Goal: Task Accomplishment & Management: Manage account settings

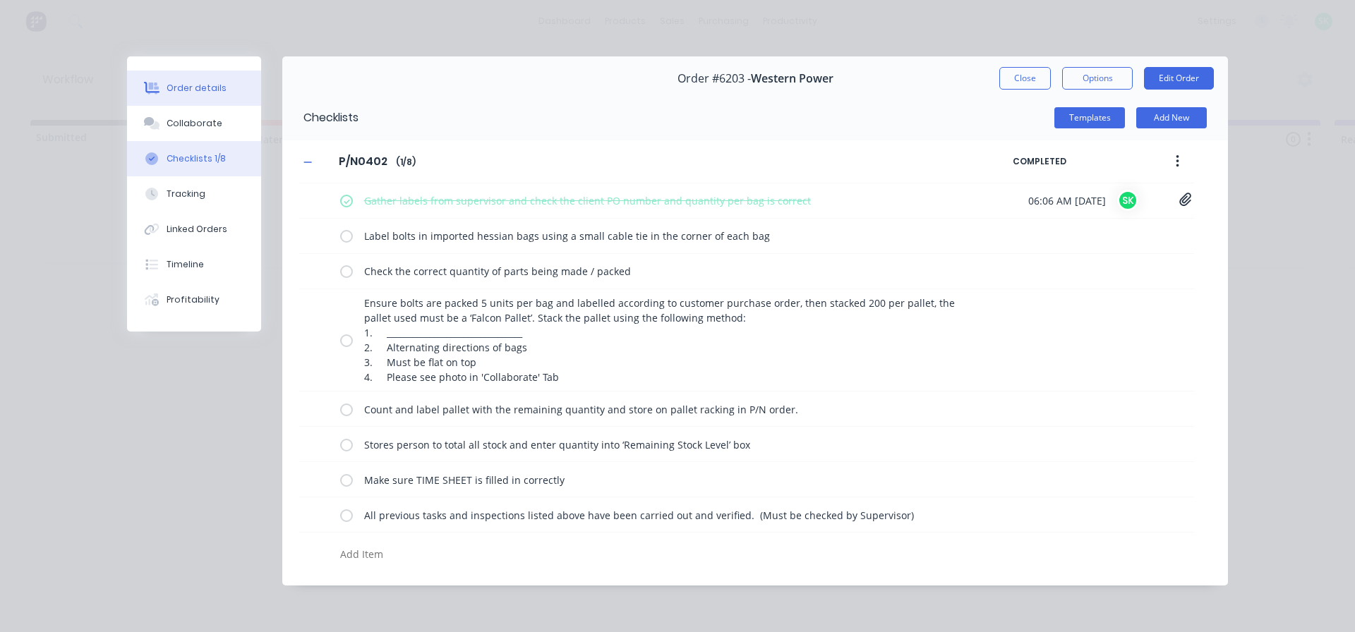
click at [206, 83] on div "Order details" at bounding box center [197, 88] width 60 height 13
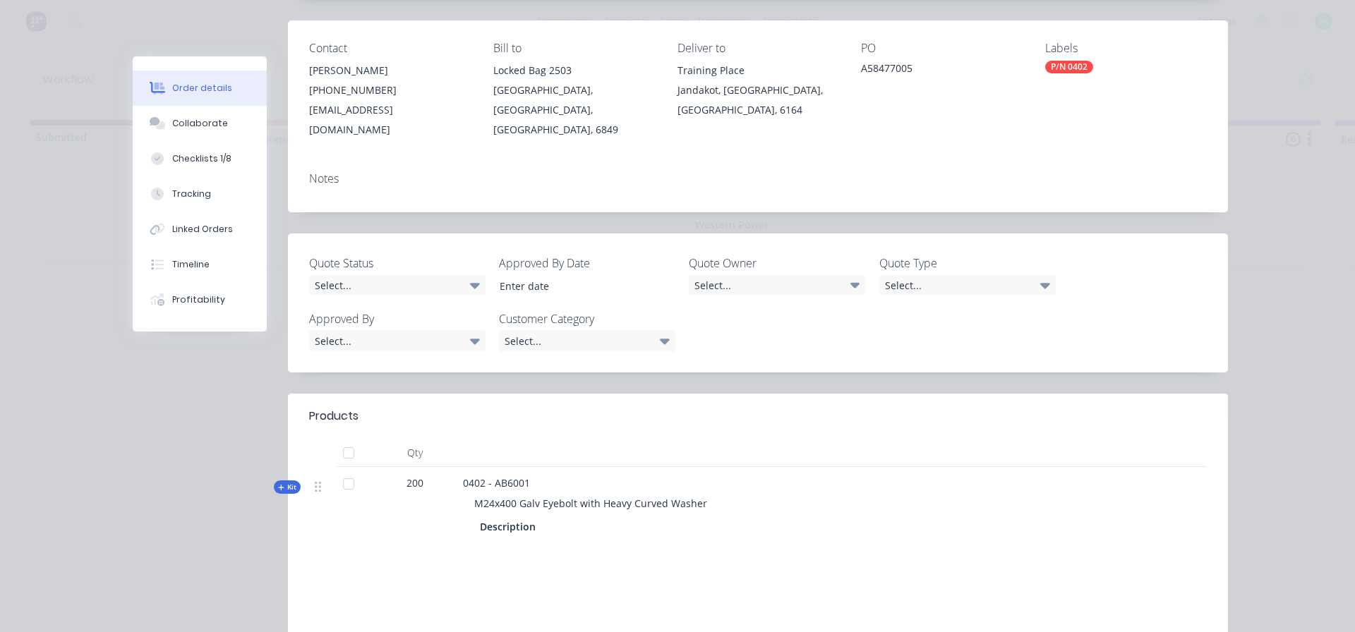
scroll to position [212, 0]
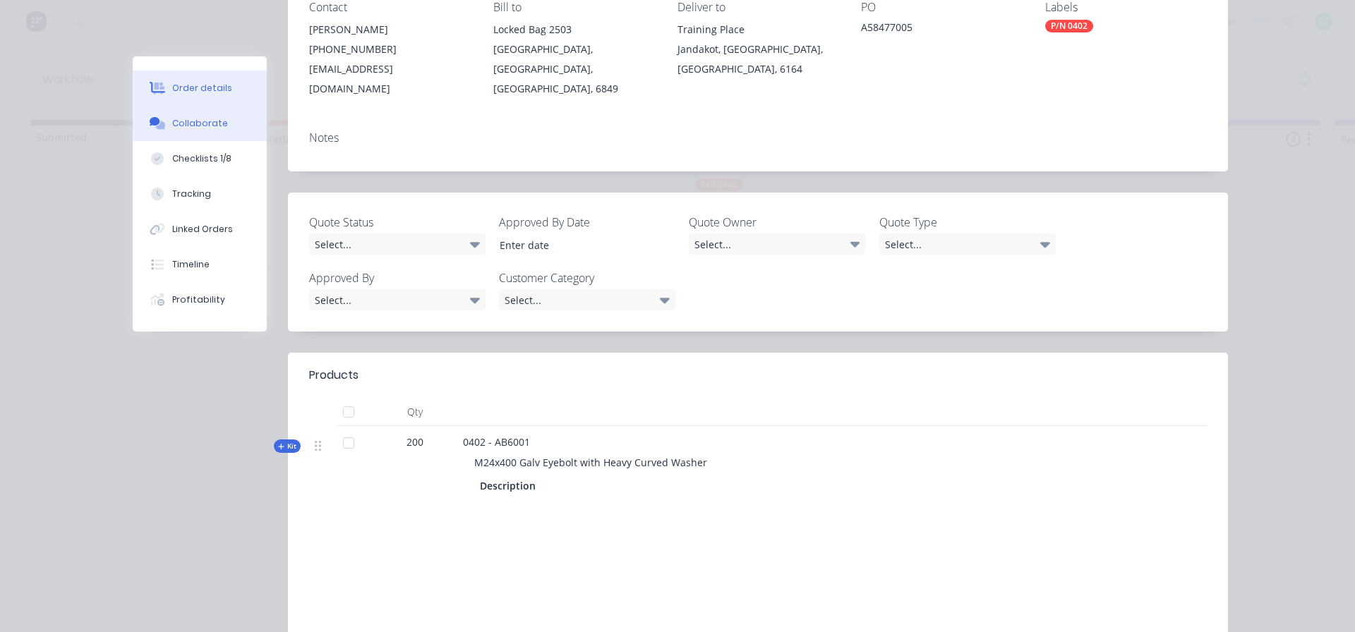
click at [188, 123] on div "Collaborate" at bounding box center [200, 123] width 56 height 13
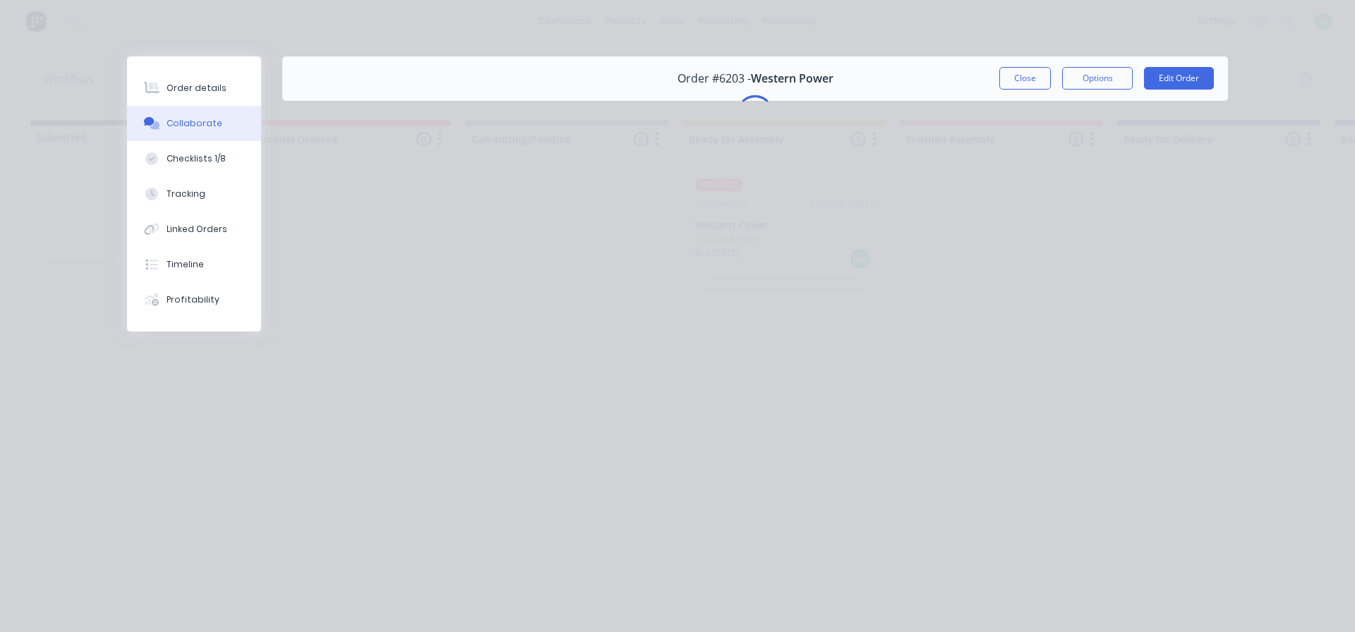
click at [195, 119] on div "Collaborate" at bounding box center [195, 123] width 56 height 13
click at [197, 92] on div "Order details" at bounding box center [197, 88] width 60 height 13
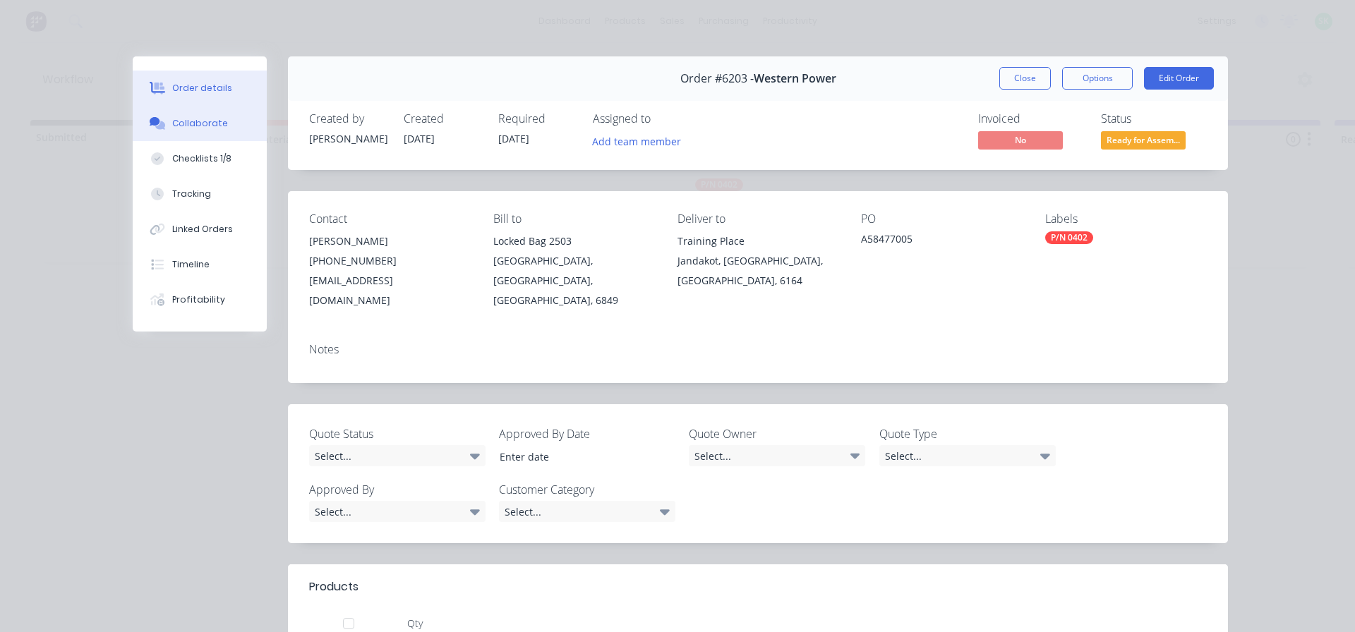
click at [191, 119] on div "Collaborate" at bounding box center [200, 123] width 56 height 13
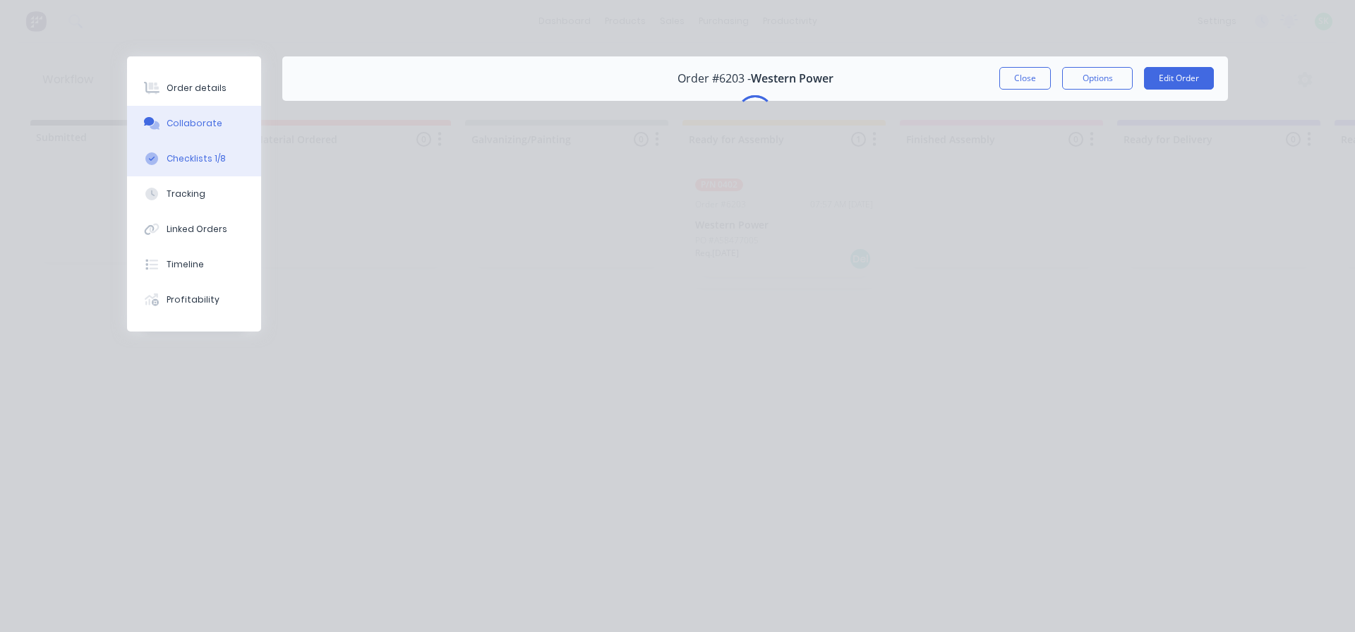
click at [218, 155] on div "Checklists 1/8" at bounding box center [196, 158] width 59 height 13
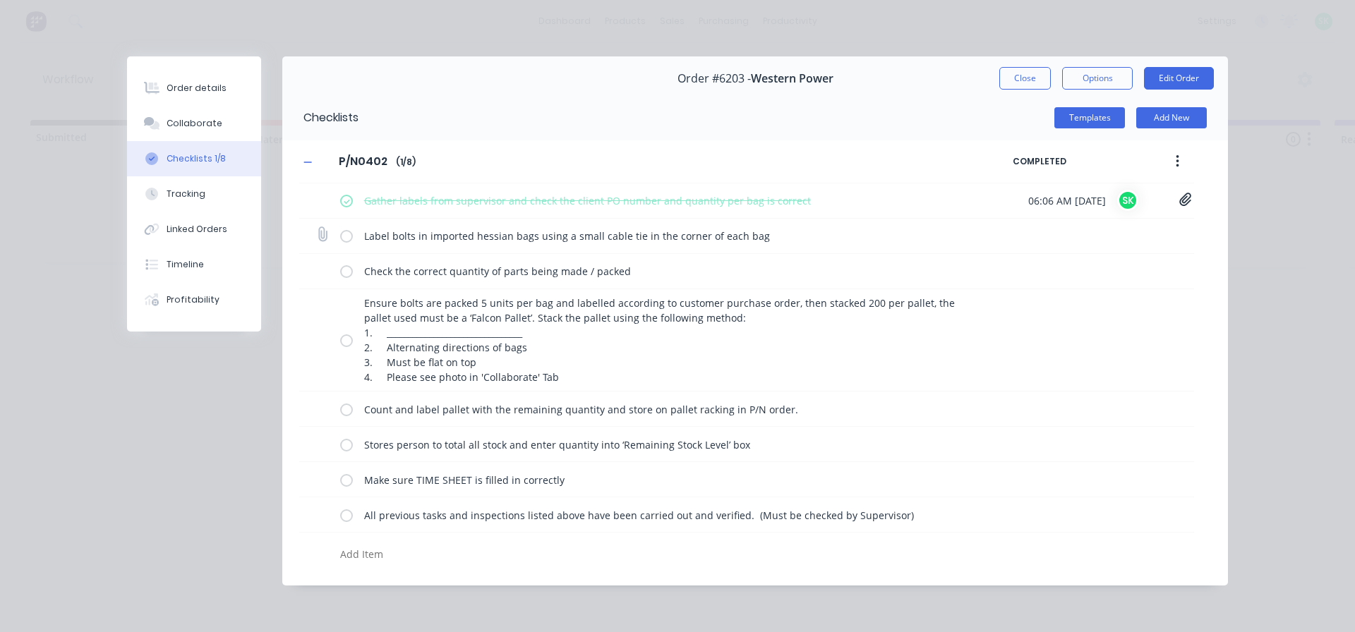
click at [344, 234] on label at bounding box center [346, 236] width 13 height 15
click at [0, 0] on input "checkbox" at bounding box center [0, 0] width 0 height 0
type textarea "x"
click at [345, 262] on div "Check the correct quantity of parts being made / packed" at bounding box center [660, 271] width 641 height 28
click at [351, 272] on label at bounding box center [346, 271] width 13 height 15
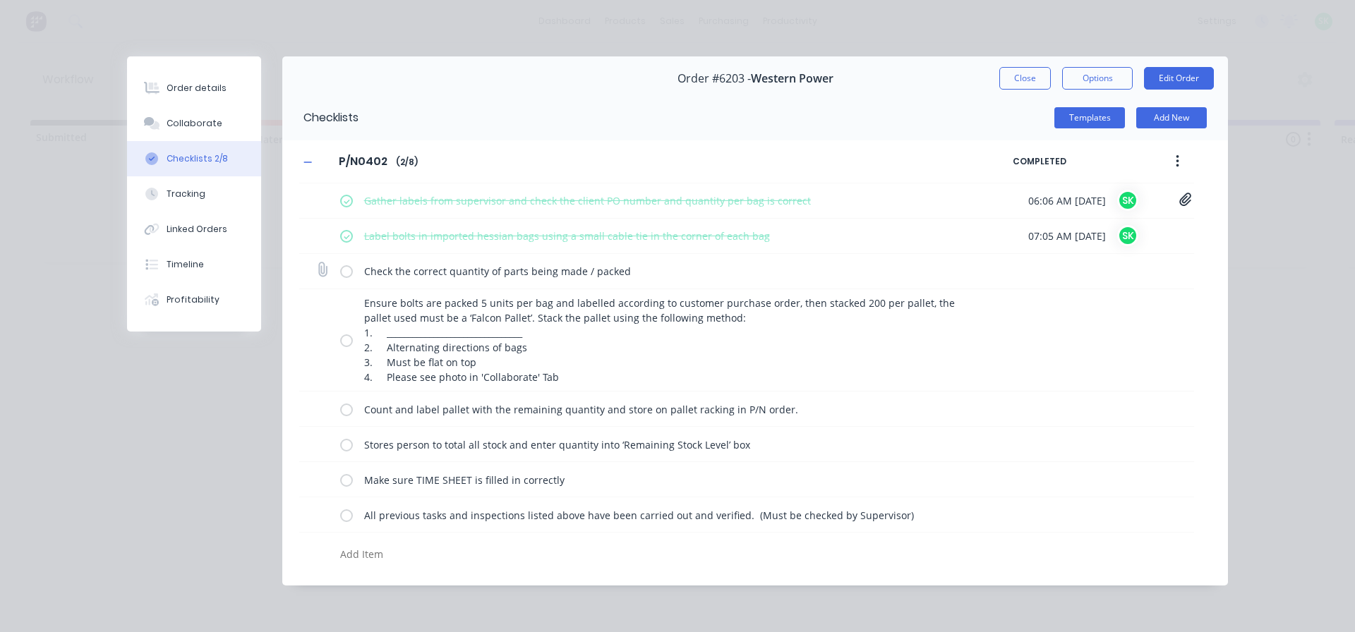
click at [0, 0] on input "checkbox" at bounding box center [0, 0] width 0 height 0
click at [345, 338] on label at bounding box center [346, 340] width 13 height 15
click at [0, 0] on input "checkbox" at bounding box center [0, 0] width 0 height 0
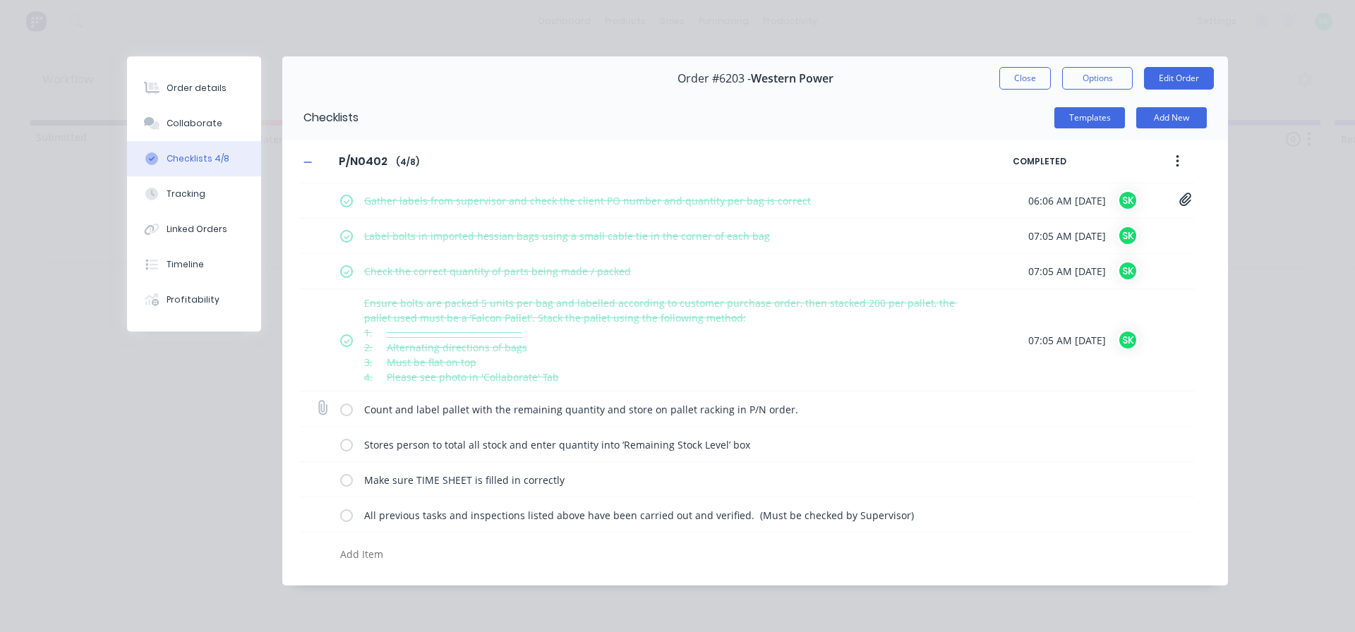
click at [347, 411] on label at bounding box center [346, 409] width 13 height 15
click at [0, 0] on input "checkbox" at bounding box center [0, 0] width 0 height 0
click at [347, 436] on div "Stores person to total all stock and enter quantity into ‘Remaining Stock Level…" at bounding box center [660, 444] width 641 height 28
click at [346, 446] on label at bounding box center [346, 444] width 13 height 15
click at [0, 0] on input "checkbox" at bounding box center [0, 0] width 0 height 0
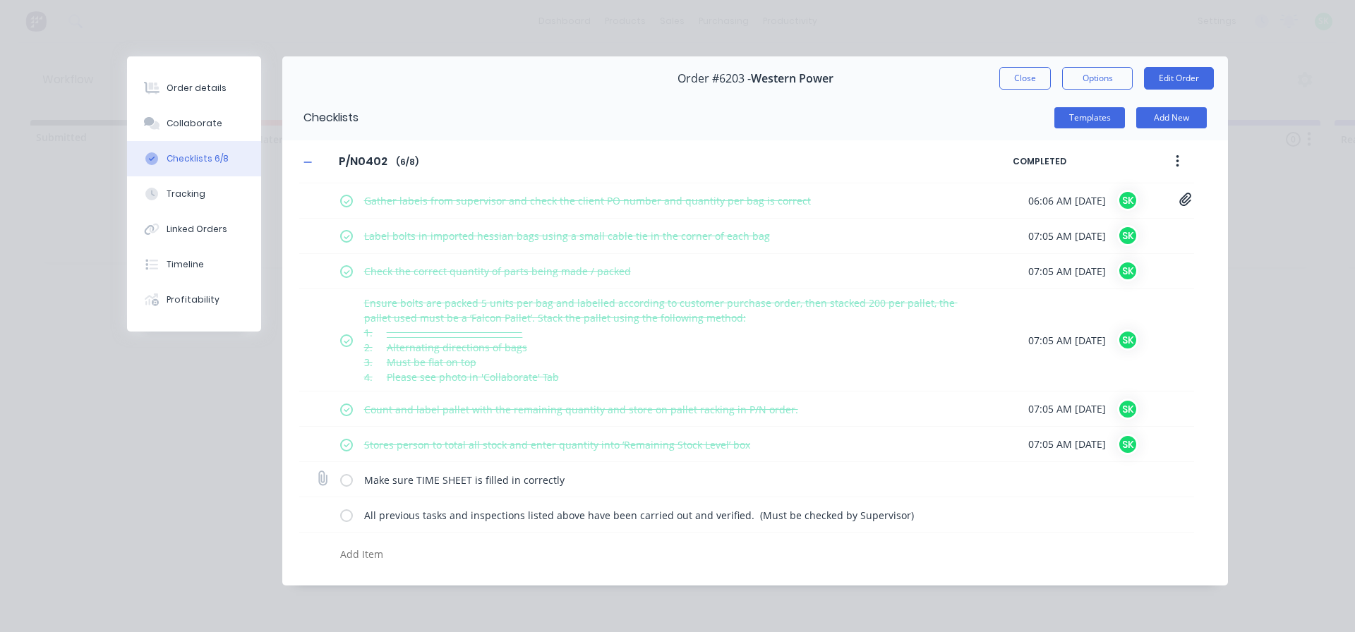
click at [343, 477] on label at bounding box center [346, 479] width 13 height 15
click at [0, 0] on input "checkbox" at bounding box center [0, 0] width 0 height 0
click at [346, 515] on label at bounding box center [346, 514] width 13 height 15
click at [0, 0] on input "checkbox" at bounding box center [0, 0] width 0 height 0
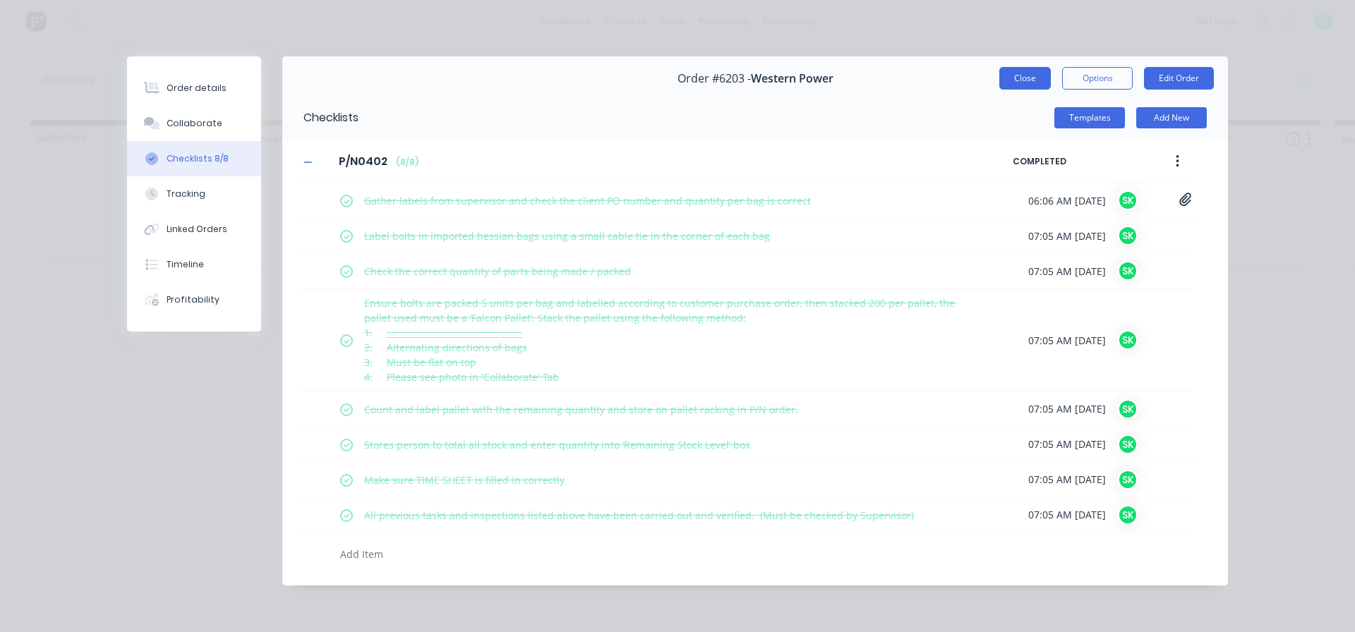
click at [1021, 83] on button "Close" at bounding box center [1025, 78] width 52 height 23
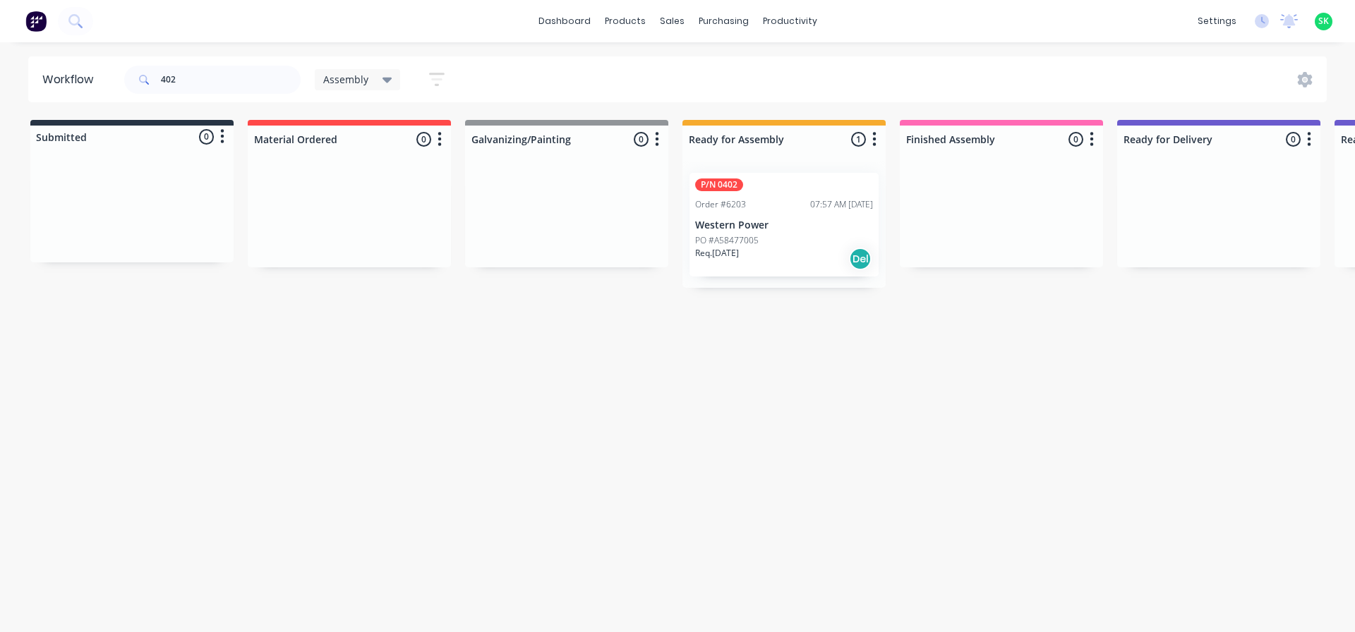
click at [758, 210] on div "Order #6203 07:57 AM 19/08/25" at bounding box center [784, 204] width 178 height 13
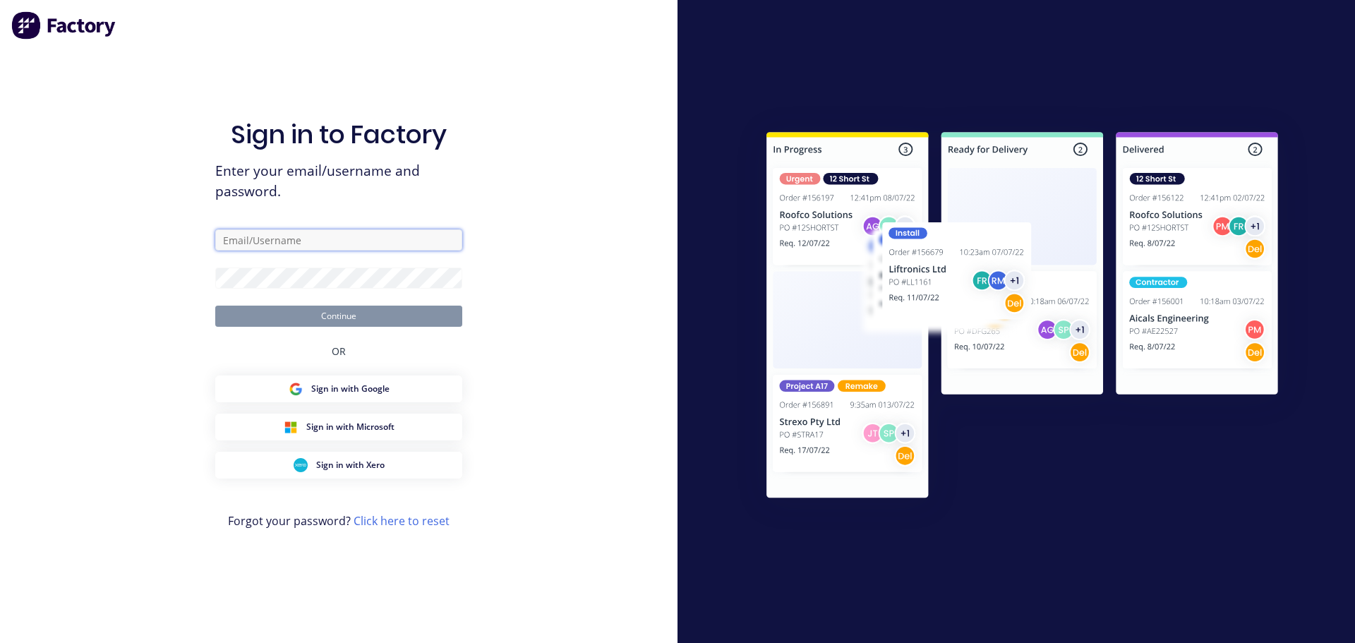
type input "stores@falconeng95.com.au"
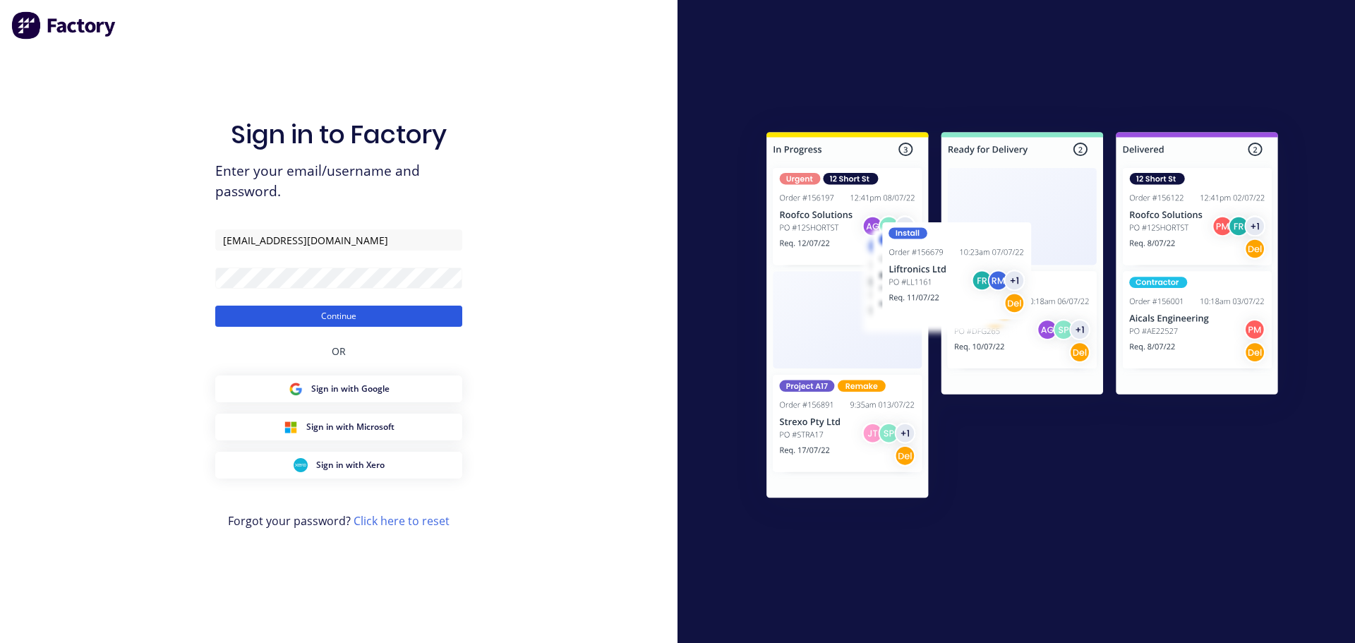
click at [365, 317] on button "Continue" at bounding box center [338, 316] width 247 height 21
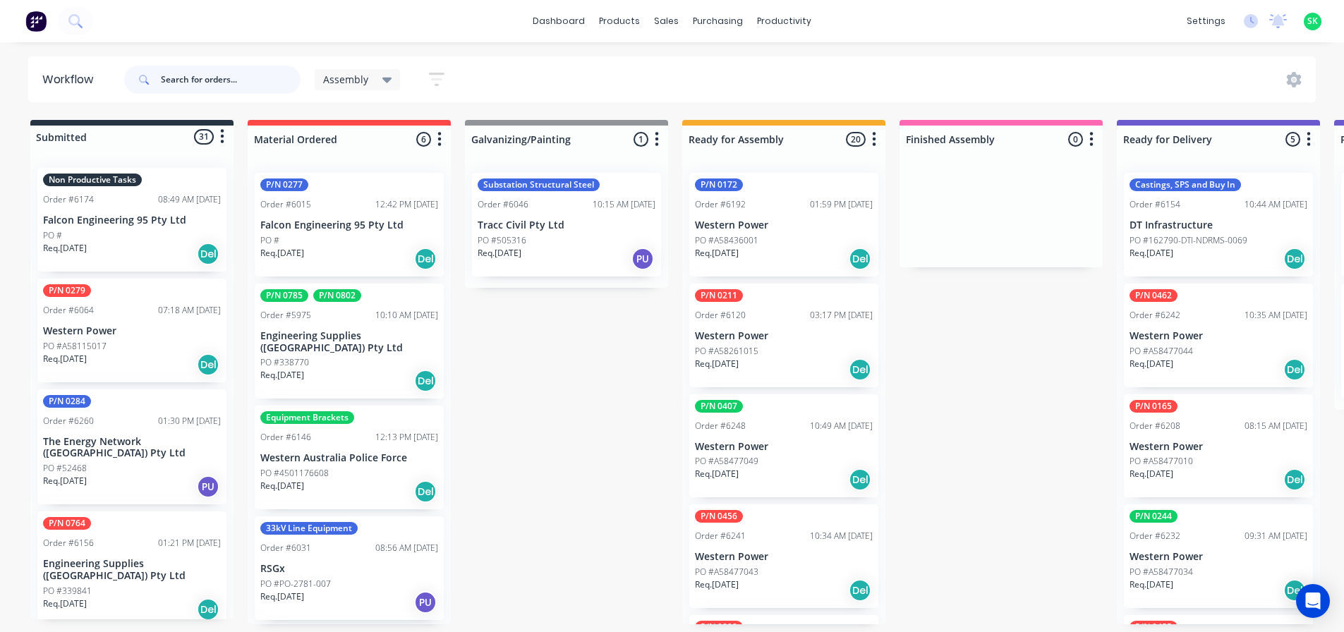
click at [188, 74] on input "text" at bounding box center [231, 80] width 140 height 28
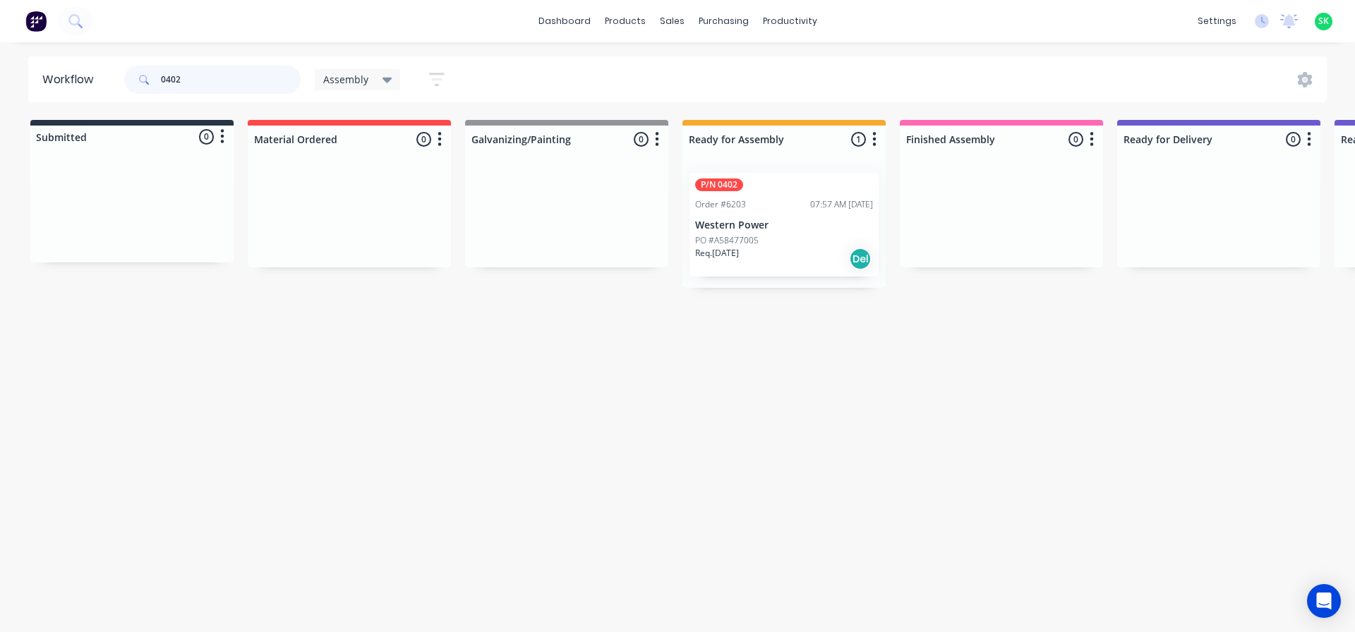
type input "0402"
click at [742, 219] on p "Western Power" at bounding box center [784, 225] width 178 height 12
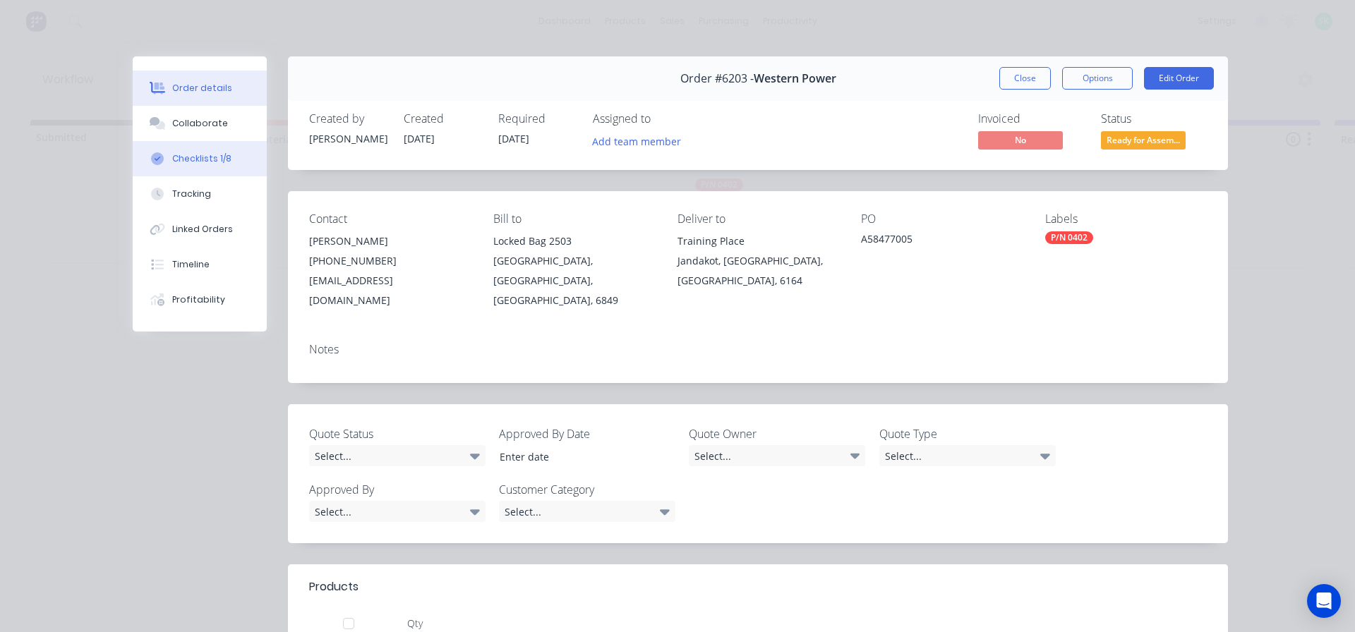
click at [198, 156] on div "Checklists 1/8" at bounding box center [201, 158] width 59 height 13
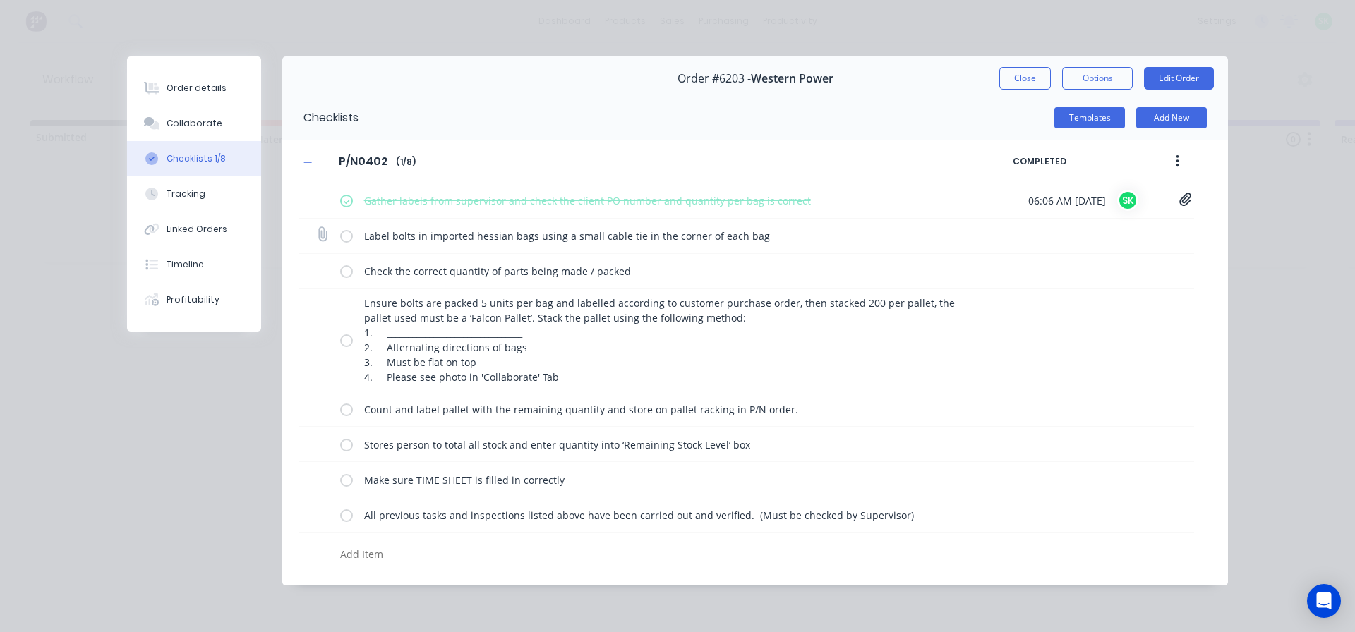
click at [349, 237] on label at bounding box center [346, 236] width 13 height 15
click at [0, 0] on input "checkbox" at bounding box center [0, 0] width 0 height 0
click at [350, 269] on label at bounding box center [346, 271] width 13 height 15
click at [0, 0] on input "checkbox" at bounding box center [0, 0] width 0 height 0
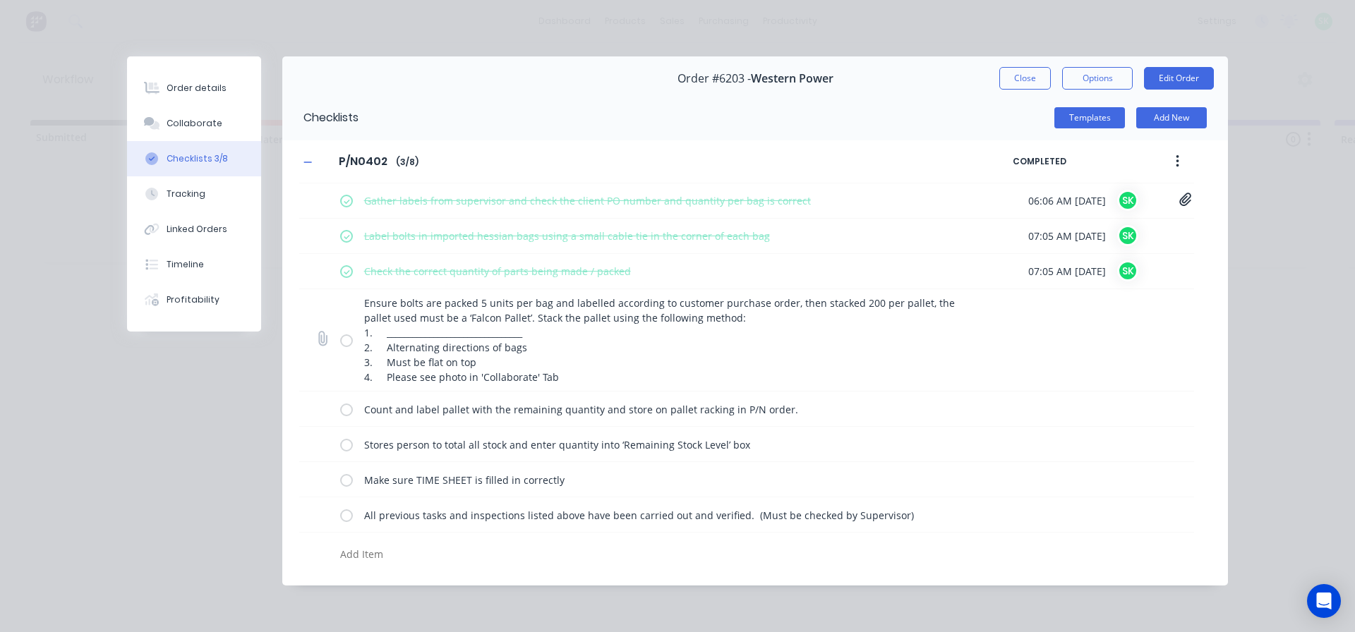
click at [350, 334] on label at bounding box center [346, 340] width 13 height 15
click at [0, 0] on input "checkbox" at bounding box center [0, 0] width 0 height 0
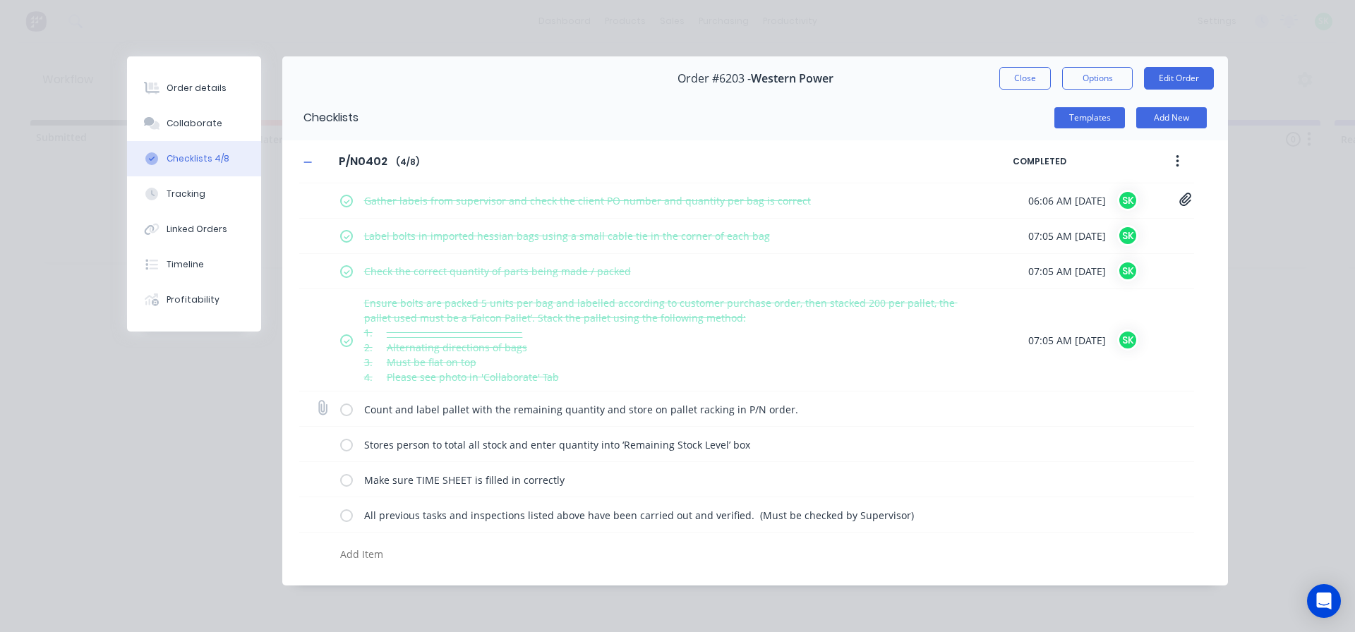
click at [349, 413] on label at bounding box center [346, 409] width 13 height 15
click at [0, 0] on input "checkbox" at bounding box center [0, 0] width 0 height 0
drag, startPoint x: 350, startPoint y: 445, endPoint x: 348, endPoint y: 464, distance: 18.5
click at [349, 446] on label at bounding box center [346, 444] width 13 height 15
click at [0, 0] on input "checkbox" at bounding box center [0, 0] width 0 height 0
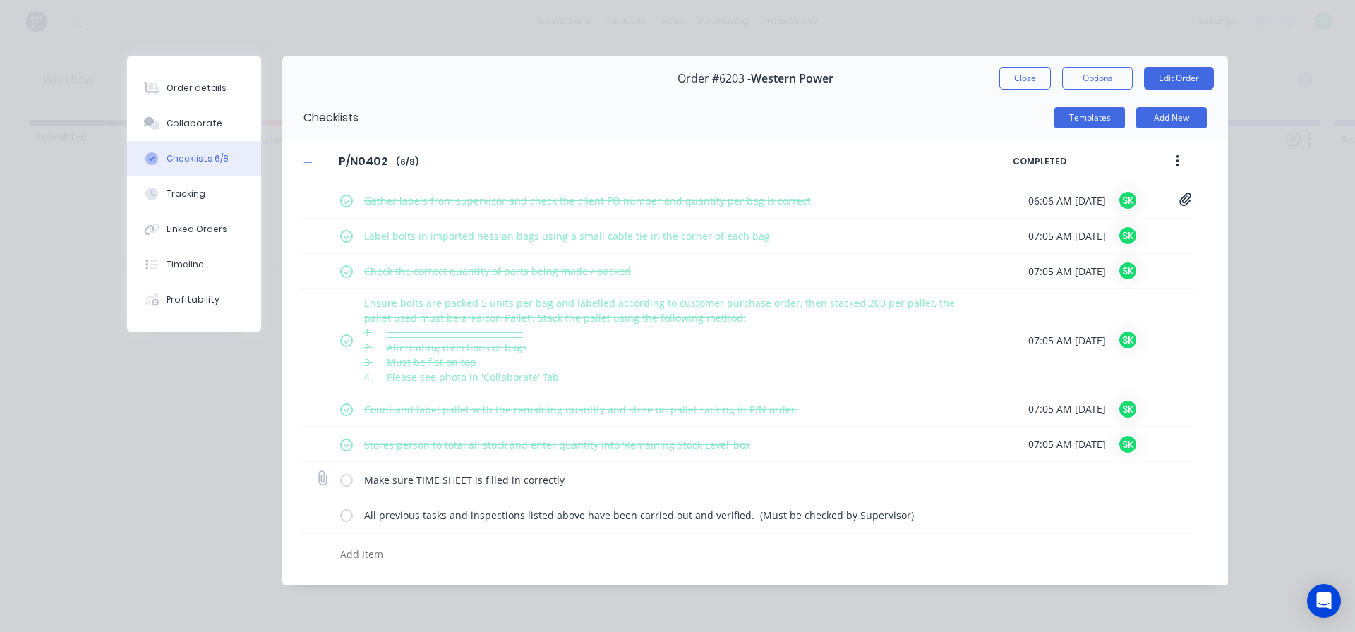
click at [348, 485] on label at bounding box center [346, 479] width 13 height 15
click at [0, 0] on input "checkbox" at bounding box center [0, 0] width 0 height 0
click at [346, 519] on label at bounding box center [346, 514] width 13 height 15
click at [0, 0] on input "checkbox" at bounding box center [0, 0] width 0 height 0
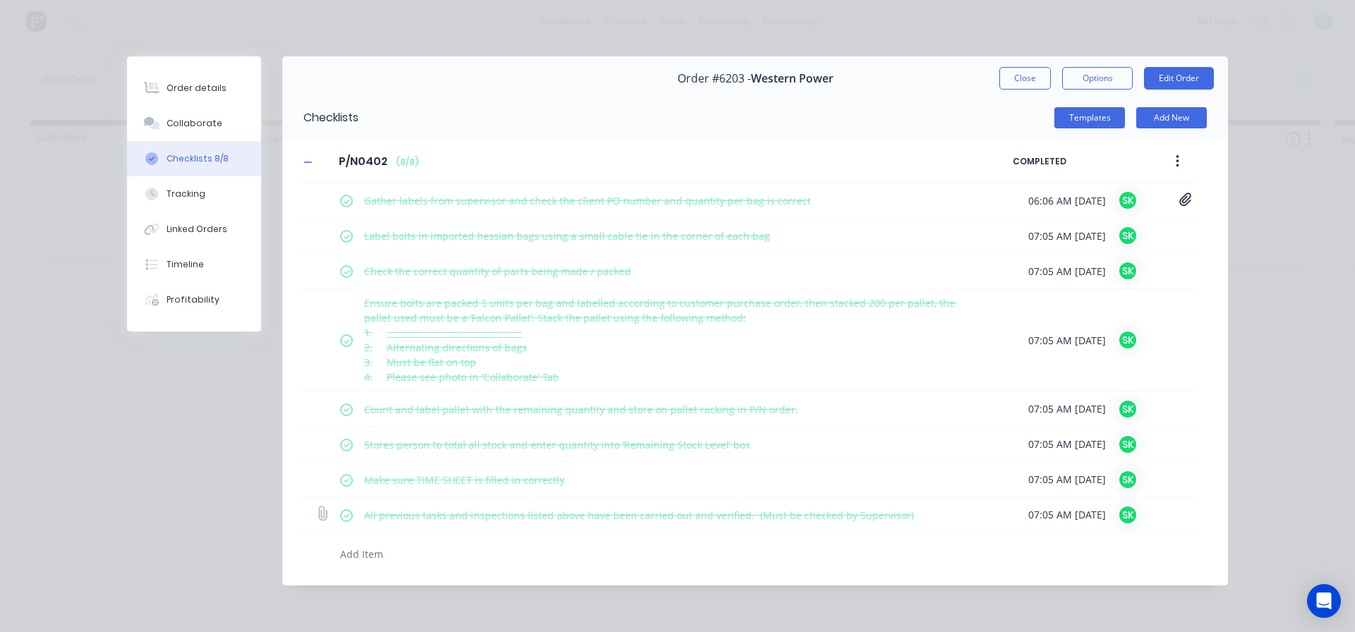
click at [346, 522] on label at bounding box center [346, 514] width 13 height 15
click at [0, 0] on input "checkbox" at bounding box center [0, 0] width 0 height 0
click at [347, 513] on label at bounding box center [346, 514] width 13 height 15
click at [0, 0] on input "checkbox" at bounding box center [0, 0] width 0 height 0
drag, startPoint x: 1009, startPoint y: 78, endPoint x: 990, endPoint y: 75, distance: 19.4
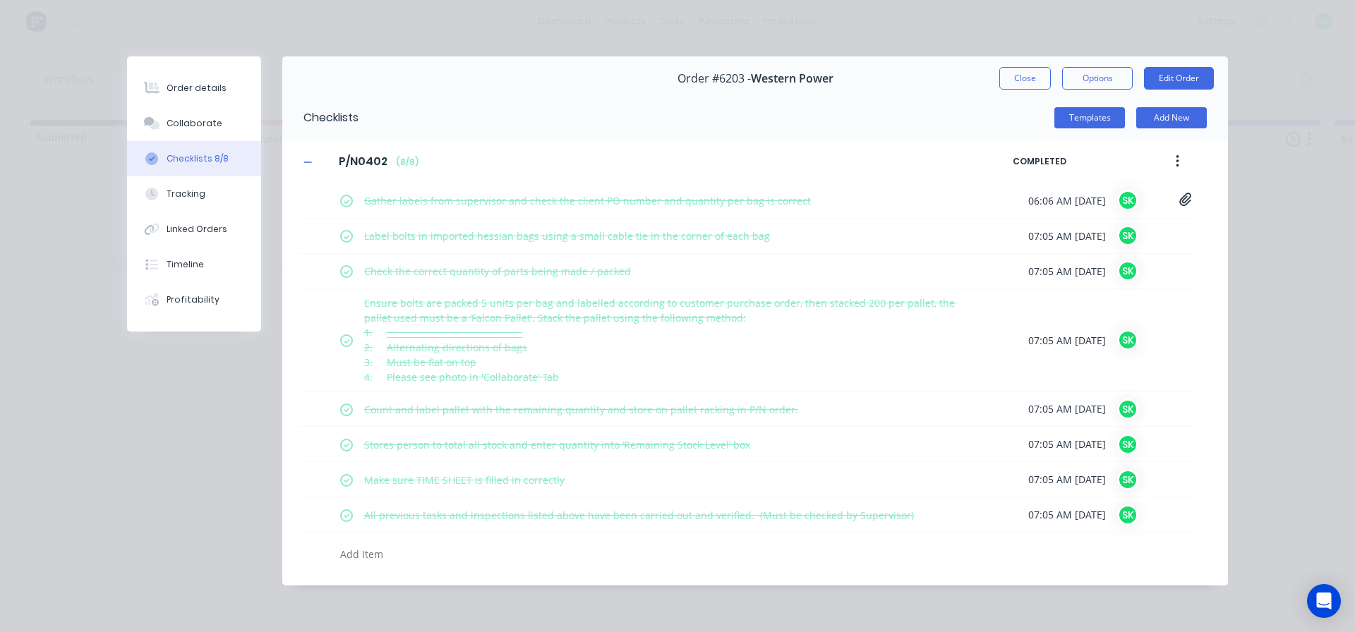
click at [1008, 78] on button "Close" at bounding box center [1025, 78] width 52 height 23
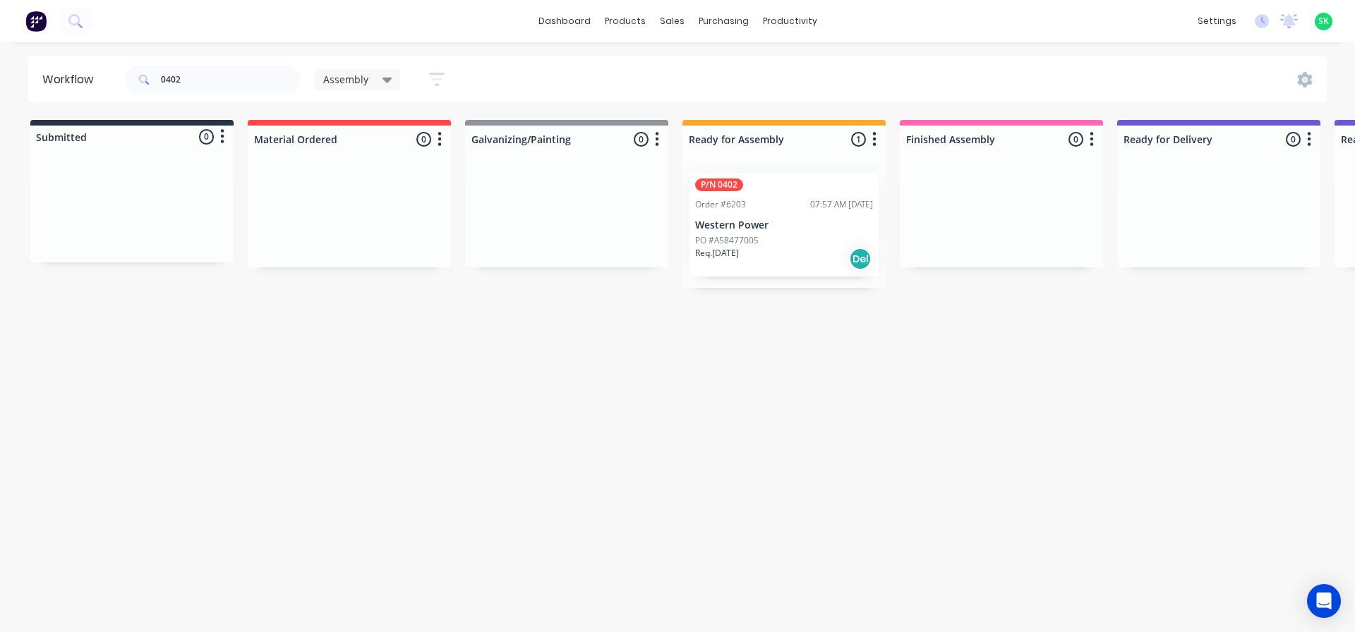
click at [733, 220] on p "Western Power" at bounding box center [784, 225] width 178 height 12
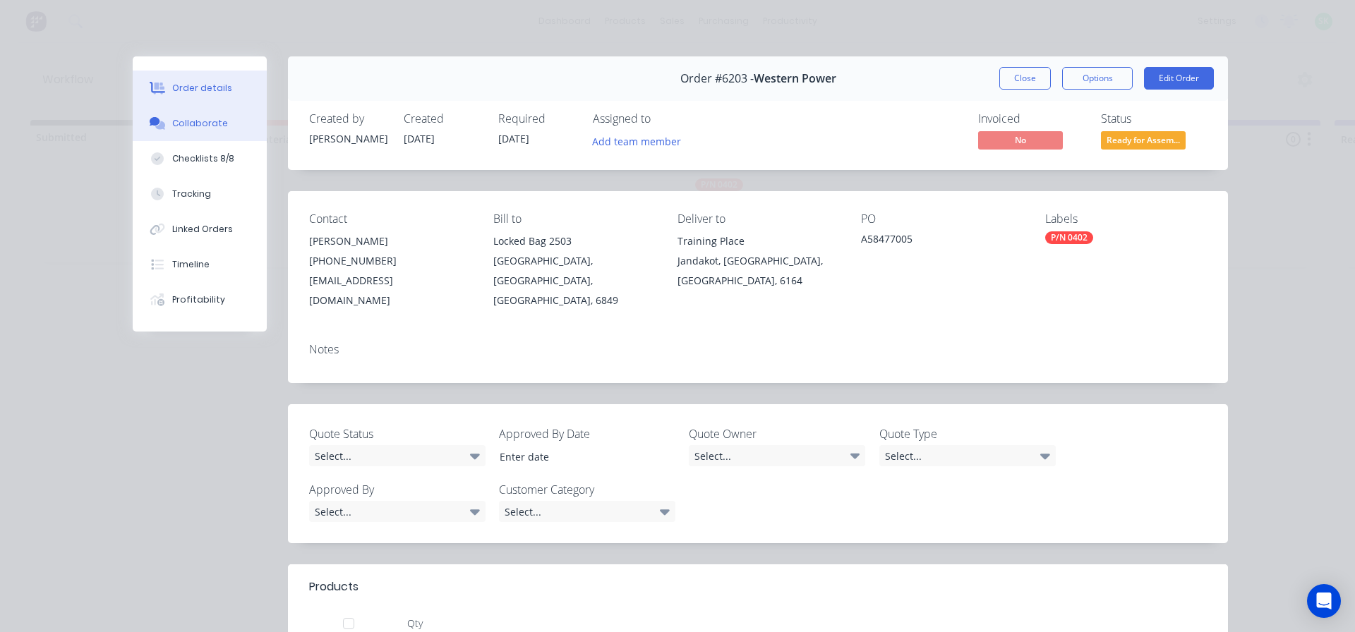
click at [200, 123] on div "Collaborate" at bounding box center [200, 123] width 56 height 13
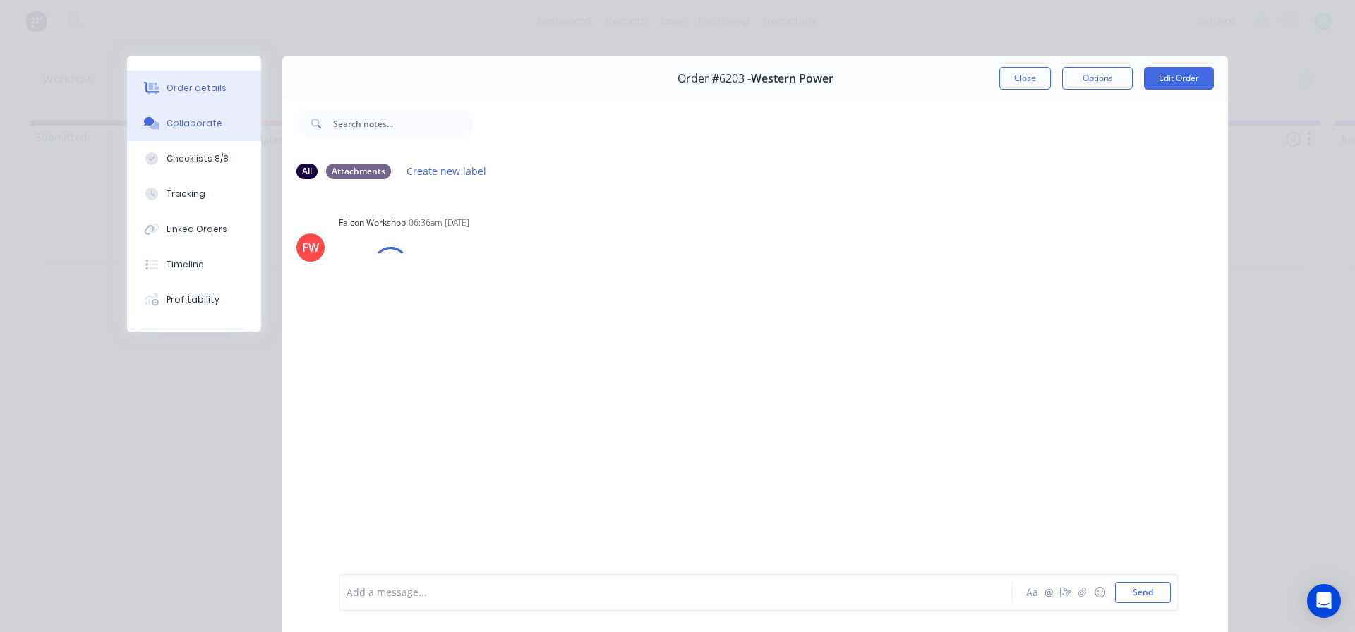
drag, startPoint x: 206, startPoint y: 90, endPoint x: 200, endPoint y: 103, distance: 14.8
click at [205, 90] on div "Order details" at bounding box center [197, 88] width 60 height 13
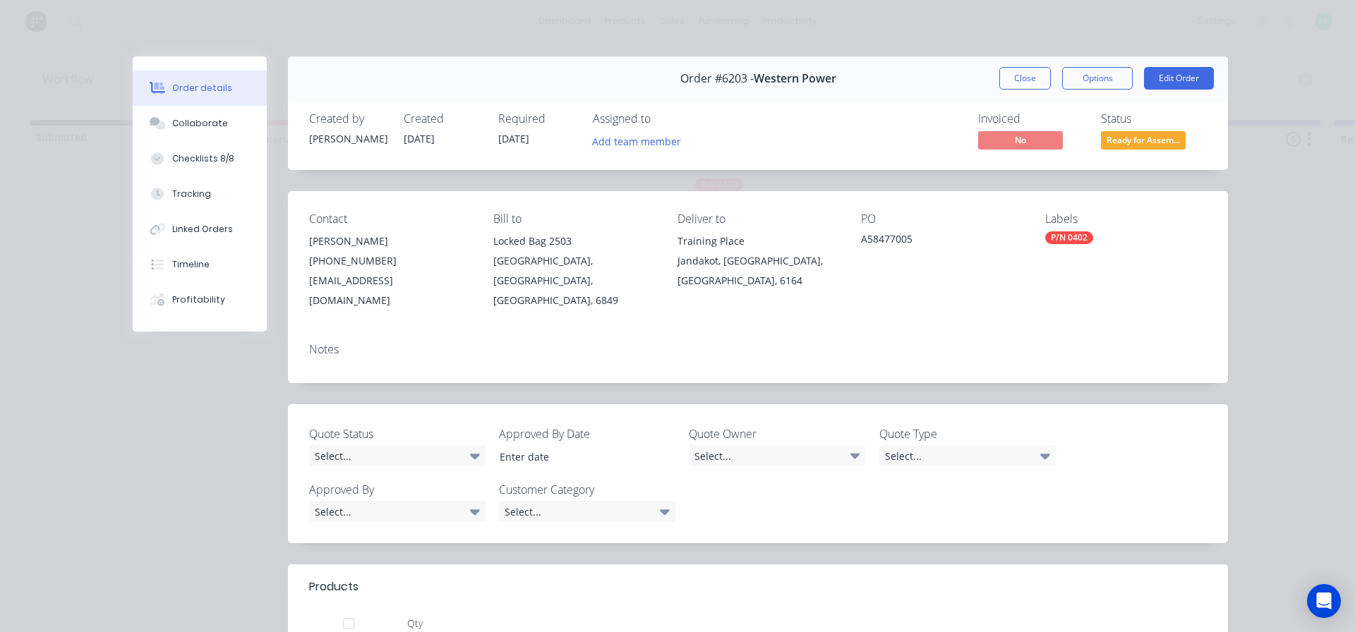
scroll to position [141, 0]
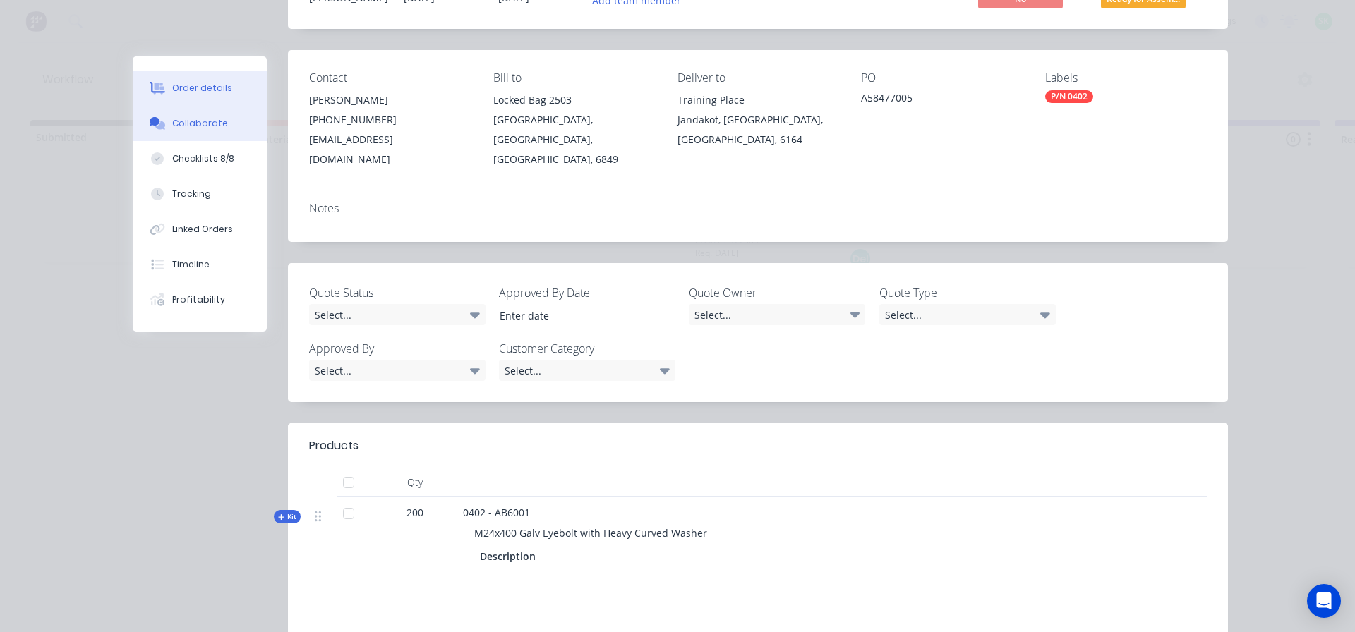
click at [202, 126] on div "Collaborate" at bounding box center [200, 123] width 56 height 13
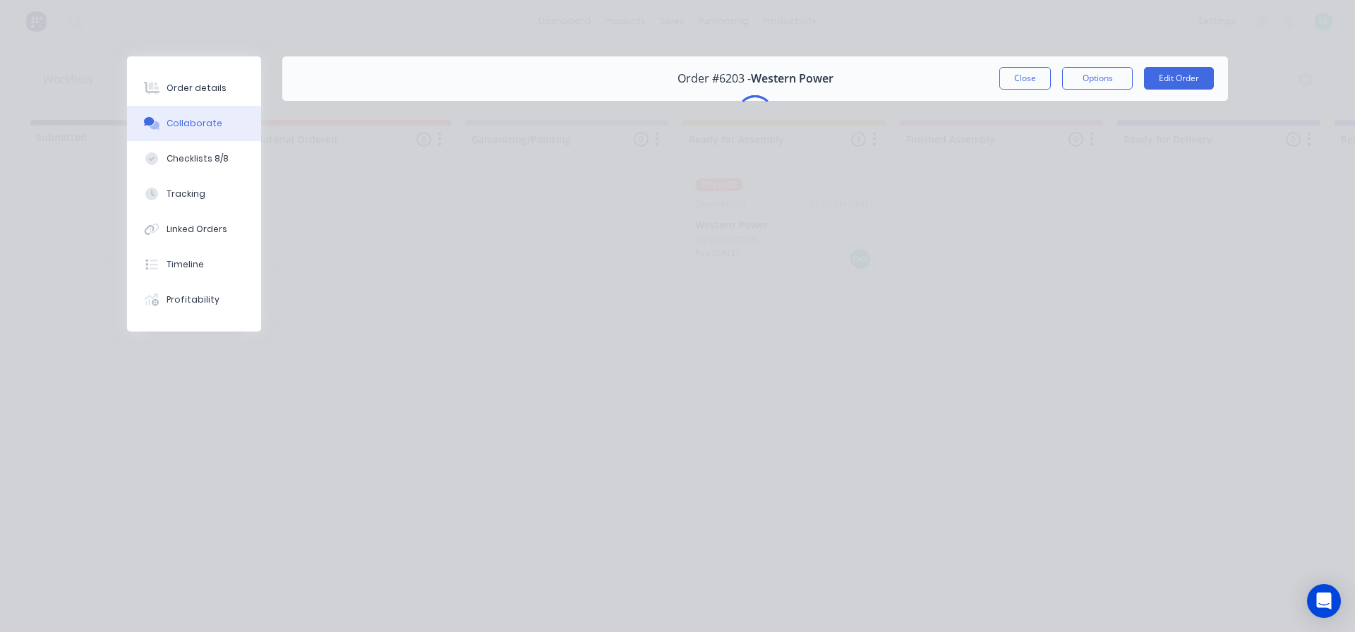
scroll to position [0, 0]
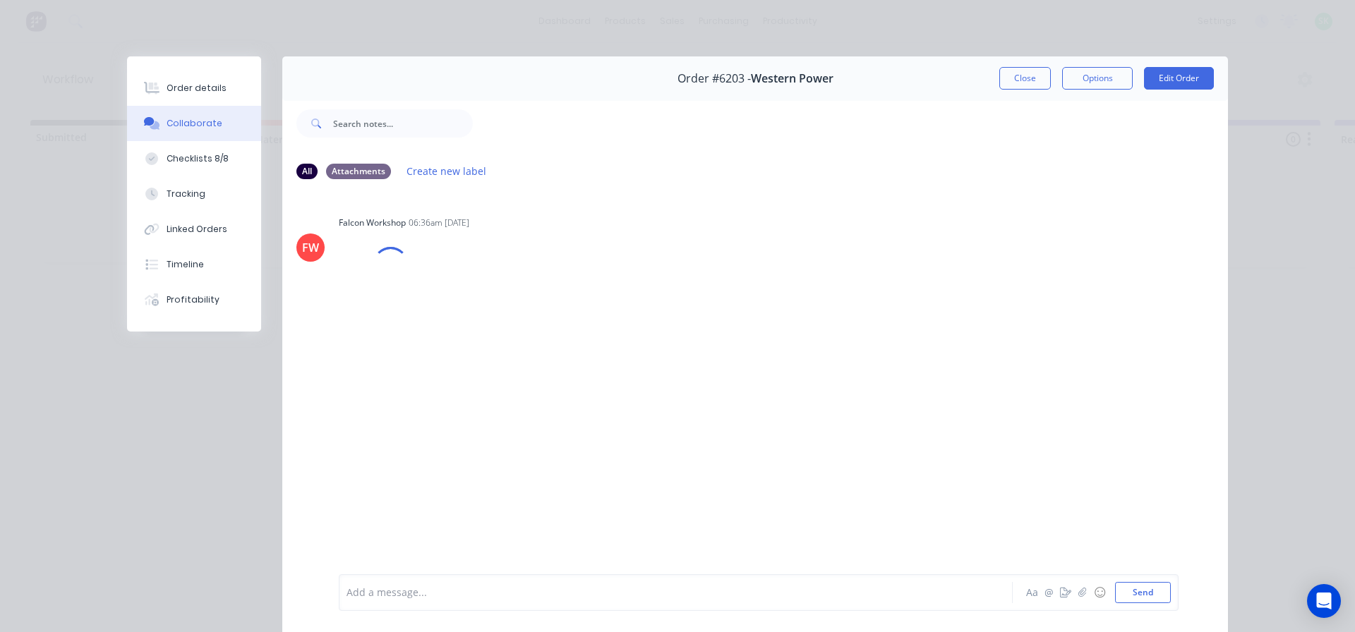
click at [386, 587] on div at bounding box center [655, 593] width 617 height 15
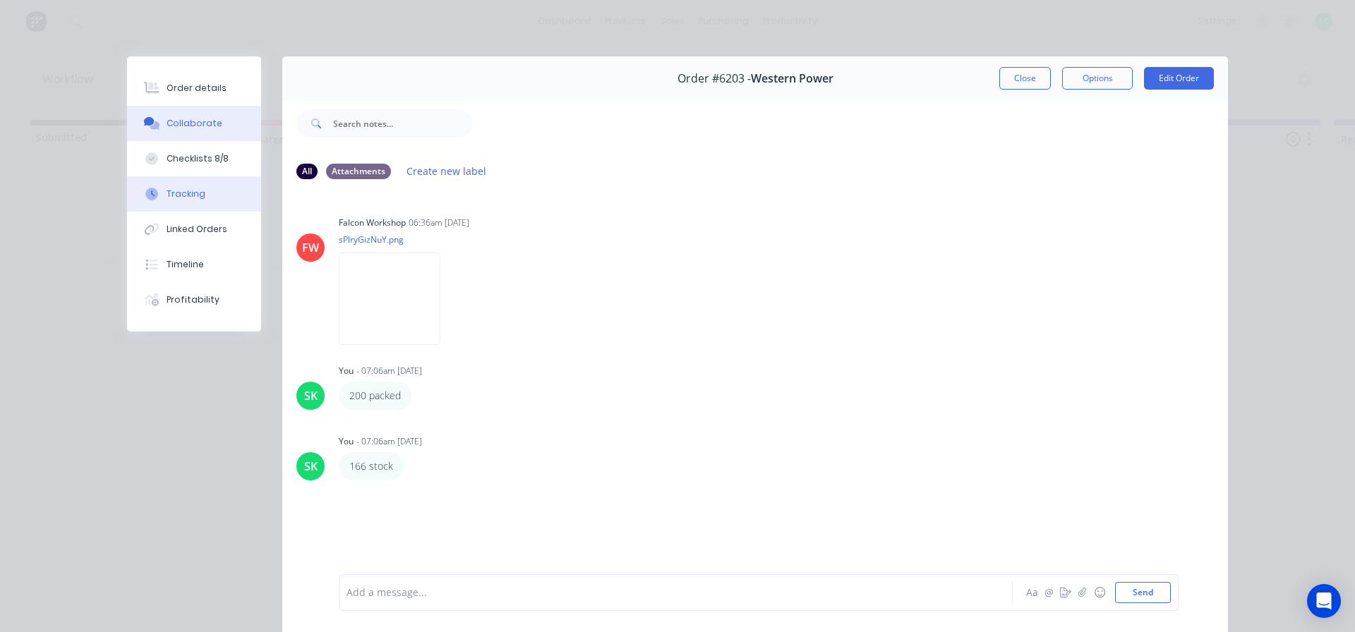
click at [179, 193] on div "Tracking" at bounding box center [186, 194] width 39 height 13
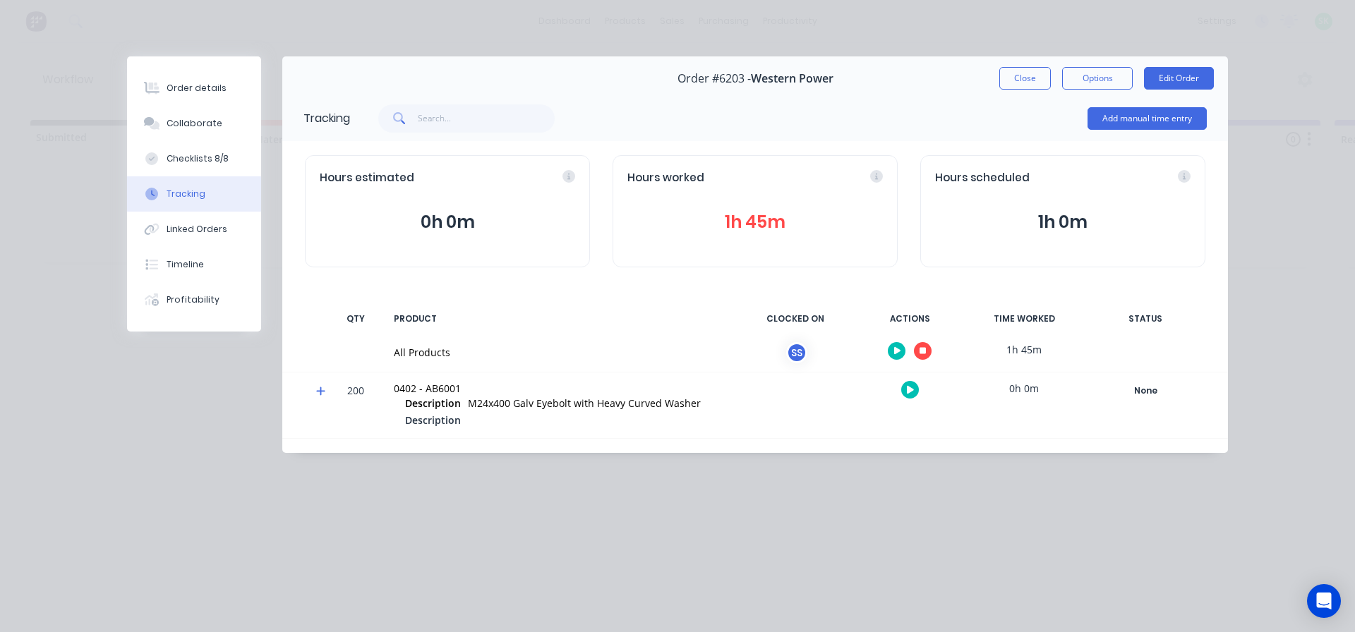
click at [929, 348] on button "button" at bounding box center [923, 351] width 18 height 18
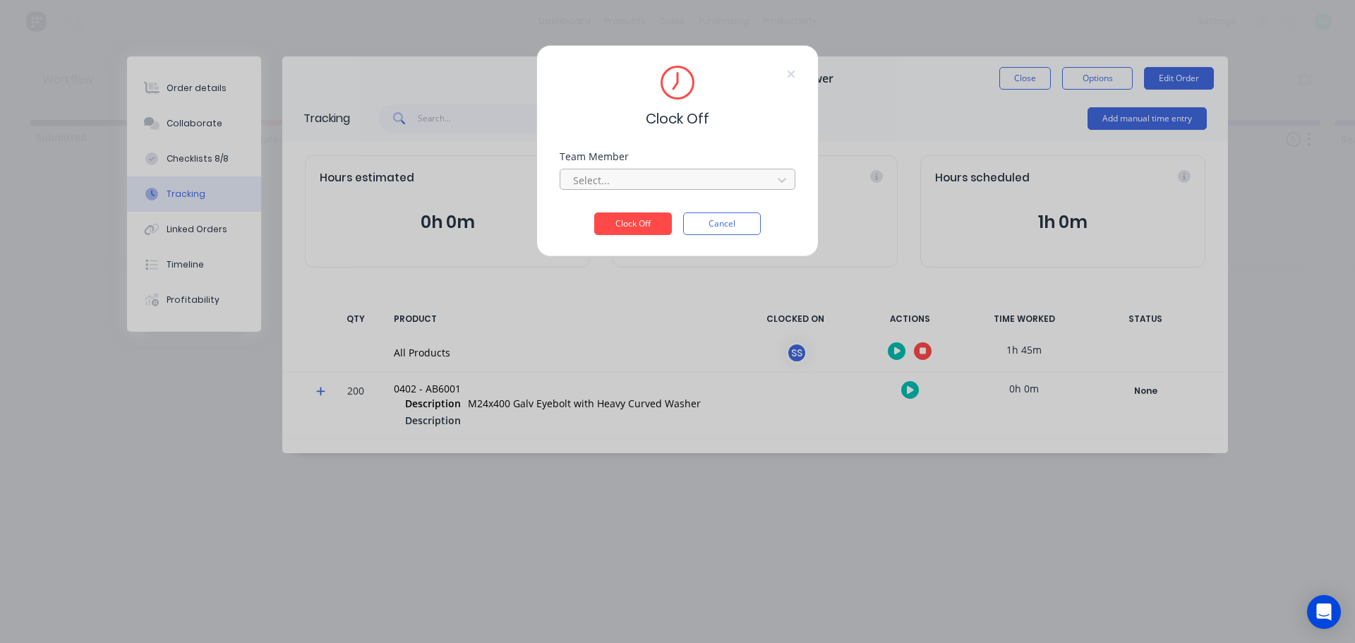
click at [736, 181] on div at bounding box center [668, 180] width 193 height 18
click at [652, 206] on div "[PERSON_NAME]" at bounding box center [678, 211] width 236 height 26
click at [645, 220] on button "Clock Off" at bounding box center [633, 223] width 78 height 23
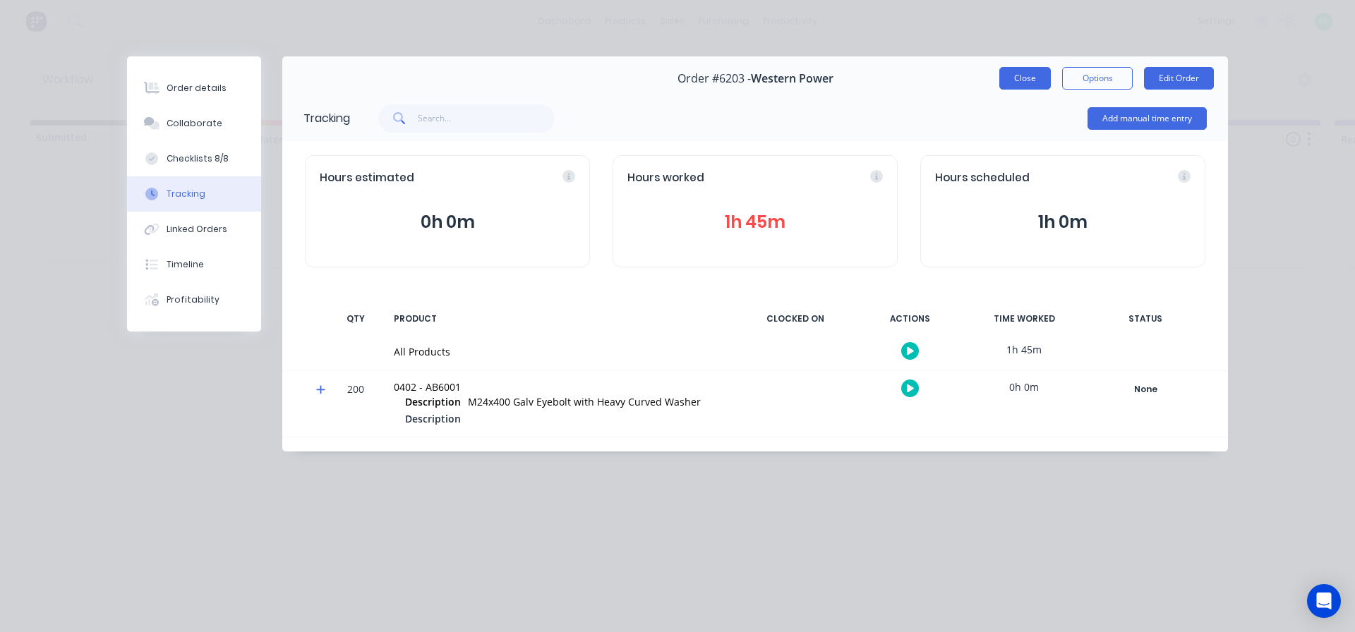
click at [1032, 78] on button "Close" at bounding box center [1025, 78] width 52 height 23
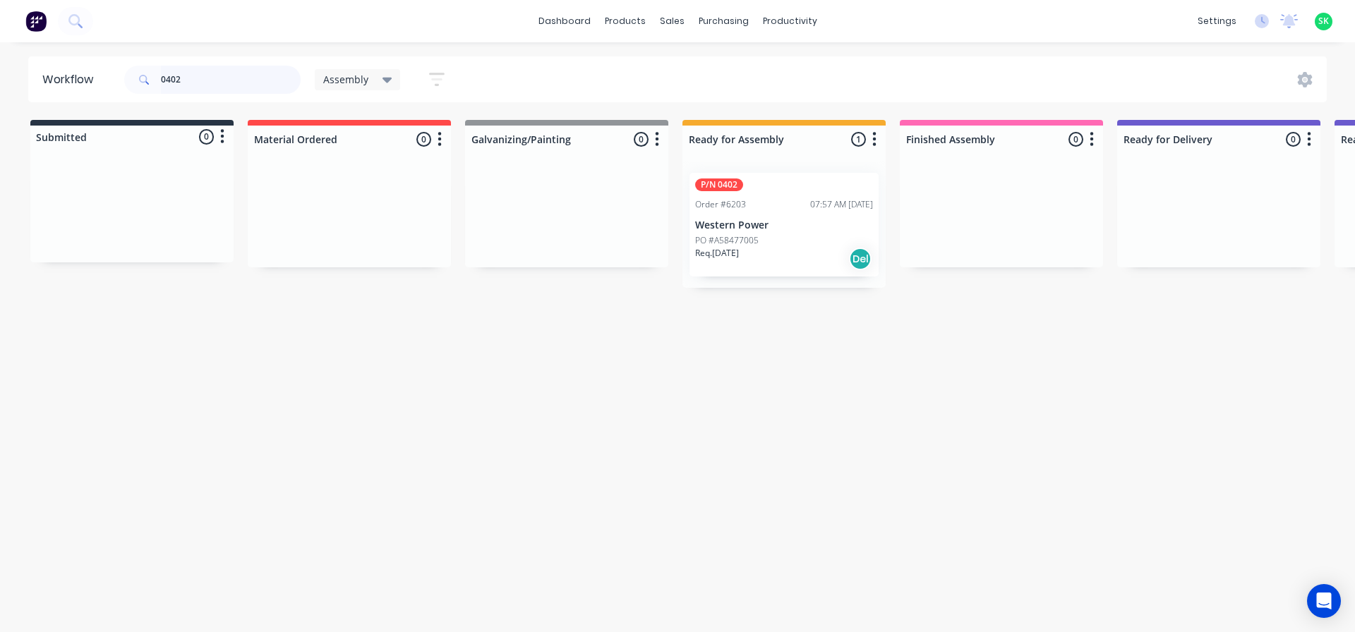
drag, startPoint x: 205, startPoint y: 78, endPoint x: 80, endPoint y: 66, distance: 126.2
click at [80, 66] on header "Workflow 0402 Assembly Save new view None edit Assembly (Default) edit Fabricat…" at bounding box center [677, 79] width 1299 height 46
type input "0159"
click at [766, 245] on div "PO #A58477008" at bounding box center [784, 240] width 178 height 13
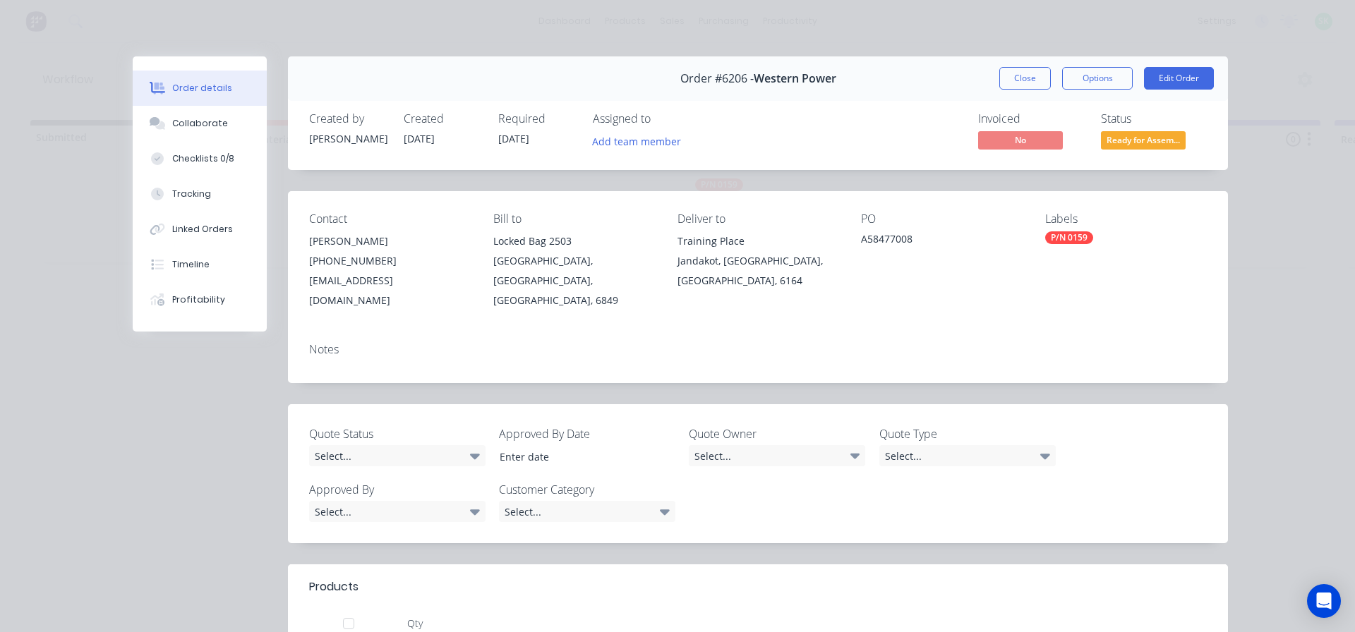
scroll to position [212, 0]
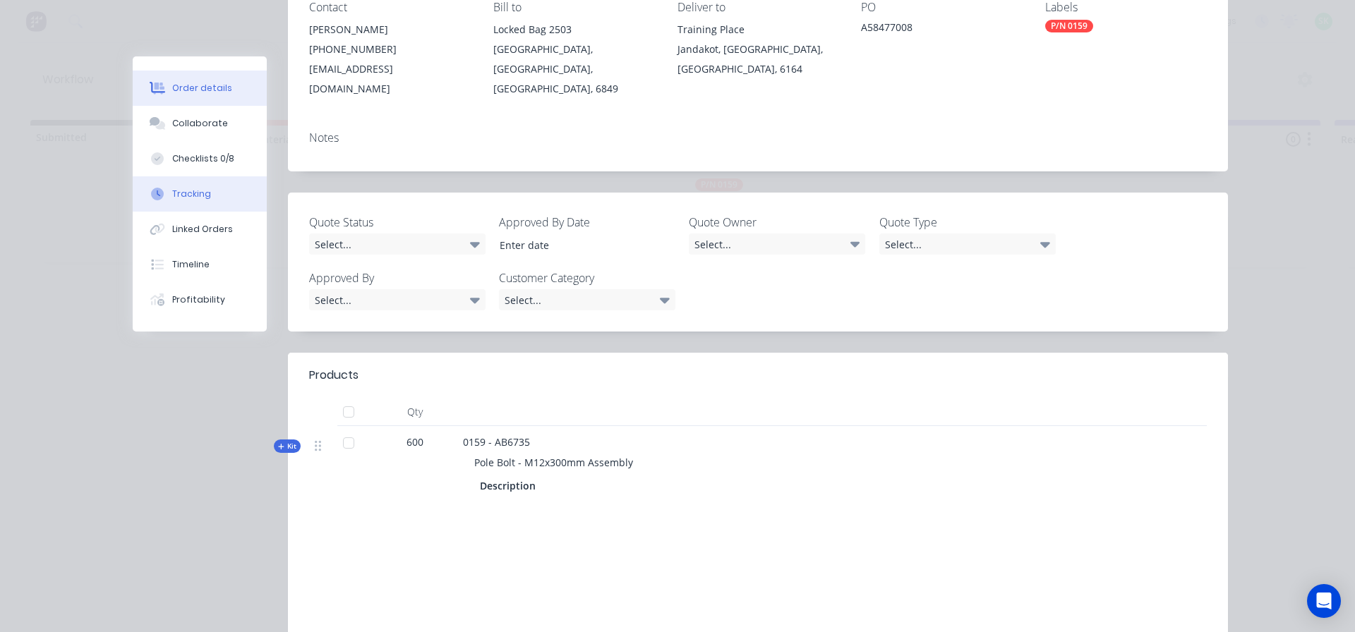
click at [191, 191] on div "Tracking" at bounding box center [191, 194] width 39 height 13
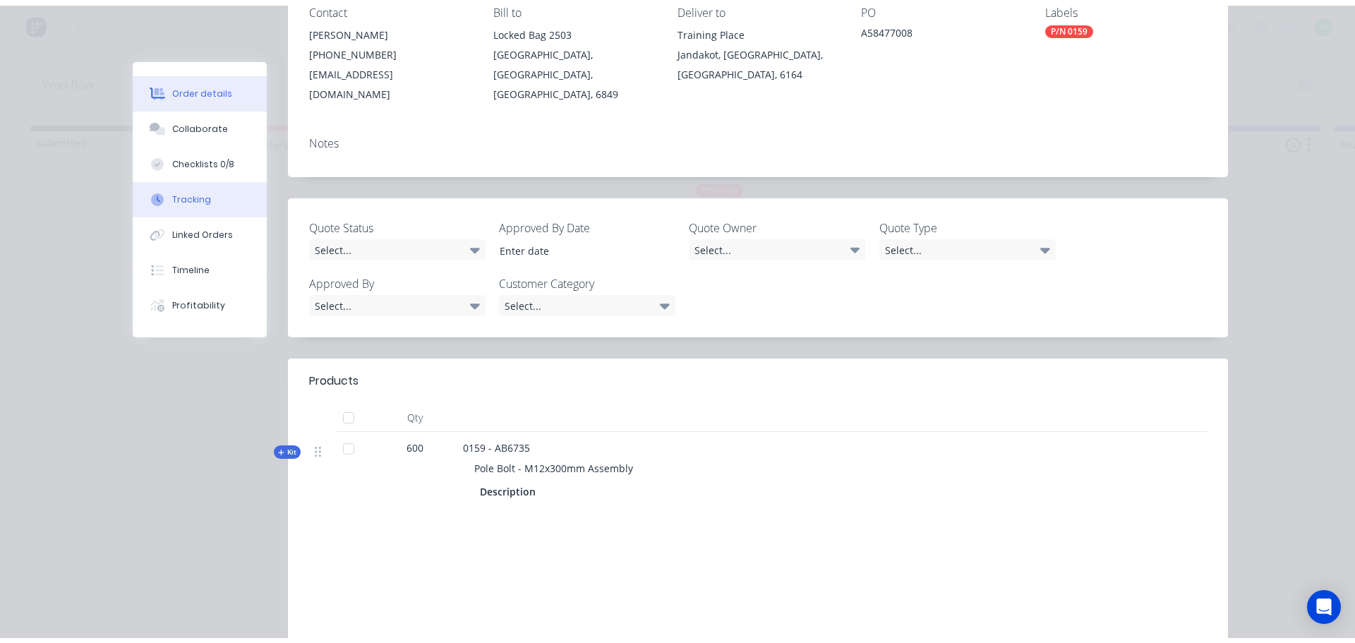
scroll to position [0, 0]
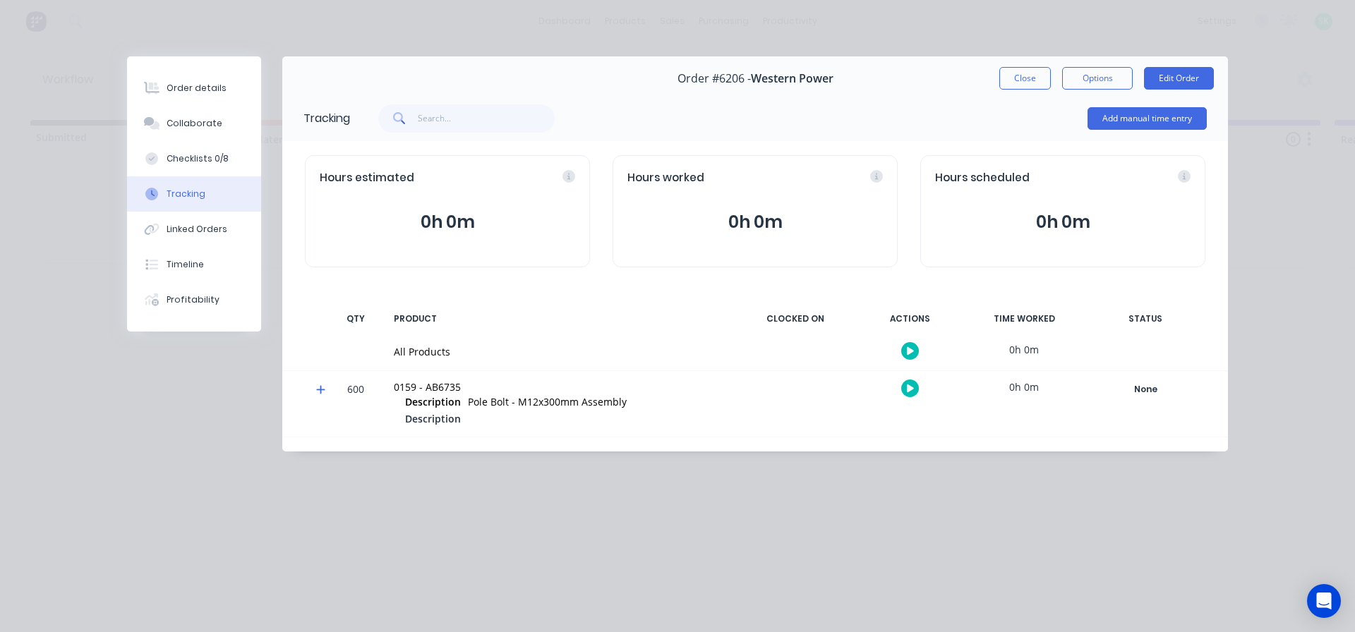
click at [913, 346] on icon "button" at bounding box center [910, 350] width 7 height 9
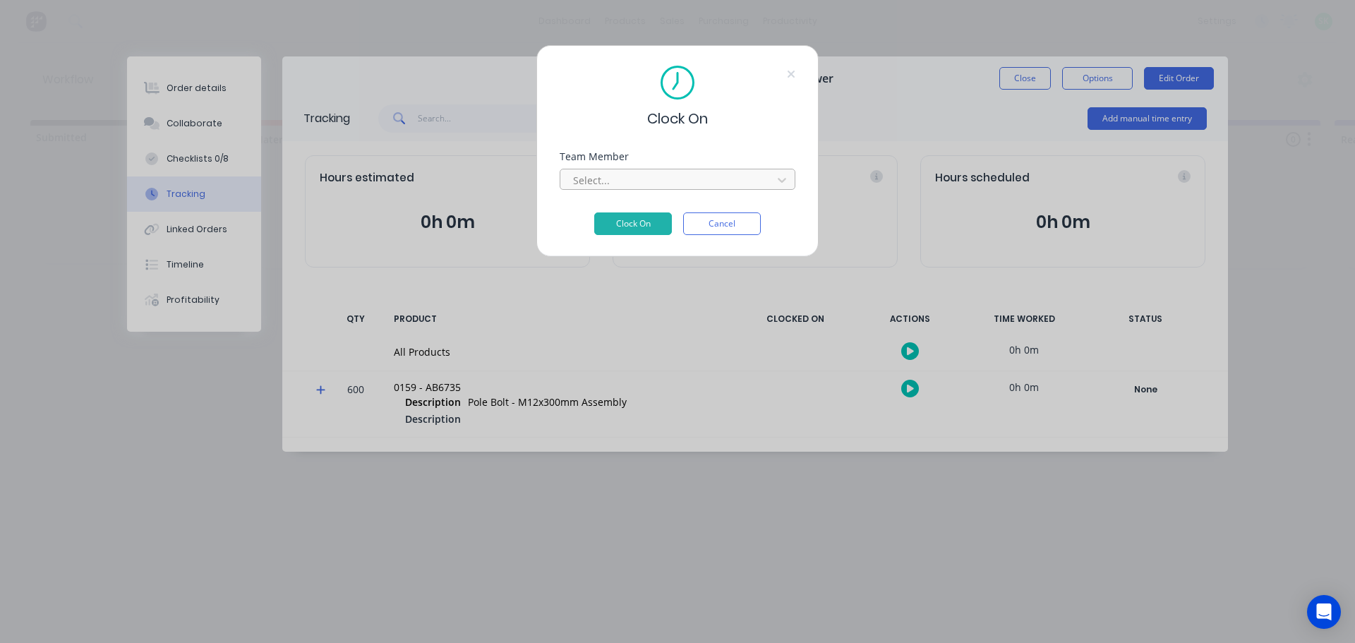
click at [716, 180] on div at bounding box center [668, 180] width 193 height 18
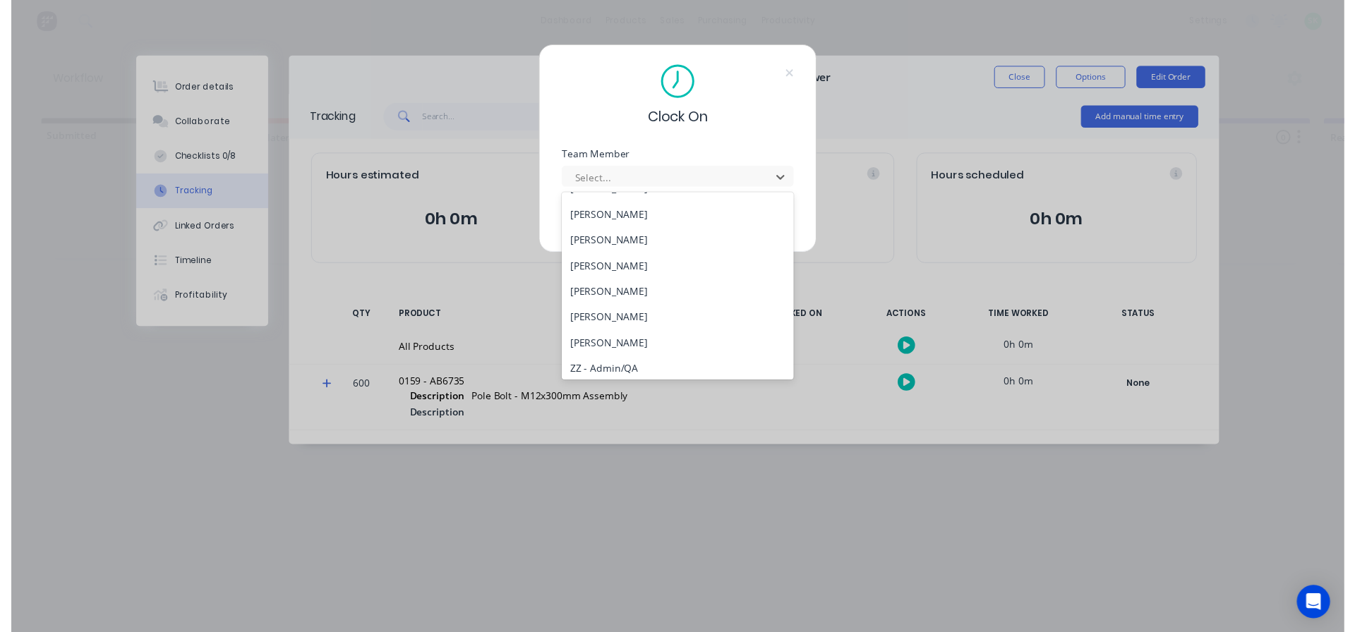
scroll to position [567, 0]
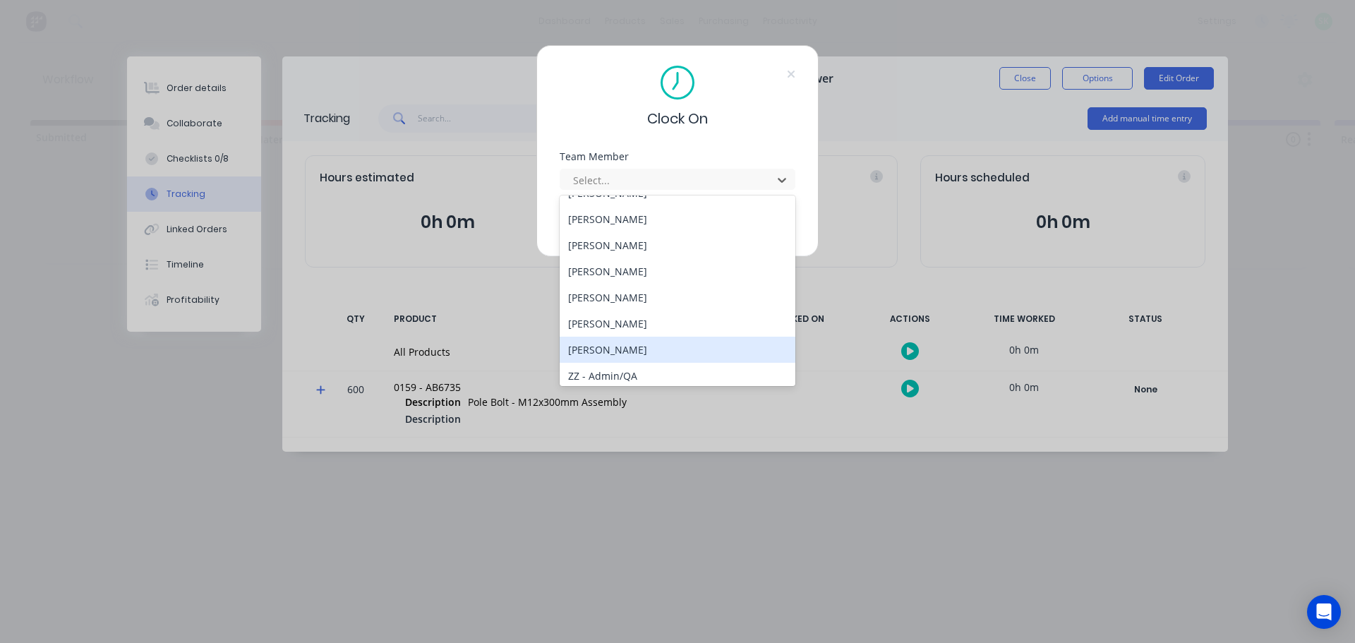
click at [630, 357] on div "[PERSON_NAME]" at bounding box center [678, 350] width 236 height 26
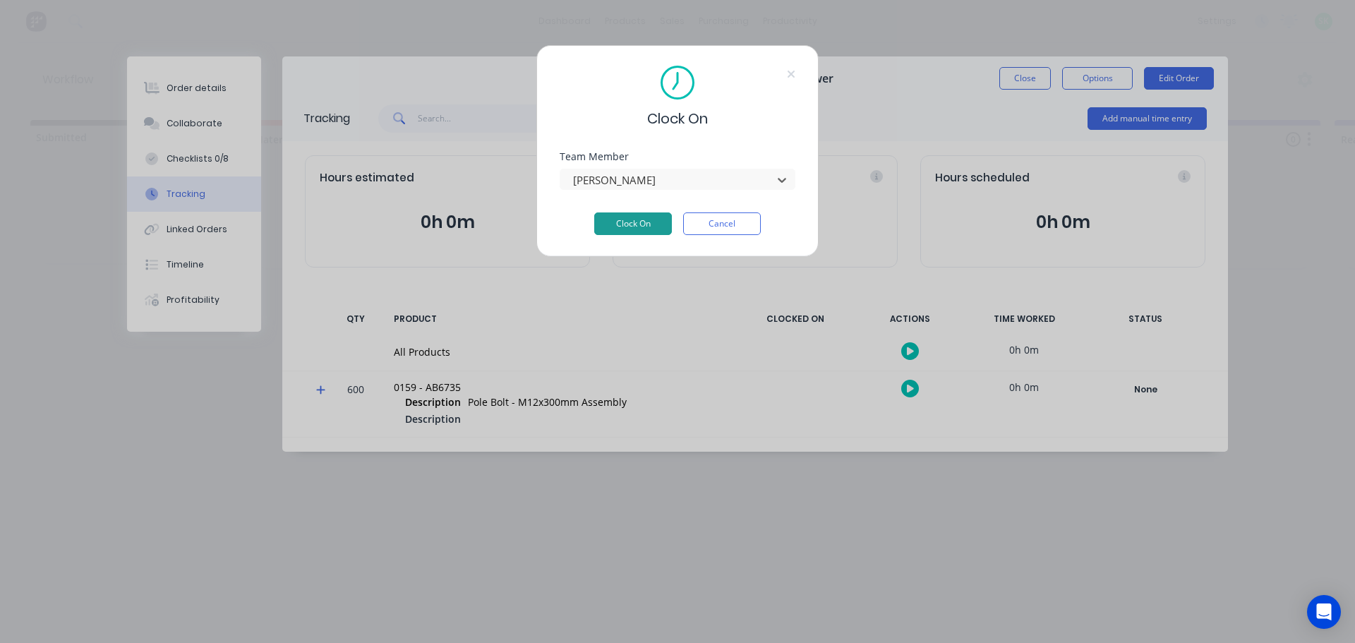
click at [639, 221] on button "Clock On" at bounding box center [633, 223] width 78 height 23
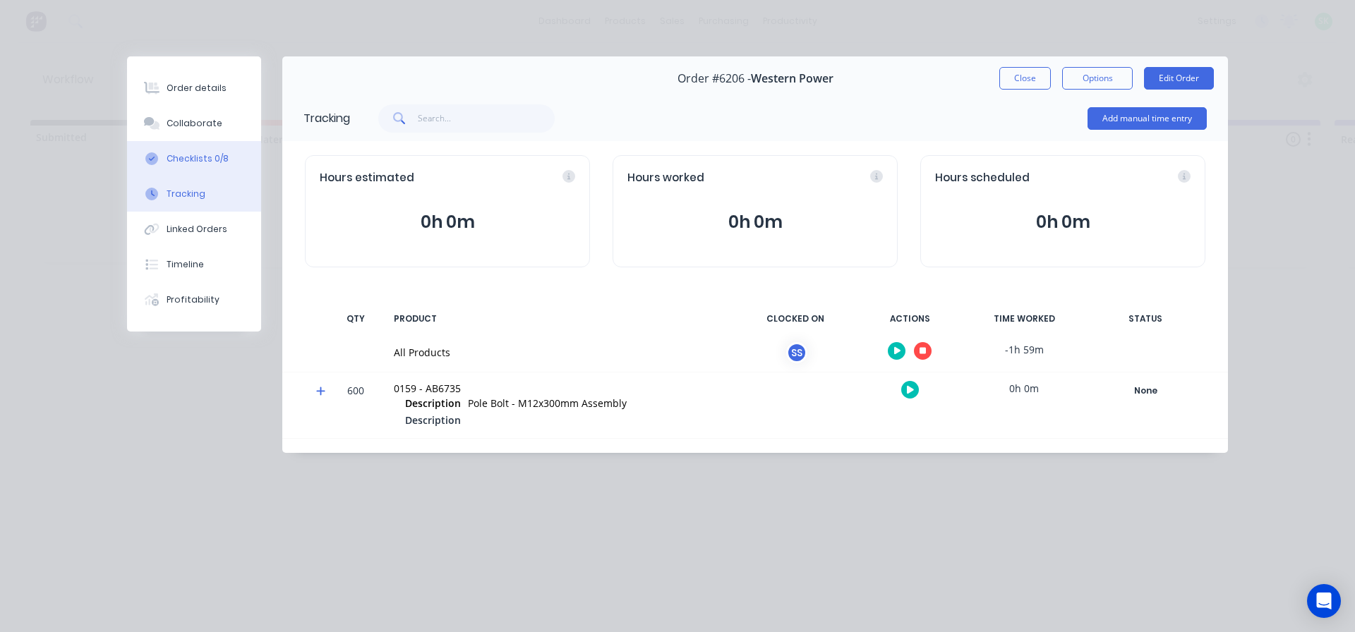
click at [206, 156] on div "Checklists 0/8" at bounding box center [198, 158] width 62 height 13
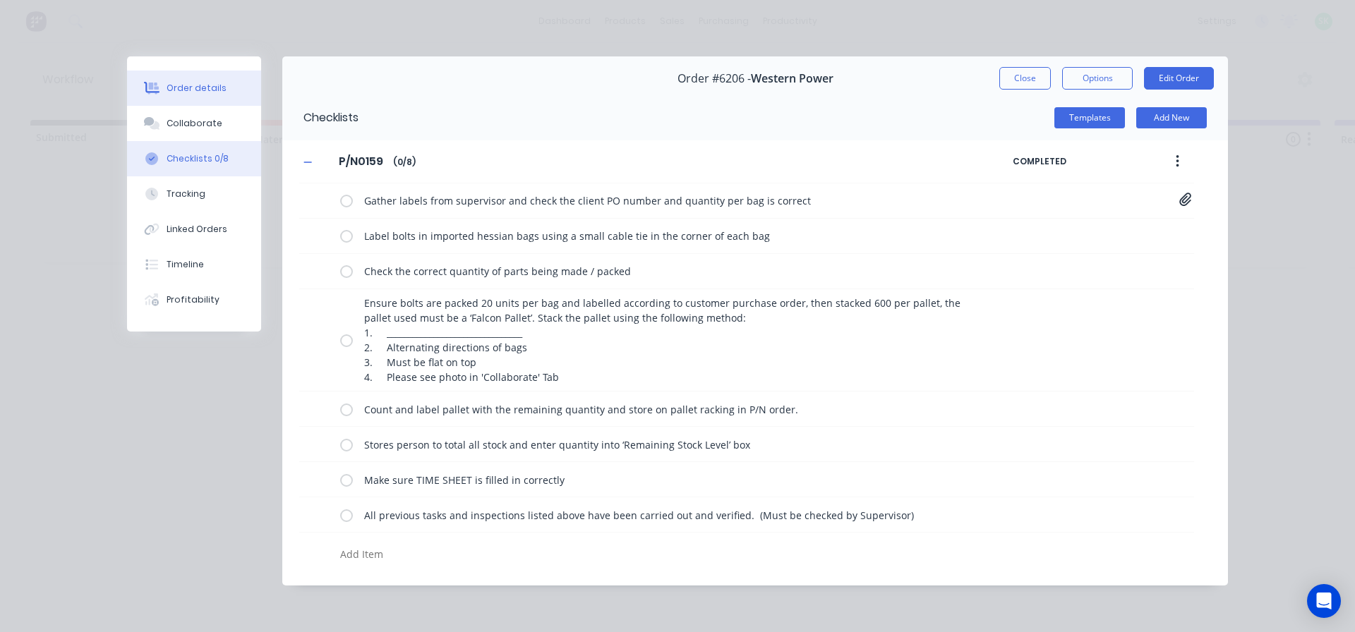
click at [219, 90] on div "Order details" at bounding box center [197, 88] width 60 height 13
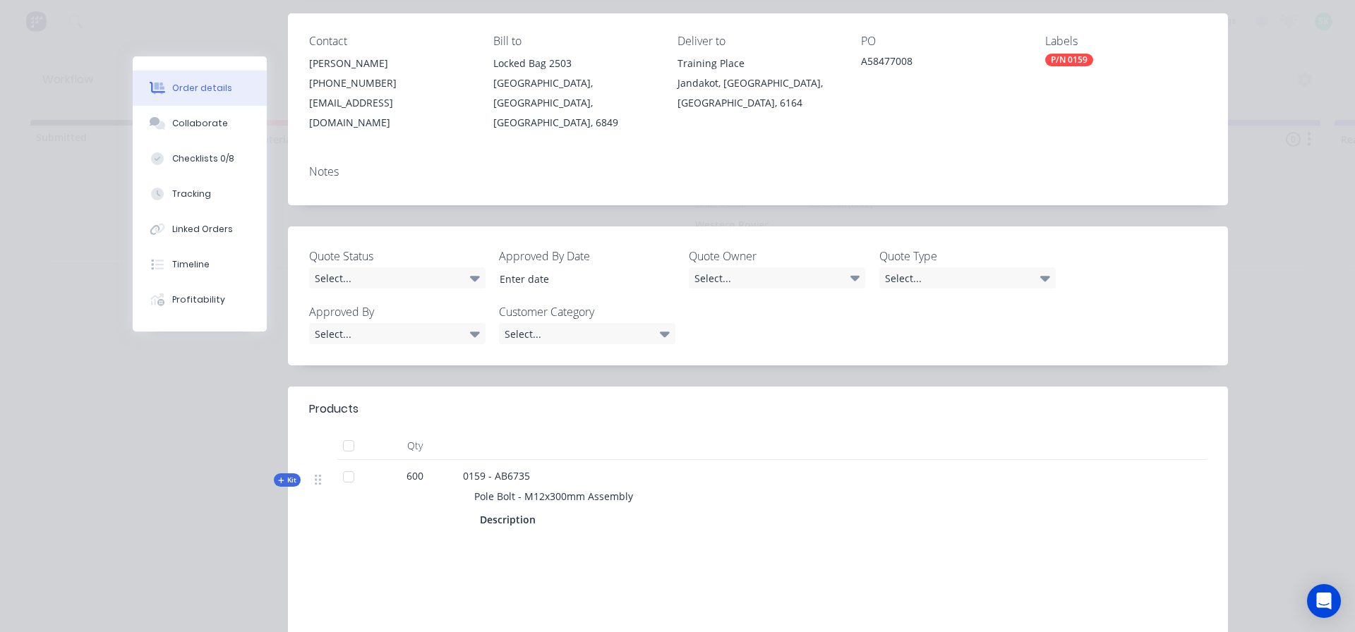
scroll to position [212, 0]
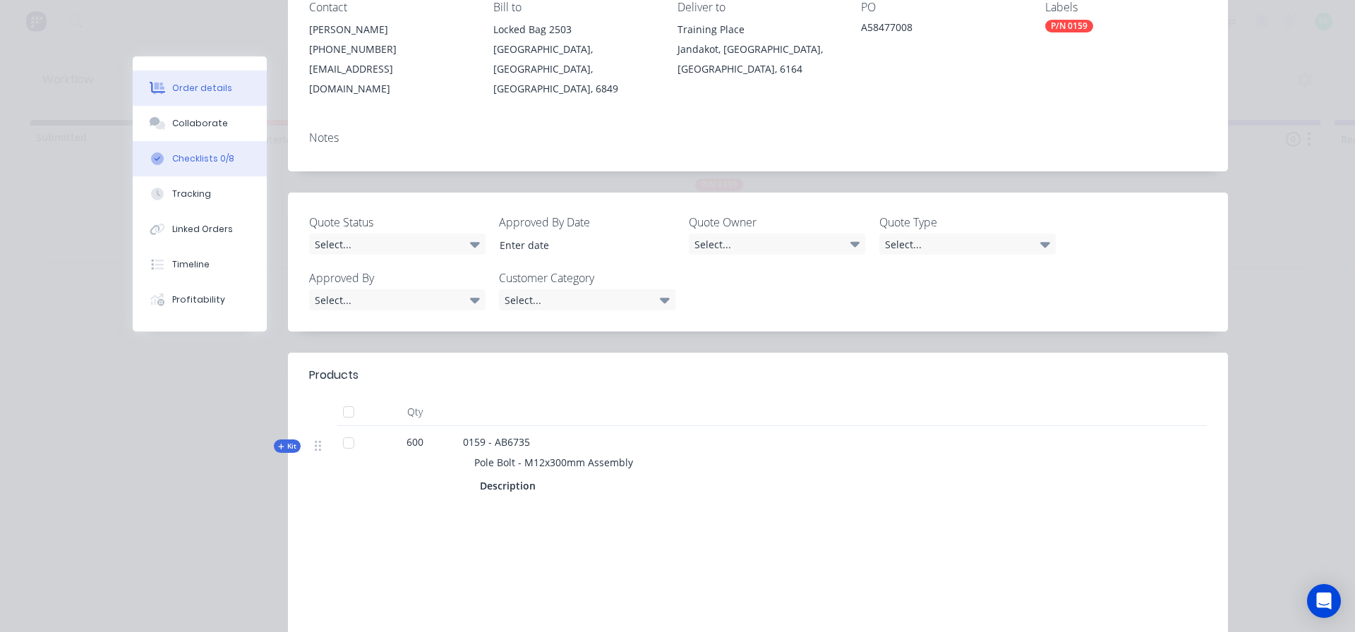
click at [217, 160] on div "Checklists 0/8" at bounding box center [203, 158] width 62 height 13
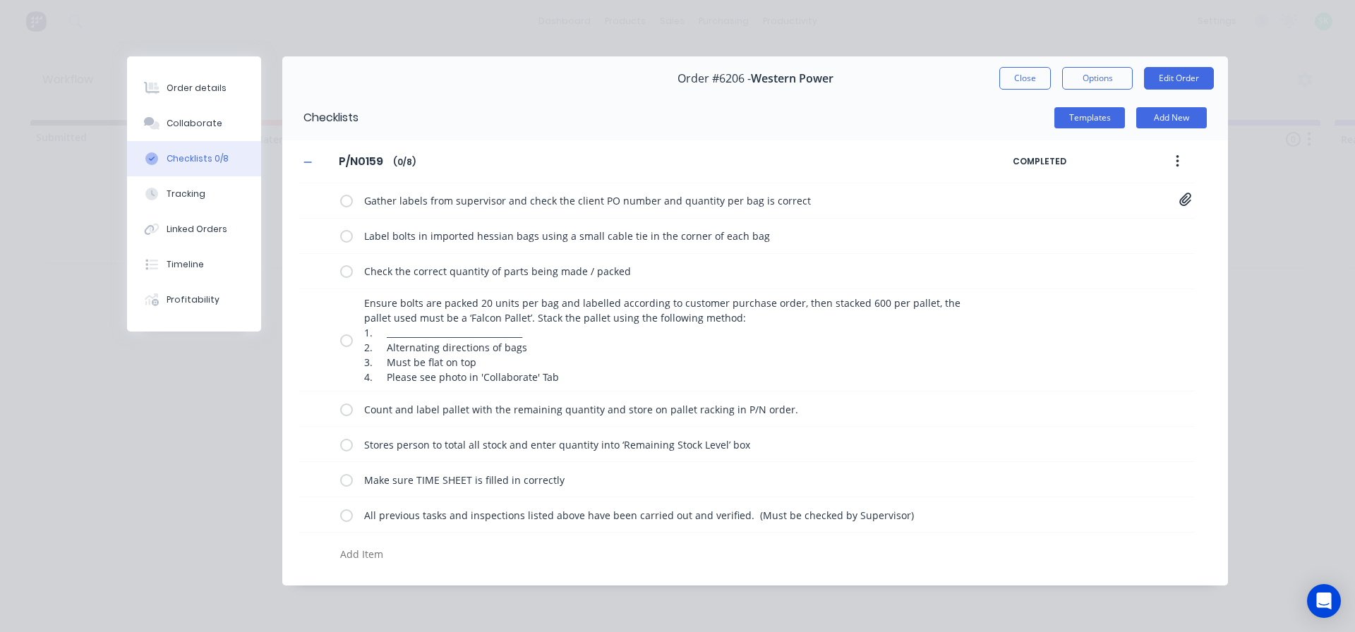
scroll to position [0, 0]
click at [346, 197] on label at bounding box center [346, 200] width 13 height 15
click at [0, 0] on input "checkbox" at bounding box center [0, 0] width 0 height 0
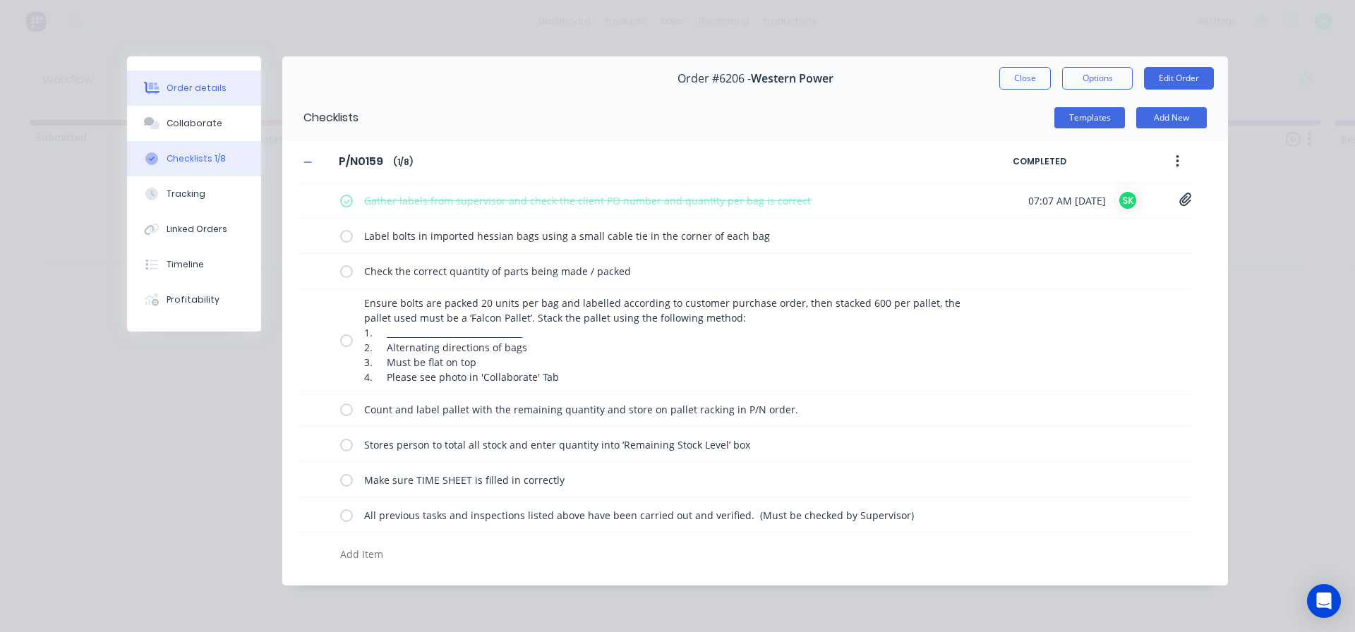
click at [219, 90] on div "Order details" at bounding box center [197, 88] width 60 height 13
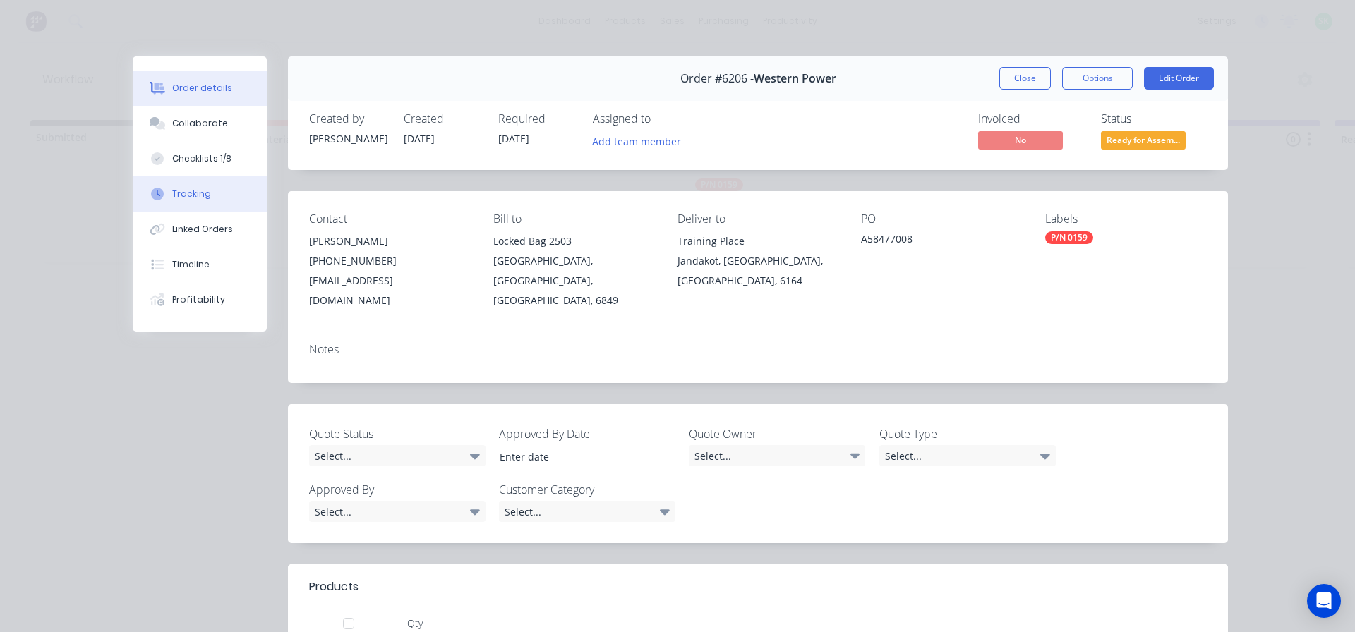
click at [197, 186] on button "Tracking" at bounding box center [200, 193] width 134 height 35
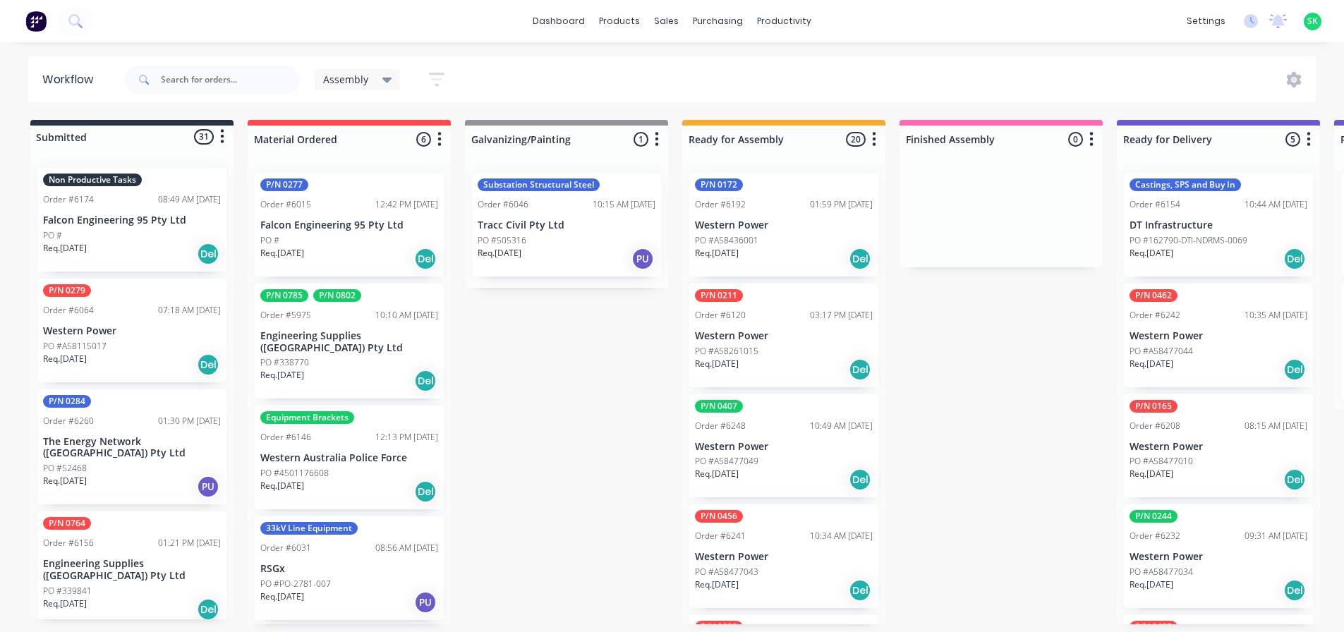
click at [153, 215] on p "Falcon Engineering 95 Pty Ltd" at bounding box center [132, 221] width 178 height 12
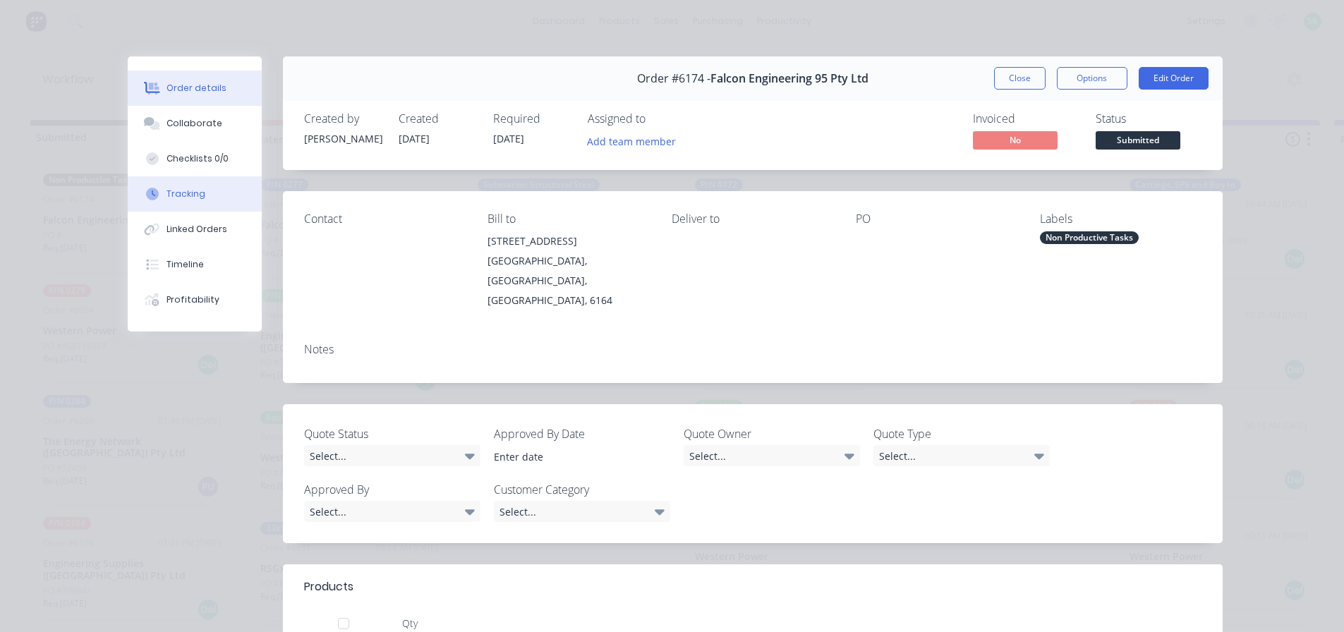
click at [201, 185] on button "Tracking" at bounding box center [195, 193] width 134 height 35
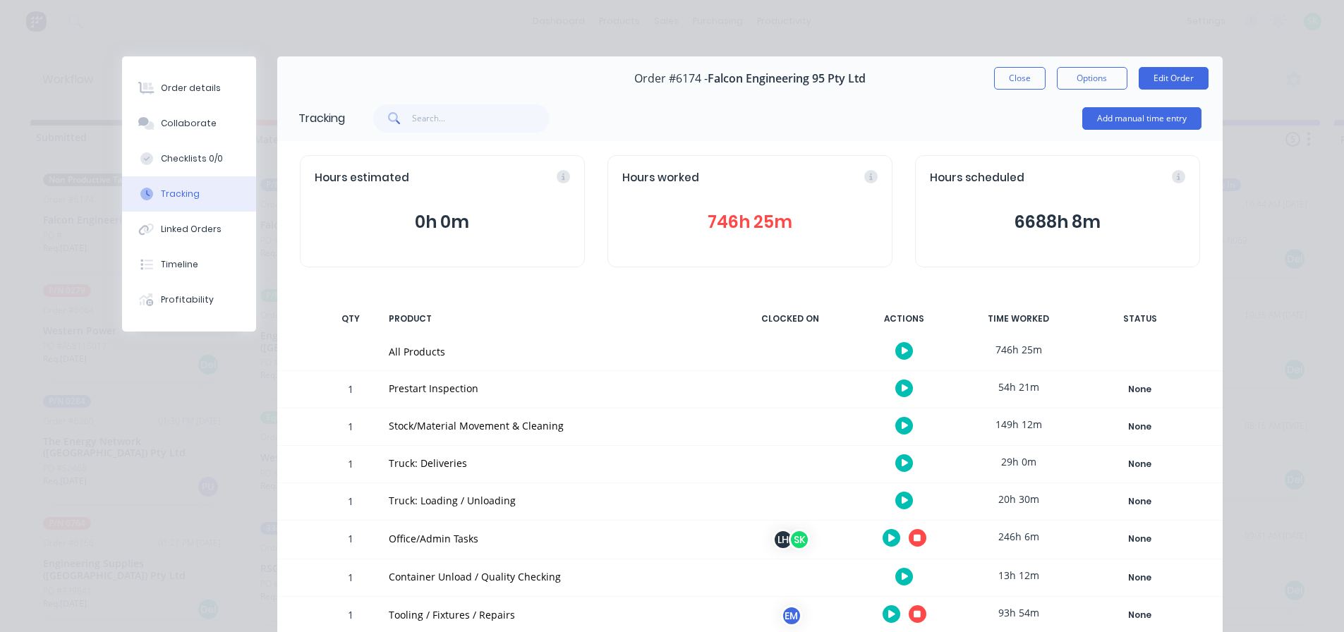
click at [915, 538] on icon "button" at bounding box center [917, 538] width 7 height 7
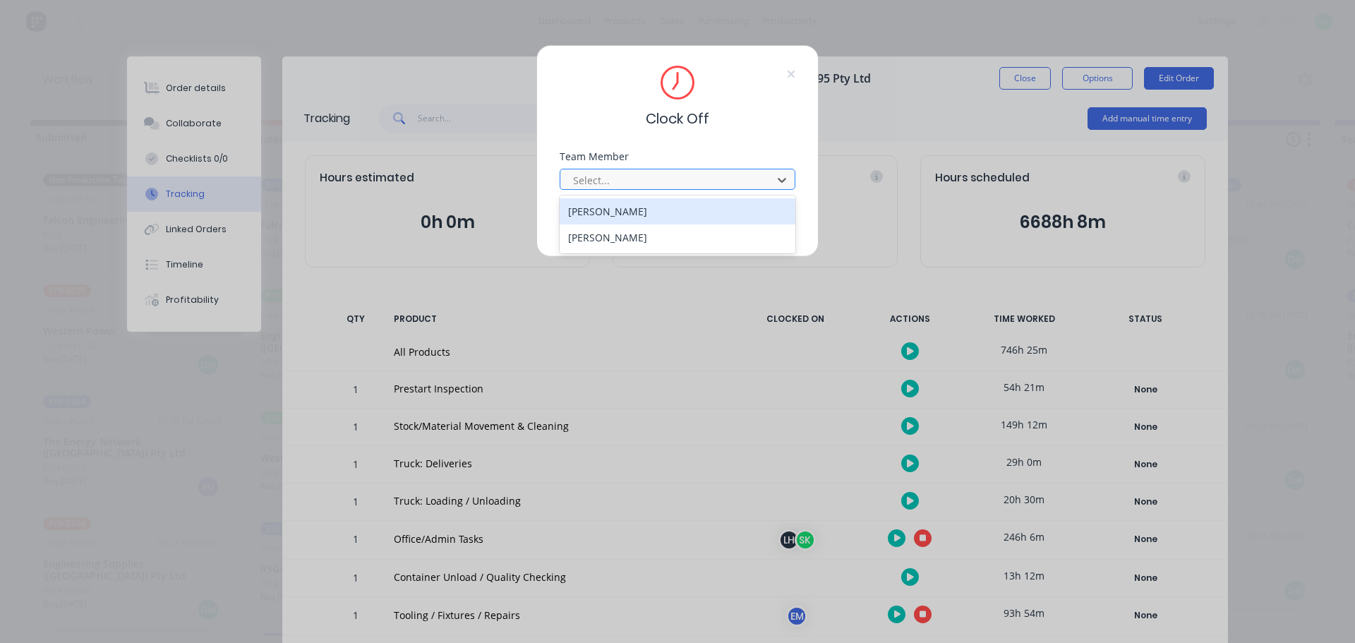
click at [722, 183] on div at bounding box center [668, 180] width 193 height 18
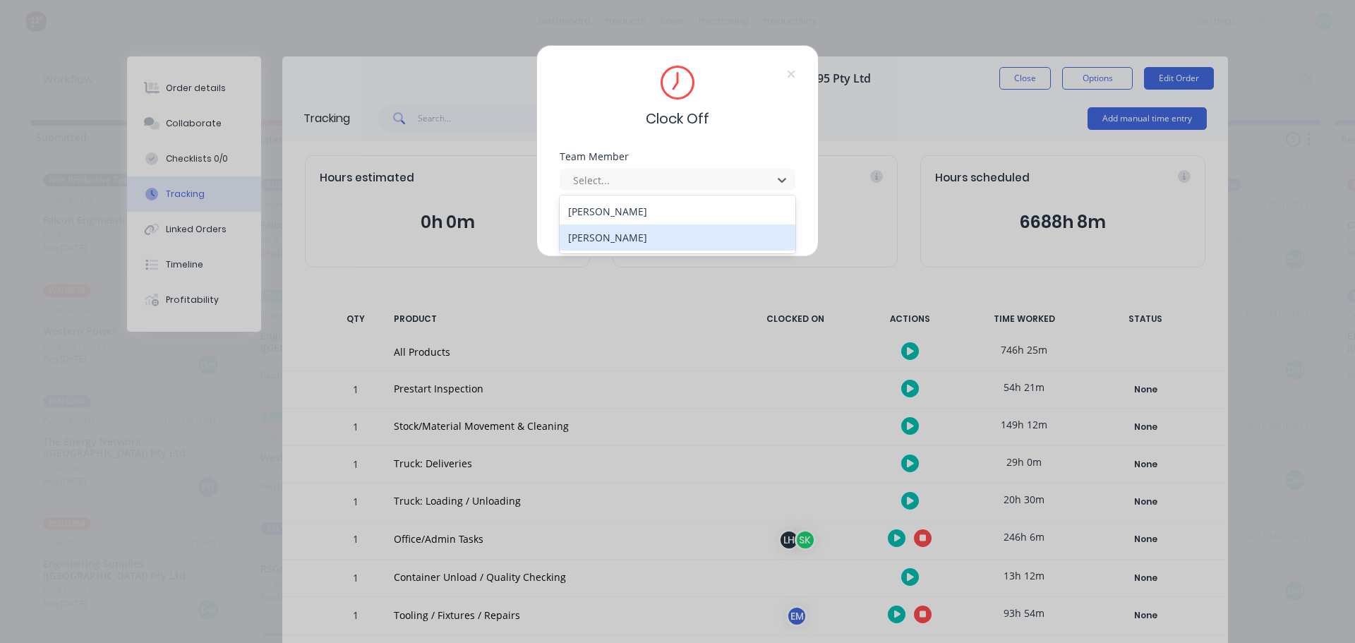
click at [670, 229] on div "[PERSON_NAME]" at bounding box center [678, 237] width 236 height 26
click at [650, 225] on button "Clock Off" at bounding box center [633, 223] width 78 height 23
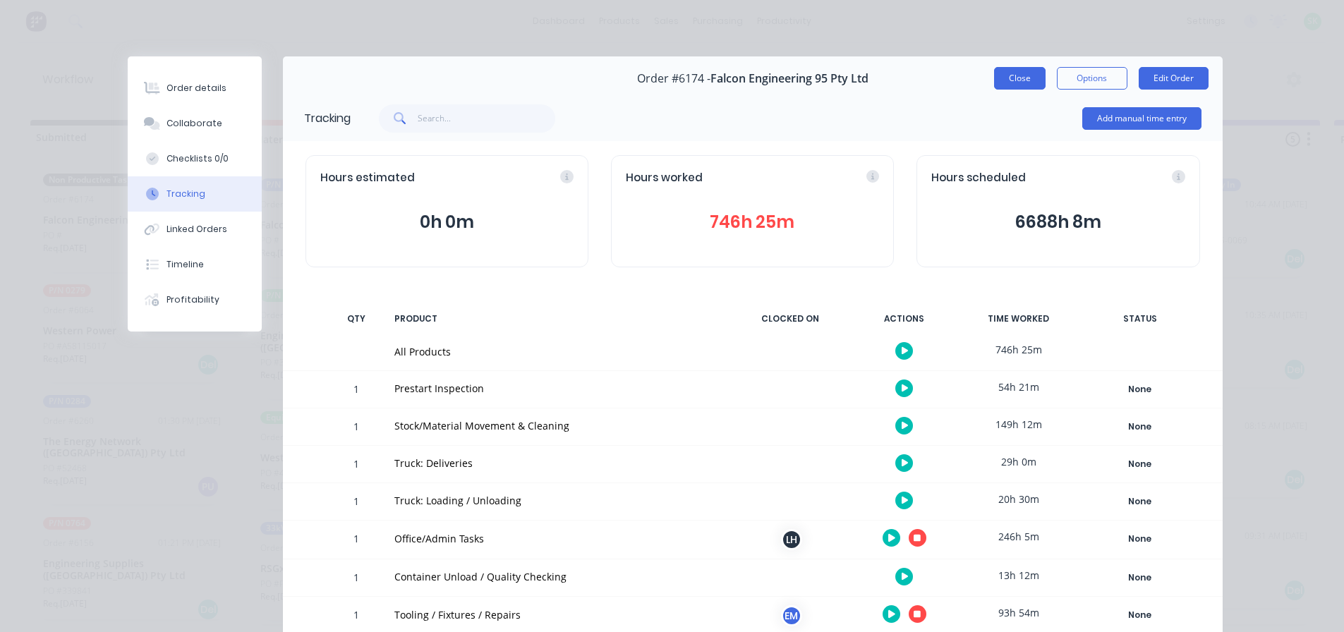
click at [1013, 77] on button "Close" at bounding box center [1020, 78] width 52 height 23
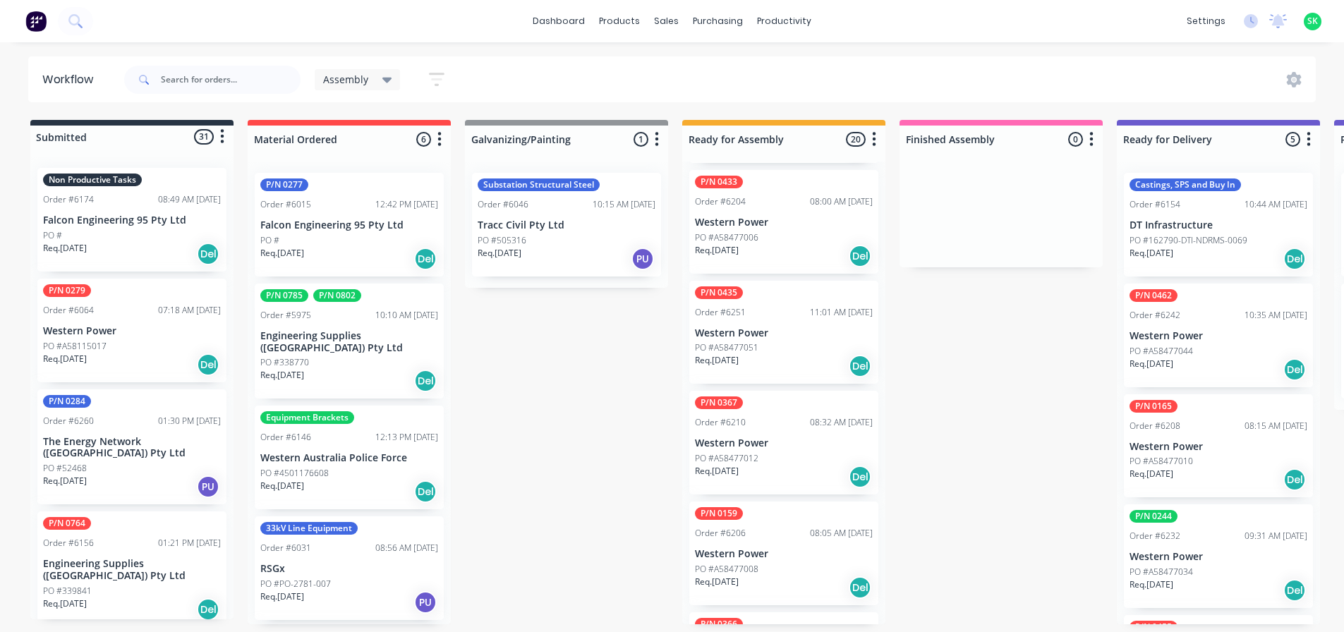
scroll to position [635, 0]
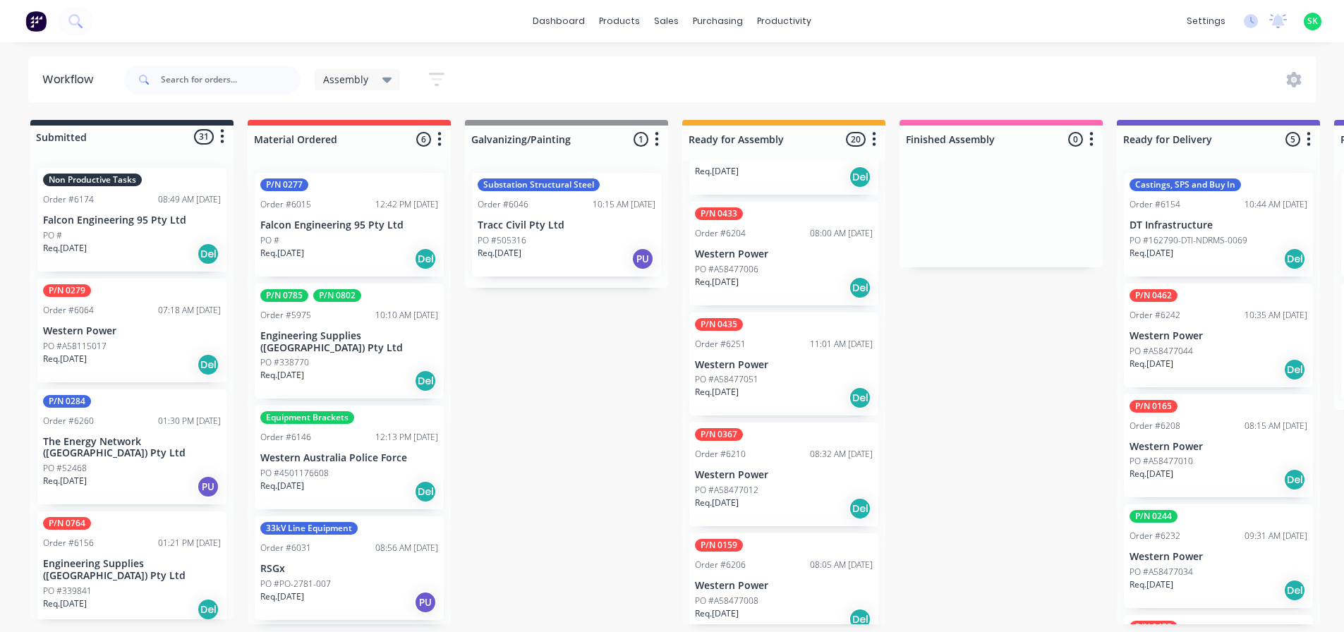
click at [752, 378] on p "PO #A58477051" at bounding box center [727, 379] width 64 height 13
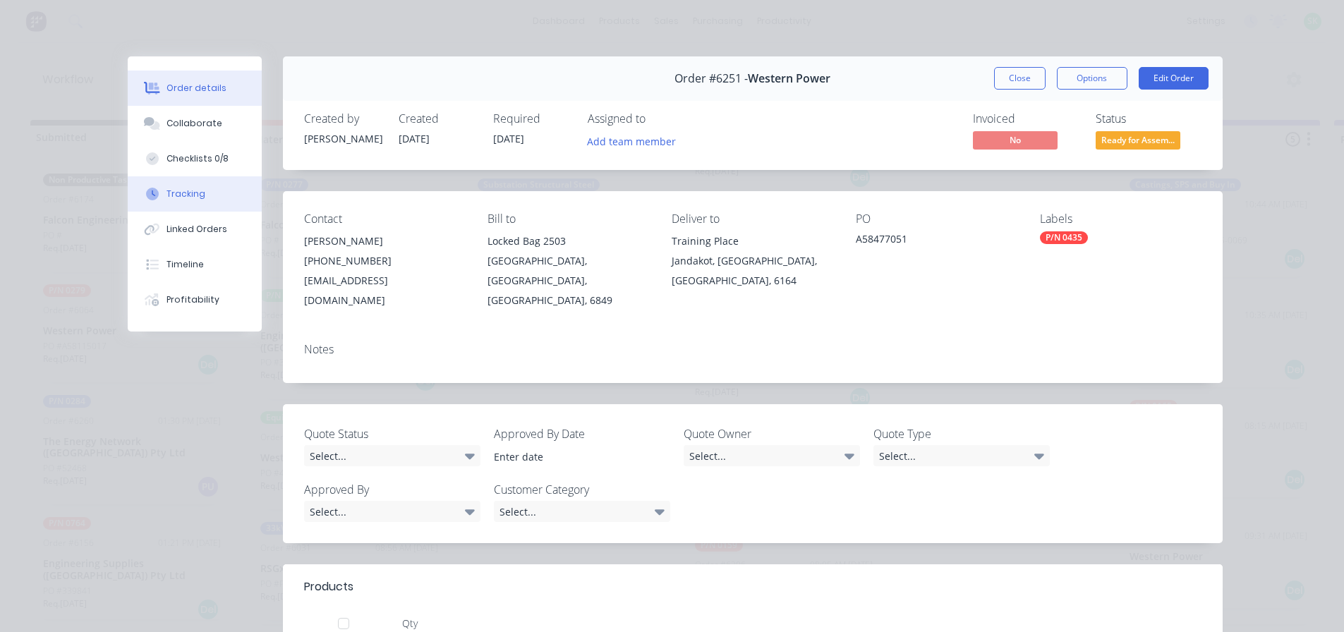
click at [207, 187] on button "Tracking" at bounding box center [195, 193] width 134 height 35
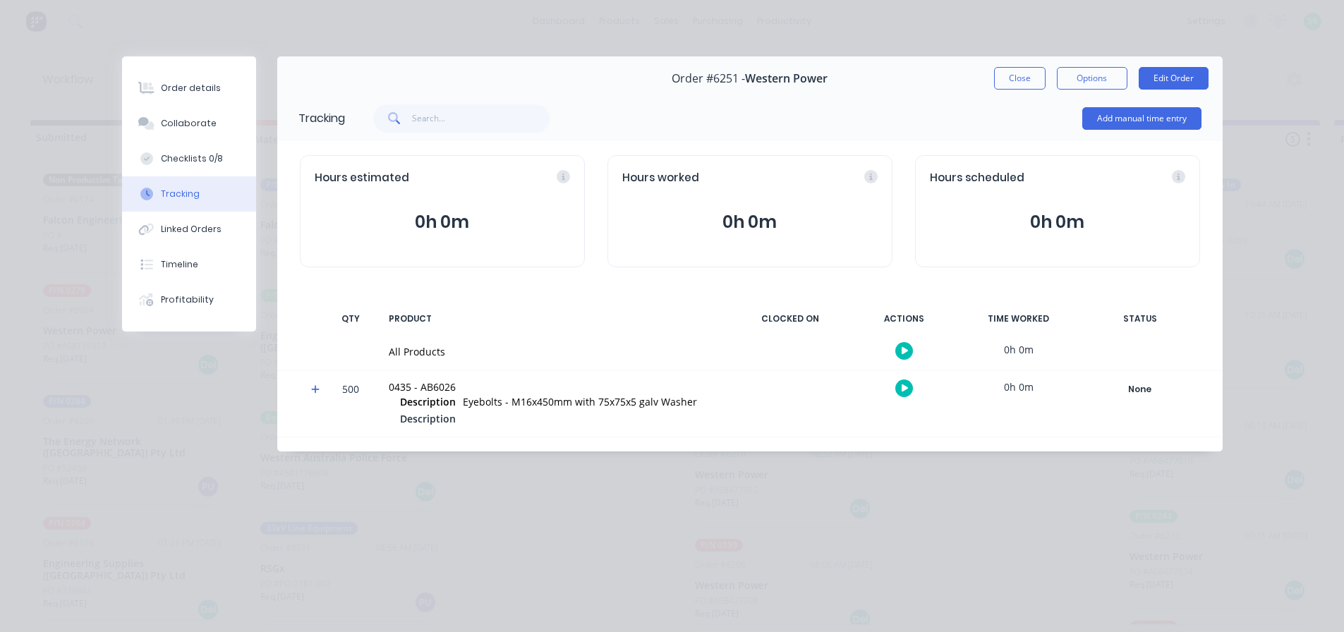
click at [906, 349] on icon "button" at bounding box center [905, 350] width 7 height 9
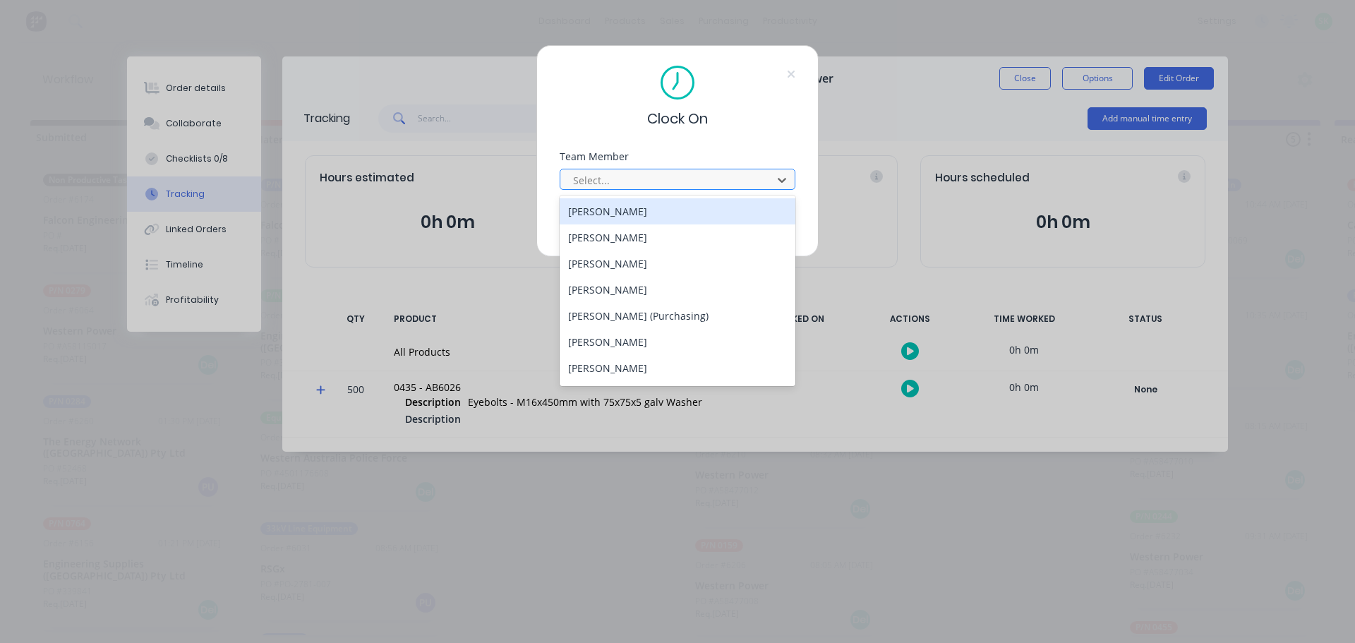
click at [713, 174] on div at bounding box center [668, 180] width 193 height 18
type input "st"
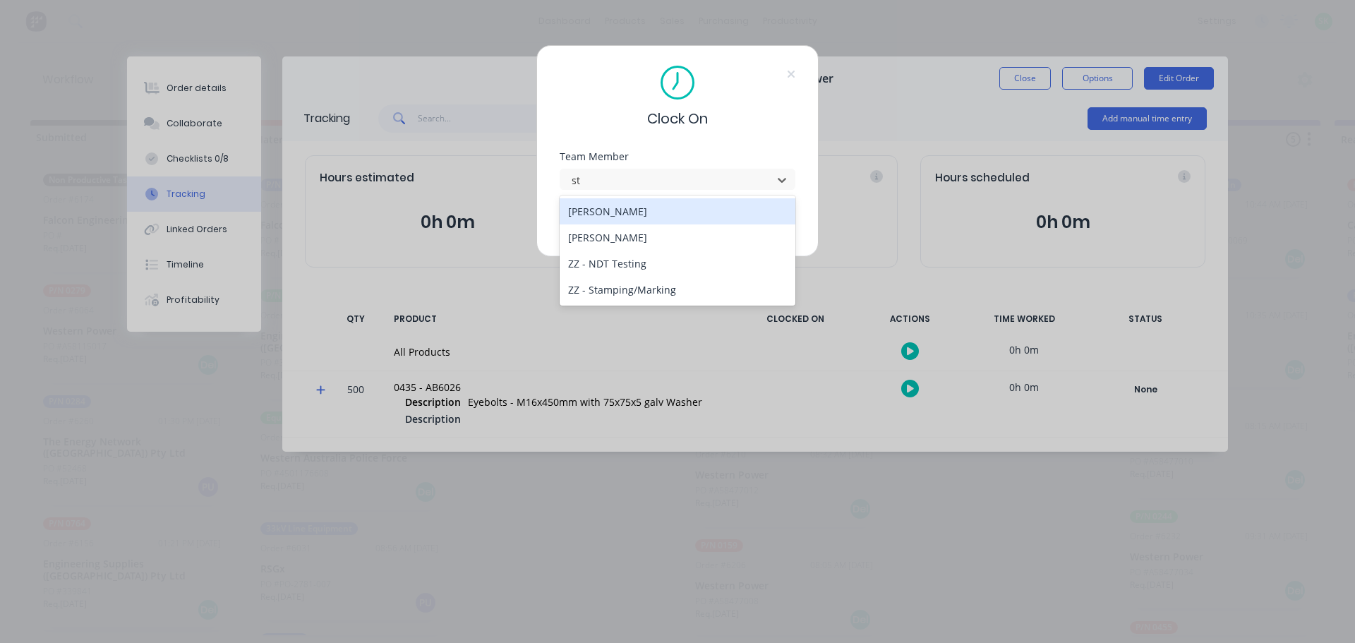
drag, startPoint x: 695, startPoint y: 211, endPoint x: 684, endPoint y: 210, distance: 11.3
click at [694, 211] on div "[PERSON_NAME]" at bounding box center [678, 211] width 236 height 26
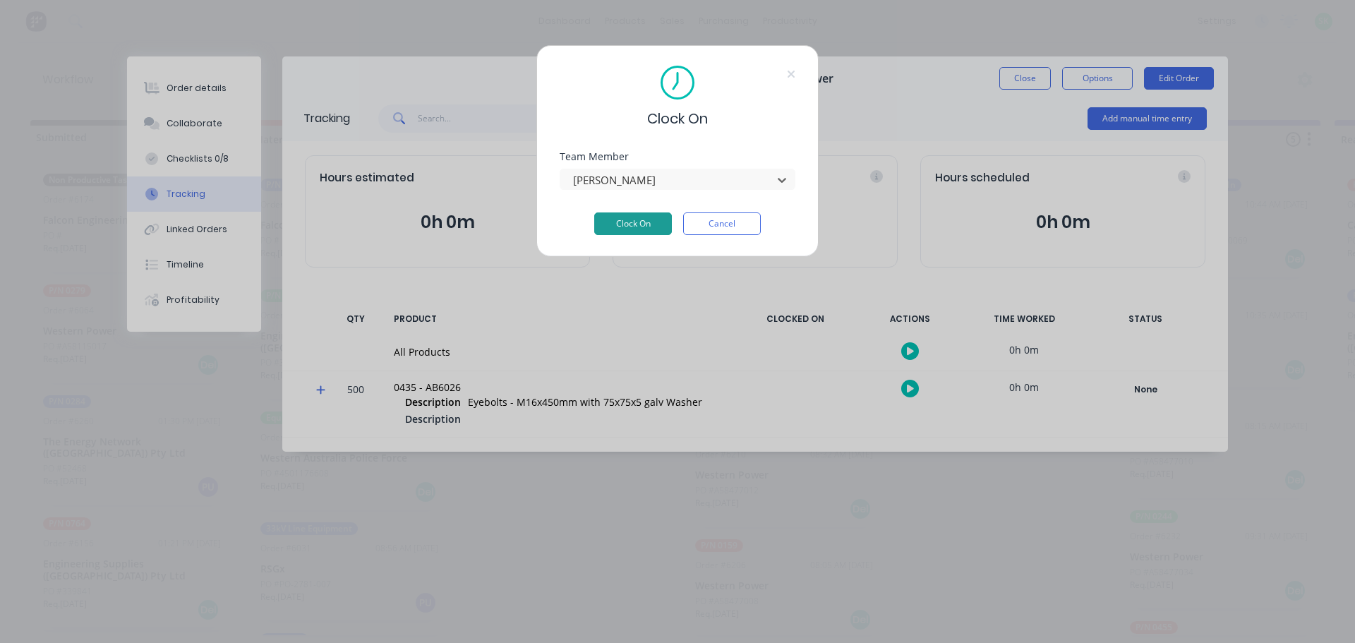
click at [635, 219] on button "Clock On" at bounding box center [633, 223] width 78 height 23
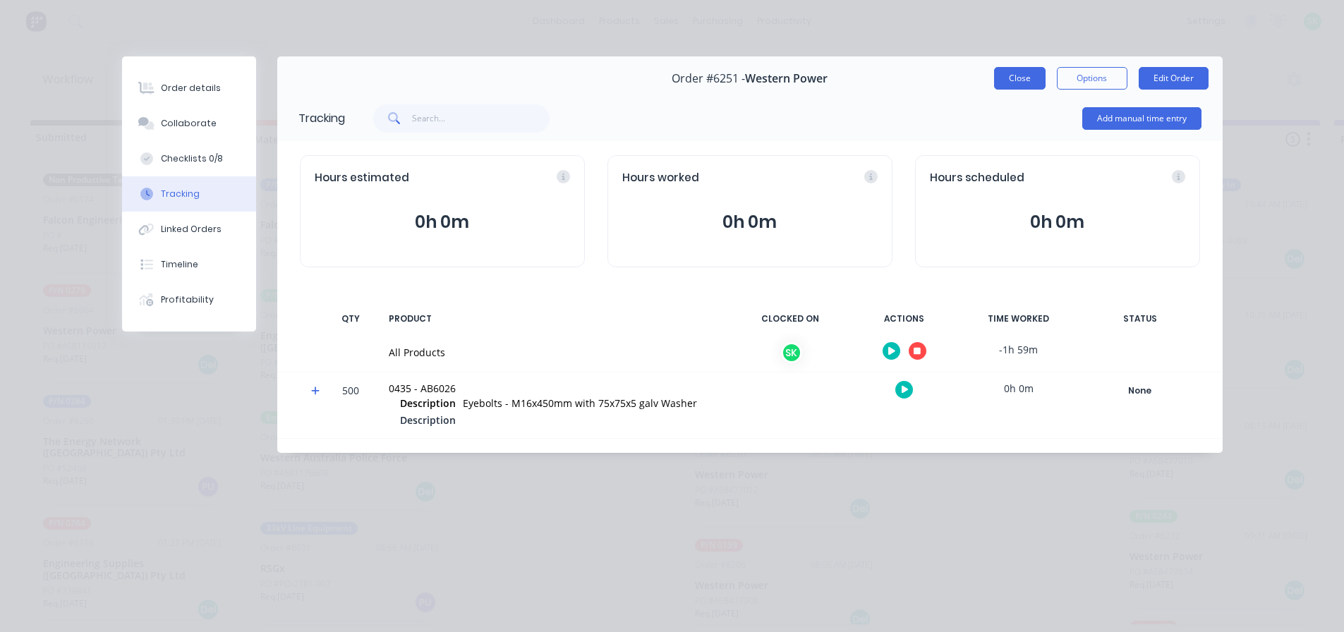
click at [1023, 82] on button "Close" at bounding box center [1020, 78] width 52 height 23
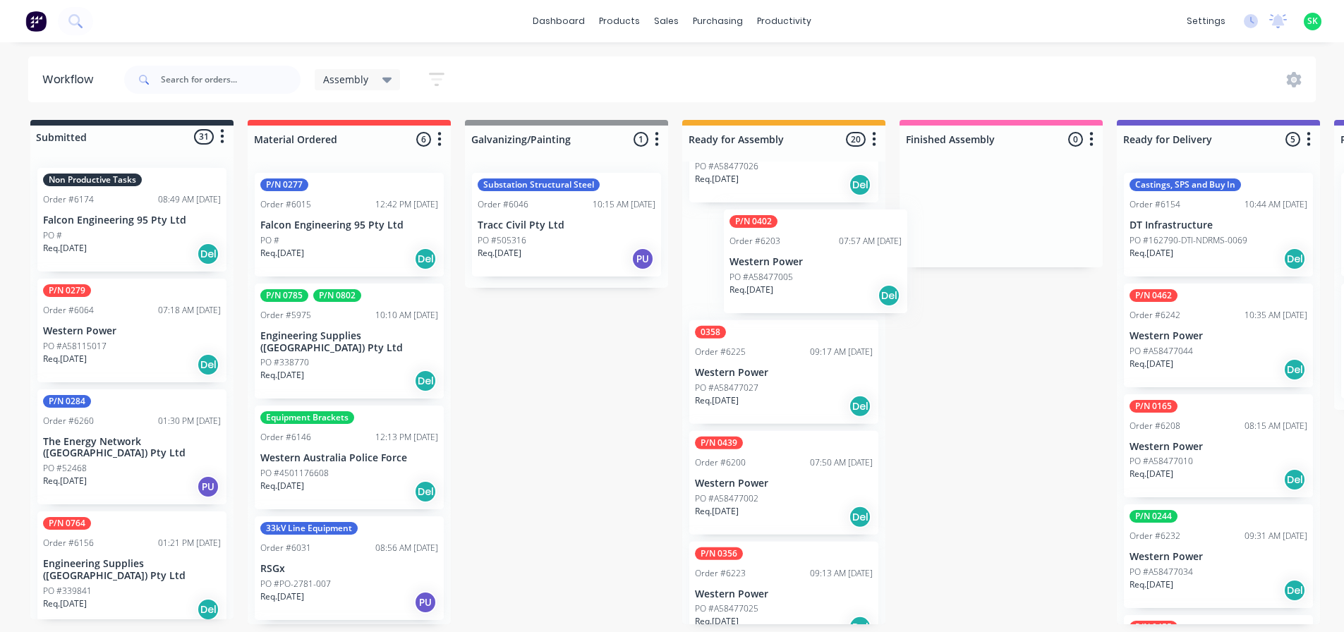
scroll to position [1614, 0]
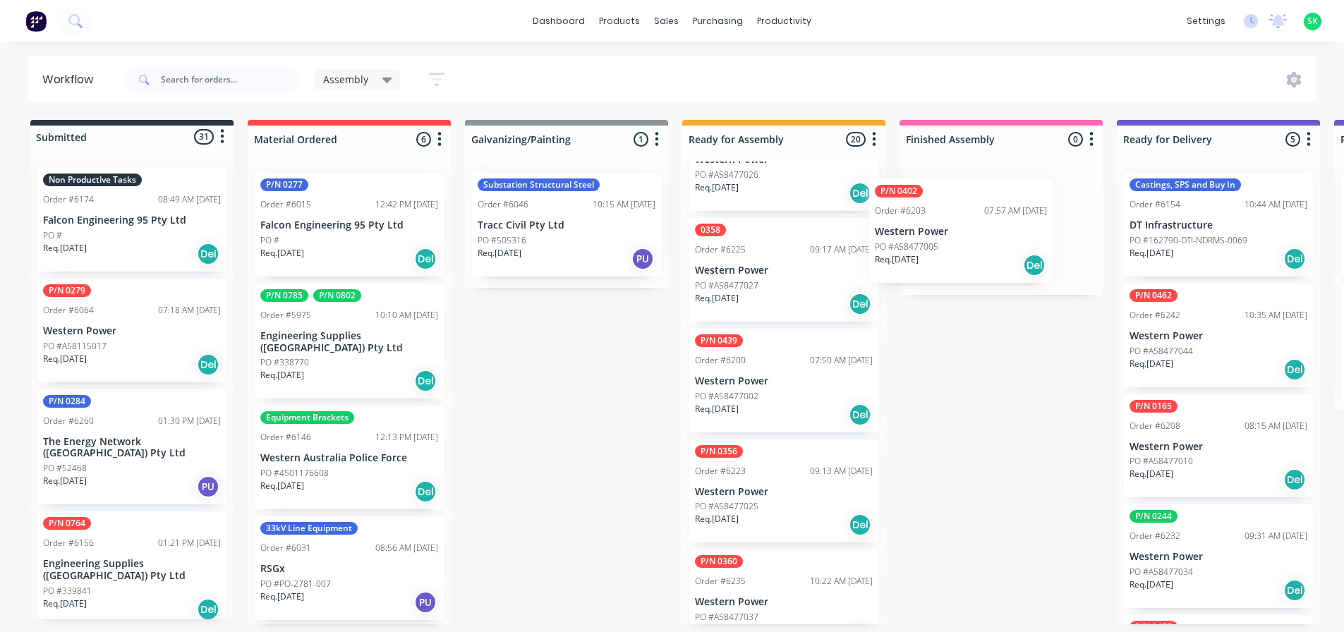
drag, startPoint x: 748, startPoint y: 294, endPoint x: 932, endPoint y: 264, distance: 186.7
click at [932, 264] on div "Submitted 31 Status colour #273444 hex #273444 Save Cancel Summaries Total orde…" at bounding box center [1268, 372] width 2558 height 505
click at [986, 250] on div "Req. 16/11/25 Del" at bounding box center [1001, 259] width 178 height 24
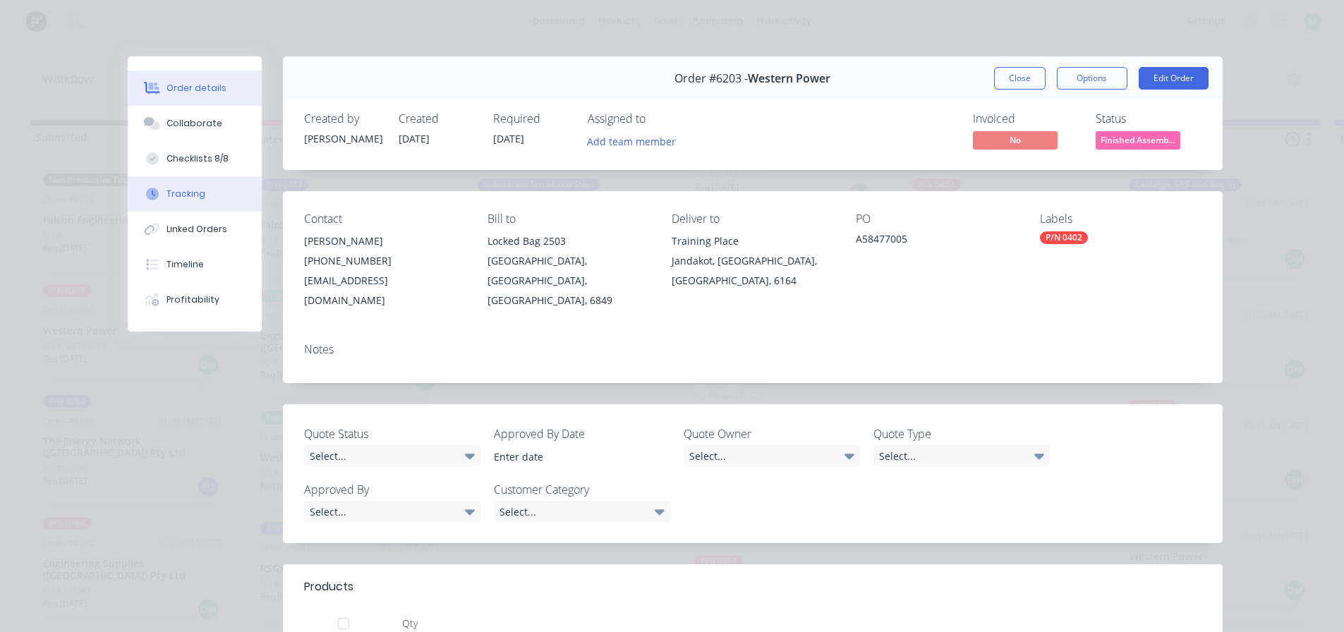
click at [184, 194] on div "Tracking" at bounding box center [186, 194] width 39 height 13
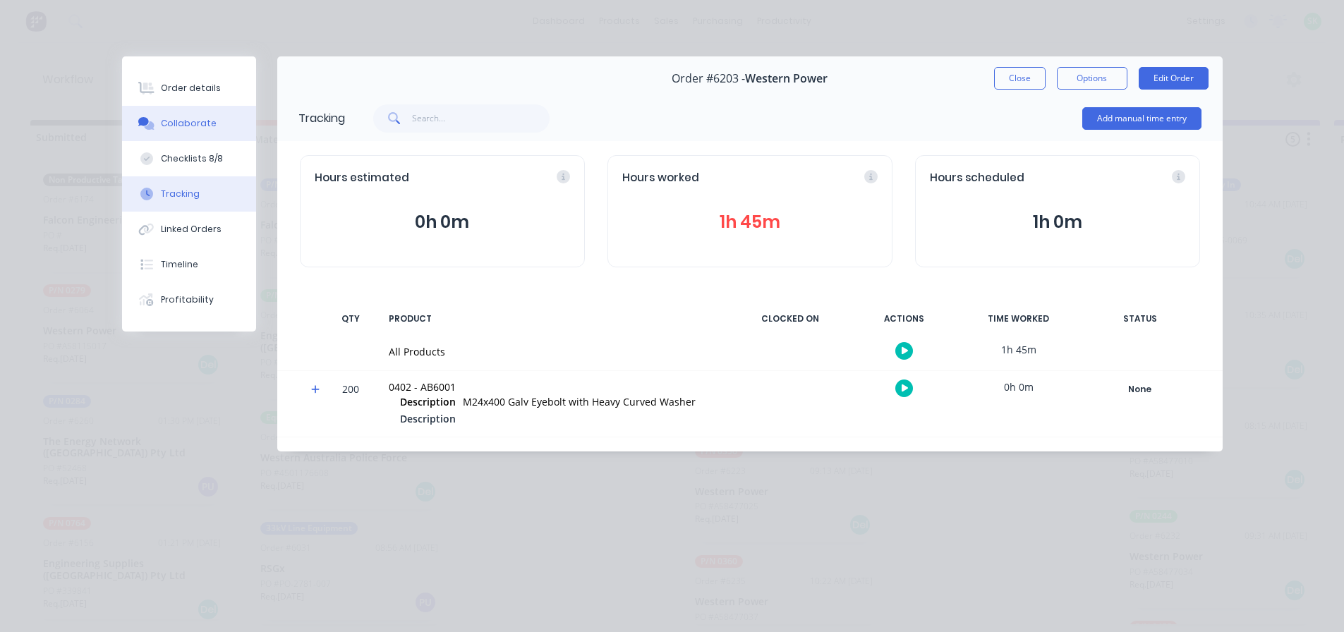
click at [193, 119] on div "Collaborate" at bounding box center [189, 123] width 56 height 13
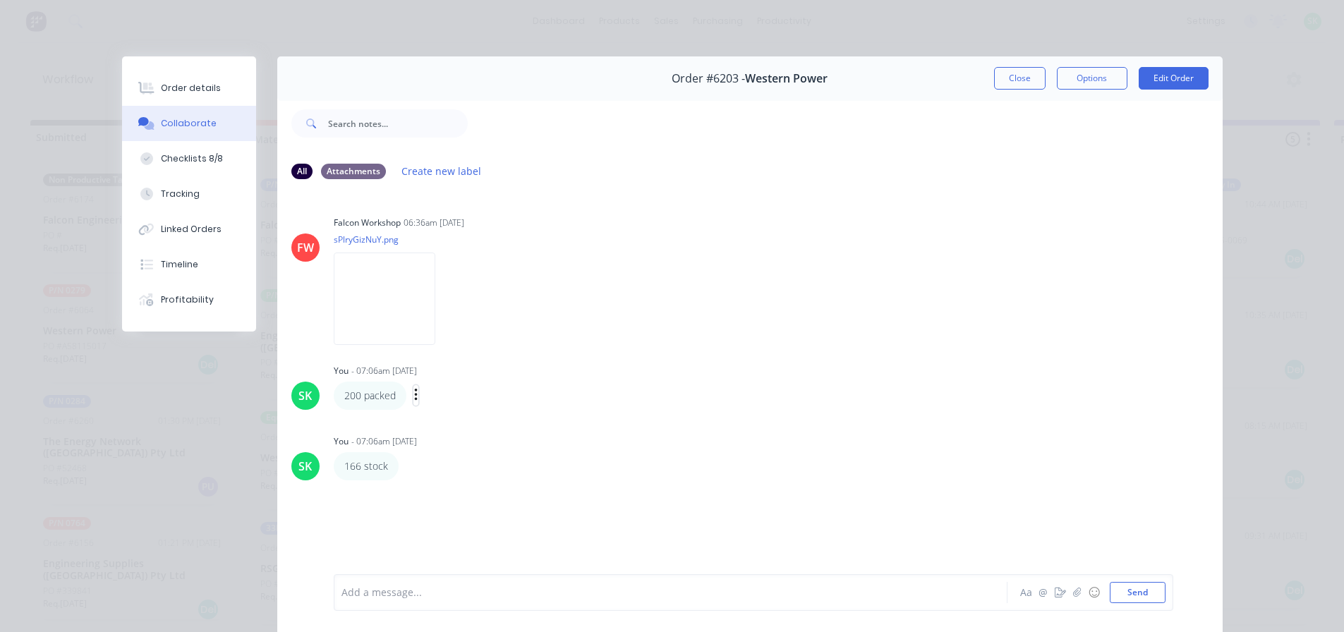
click at [414, 397] on icon "button" at bounding box center [416, 395] width 4 height 16
click at [0, 0] on button "Edit" at bounding box center [0, 0] width 0 height 0
click at [406, 469] on icon "button" at bounding box center [408, 467] width 4 height 16
click at [437, 489] on button "Edit" at bounding box center [459, 492] width 89 height 23
click at [1015, 73] on button "Close" at bounding box center [1020, 78] width 52 height 23
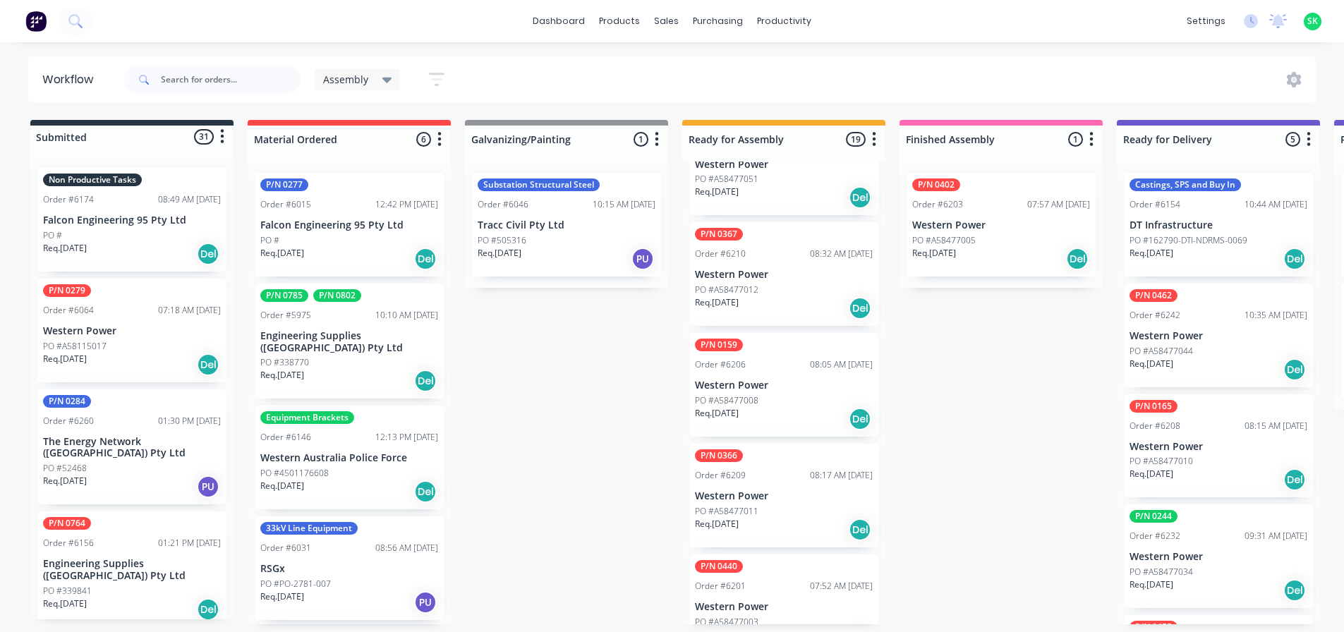
scroll to position [868, 0]
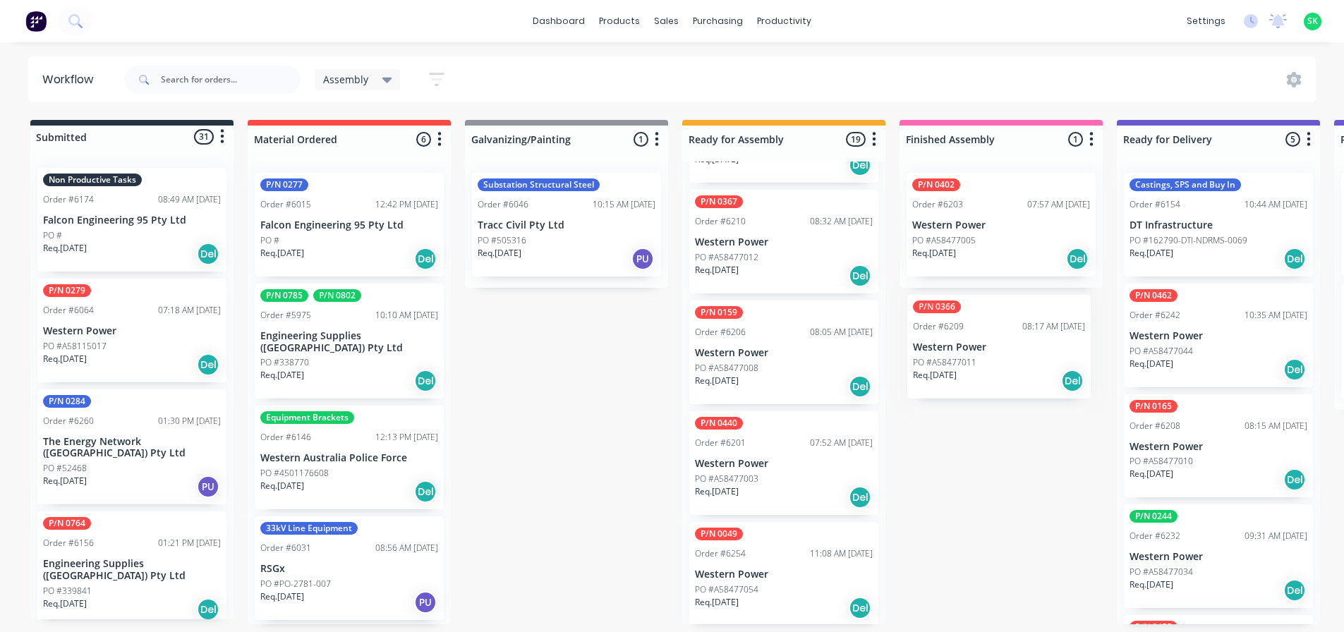
drag, startPoint x: 744, startPoint y: 467, endPoint x: 969, endPoint y: 349, distance: 253.4
click at [969, 349] on div "Submitted 31 Status colour #273444 hex #273444 Save Cancel Summaries Total orde…" at bounding box center [1268, 372] width 2558 height 505
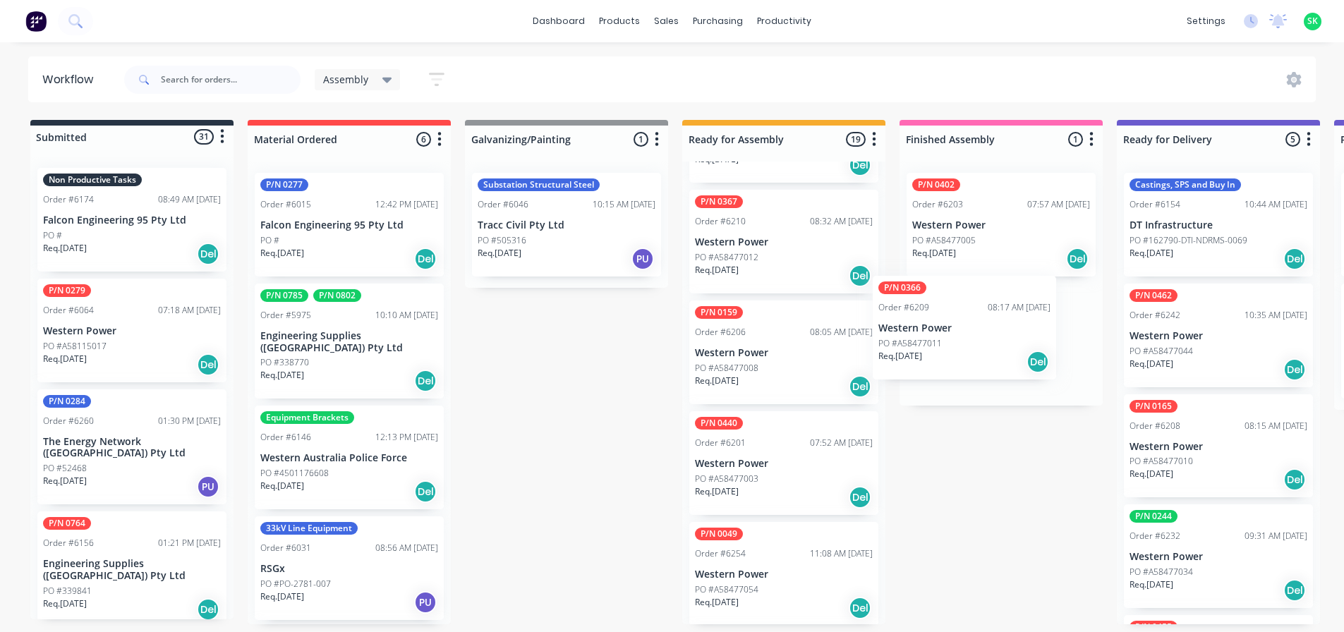
drag, startPoint x: 783, startPoint y: 453, endPoint x: 977, endPoint y: 313, distance: 239.5
click at [977, 313] on div "Submitted 31 Status colour #273444 hex #273444 Save Cancel Summaries Total orde…" at bounding box center [1268, 372] width 2558 height 505
click at [974, 336] on p "Western Power" at bounding box center [1001, 336] width 178 height 12
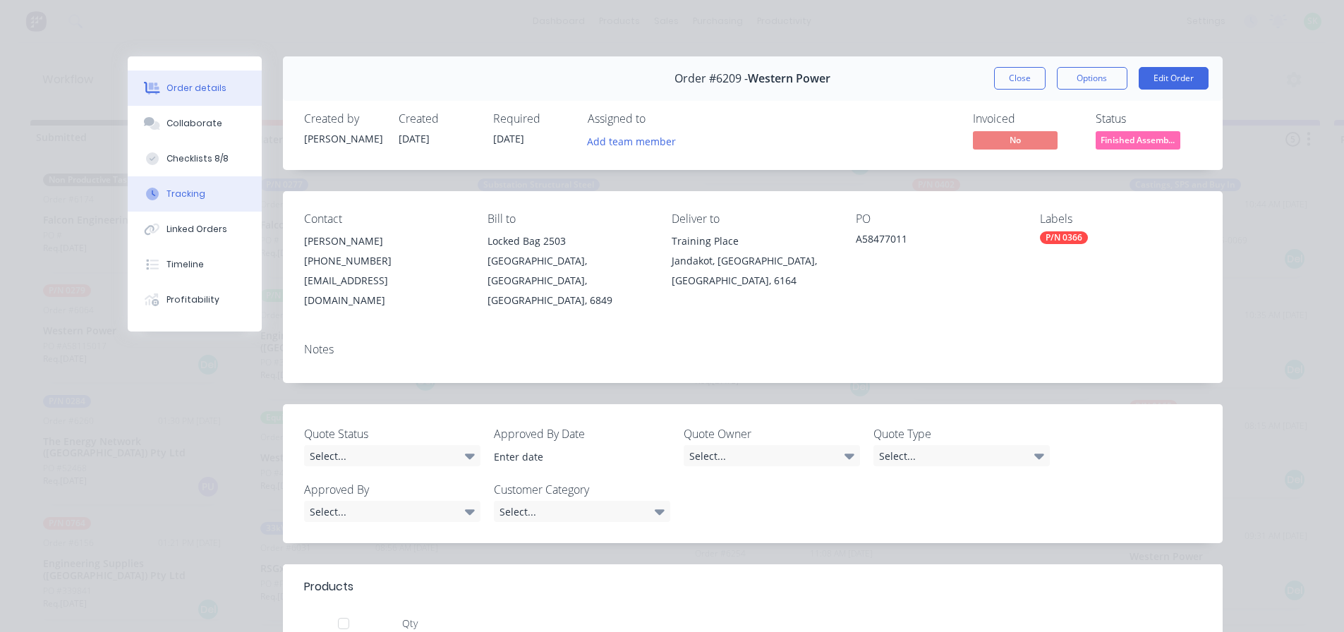
click at [194, 185] on button "Tracking" at bounding box center [195, 193] width 134 height 35
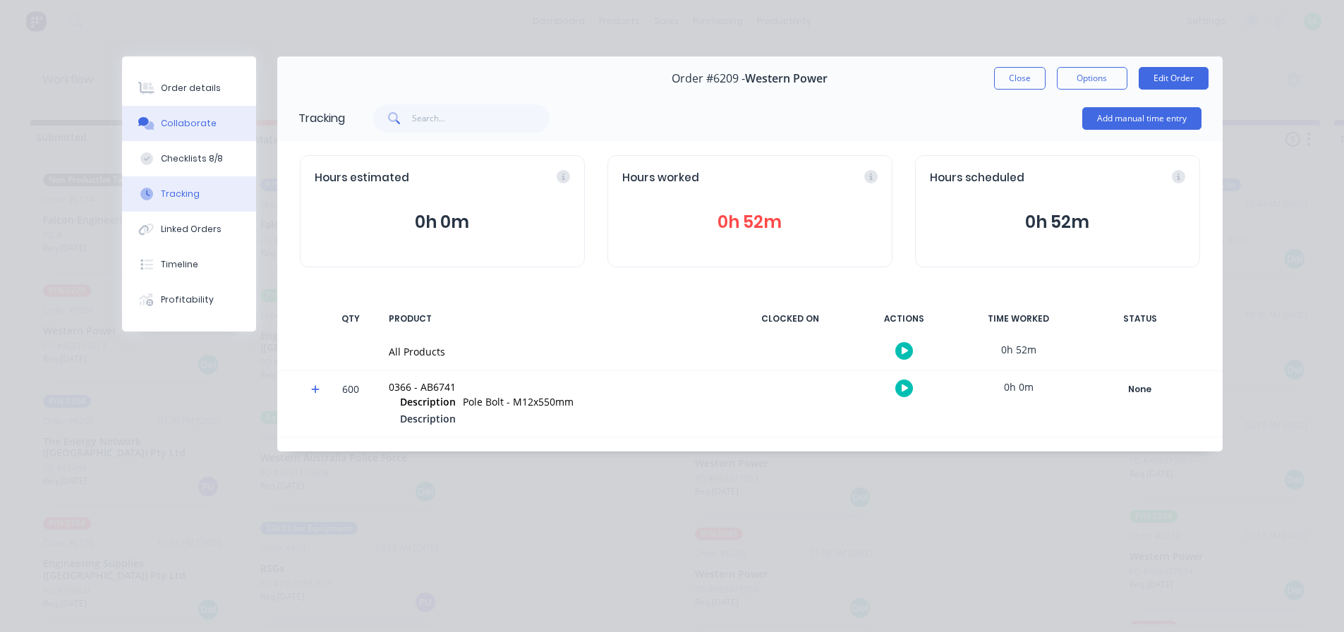
click at [202, 127] on div "Collaborate" at bounding box center [189, 123] width 56 height 13
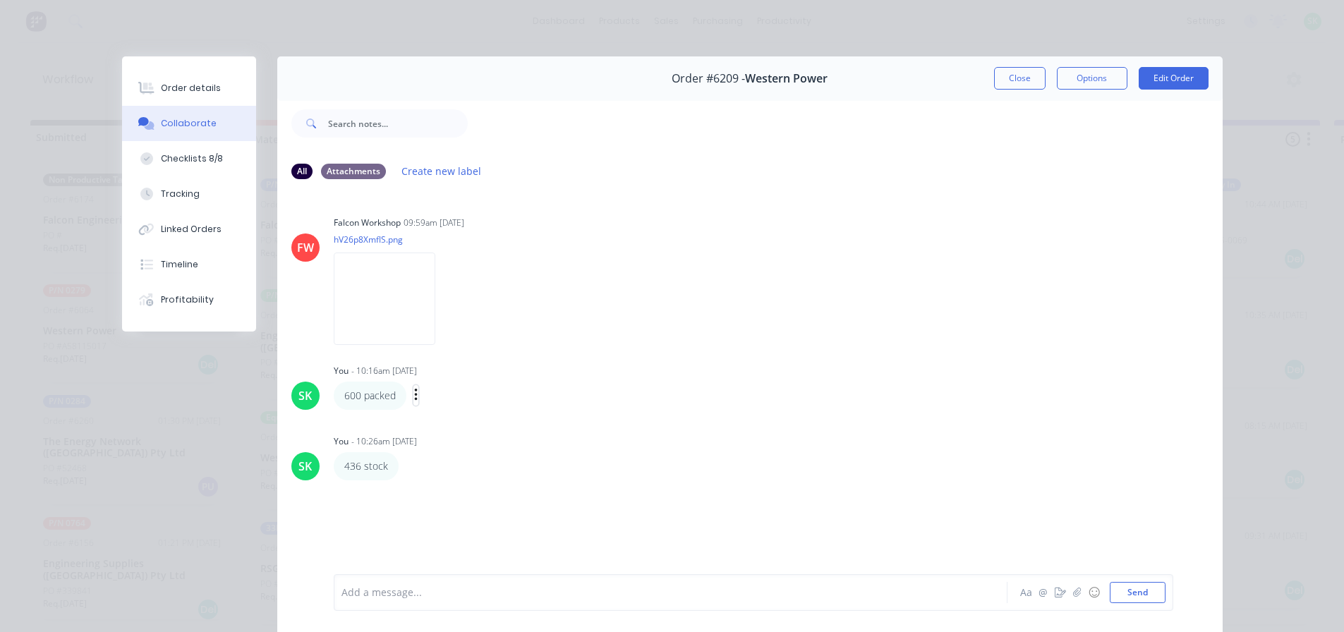
click at [413, 386] on button "button" at bounding box center [416, 395] width 6 height 20
click at [436, 416] on button "Edit" at bounding box center [467, 420] width 89 height 23
click at [406, 466] on icon "button" at bounding box center [408, 467] width 4 height 16
click at [387, 599] on div at bounding box center [650, 593] width 617 height 15
click at [406, 466] on icon "button" at bounding box center [408, 467] width 4 height 16
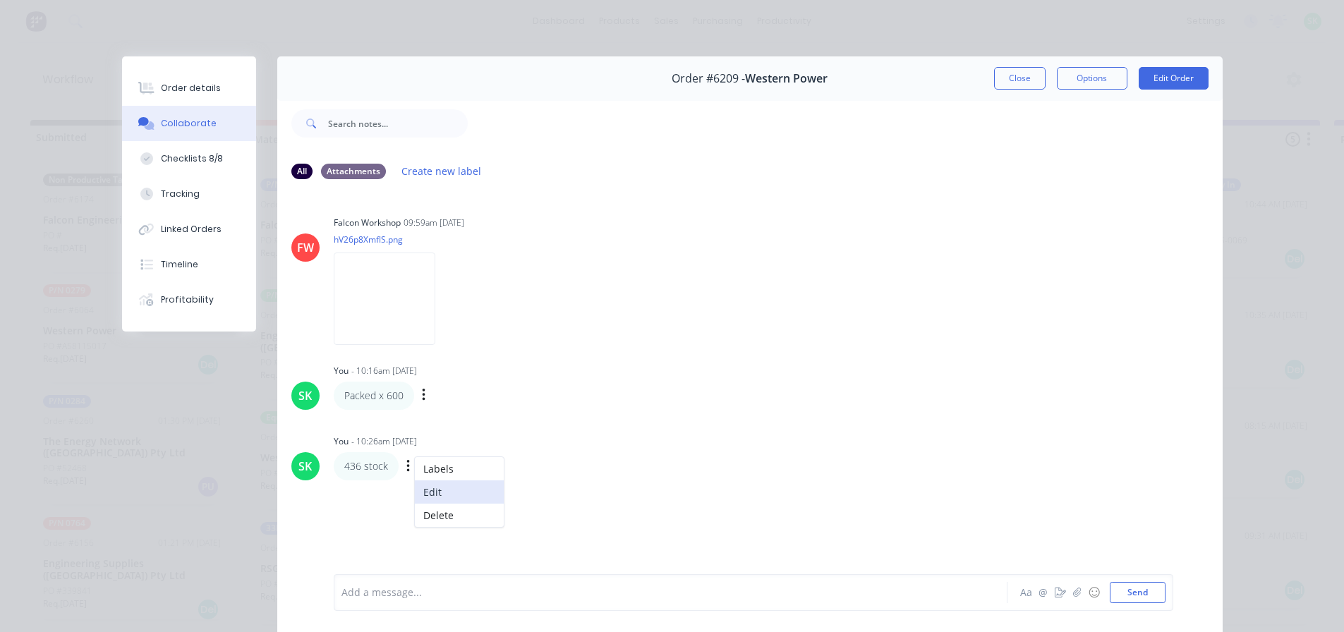
click at [433, 493] on button "Edit" at bounding box center [459, 492] width 89 height 23
click at [1126, 591] on button "Send" at bounding box center [1138, 592] width 56 height 21
click at [1023, 80] on button "Close" at bounding box center [1020, 78] width 52 height 23
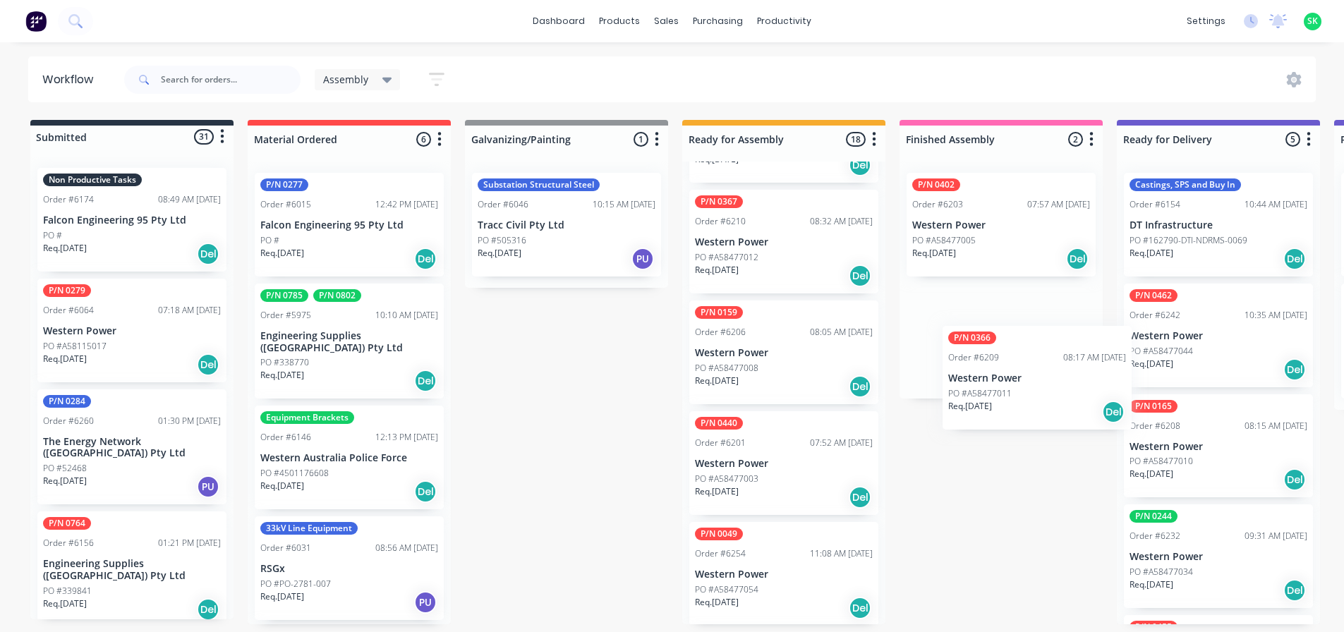
scroll to position [0, 6]
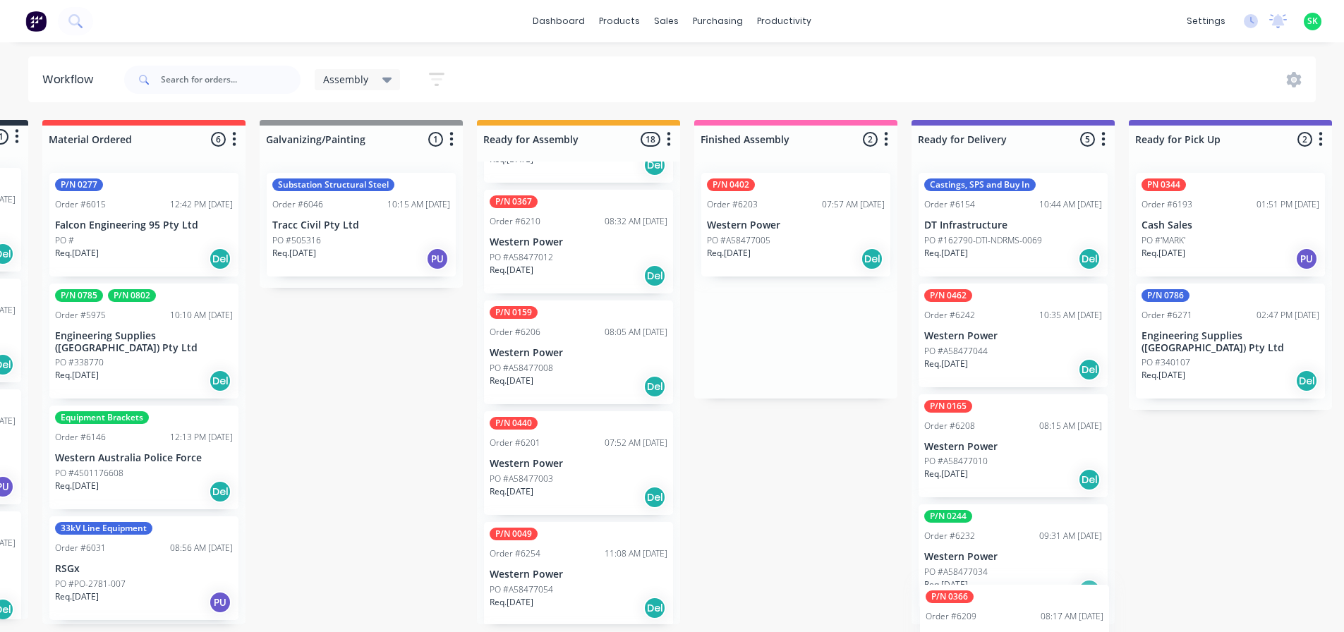
drag, startPoint x: 1006, startPoint y: 330, endPoint x: 1017, endPoint y: 634, distance: 304.3
click at [1019, 548] on html "dashboard products sales purchasing productivity dashboard products Product Cat…" at bounding box center [467, 274] width 1344 height 548
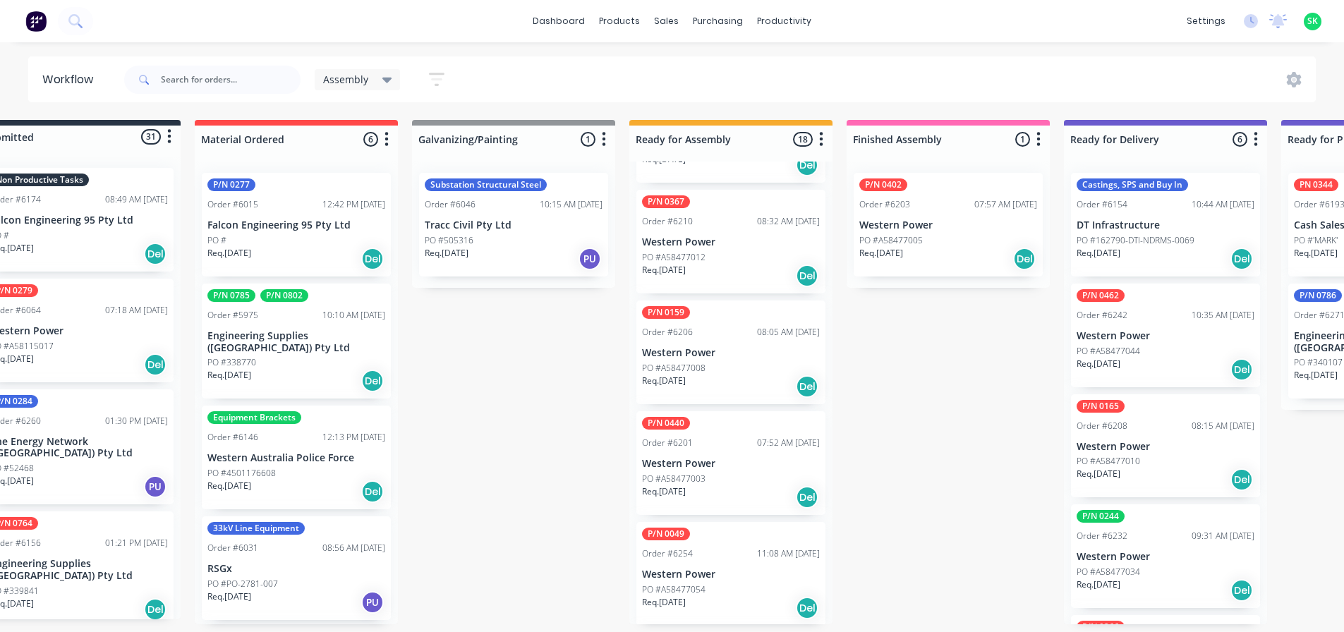
scroll to position [3, 0]
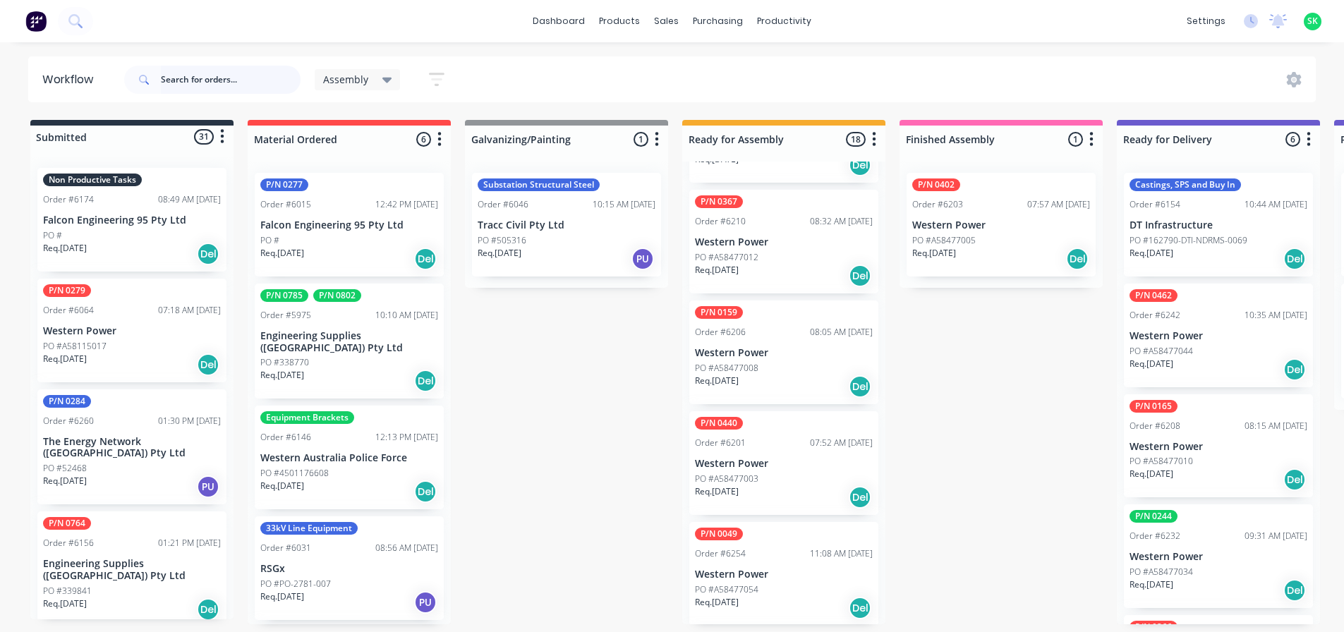
click at [181, 74] on input "text" at bounding box center [231, 80] width 140 height 28
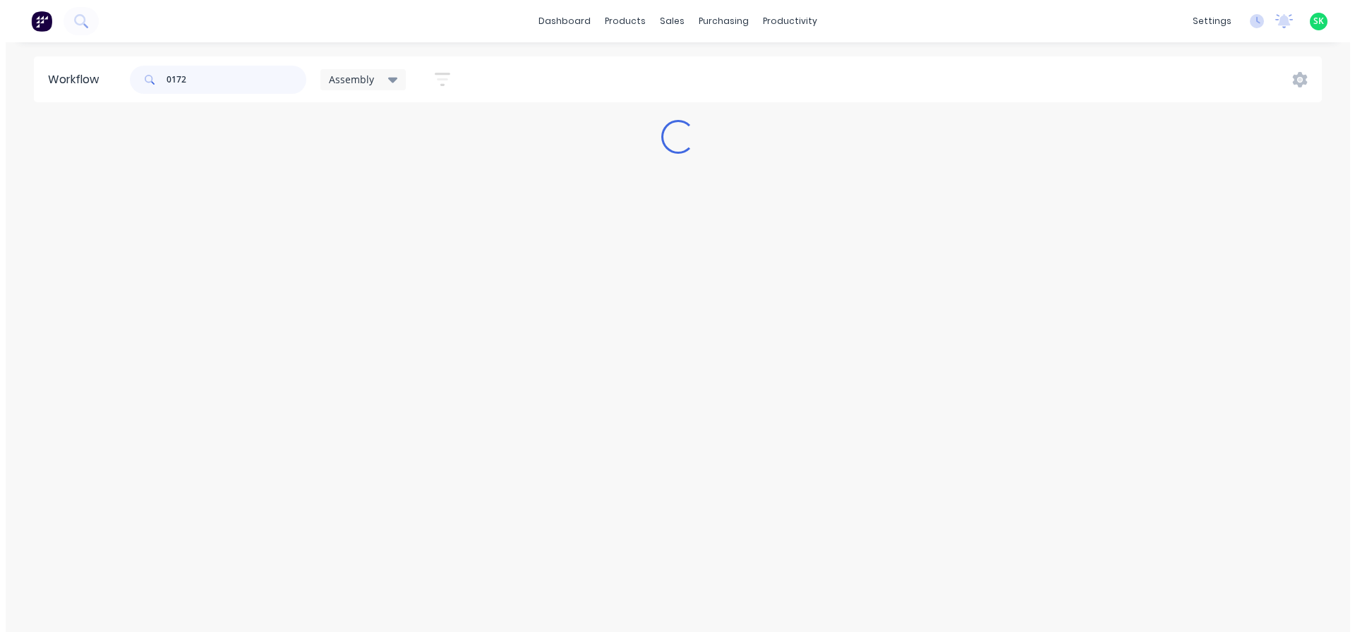
scroll to position [0, 0]
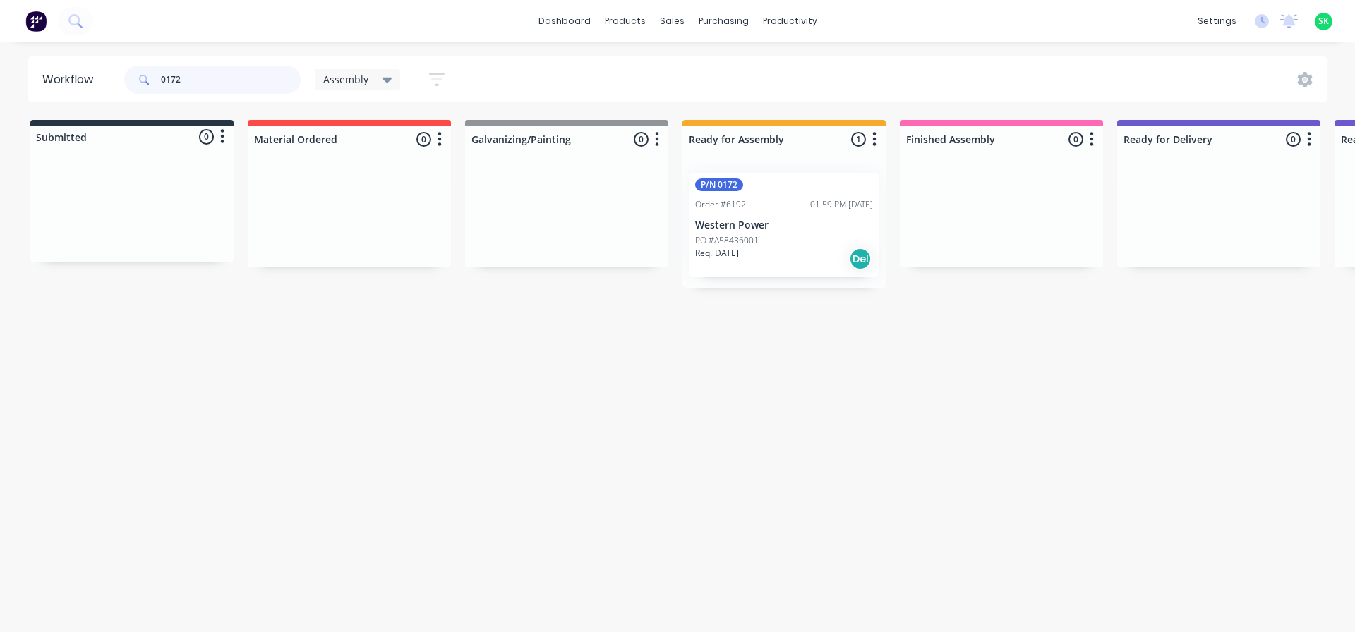
type input "0172"
click at [764, 220] on p "Western Power" at bounding box center [784, 225] width 178 height 12
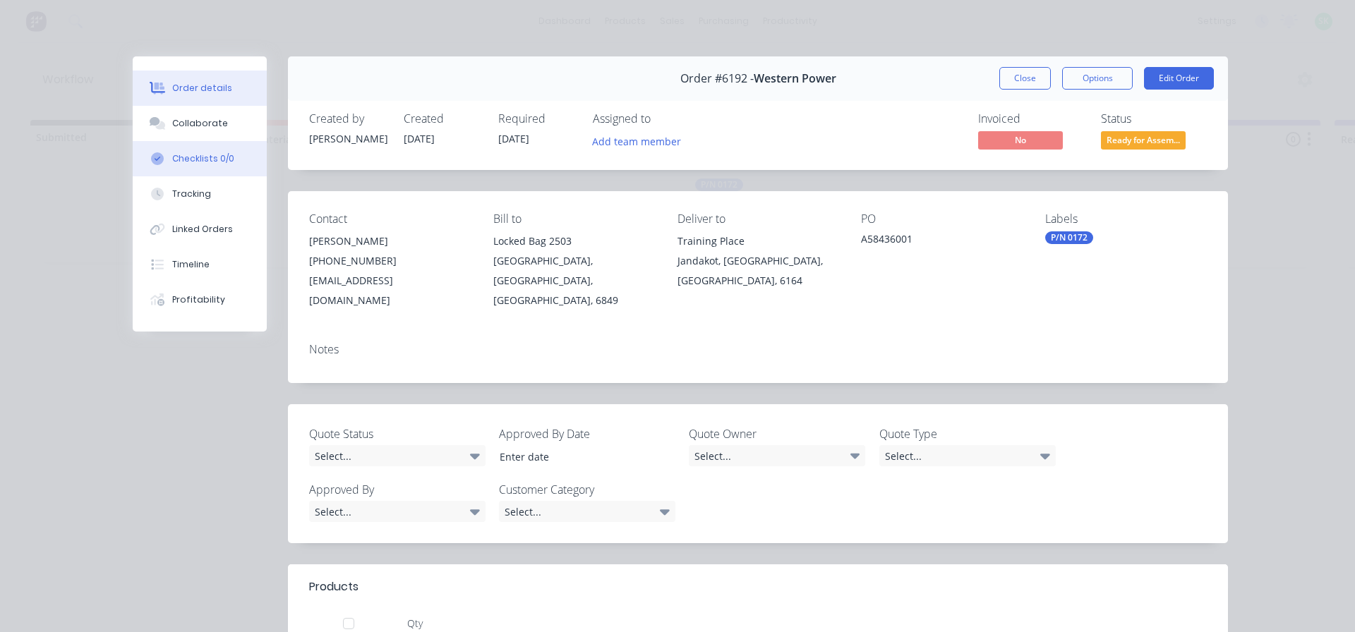
click at [211, 159] on div "Checklists 0/0" at bounding box center [203, 158] width 62 height 13
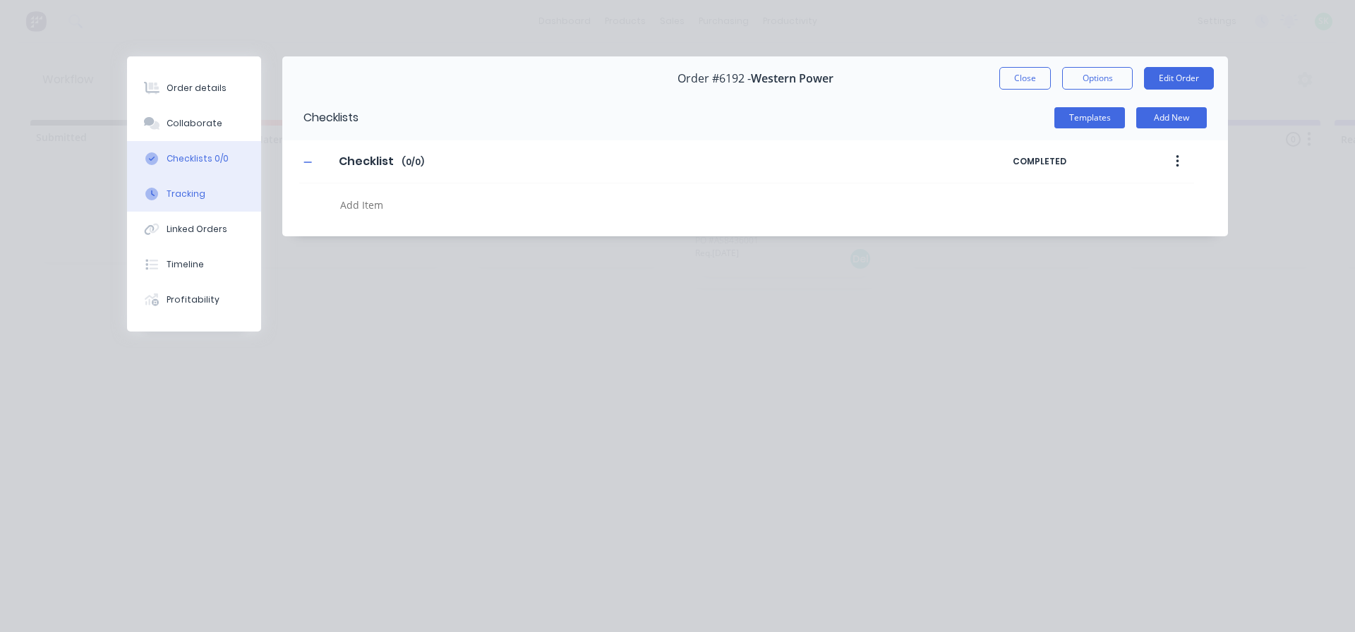
click at [185, 193] on div "Tracking" at bounding box center [186, 194] width 39 height 13
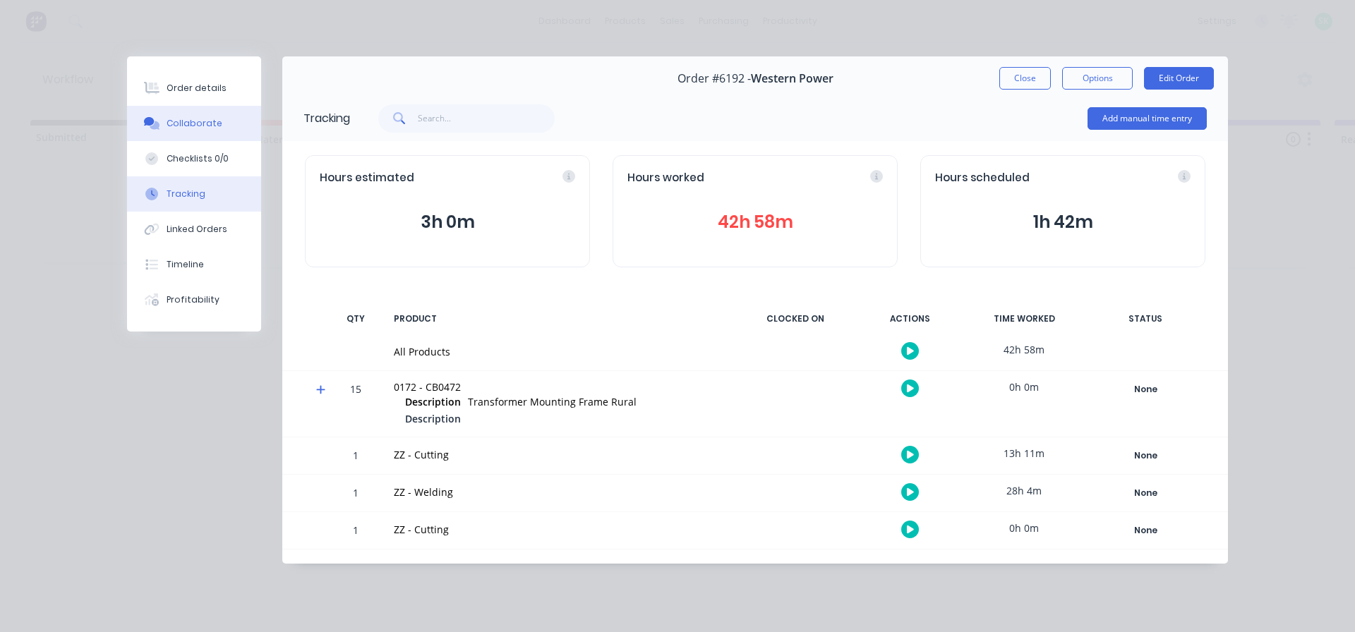
click at [191, 126] on div "Collaborate" at bounding box center [195, 123] width 56 height 13
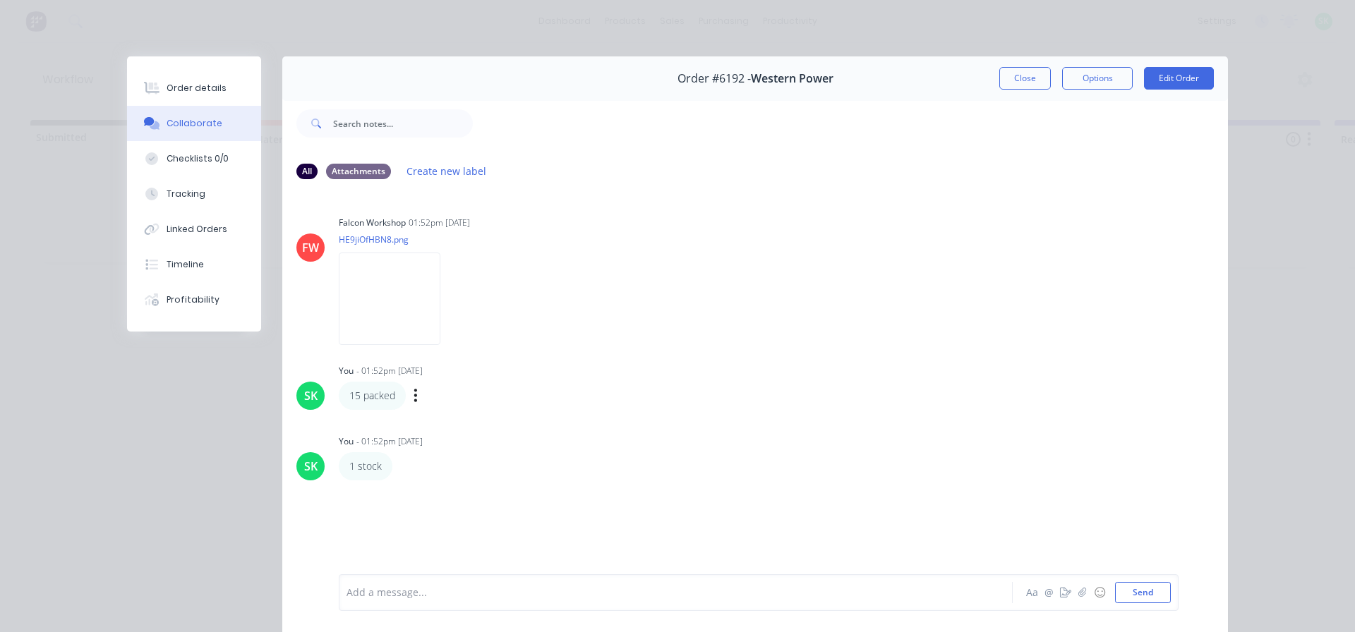
click at [415, 386] on div "Labels Edit Delete" at bounding box center [416, 395] width 6 height 20
click at [414, 396] on icon "button" at bounding box center [415, 395] width 3 height 13
click at [448, 416] on button "Edit" at bounding box center [467, 420] width 89 height 23
click at [400, 469] on icon "button" at bounding box center [402, 467] width 4 height 16
click at [425, 493] on button "Edit" at bounding box center [453, 492] width 89 height 23
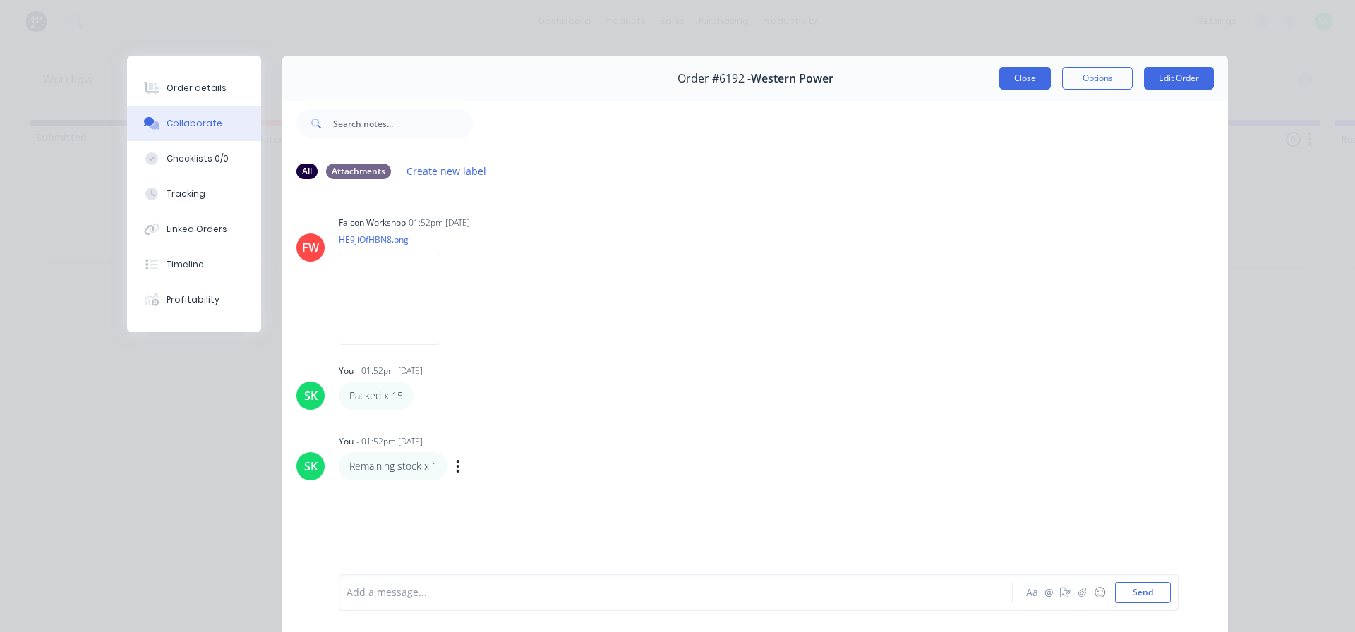
click at [1006, 80] on button "Close" at bounding box center [1025, 78] width 52 height 23
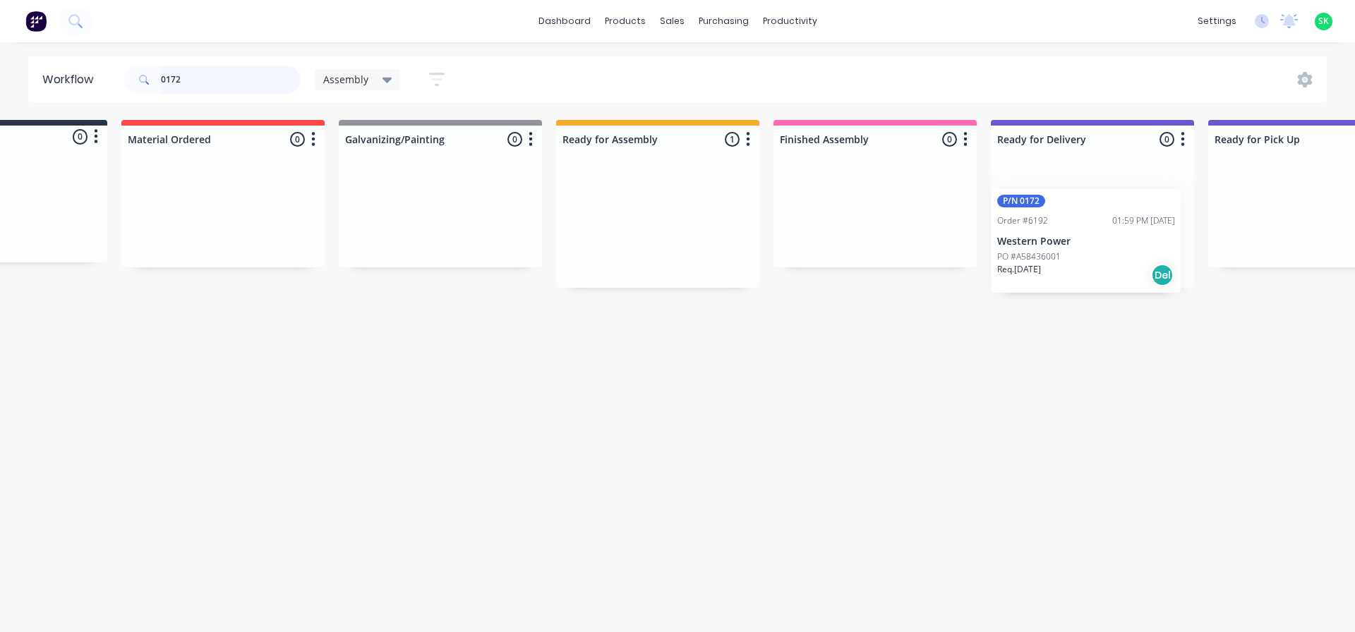
drag, startPoint x: 773, startPoint y: 205, endPoint x: 1077, endPoint y: 226, distance: 304.1
click at [1077, 226] on div "Submitted 0 Status colour #273444 hex #273444 Save Cancel Summaries Total order…" at bounding box center [1142, 204] width 2558 height 168
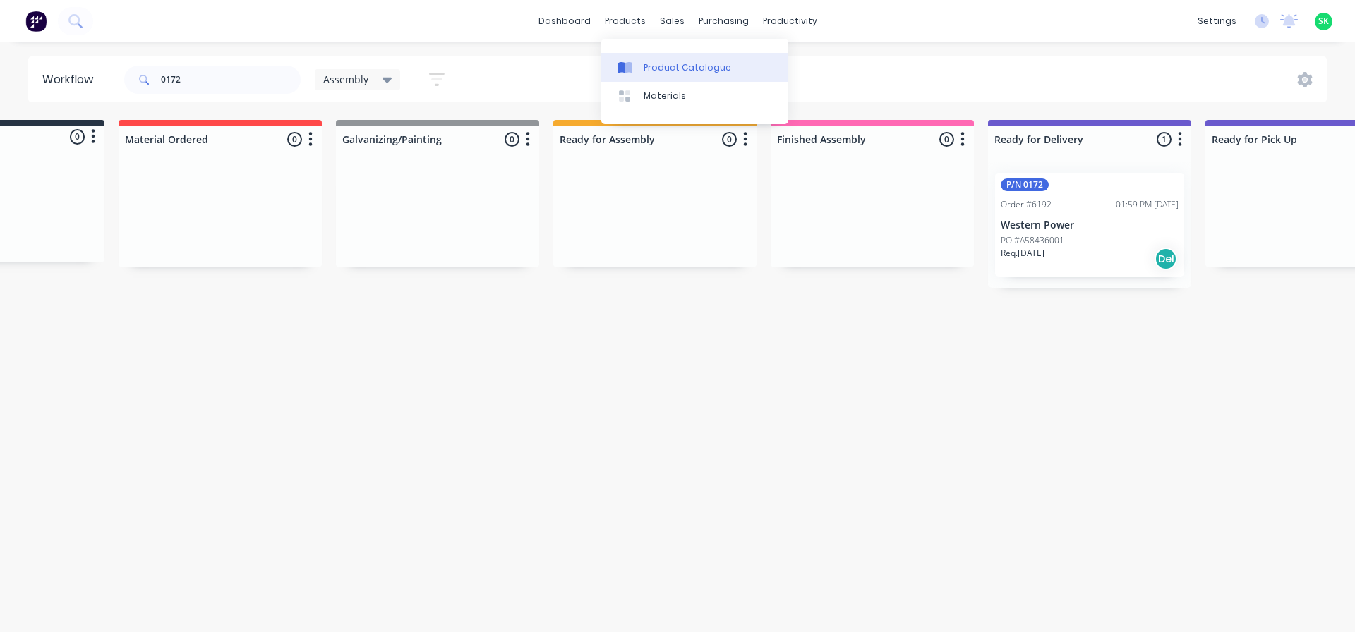
click at [651, 60] on link "Product Catalogue" at bounding box center [694, 67] width 187 height 28
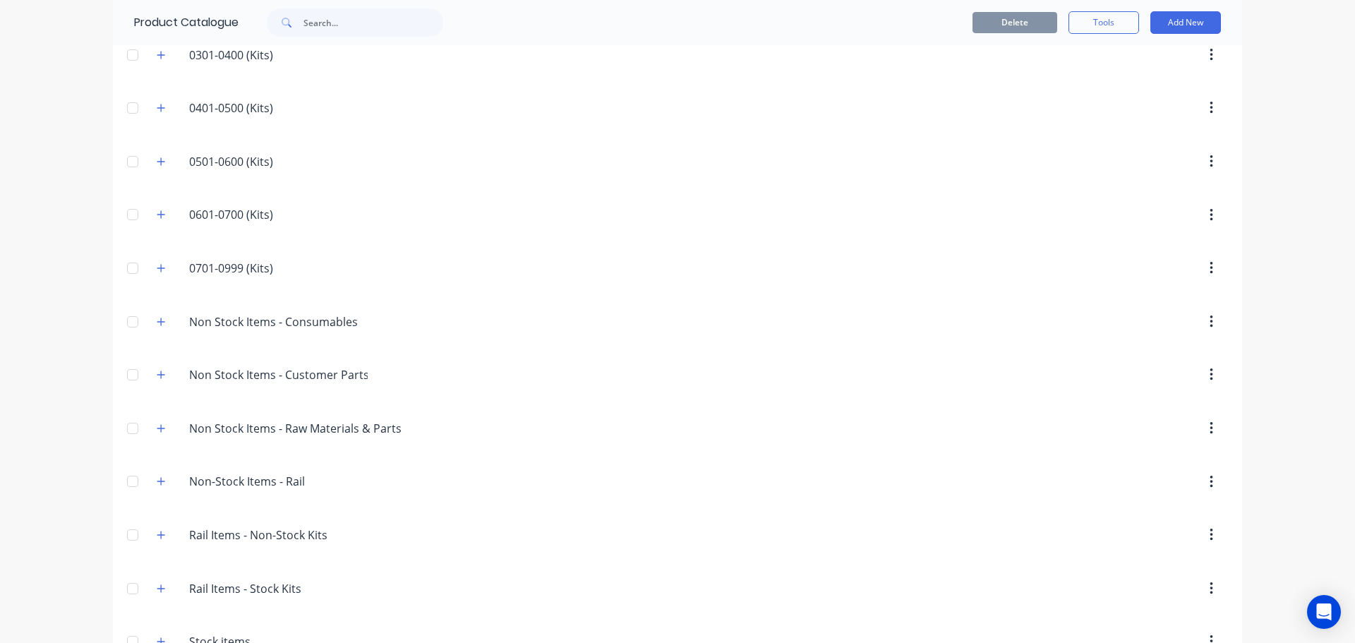
scroll to position [373, 0]
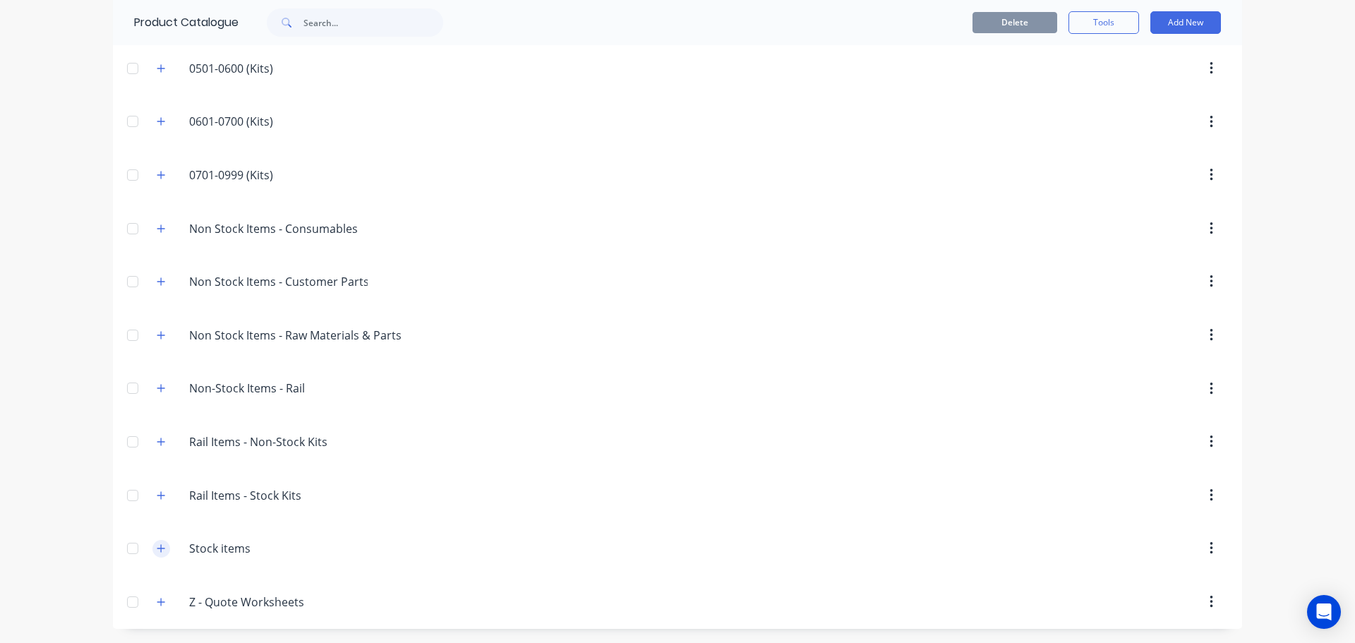
click at [157, 548] on icon "button" at bounding box center [161, 548] width 8 height 10
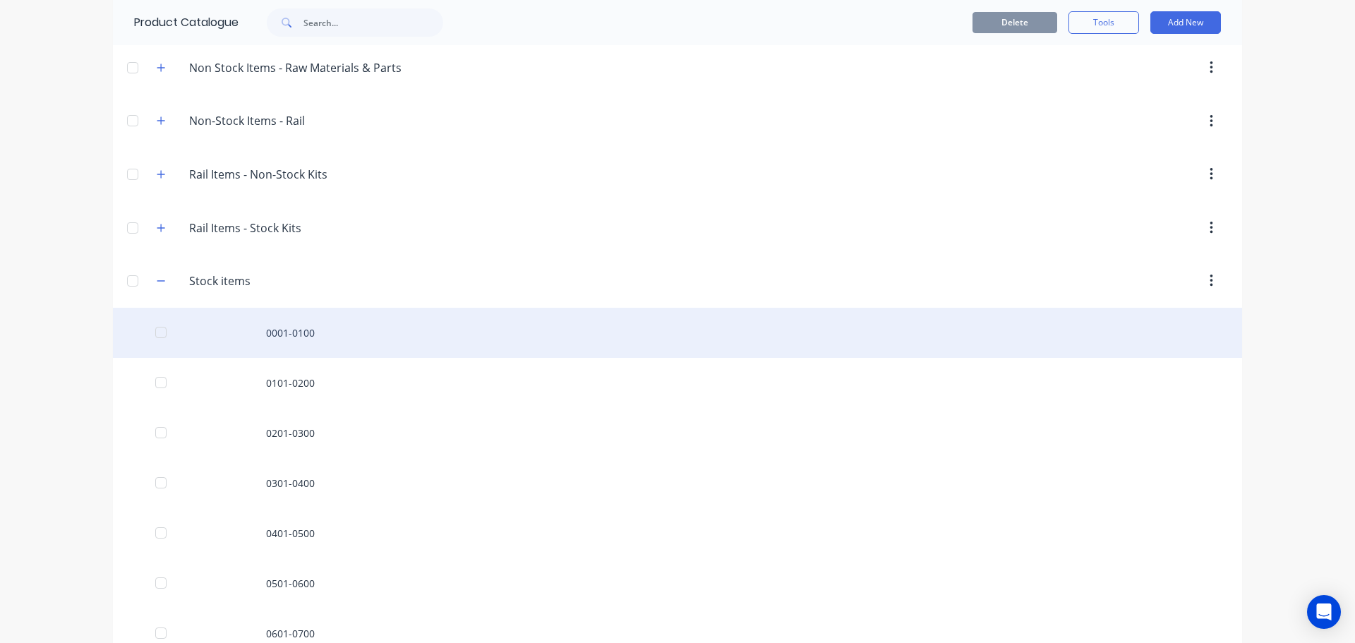
scroll to position [725, 0]
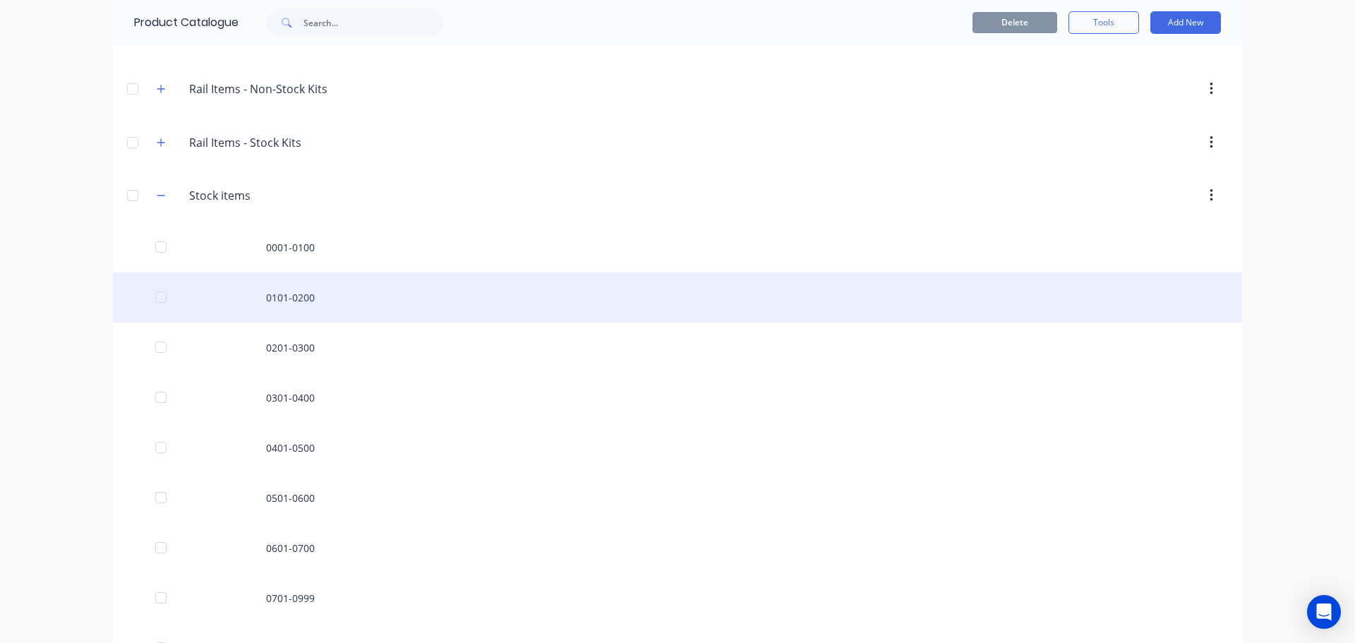
click at [322, 307] on div "0101-0200" at bounding box center [677, 297] width 1129 height 50
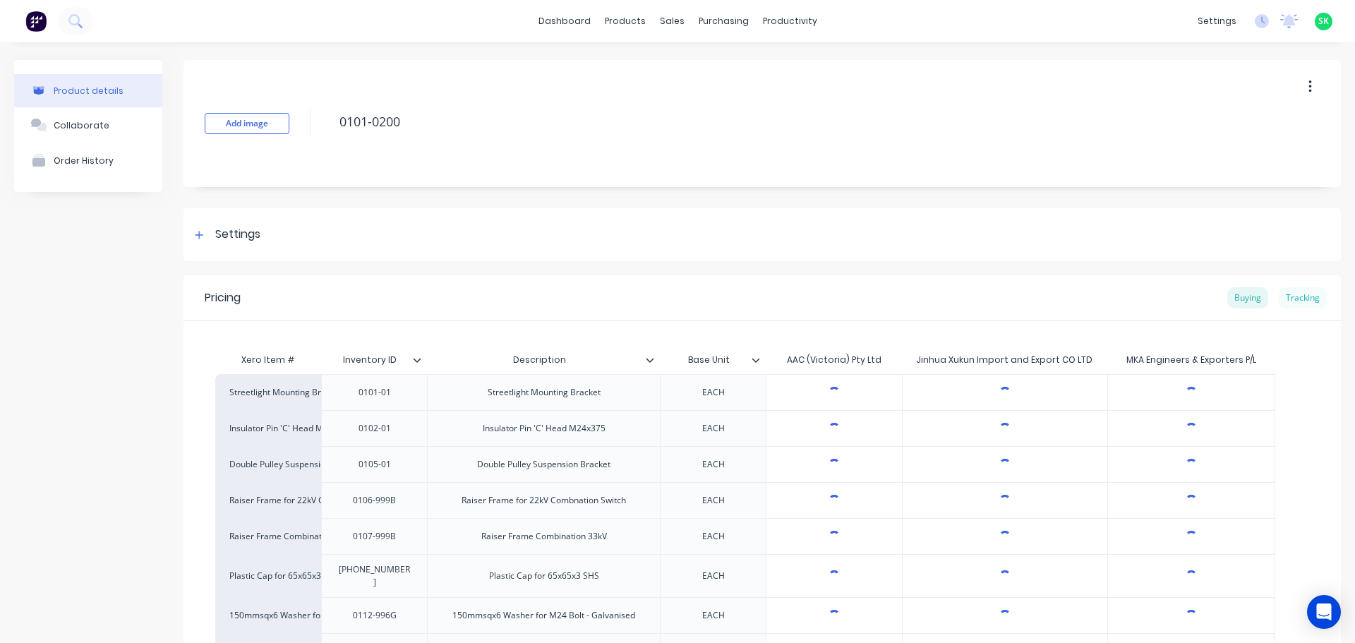
click at [1296, 297] on div "Tracking" at bounding box center [1303, 297] width 48 height 21
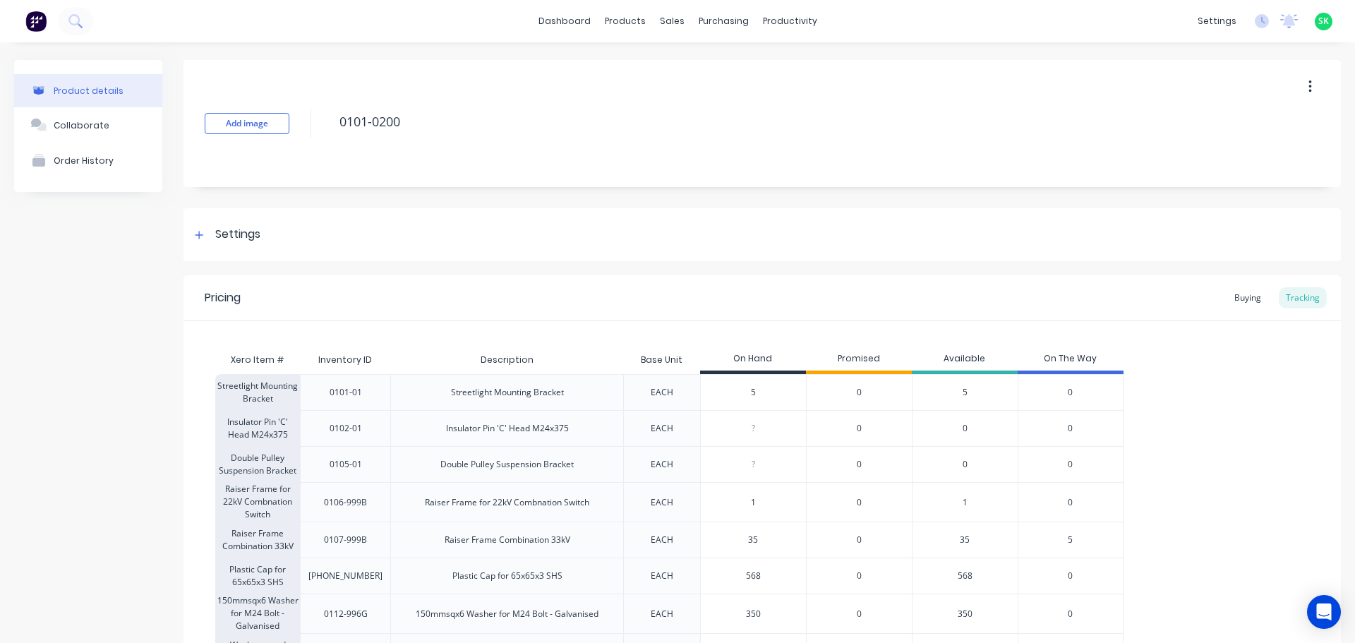
type textarea "x"
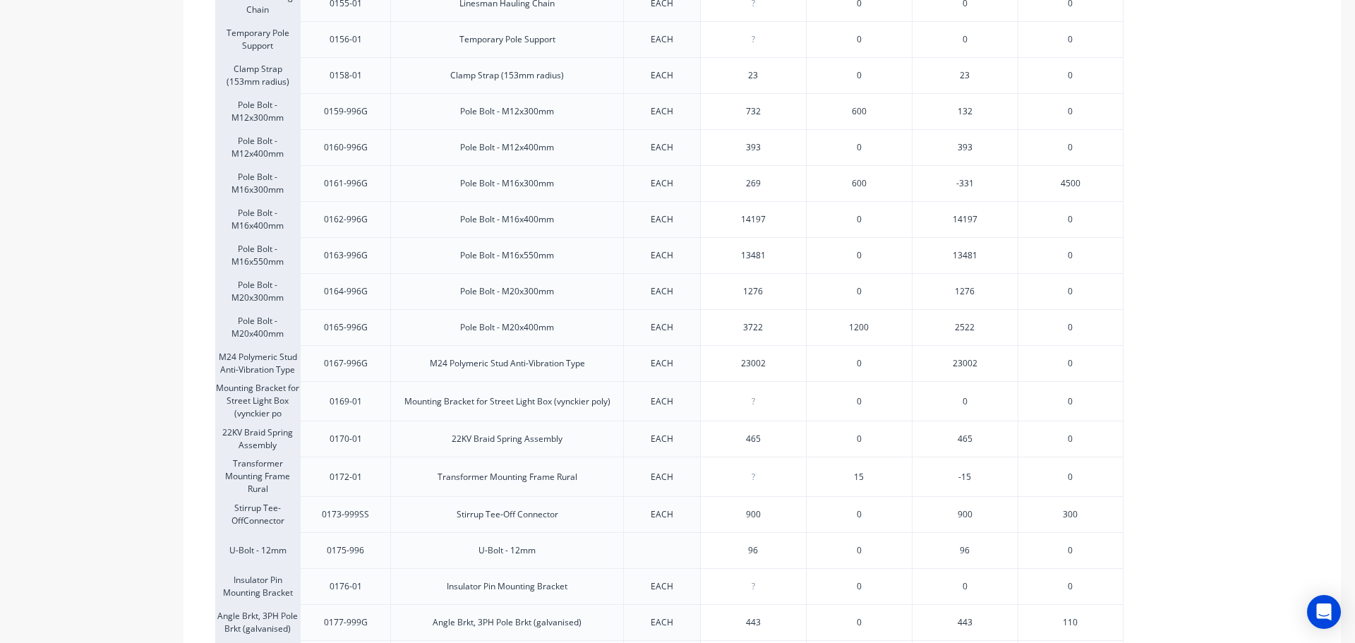
scroll to position [1552, 0]
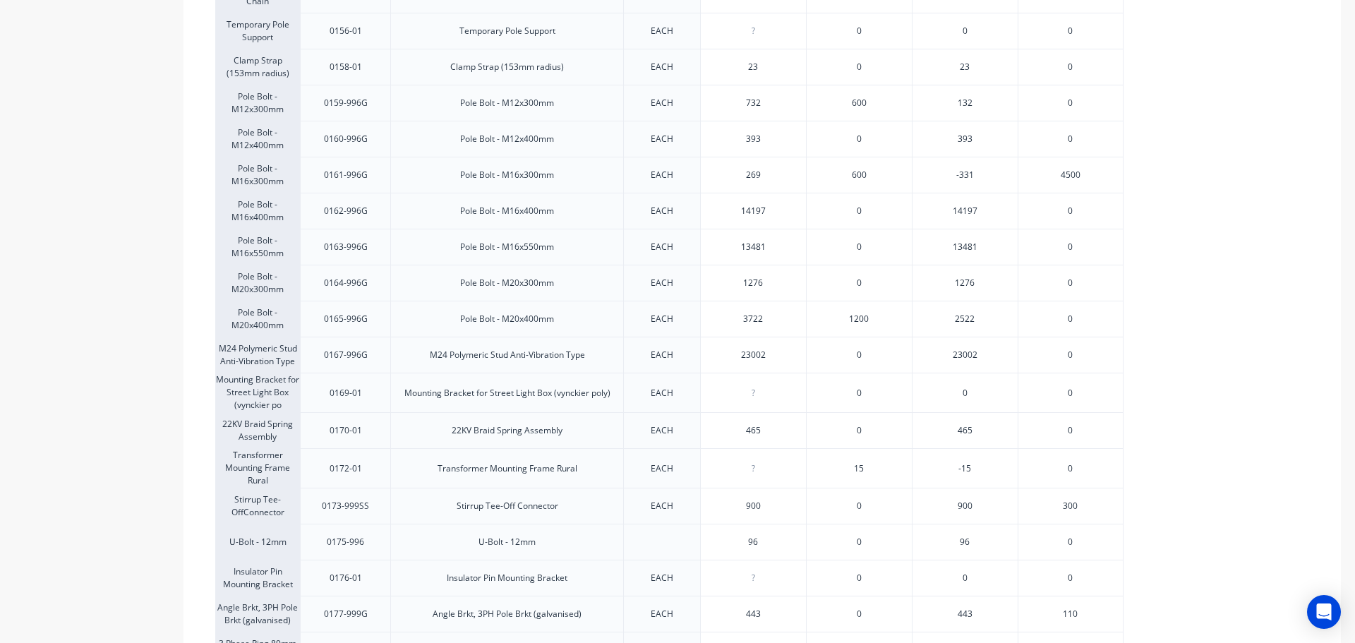
click at [759, 462] on input "0" at bounding box center [753, 468] width 105 height 13
type input "016"
type textarea "x"
type input "016"
click at [783, 560] on div "?" at bounding box center [753, 577] width 105 height 35
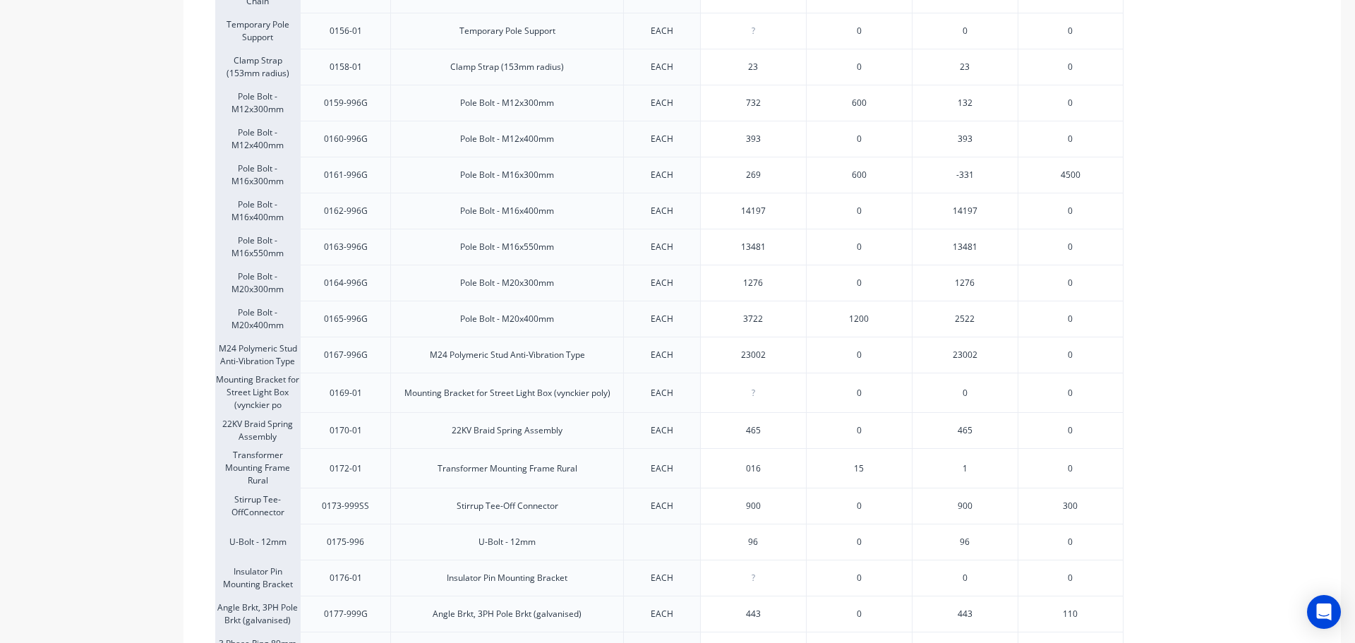
type input "0"
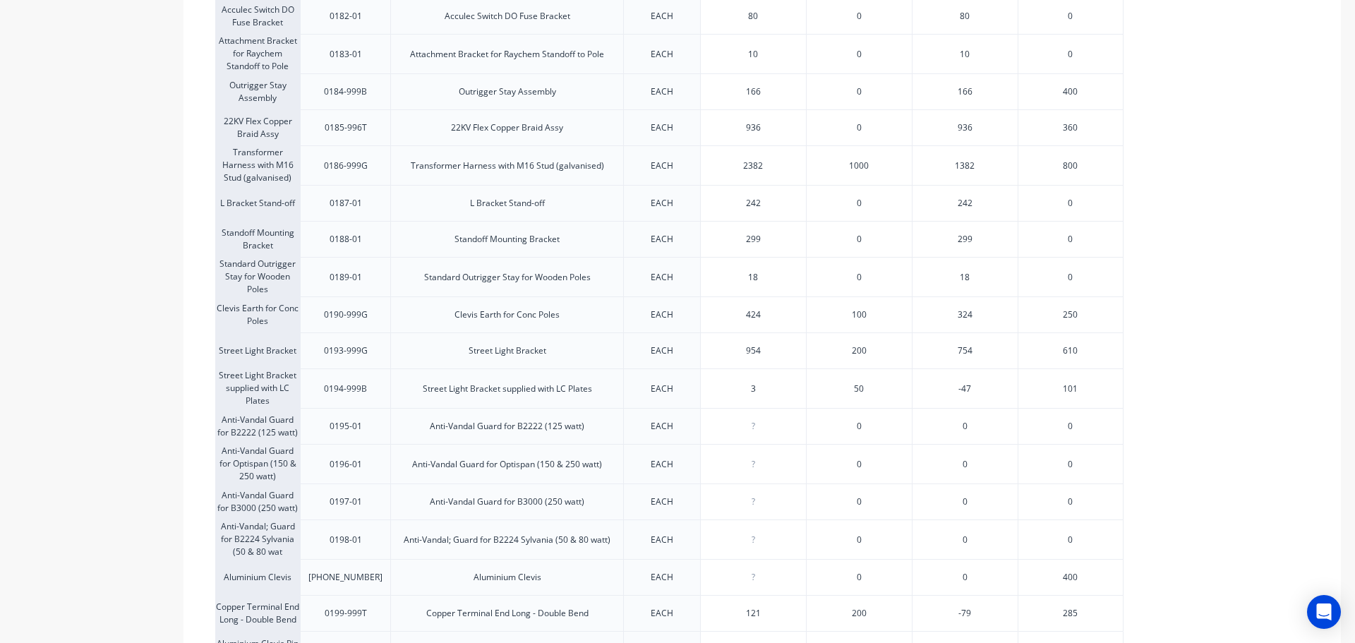
scroll to position [2379, 0]
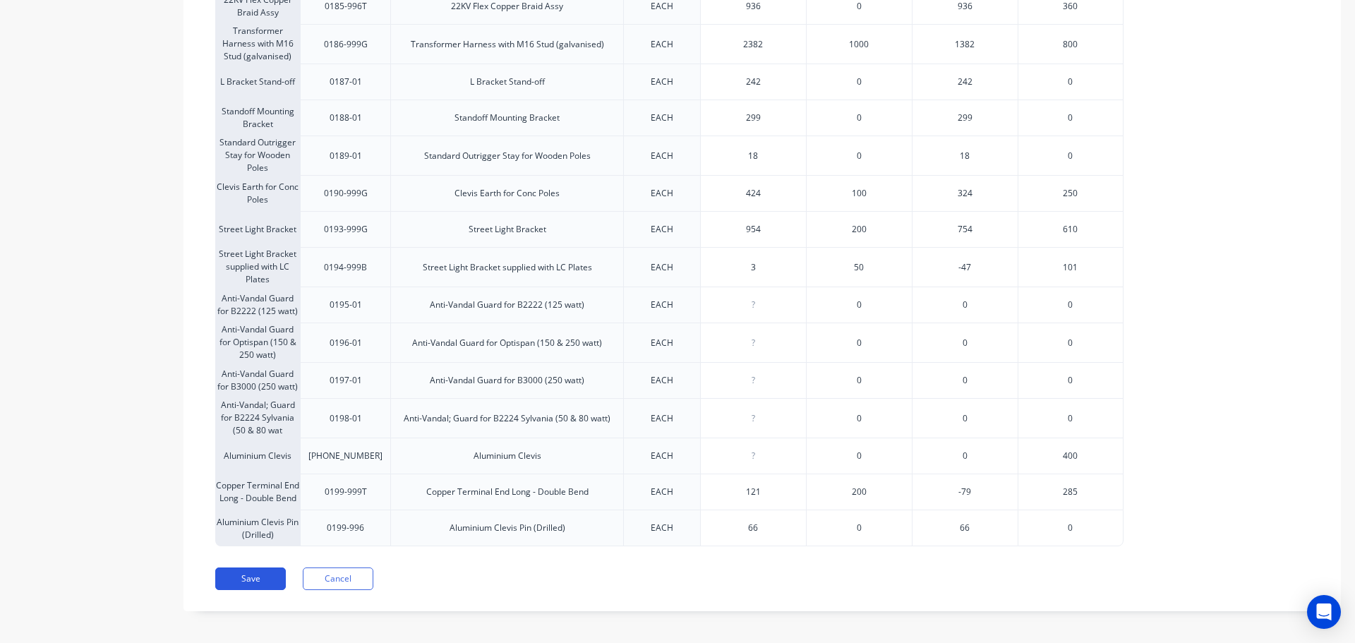
click at [260, 574] on button "Save" at bounding box center [250, 578] width 71 height 23
type textarea "x"
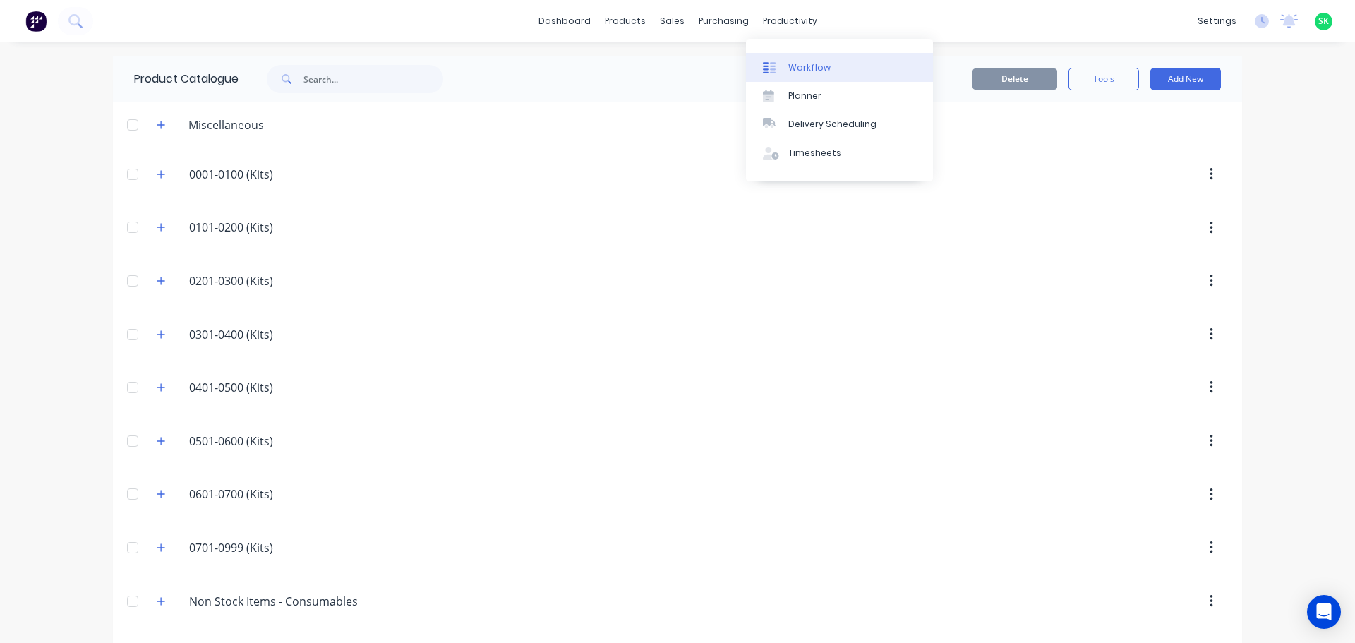
click at [788, 62] on div "Workflow" at bounding box center [809, 67] width 42 height 13
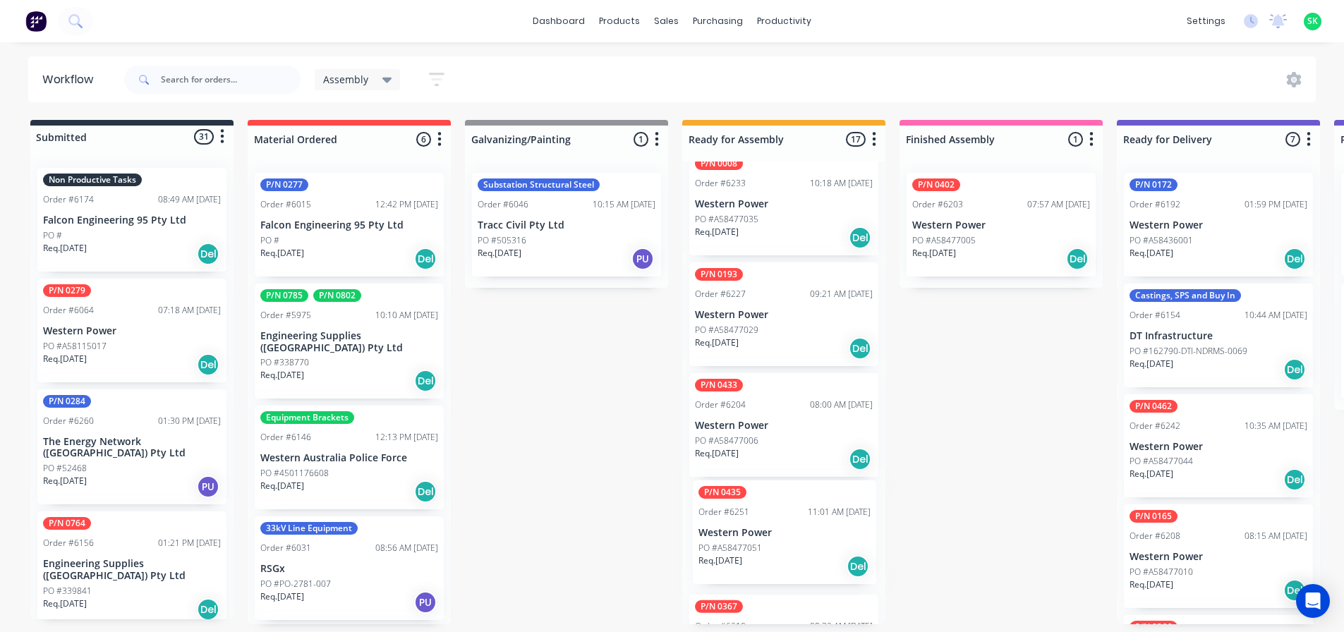
scroll to position [354, 0]
drag, startPoint x: 775, startPoint y: 531, endPoint x: 948, endPoint y: 313, distance: 277.7
click at [948, 313] on div "Submitted 31 Status colour #273444 hex #273444 Save Cancel Summaries Total orde…" at bounding box center [1268, 372] width 2558 height 505
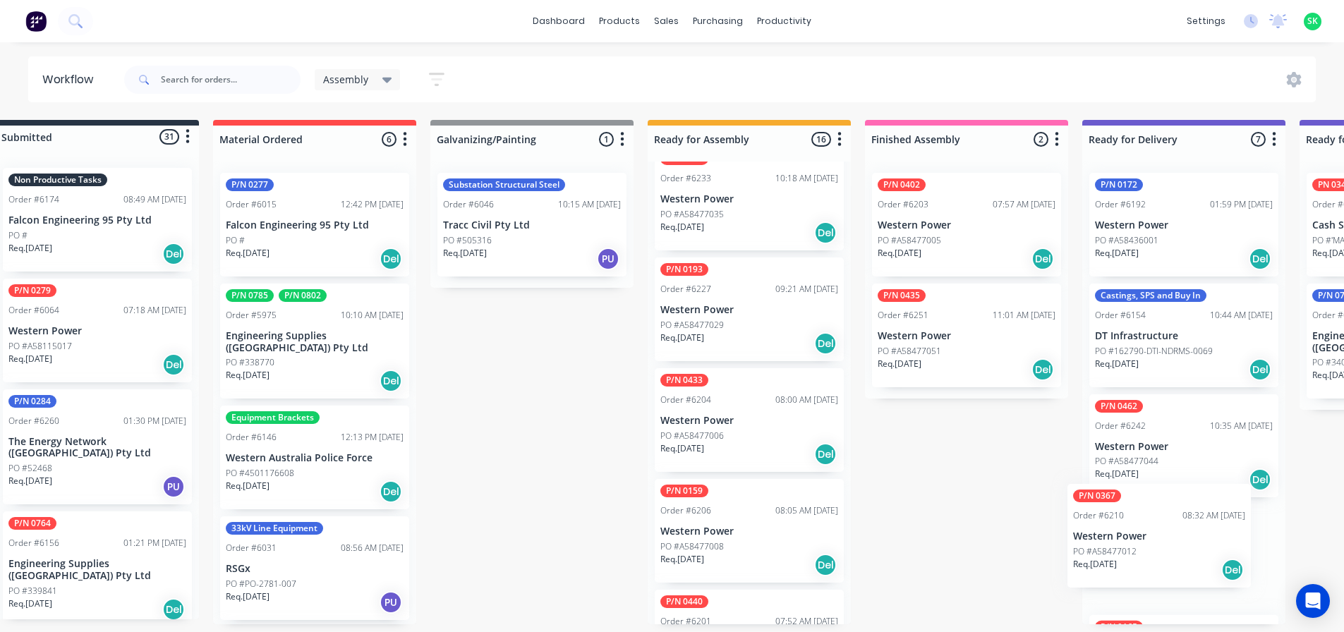
drag, startPoint x: 747, startPoint y: 519, endPoint x: 1144, endPoint y: 523, distance: 397.3
click at [1144, 523] on div "Submitted 31 Status colour #273444 hex #273444 Save Cancel Summaries Total orde…" at bounding box center [1234, 372] width 2558 height 505
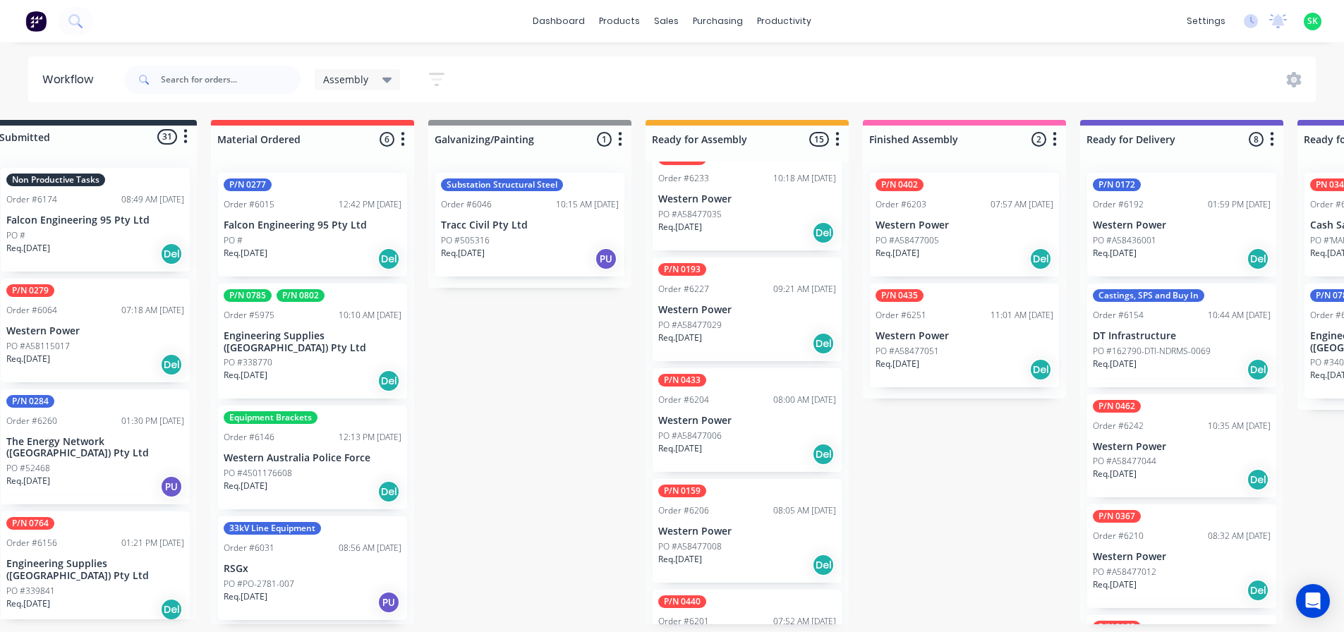
click at [1154, 542] on div "P/N 0367 Order #6210 08:32 AM 19/08/25 Western Power PO #A58477012 Req. 16/11/2…" at bounding box center [1181, 557] width 189 height 104
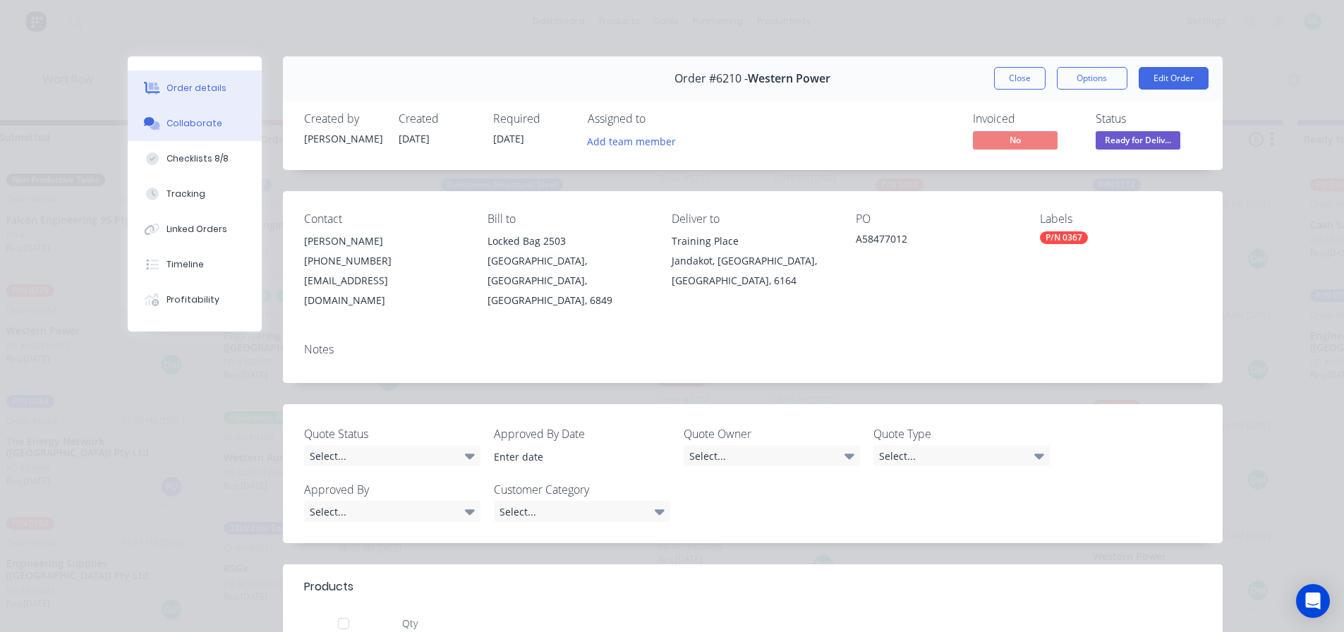
click at [195, 113] on button "Collaborate" at bounding box center [195, 123] width 134 height 35
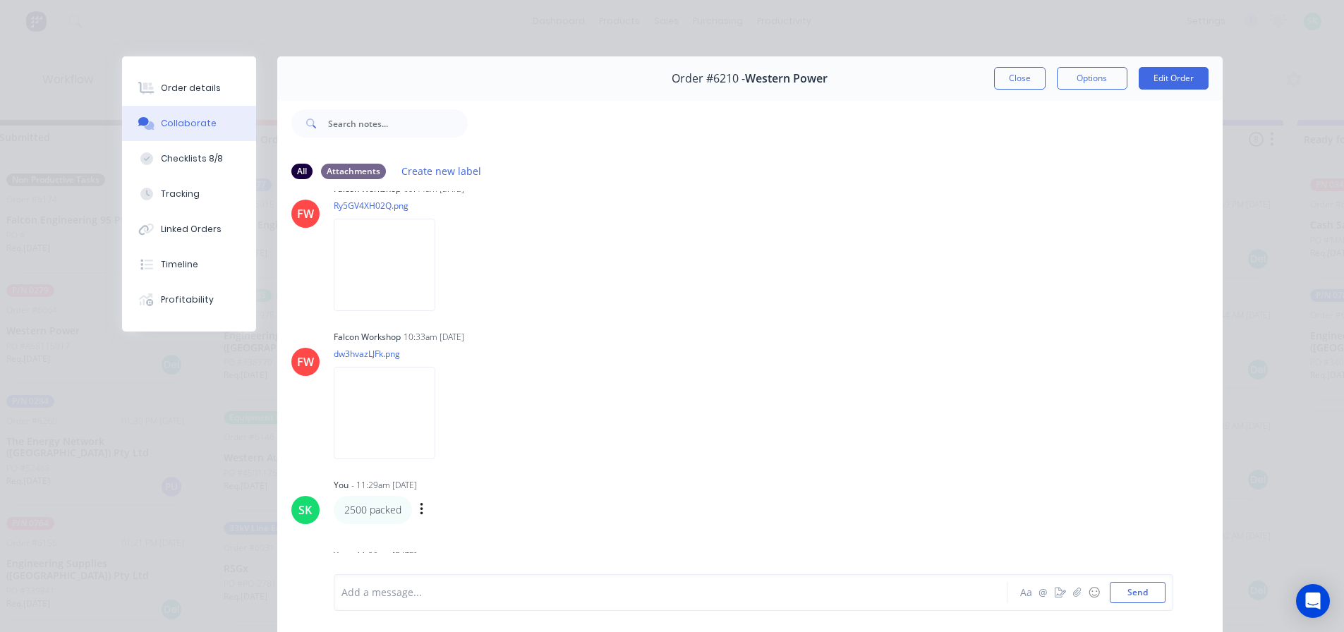
scroll to position [45, 0]
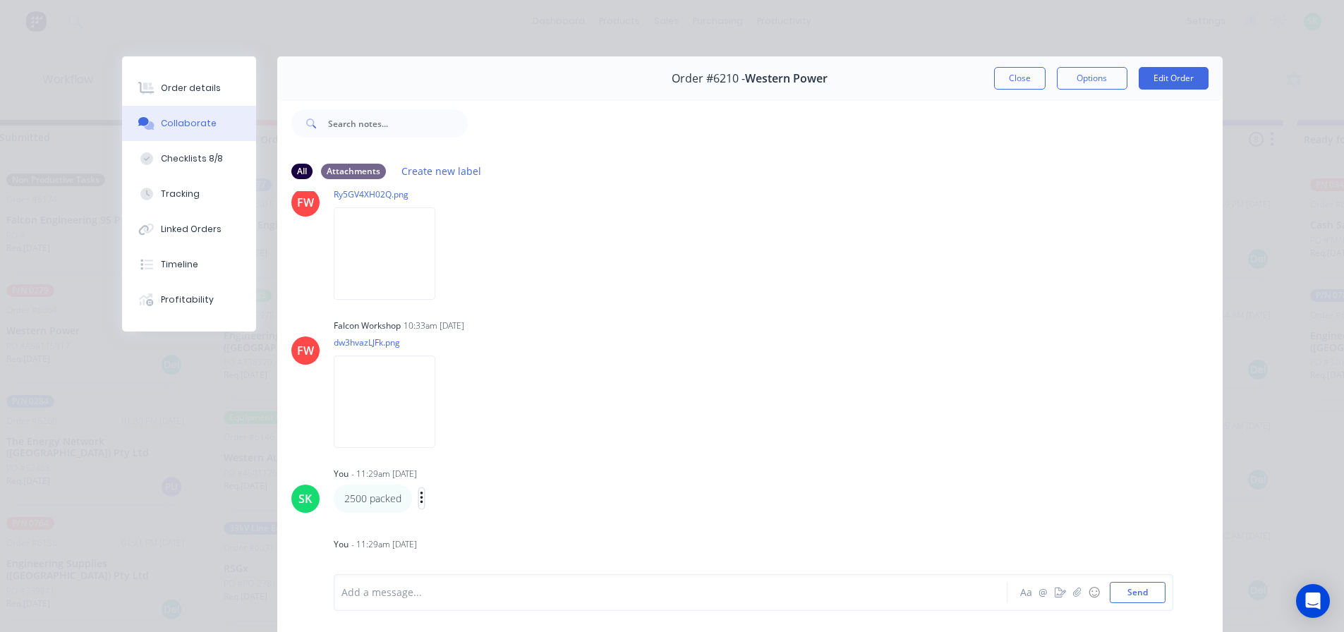
click at [420, 500] on icon "button" at bounding box center [421, 498] width 3 height 13
click at [449, 517] on button "Edit" at bounding box center [472, 523] width 89 height 23
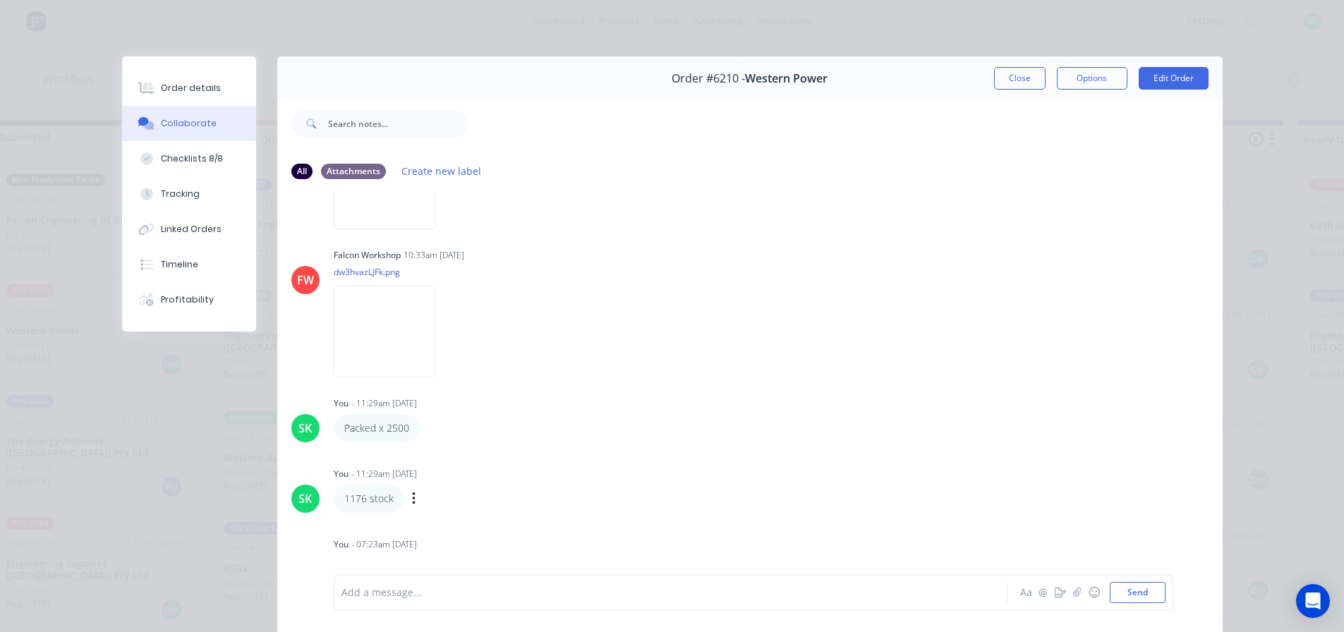
scroll to position [71, 0]
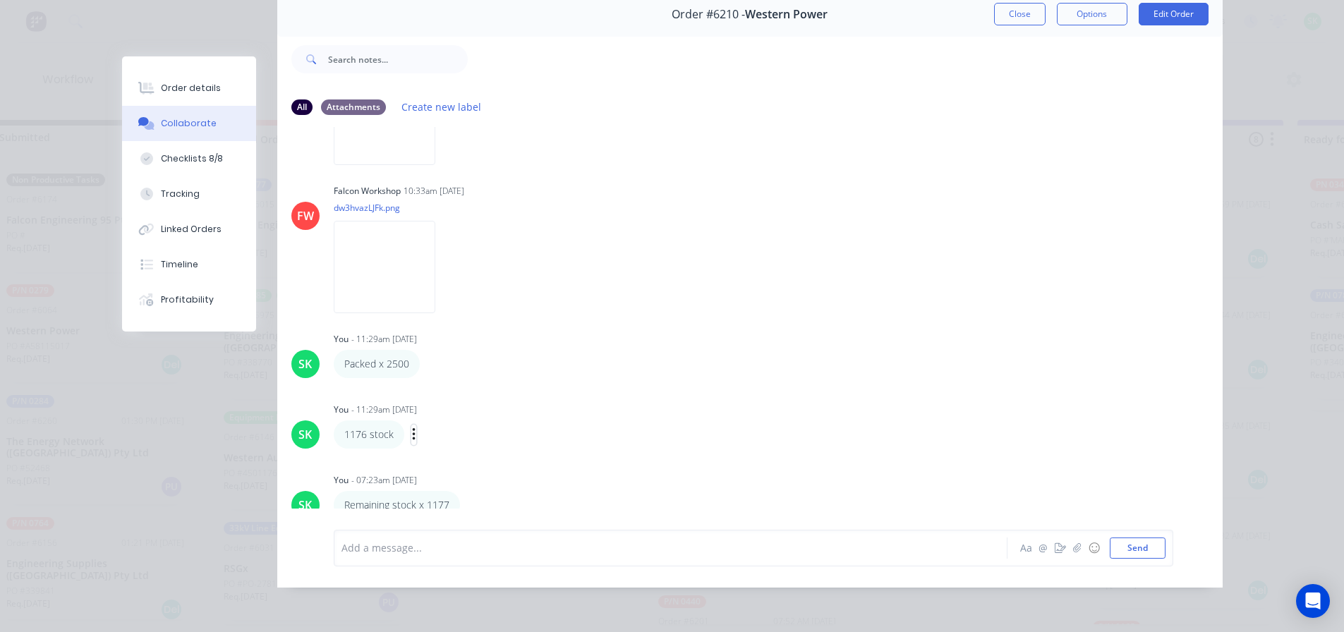
click at [412, 428] on icon "button" at bounding box center [413, 434] width 3 height 13
click at [449, 473] on button "Delete" at bounding box center [465, 483] width 89 height 23
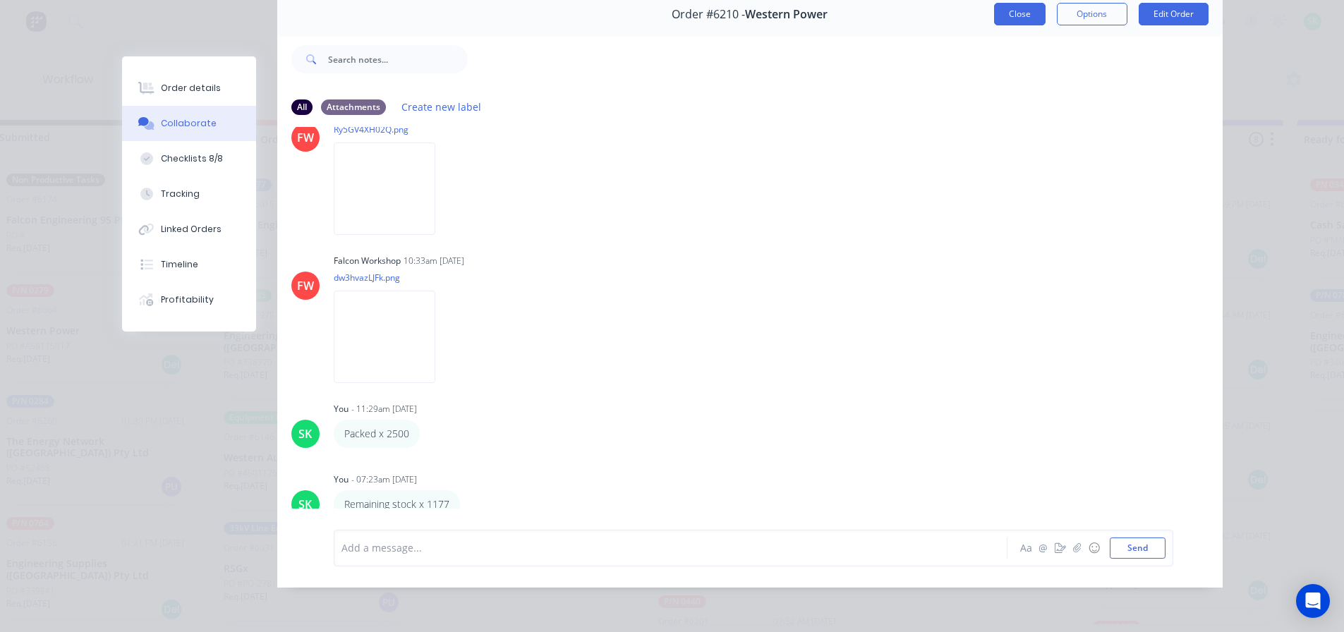
click at [1020, 13] on button "Close" at bounding box center [1020, 14] width 52 height 23
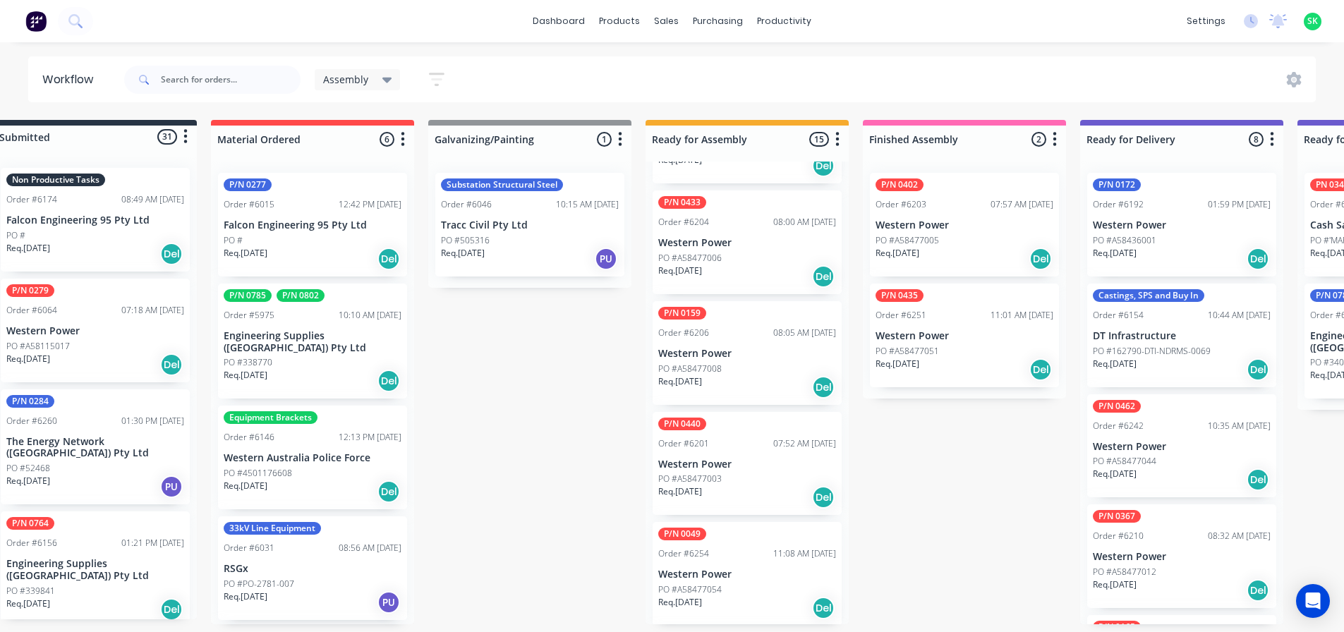
scroll to position [569, 0]
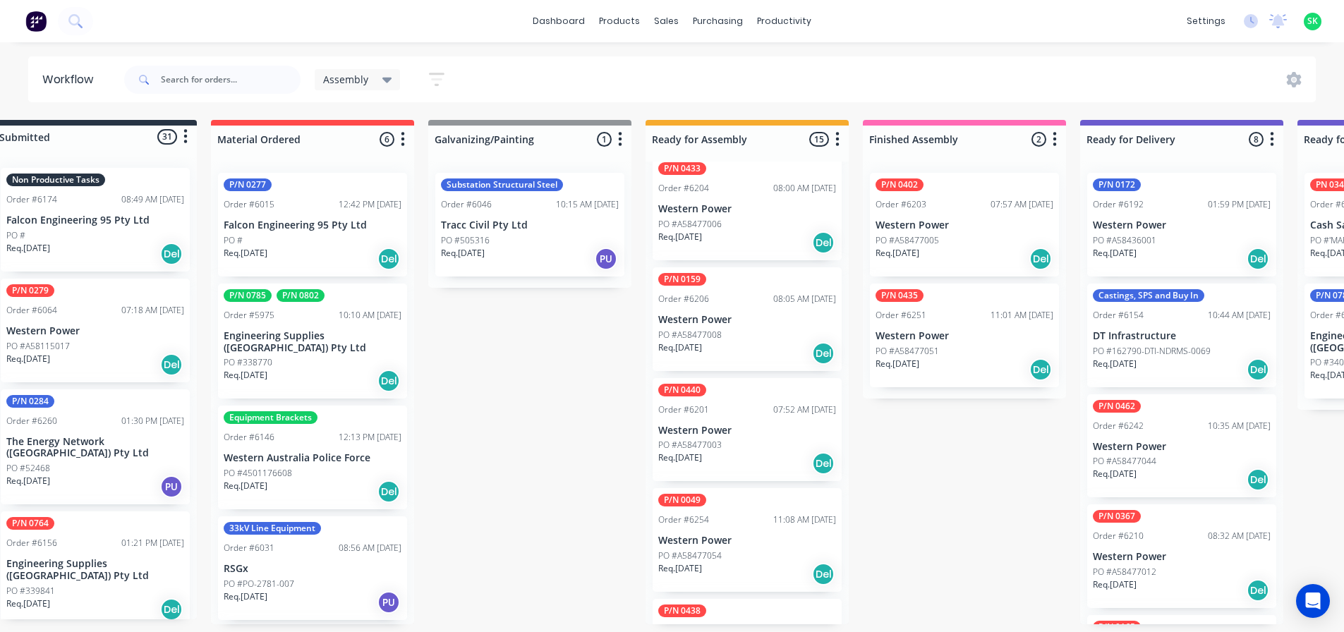
click at [953, 343] on div "P/N 0435 Order #6251 11:01 AM 19/08/25 Western Power PO #A58477051 Req. 16/11/2…" at bounding box center [964, 336] width 189 height 104
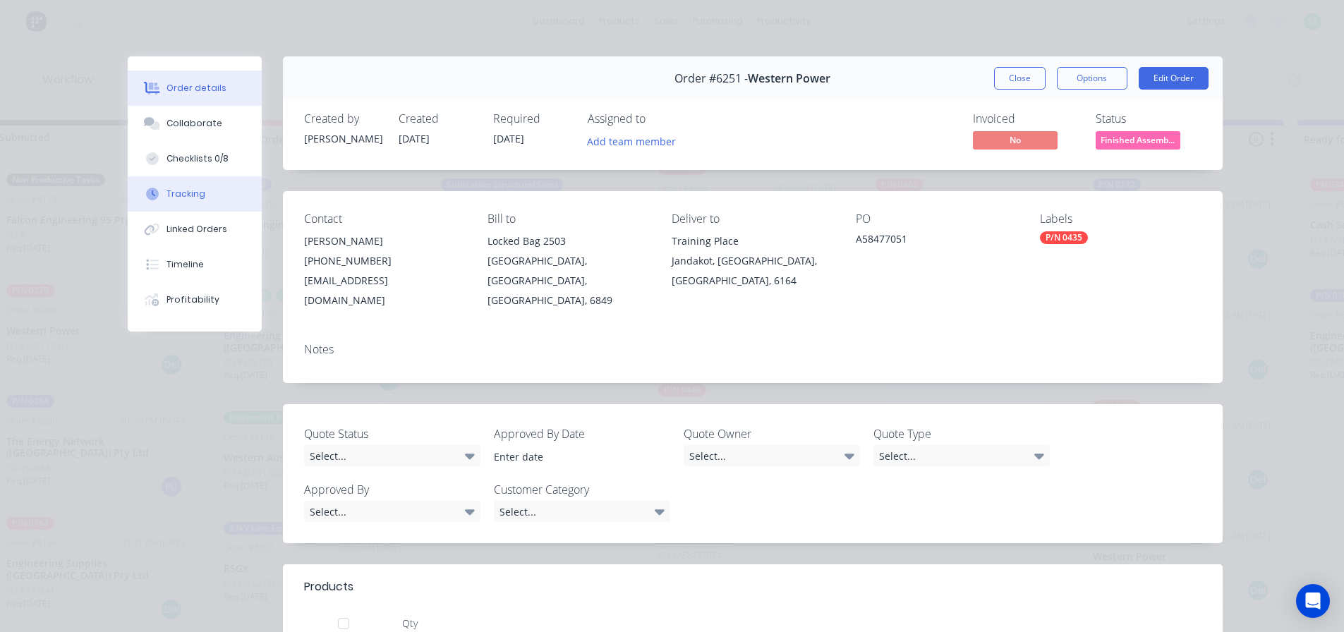
click at [215, 197] on button "Tracking" at bounding box center [195, 193] width 134 height 35
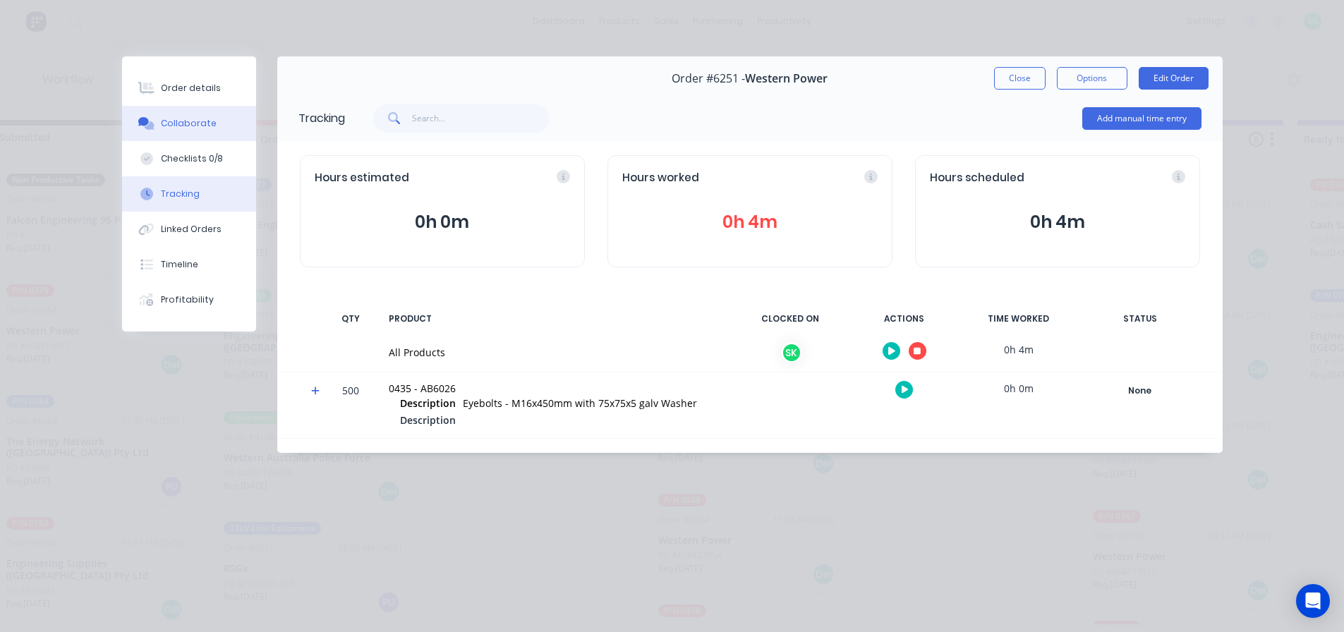
click at [198, 126] on div "Collaborate" at bounding box center [189, 123] width 56 height 13
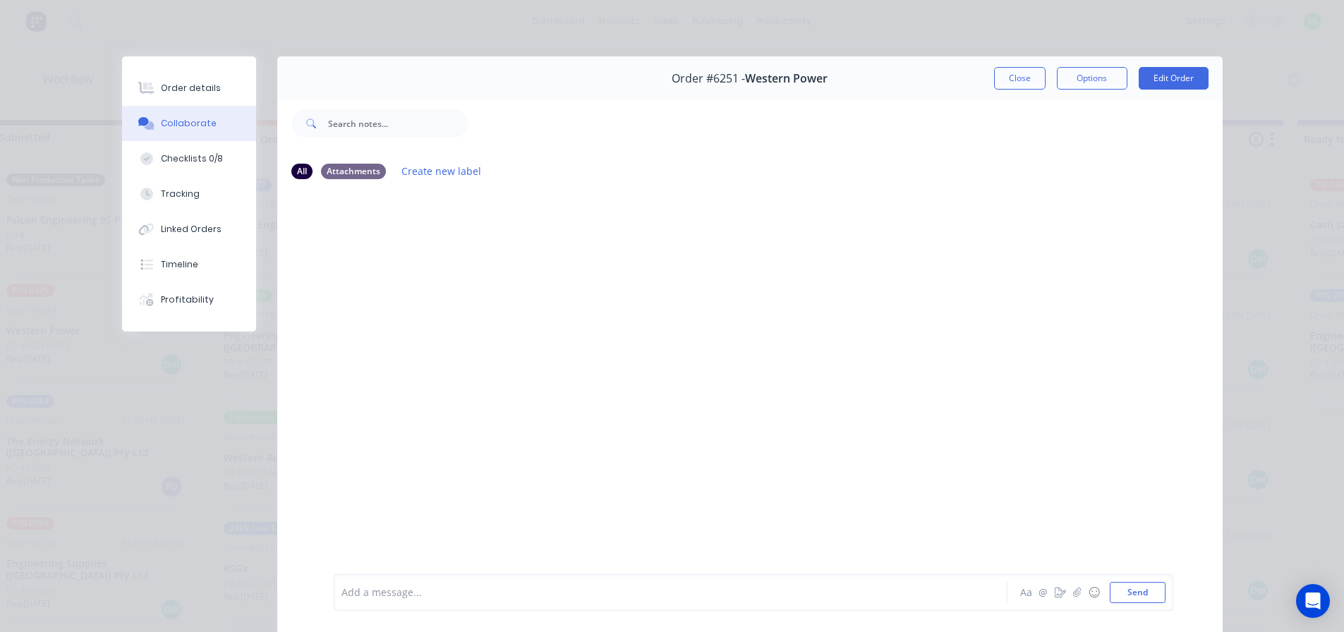
click at [359, 588] on div at bounding box center [650, 593] width 617 height 15
click at [1018, 74] on button "Close" at bounding box center [1020, 78] width 52 height 23
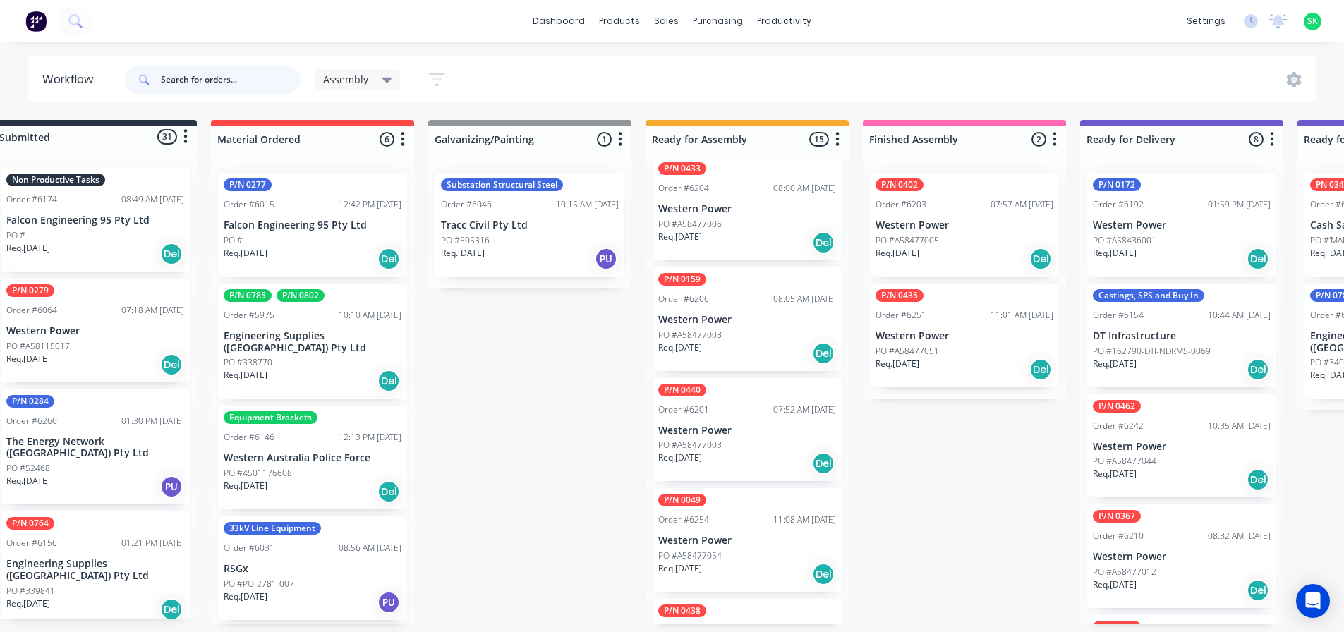
click at [180, 74] on input "text" at bounding box center [231, 80] width 140 height 28
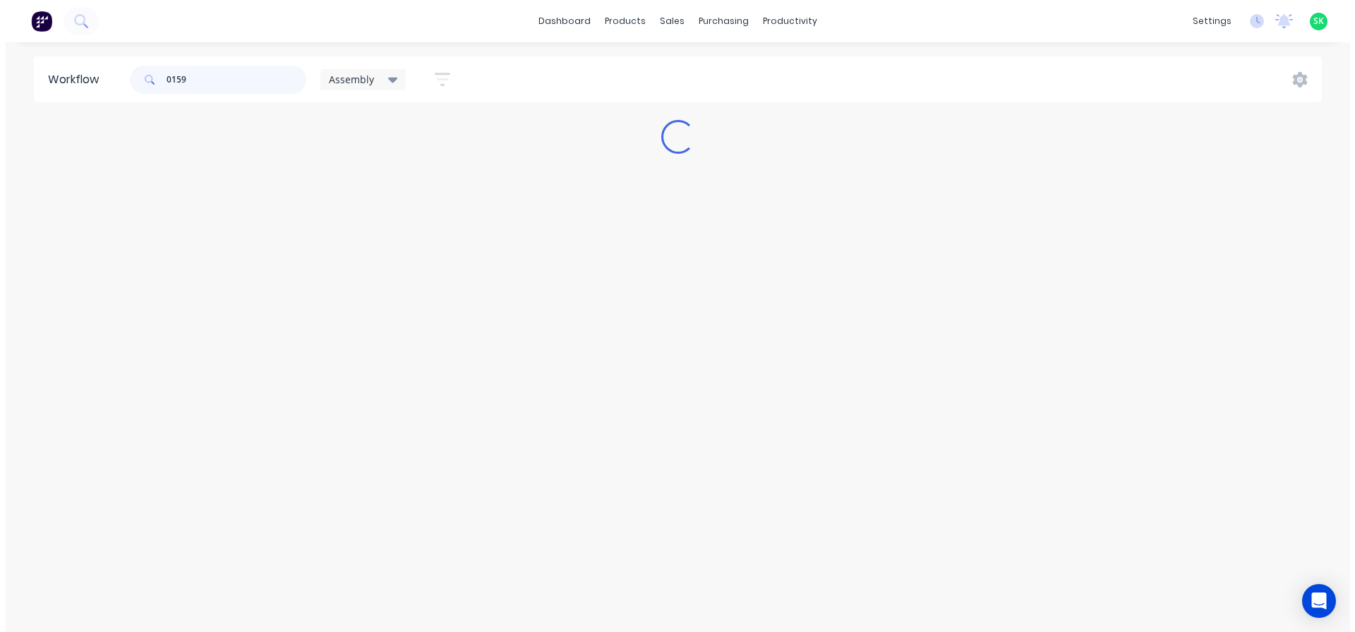
scroll to position [0, 0]
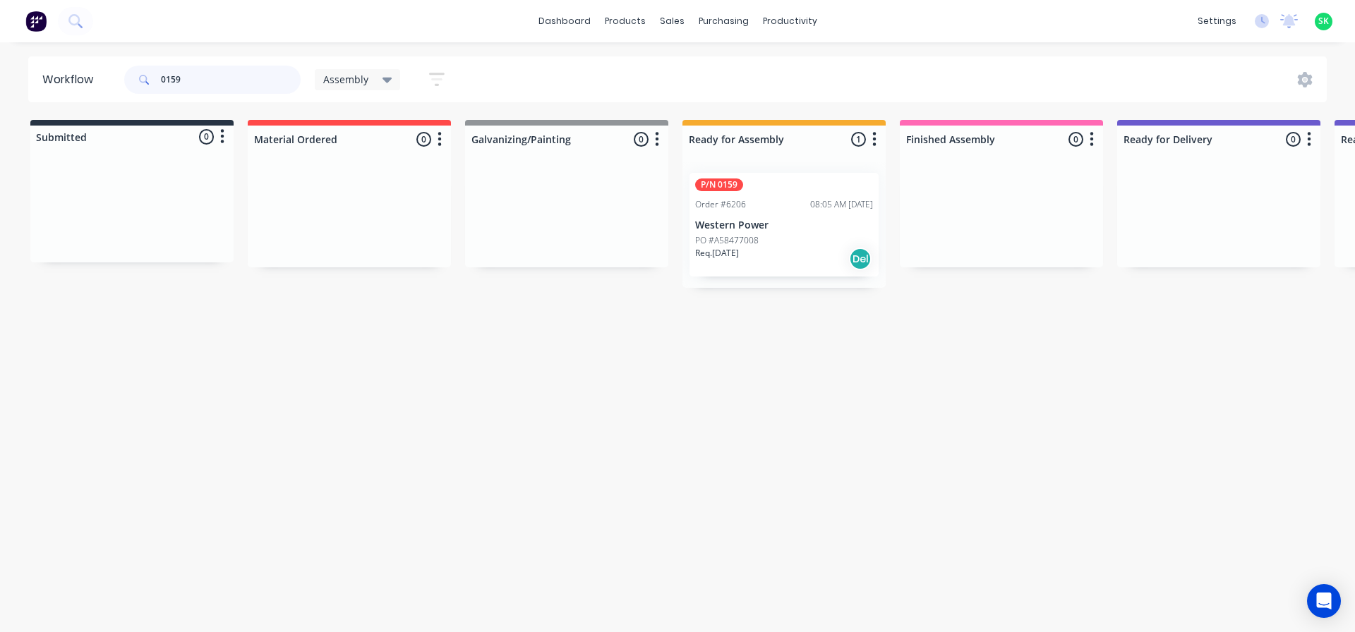
type input "0159"
click at [791, 244] on div "PO #A58477008" at bounding box center [784, 240] width 178 height 13
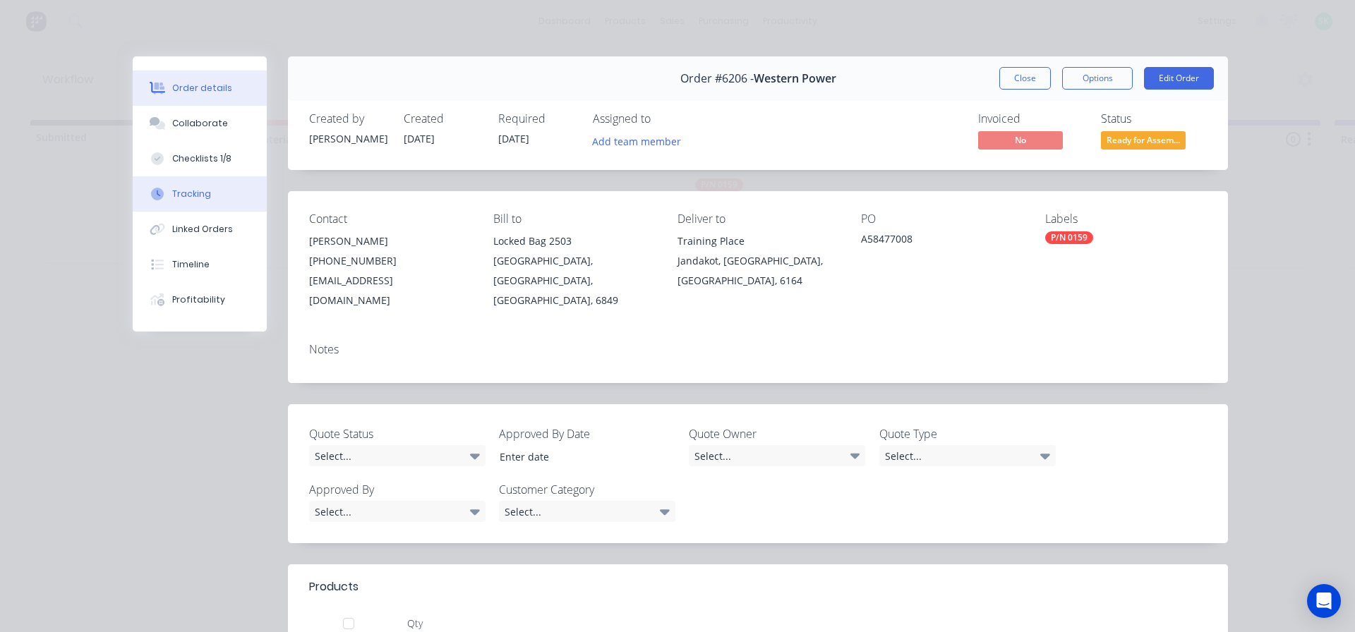
click at [191, 197] on div "Tracking" at bounding box center [191, 194] width 39 height 13
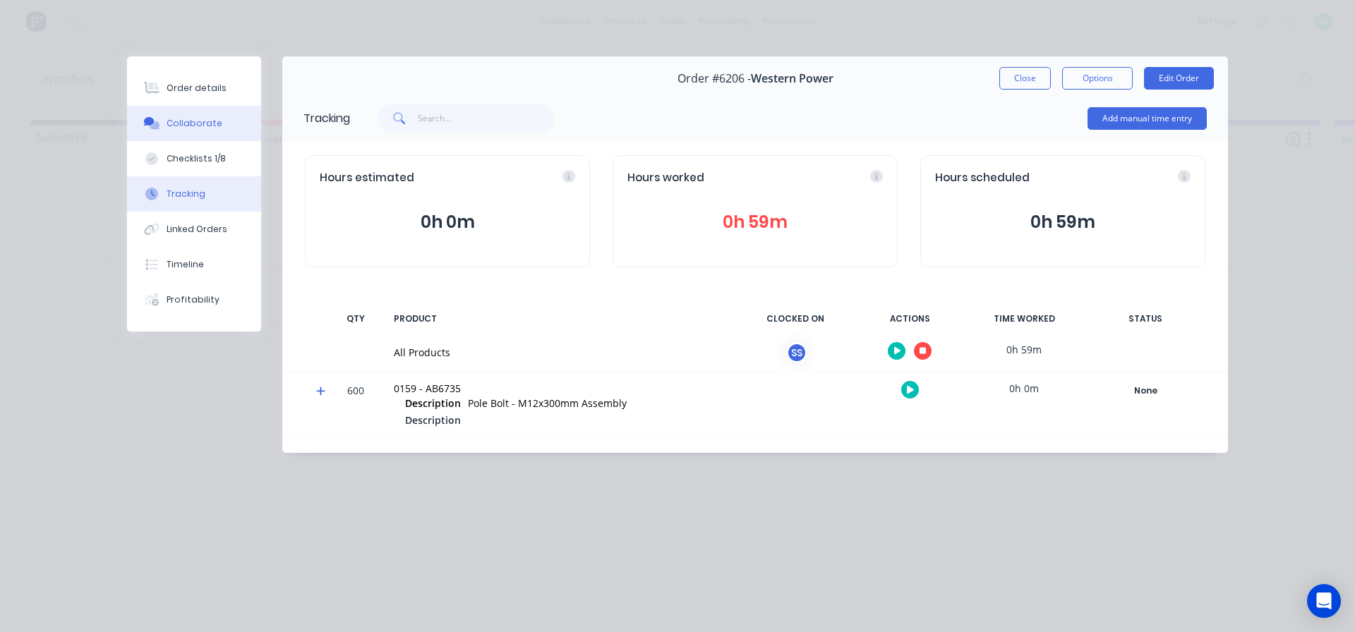
click at [202, 123] on div "Collaborate" at bounding box center [195, 123] width 56 height 13
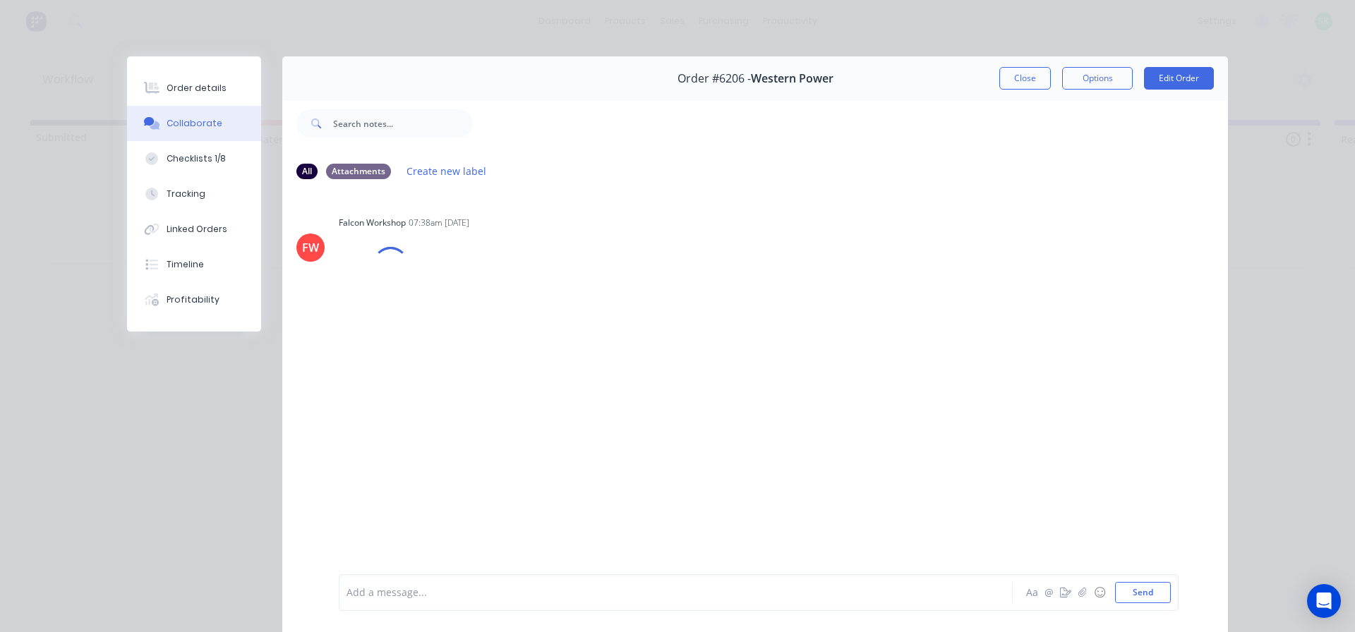
click at [409, 596] on div at bounding box center [655, 593] width 617 height 15
click at [1026, 78] on button "Close" at bounding box center [1025, 78] width 52 height 23
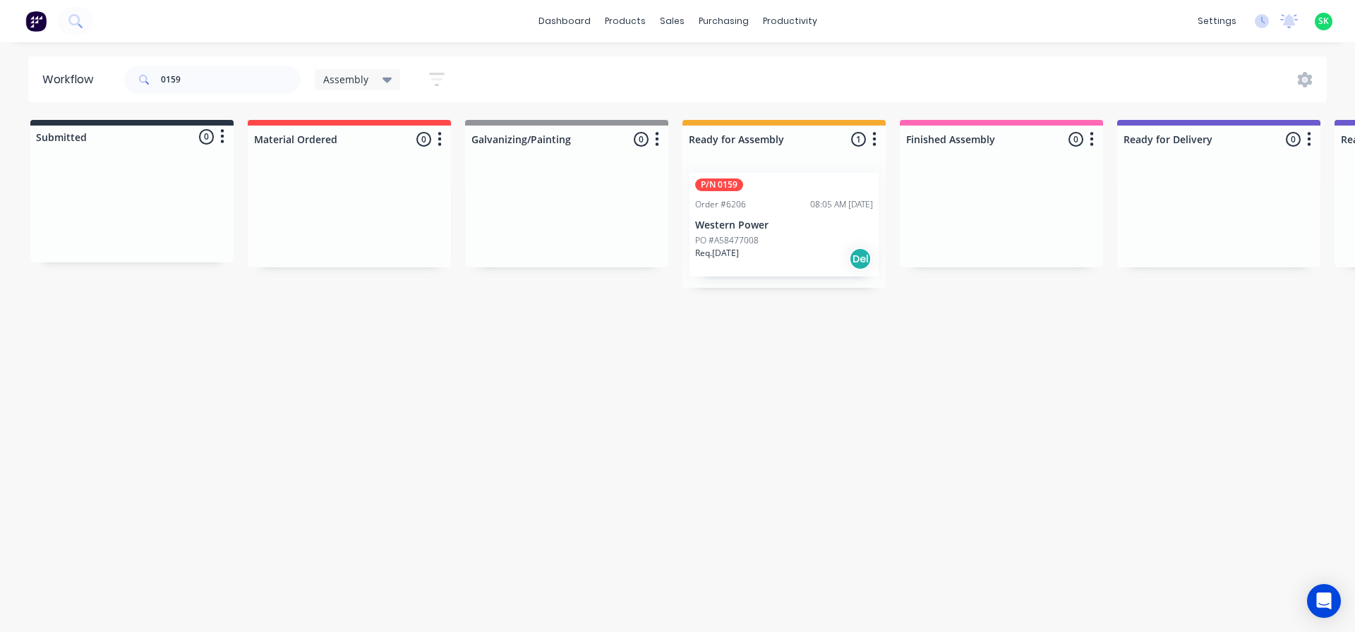
click at [749, 217] on div "P/N 0159 Order #6206 08:05 AM 19/08/25 Western Power PO #A58477008 Req. 16/11/2…" at bounding box center [783, 225] width 189 height 104
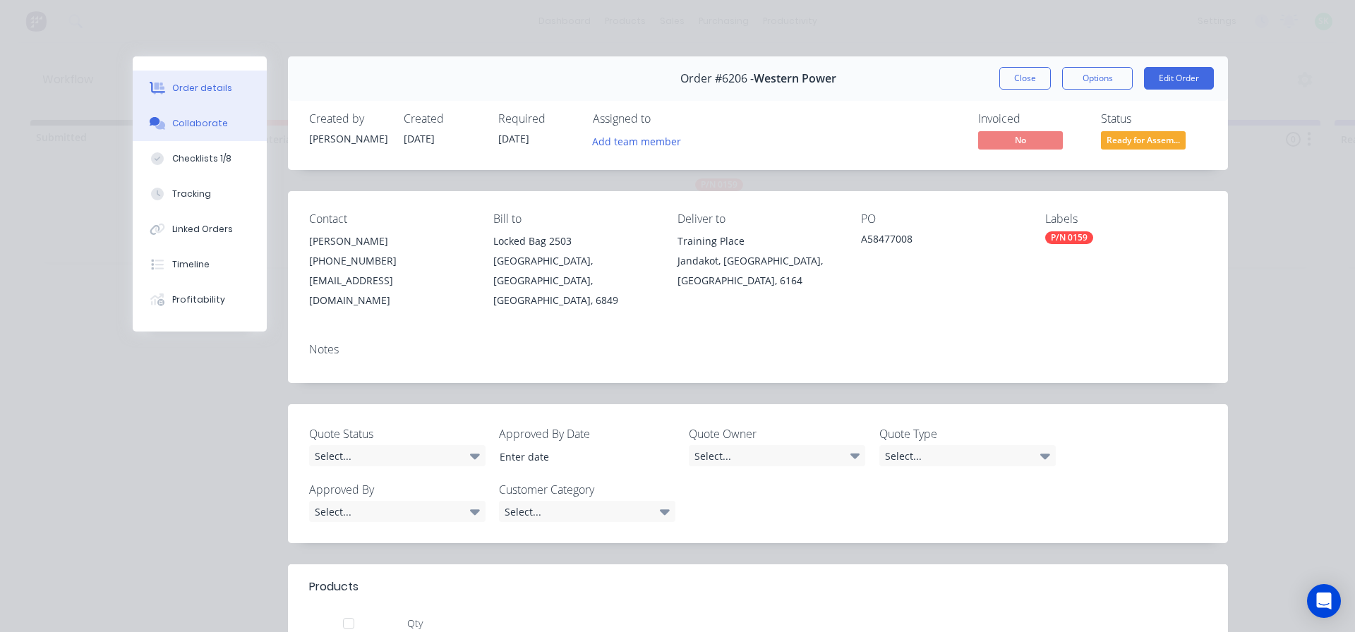
click at [192, 119] on div "Collaborate" at bounding box center [200, 123] width 56 height 13
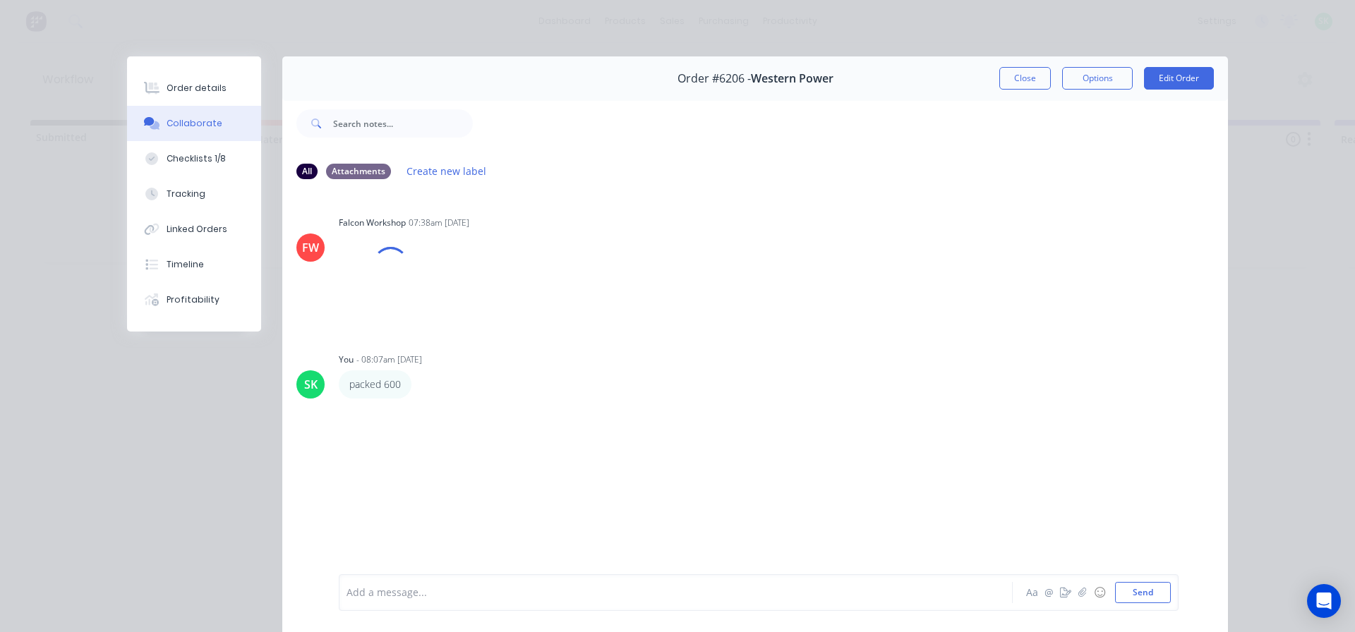
click at [400, 593] on div at bounding box center [655, 593] width 617 height 15
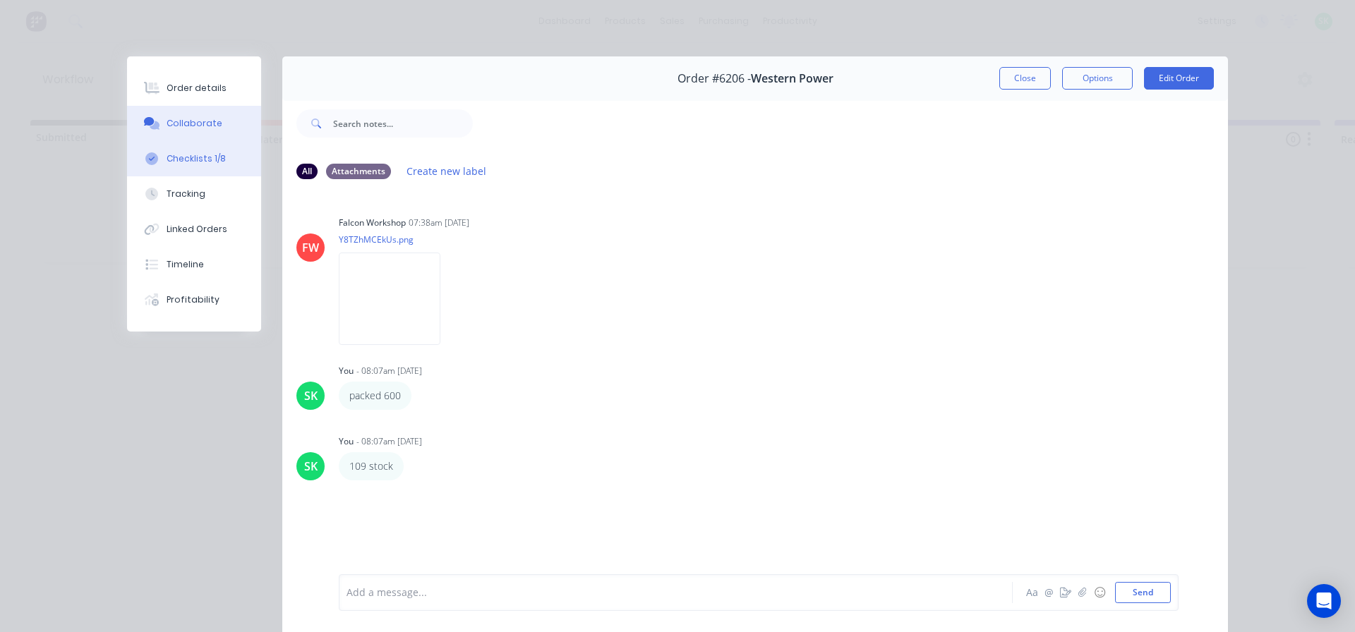
click at [196, 153] on div "Checklists 1/8" at bounding box center [196, 158] width 59 height 13
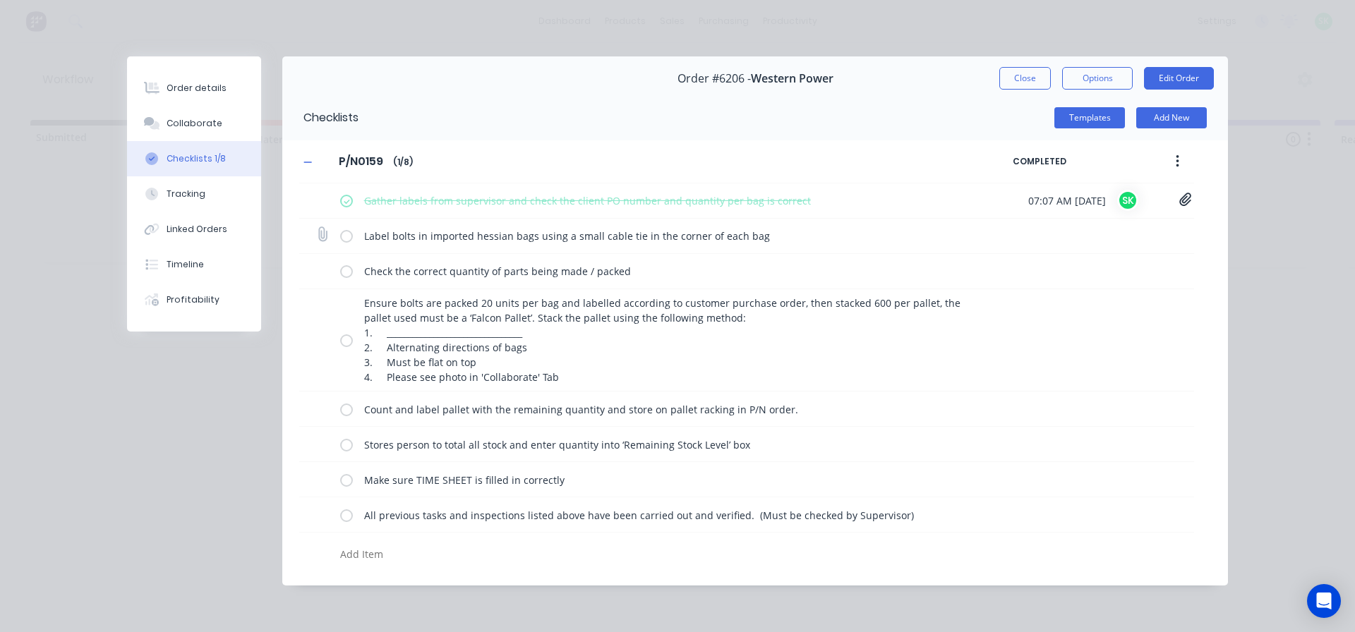
click at [344, 234] on label at bounding box center [346, 236] width 13 height 15
click at [0, 0] on input "checkbox" at bounding box center [0, 0] width 0 height 0
click at [349, 273] on label at bounding box center [346, 271] width 13 height 15
click at [0, 0] on input "checkbox" at bounding box center [0, 0] width 0 height 0
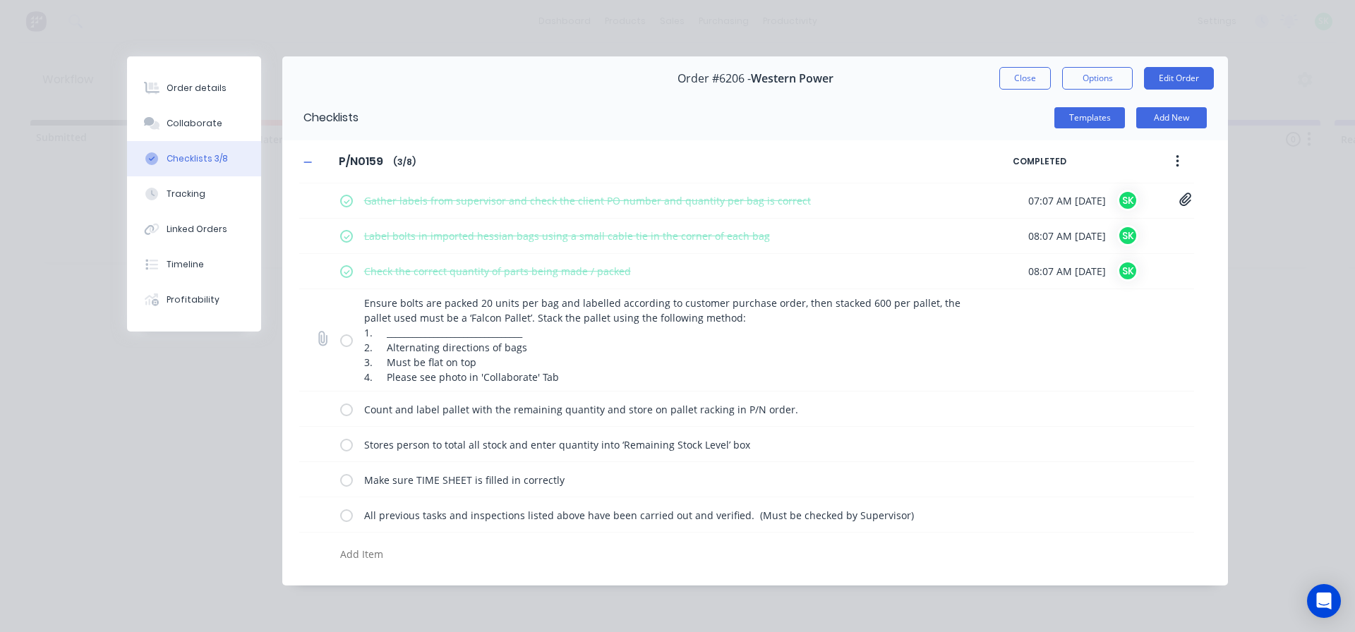
click at [349, 342] on label at bounding box center [346, 340] width 13 height 15
click at [0, 0] on input "checkbox" at bounding box center [0, 0] width 0 height 0
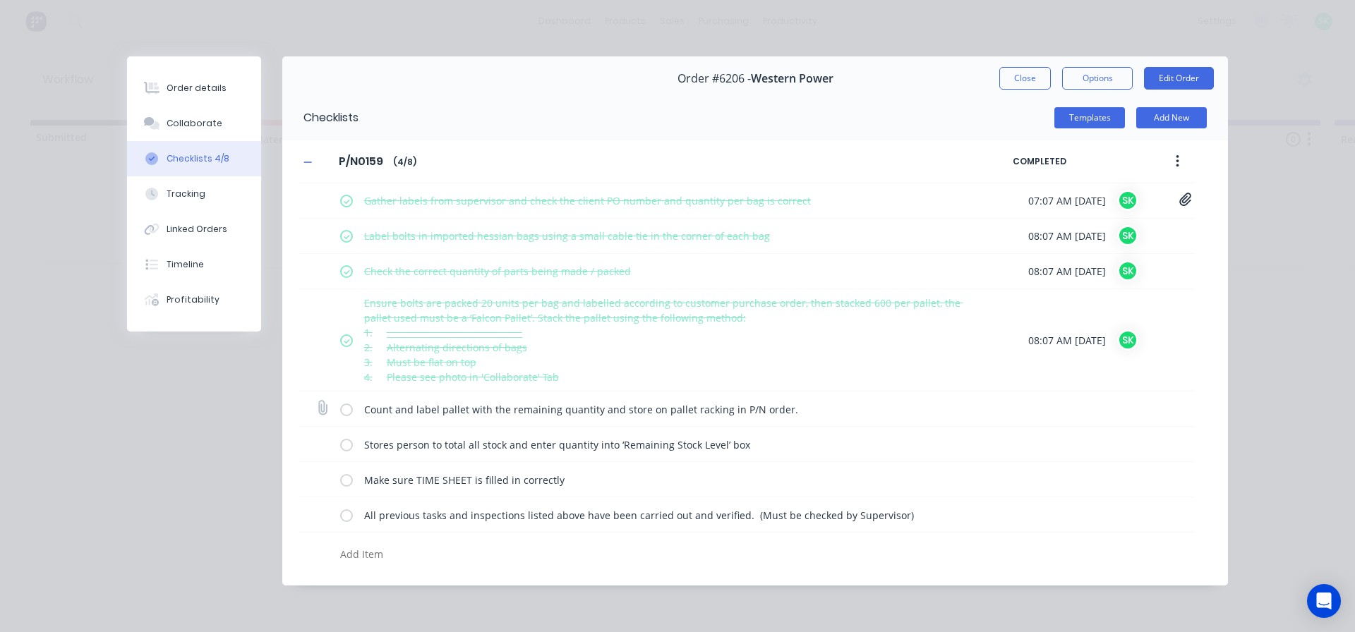
click at [349, 413] on label at bounding box center [346, 409] width 13 height 15
click at [0, 0] on input "checkbox" at bounding box center [0, 0] width 0 height 0
click at [346, 446] on label at bounding box center [346, 444] width 13 height 15
click at [0, 0] on input "checkbox" at bounding box center [0, 0] width 0 height 0
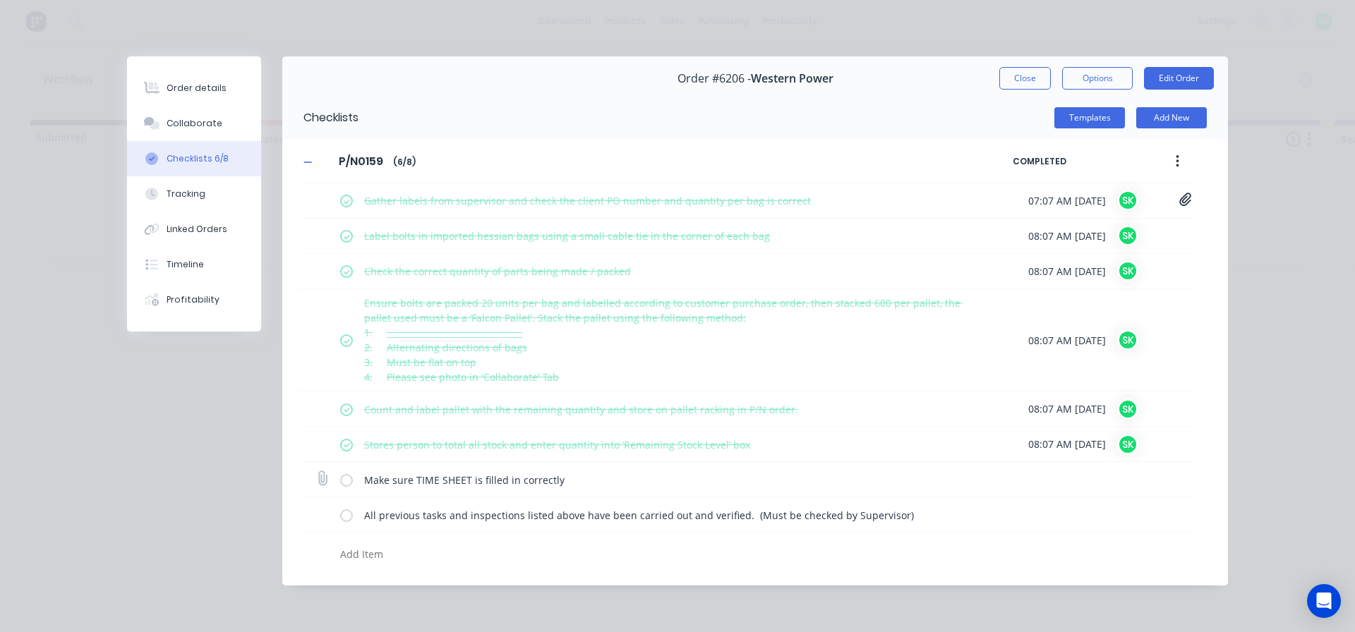
click at [347, 479] on label at bounding box center [346, 479] width 13 height 15
click at [0, 0] on input "checkbox" at bounding box center [0, 0] width 0 height 0
click at [345, 517] on label at bounding box center [346, 514] width 13 height 15
click at [0, 0] on input "checkbox" at bounding box center [0, 0] width 0 height 0
type textarea "x"
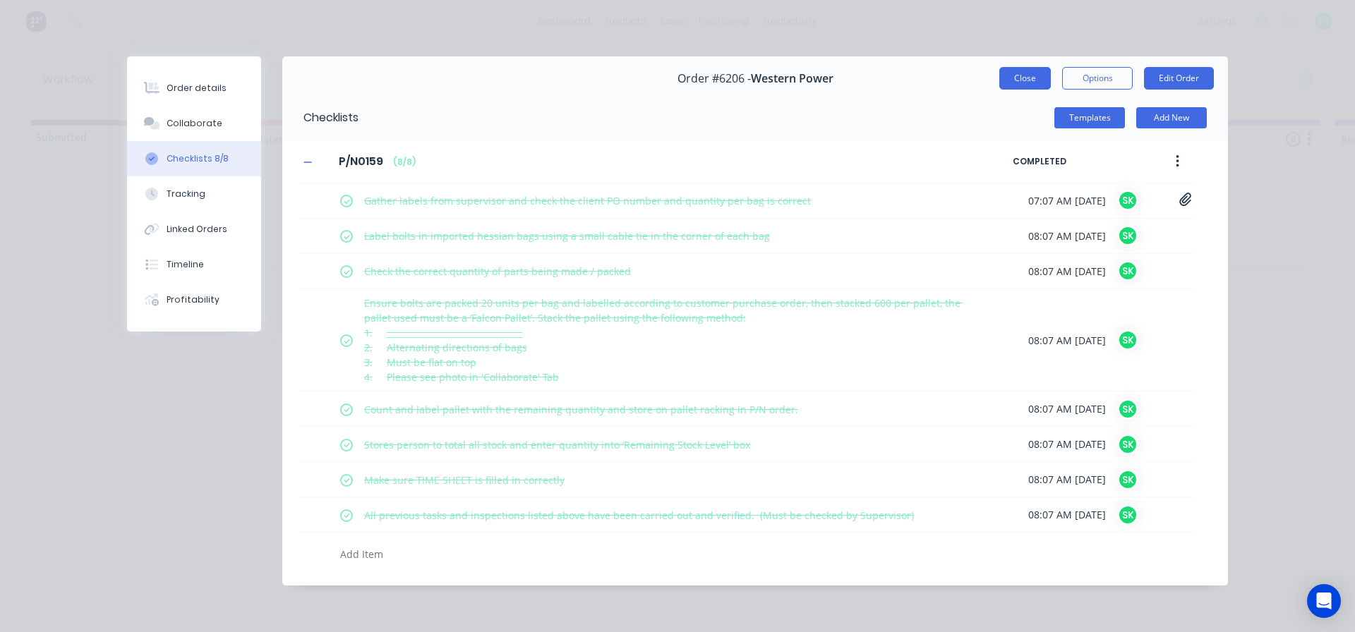
click at [1024, 84] on button "Close" at bounding box center [1025, 78] width 52 height 23
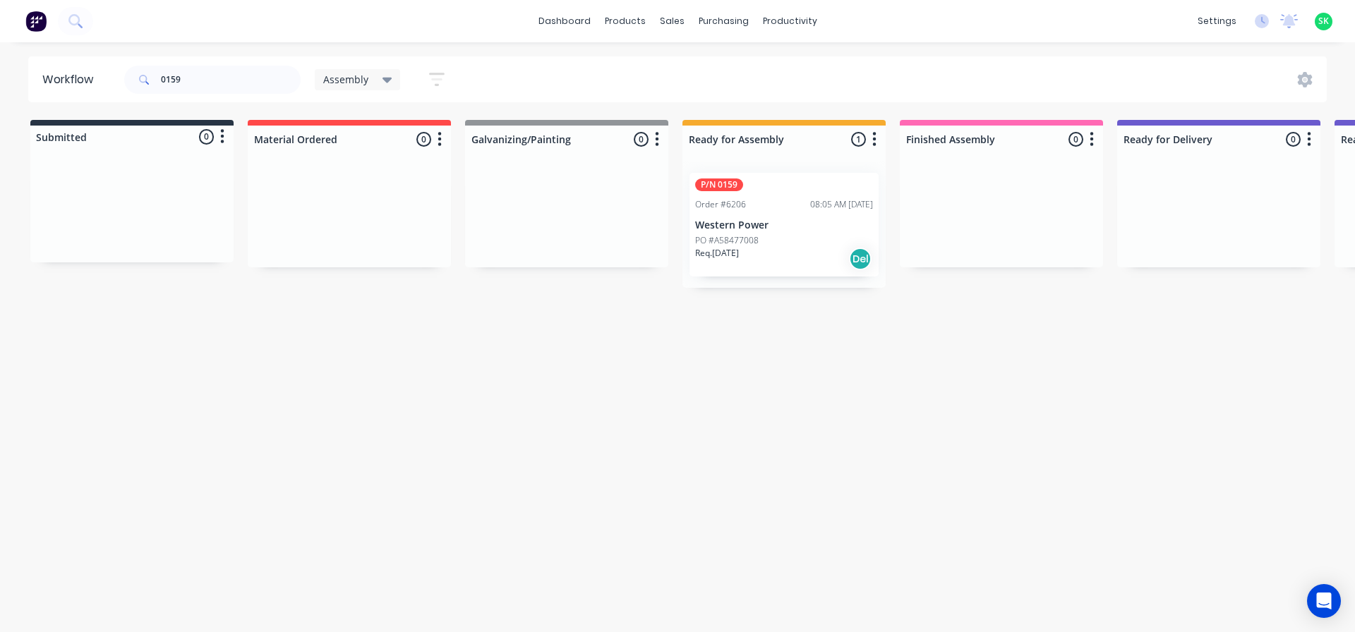
click at [736, 209] on div "Order #6206" at bounding box center [720, 204] width 51 height 13
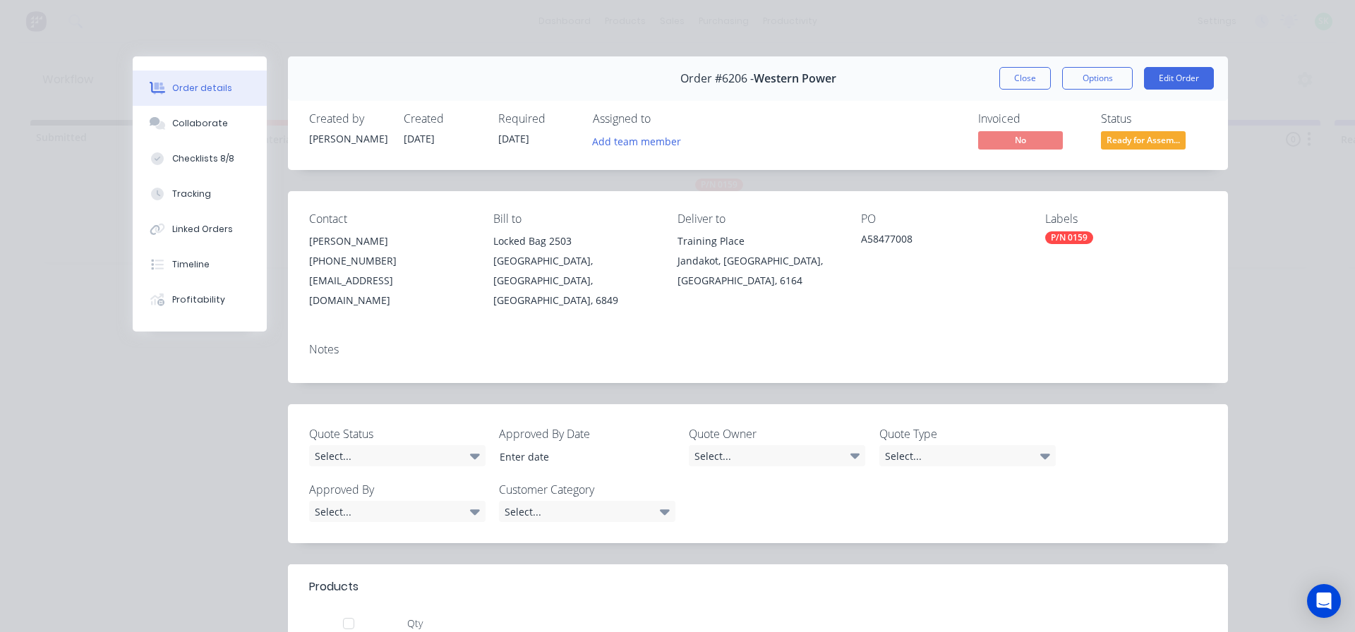
scroll to position [141, 0]
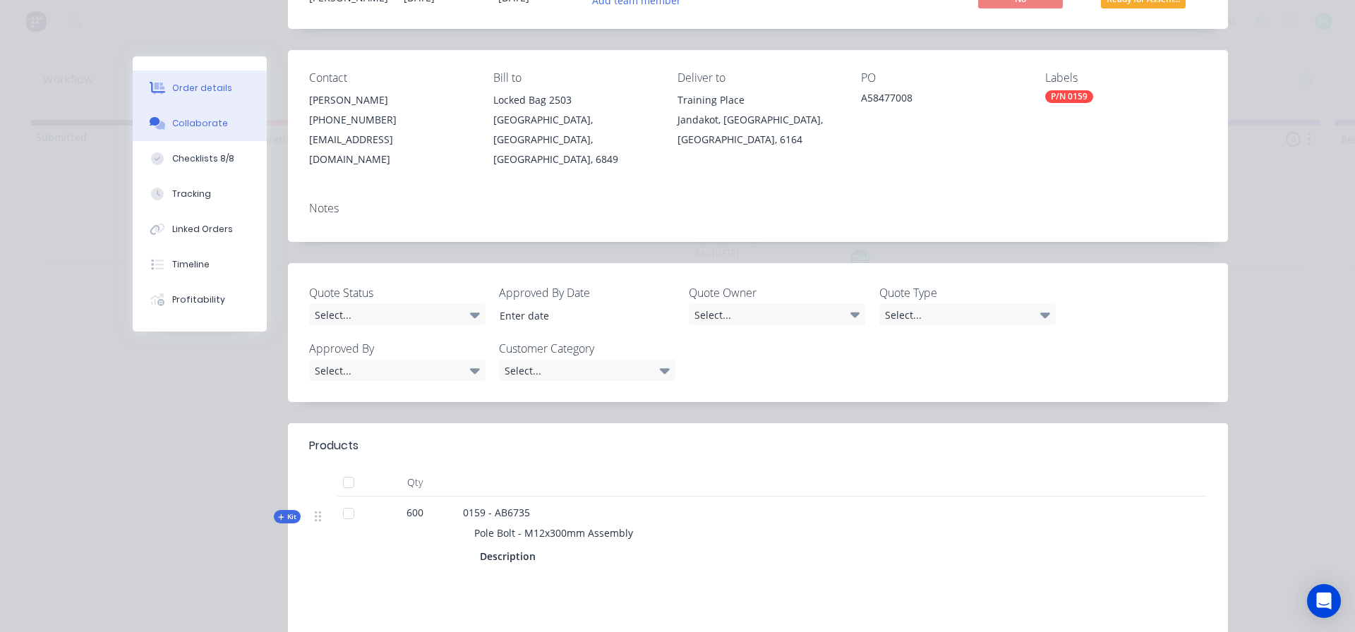
click at [198, 120] on div "Collaborate" at bounding box center [200, 123] width 56 height 13
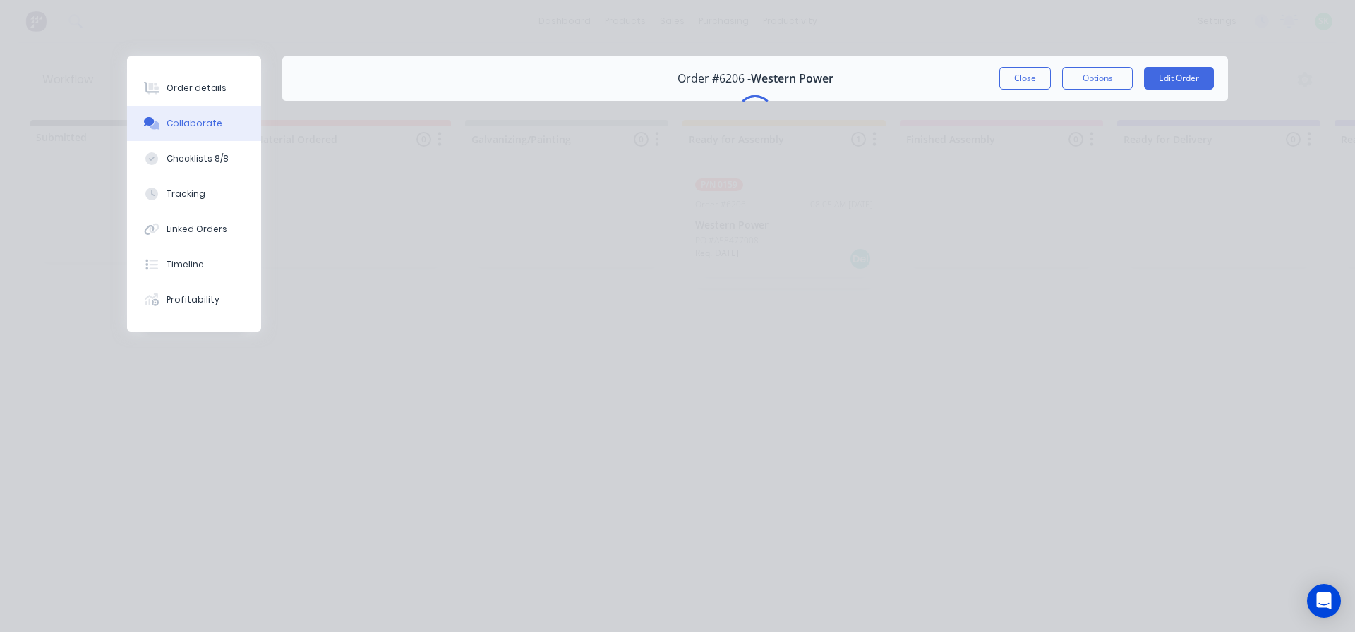
scroll to position [0, 0]
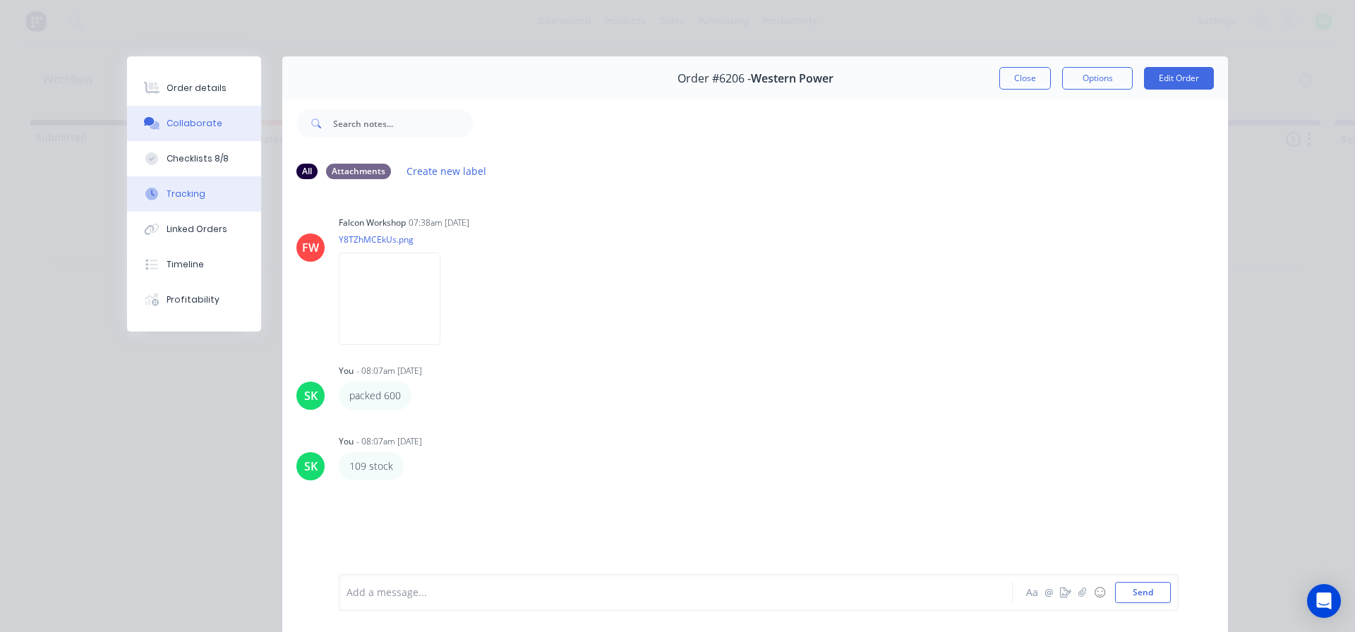
click at [212, 188] on button "Tracking" at bounding box center [194, 193] width 134 height 35
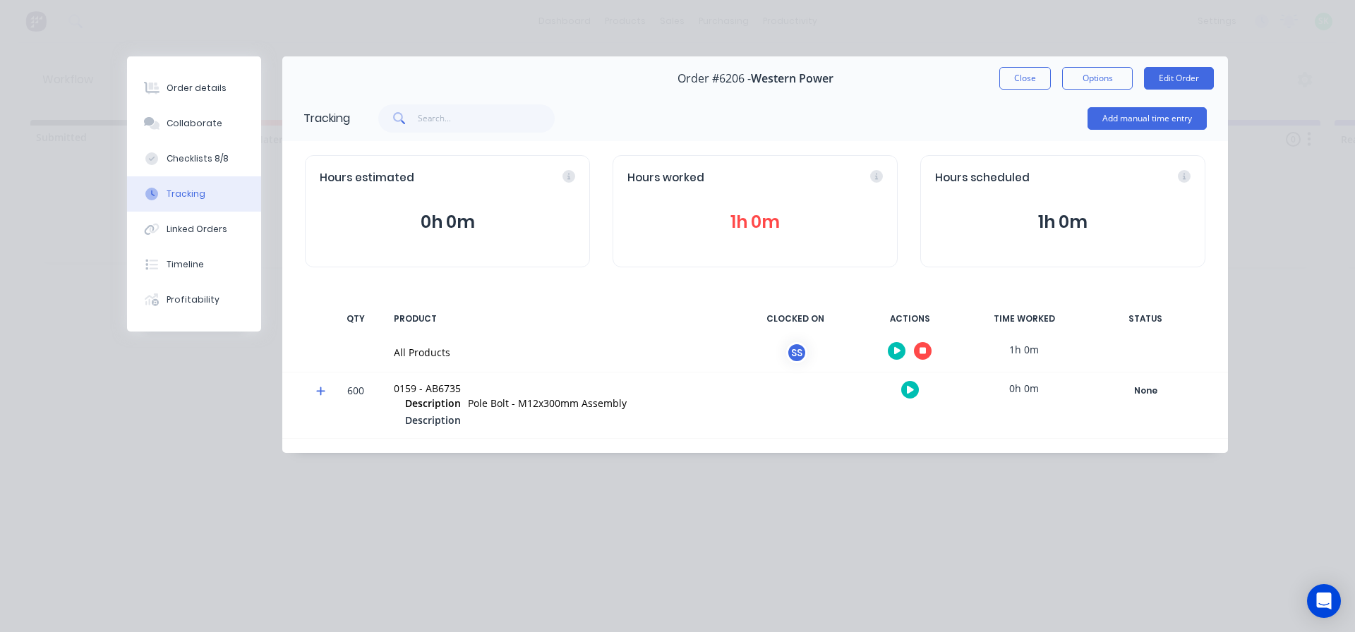
click at [931, 356] on div at bounding box center [910, 351] width 106 height 35
click at [922, 351] on icon "button" at bounding box center [922, 351] width 7 height 7
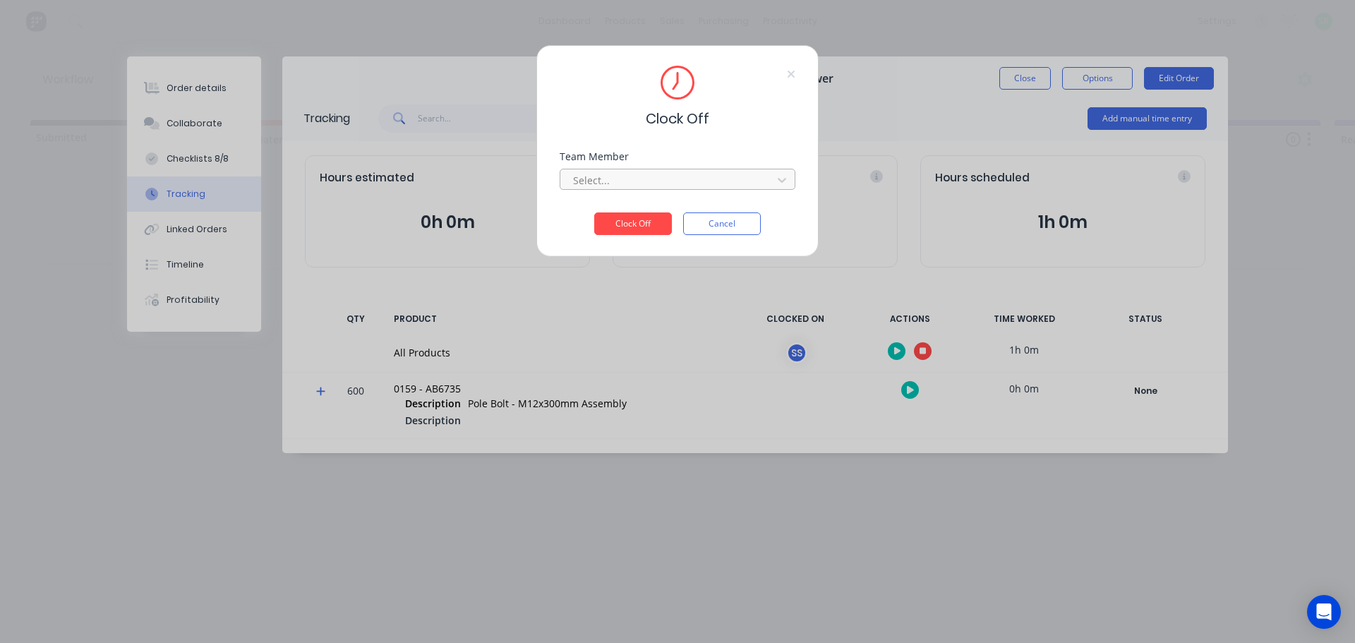
click at [764, 179] on div at bounding box center [668, 180] width 193 height 18
click at [637, 205] on div "[PERSON_NAME]" at bounding box center [678, 211] width 236 height 26
click at [620, 228] on button "Clock Off" at bounding box center [633, 223] width 78 height 23
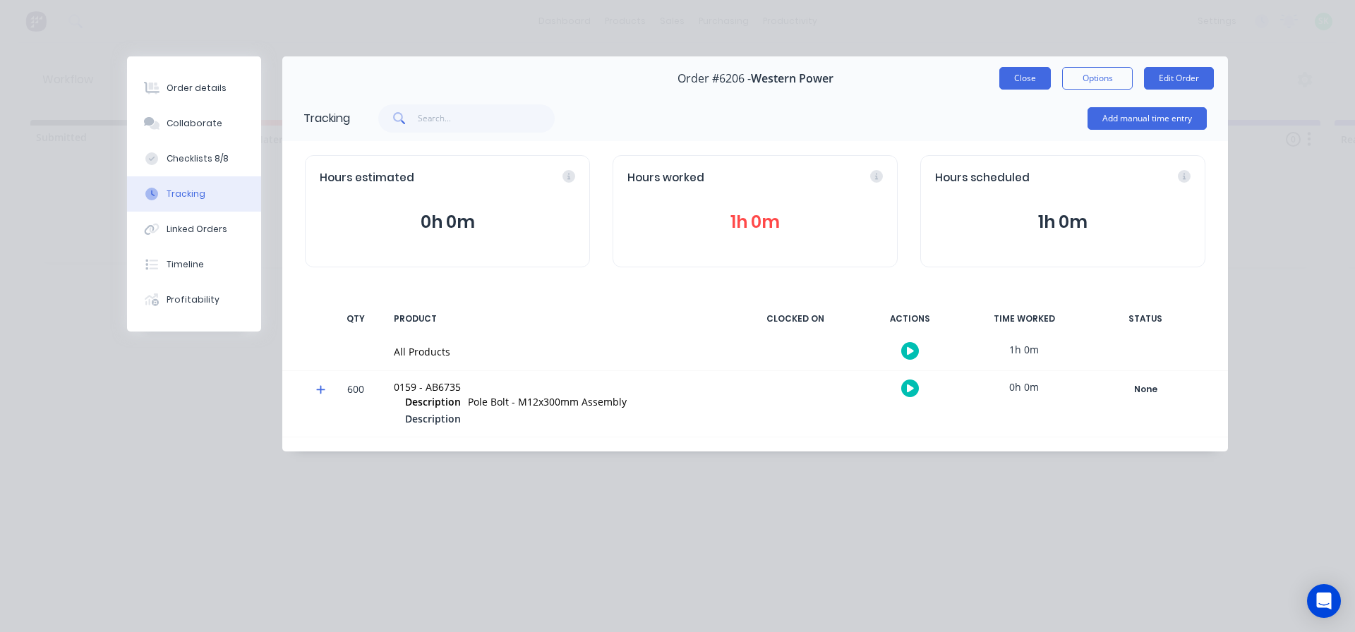
click at [1034, 82] on button "Close" at bounding box center [1025, 78] width 52 height 23
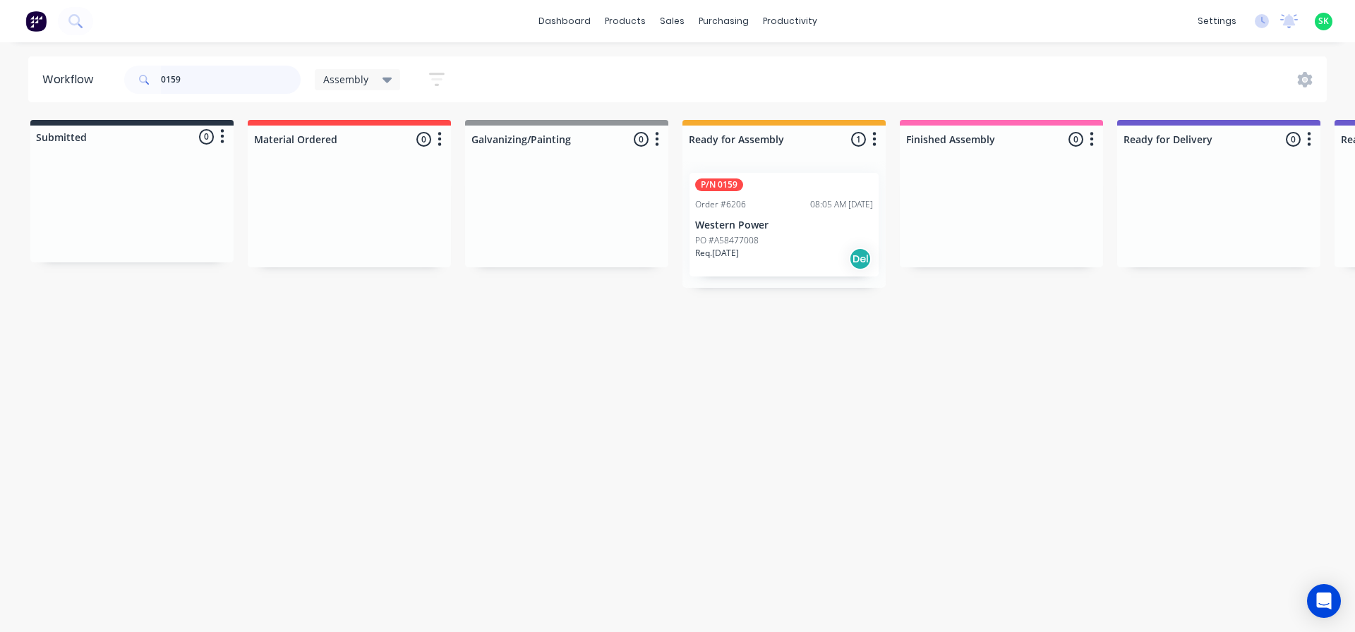
drag, startPoint x: 193, startPoint y: 84, endPoint x: 82, endPoint y: 62, distance: 112.9
click at [82, 62] on header "Workflow 0159 Assembly Save new view None edit Assembly (Default) edit Fabricat…" at bounding box center [677, 79] width 1299 height 46
type input "0433"
click at [796, 229] on p "Western Power" at bounding box center [784, 225] width 178 height 12
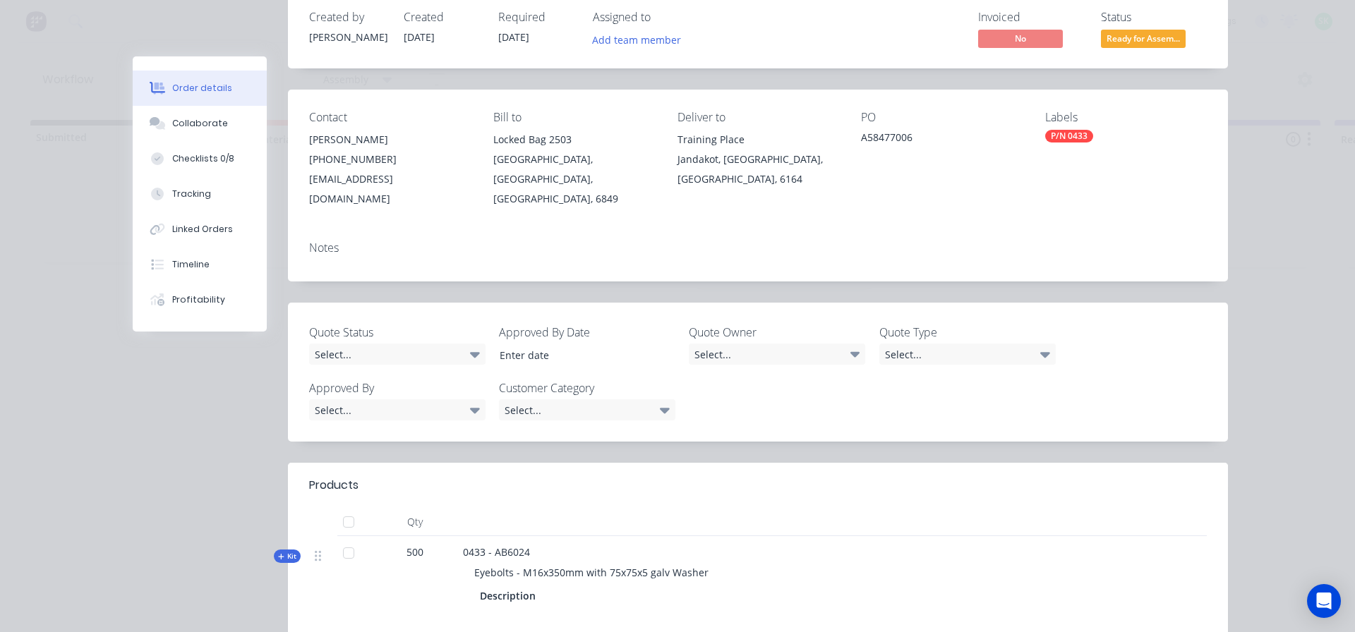
scroll to position [212, 0]
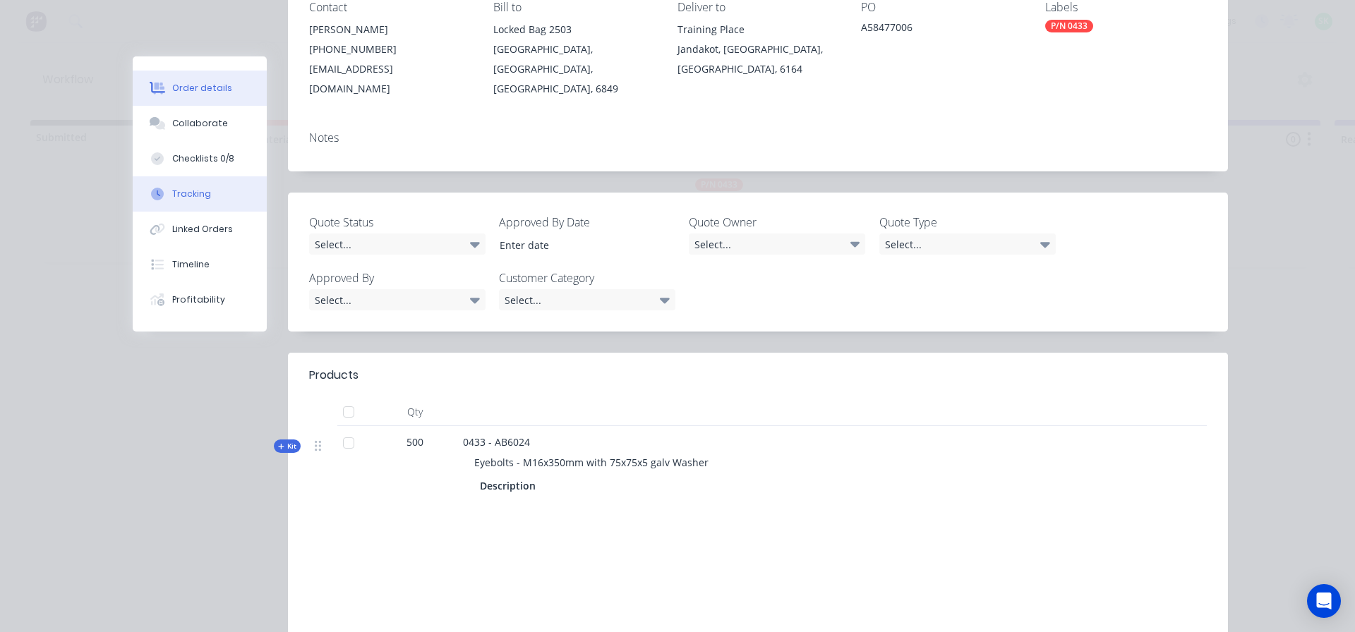
click at [204, 194] on button "Tracking" at bounding box center [200, 193] width 134 height 35
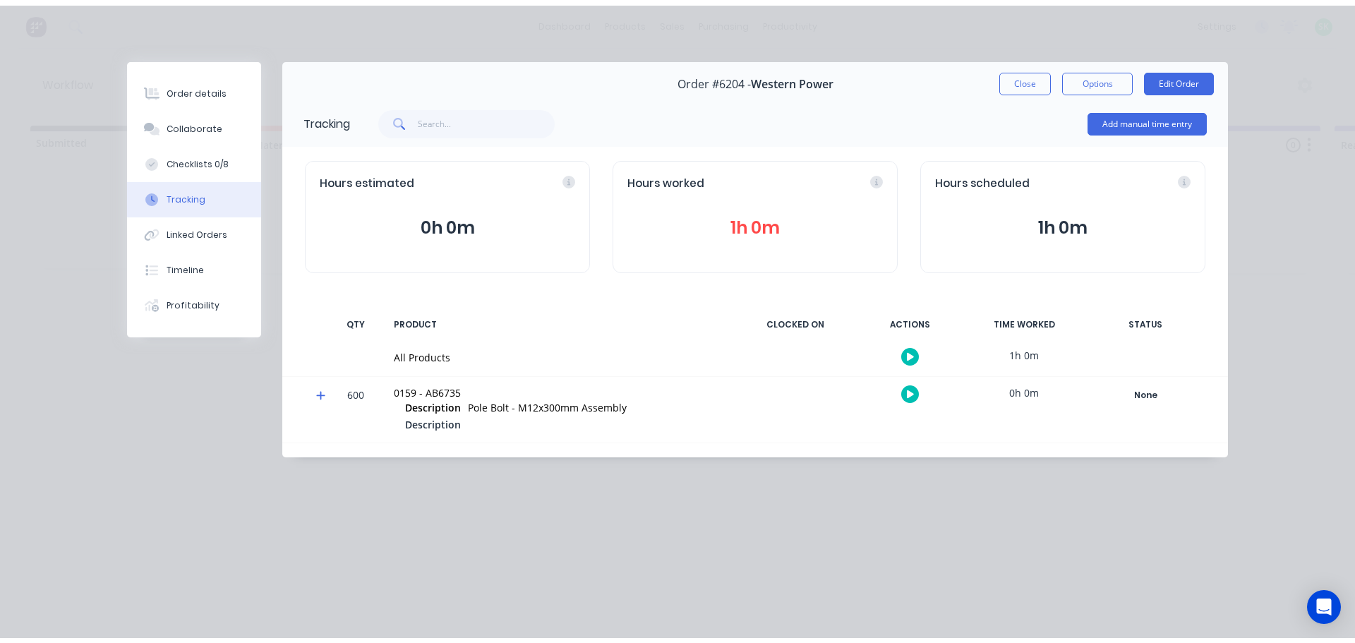
scroll to position [0, 0]
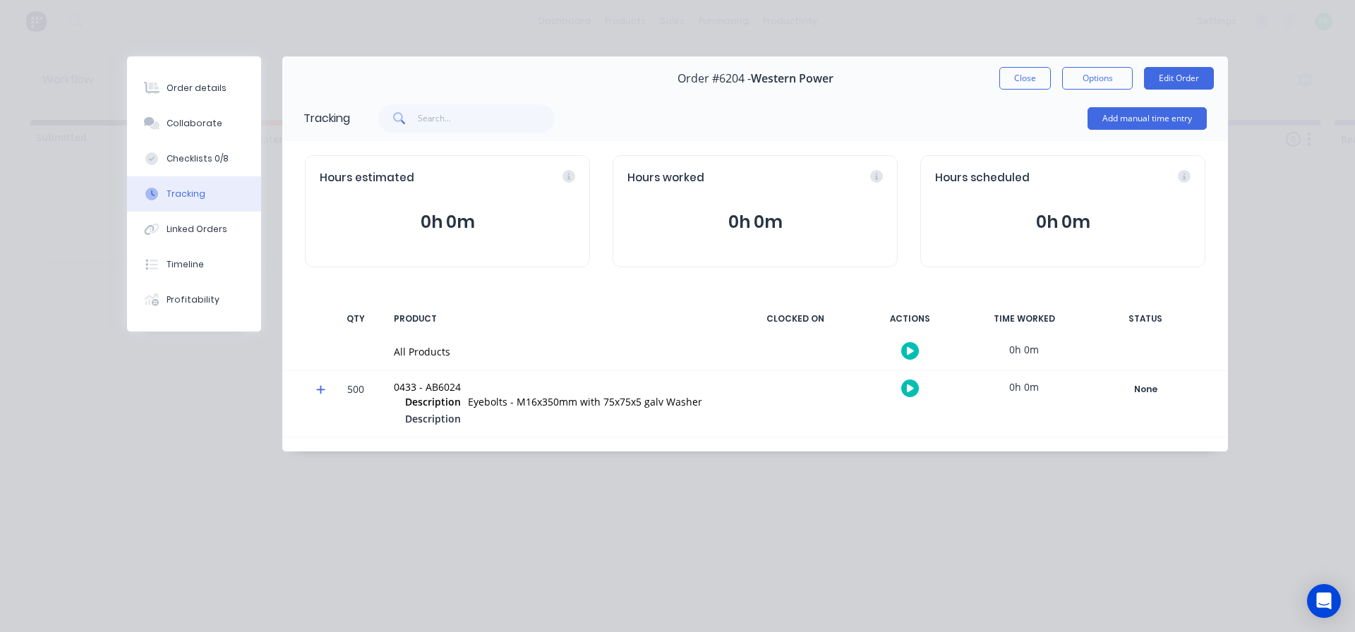
click at [904, 357] on button "button" at bounding box center [910, 351] width 18 height 18
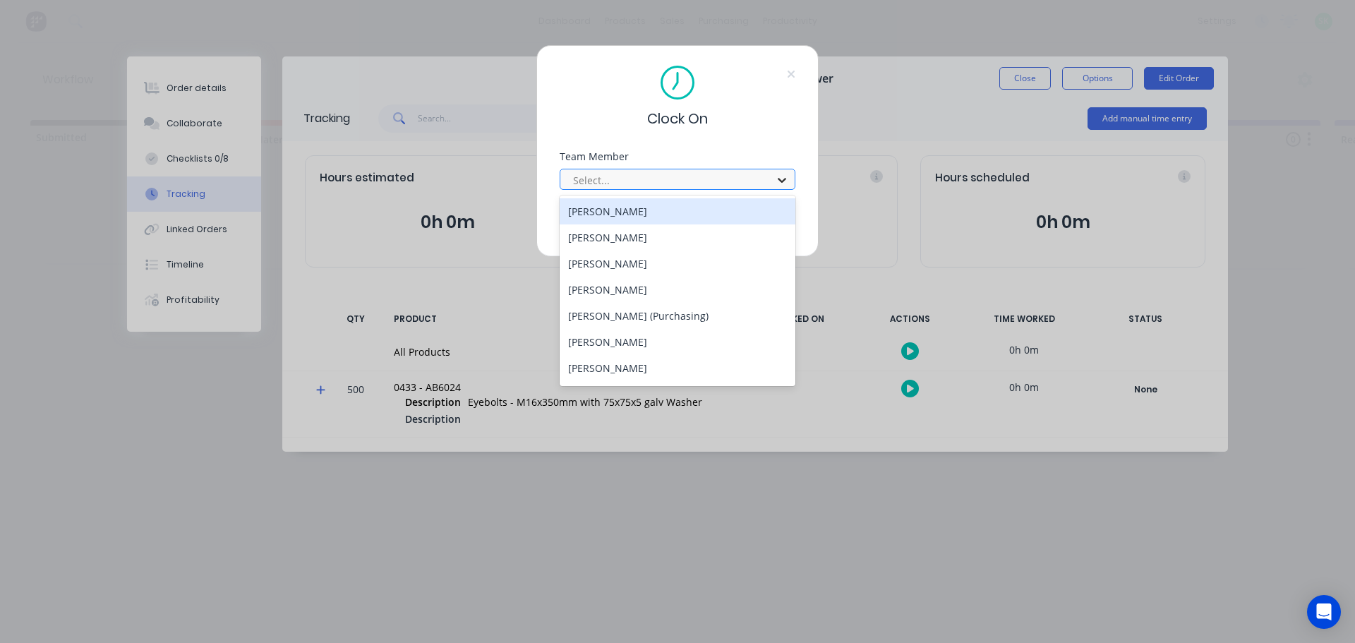
click at [780, 176] on icon at bounding box center [782, 180] width 14 height 14
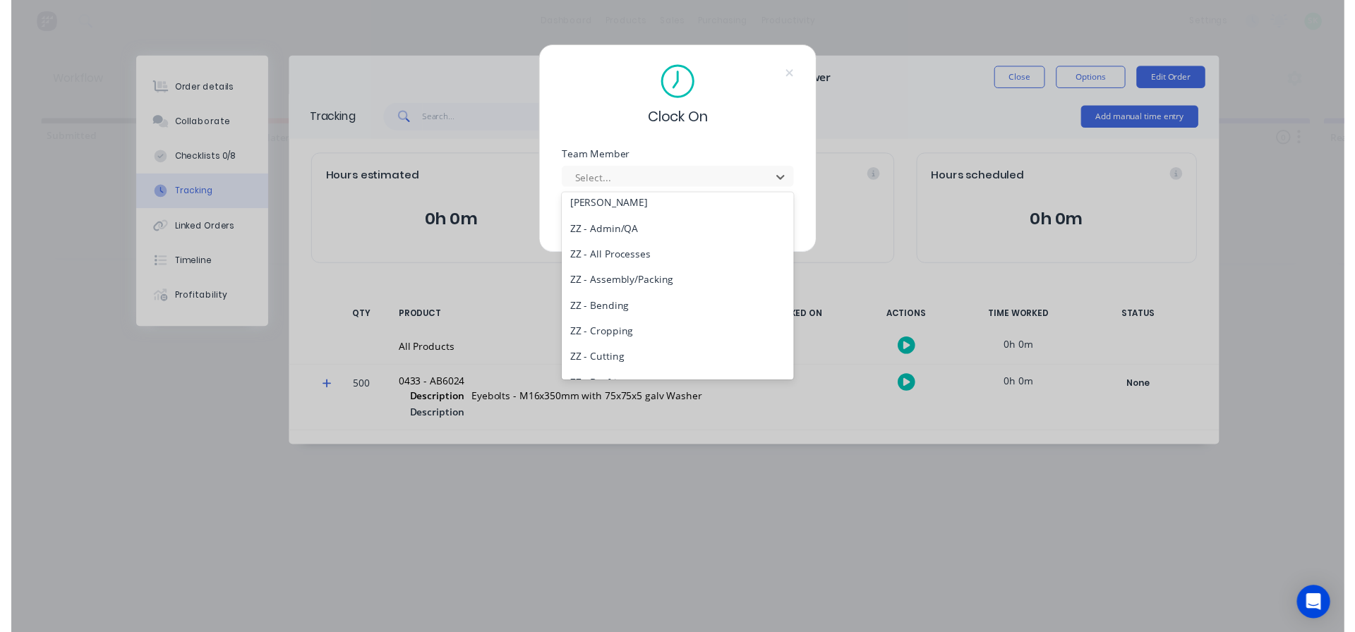
scroll to position [635, 0]
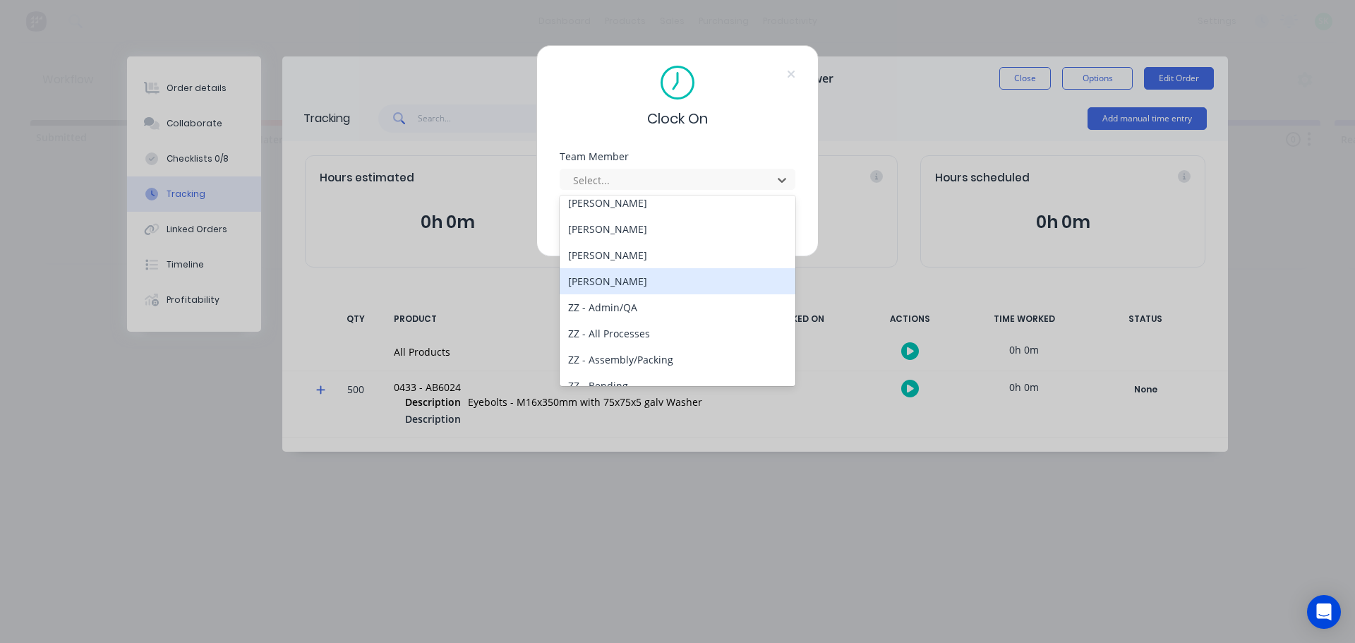
click at [619, 286] on div "[PERSON_NAME]" at bounding box center [678, 281] width 236 height 26
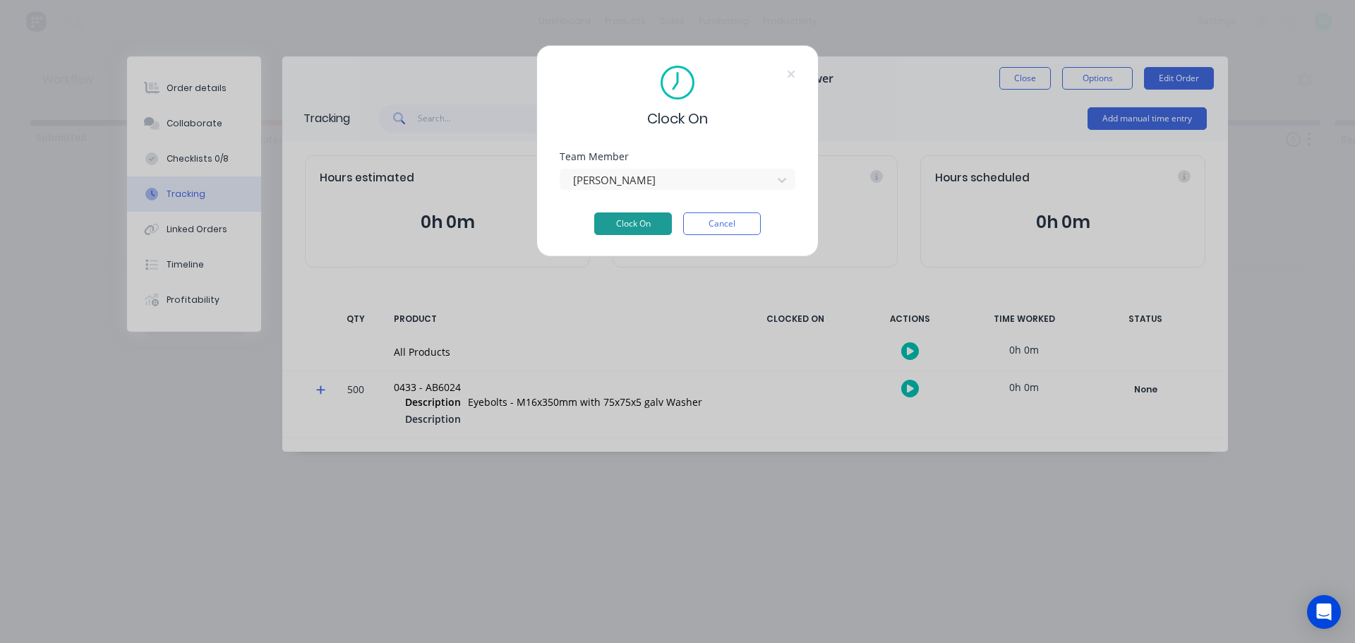
click at [633, 225] on button "Clock On" at bounding box center [633, 223] width 78 height 23
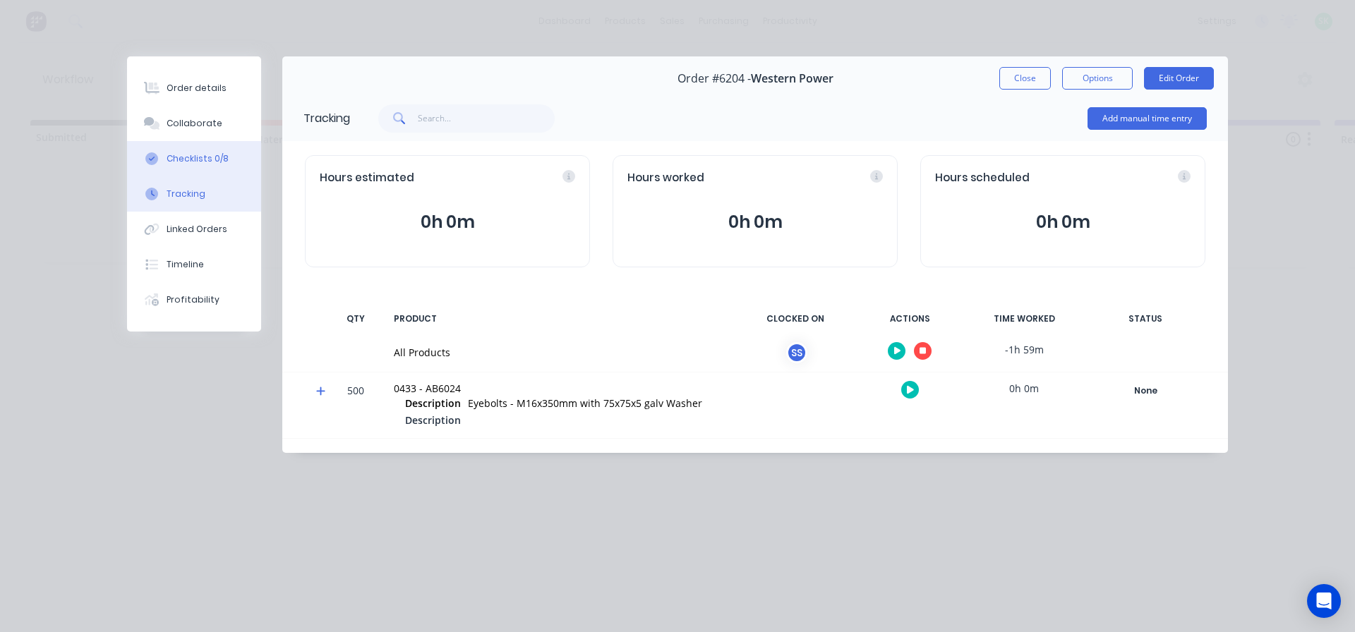
click at [221, 159] on div "Checklists 0/8" at bounding box center [198, 158] width 62 height 13
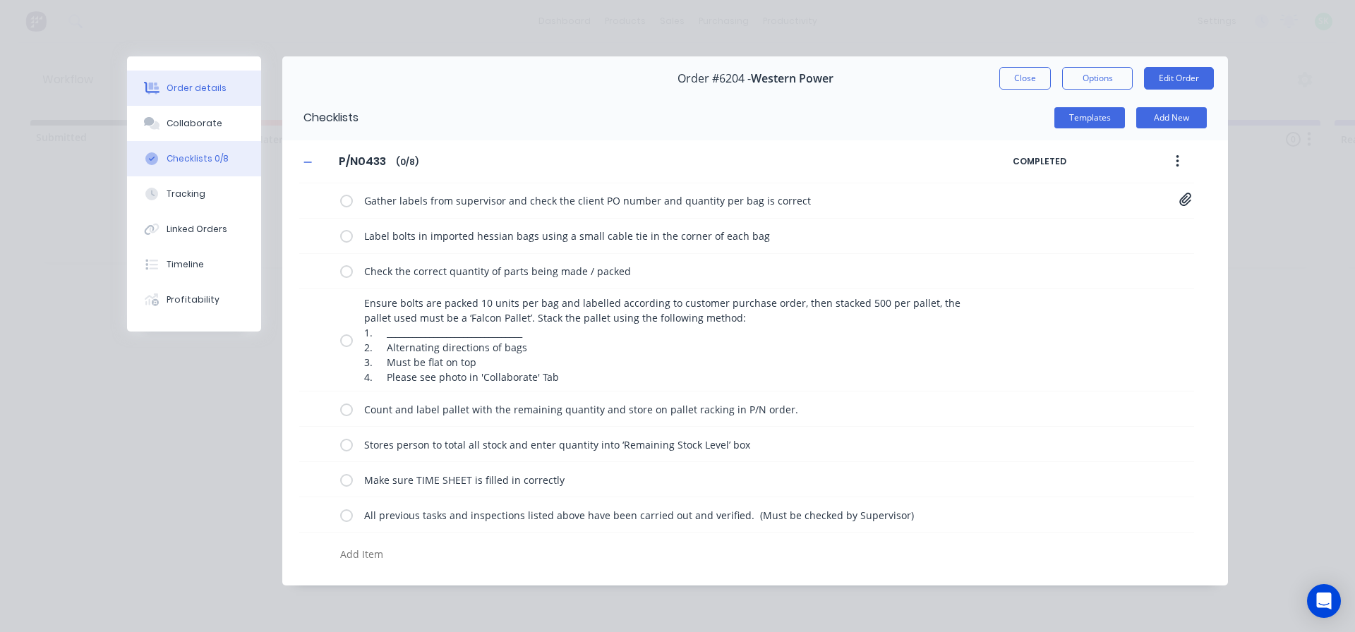
click at [187, 86] on div "Order details" at bounding box center [197, 88] width 60 height 13
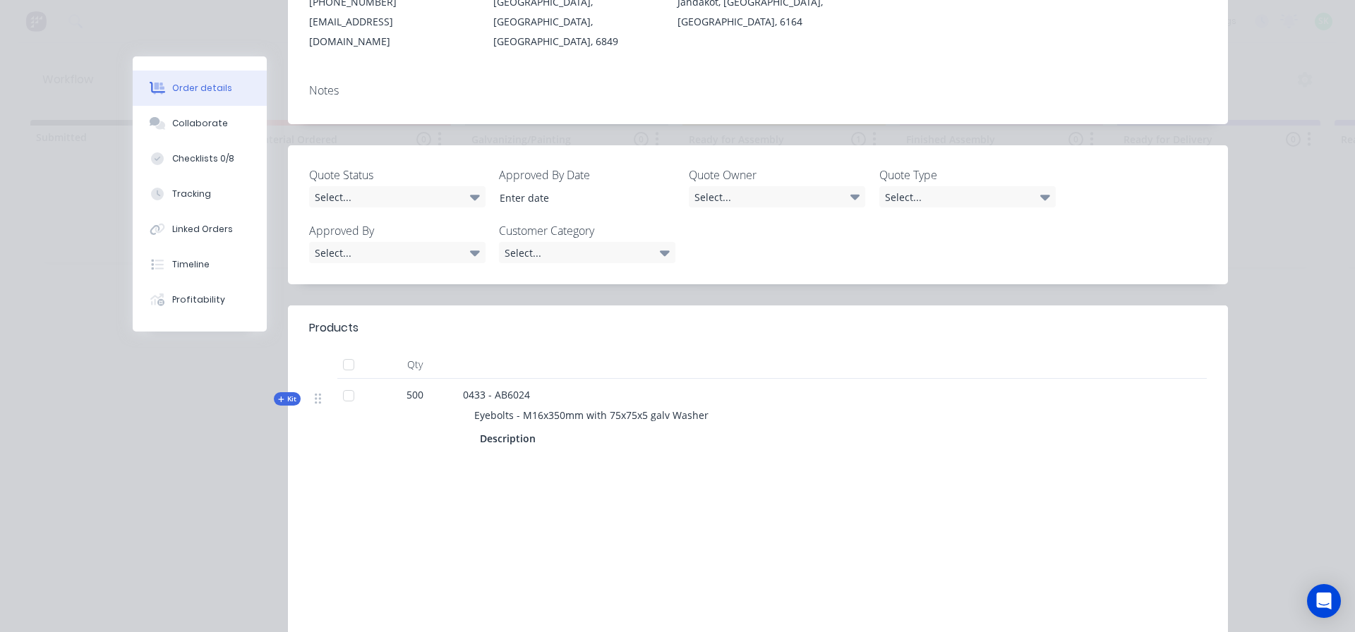
scroll to position [282, 0]
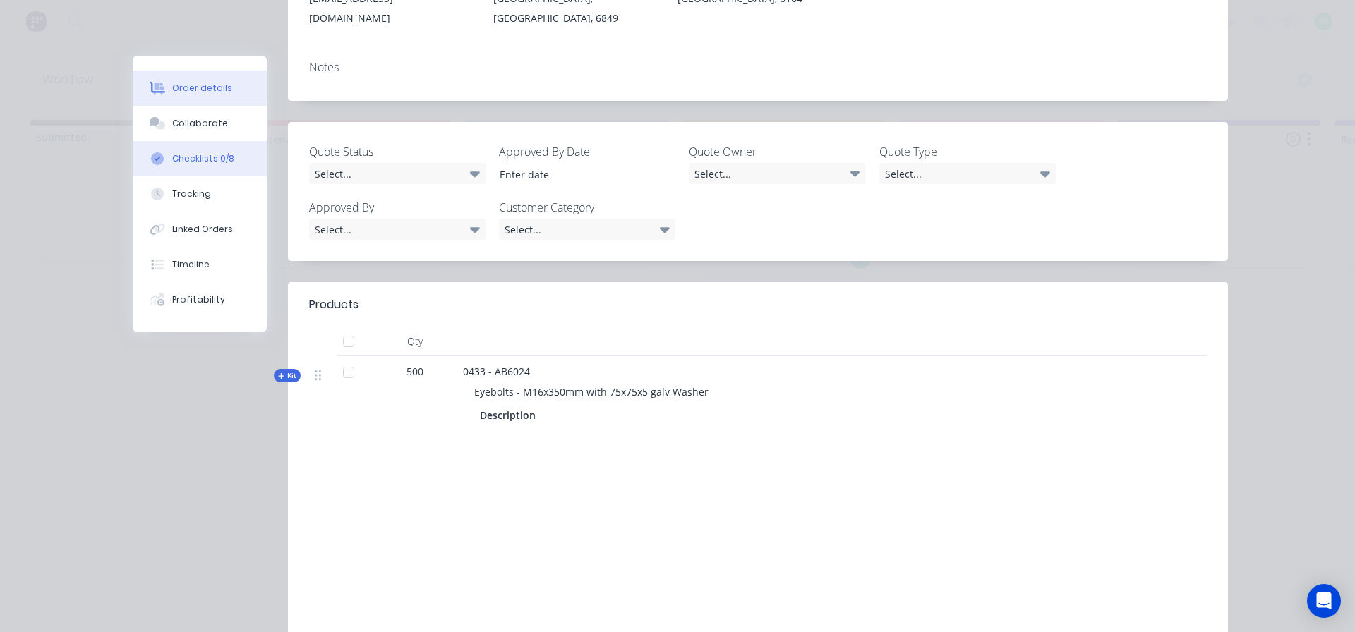
click at [215, 161] on div "Checklists 0/8" at bounding box center [203, 158] width 62 height 13
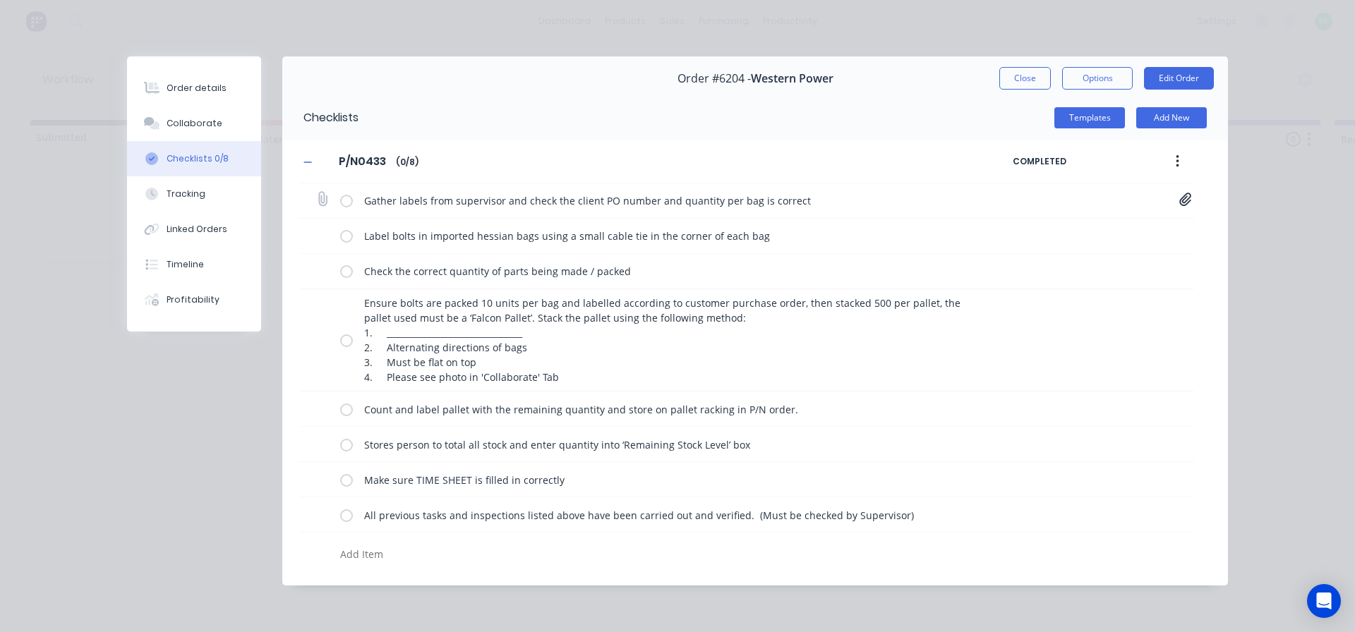
click at [345, 201] on label at bounding box center [346, 200] width 13 height 15
click at [0, 0] on input "checkbox" at bounding box center [0, 0] width 0 height 0
type textarea "x"
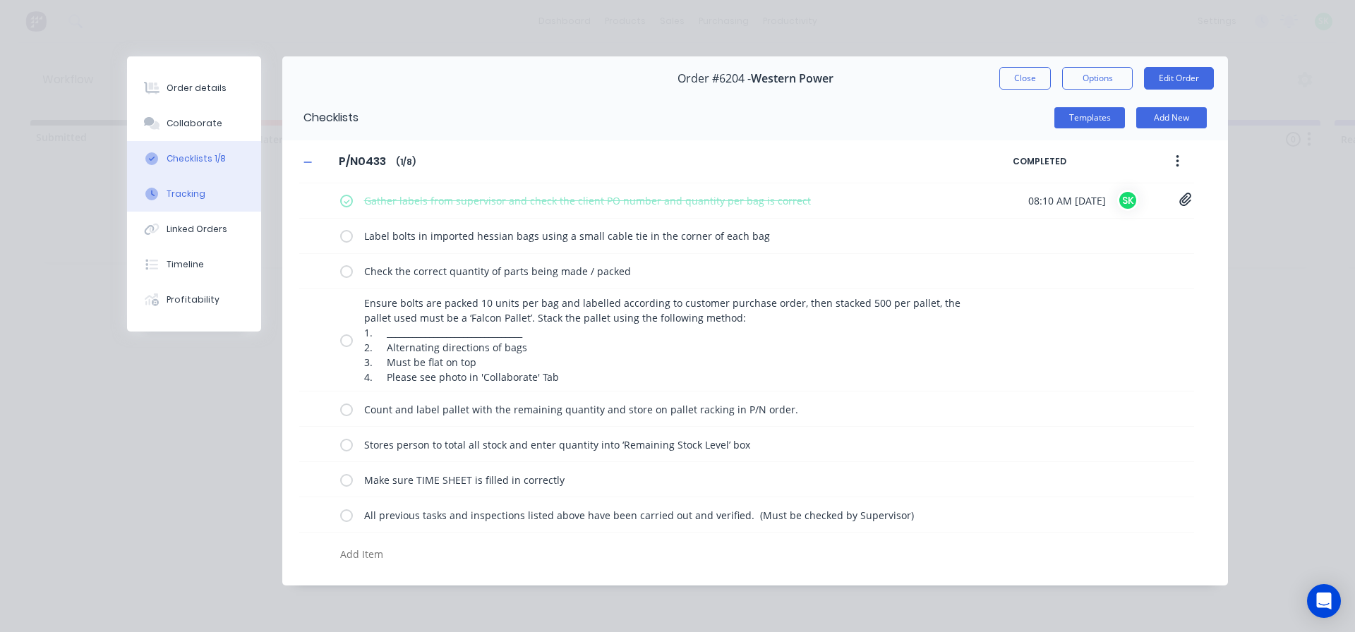
click at [202, 197] on div "Tracking" at bounding box center [186, 194] width 39 height 13
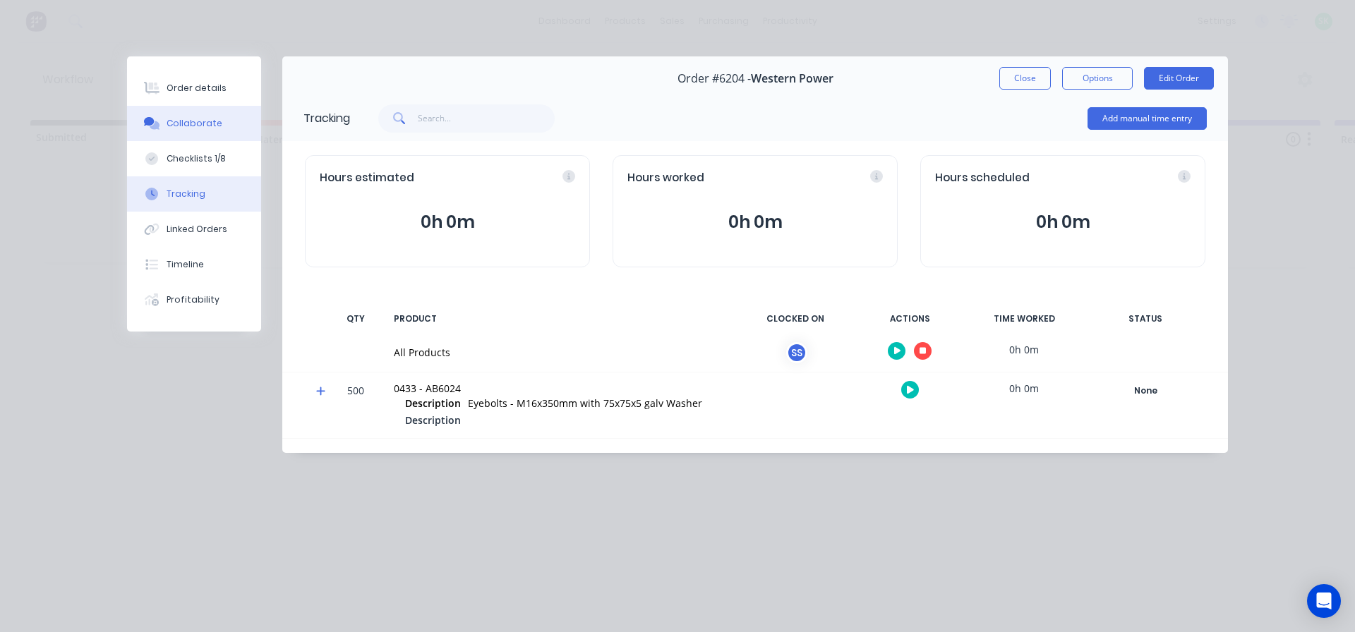
click at [228, 121] on button "Collaborate" at bounding box center [194, 123] width 134 height 35
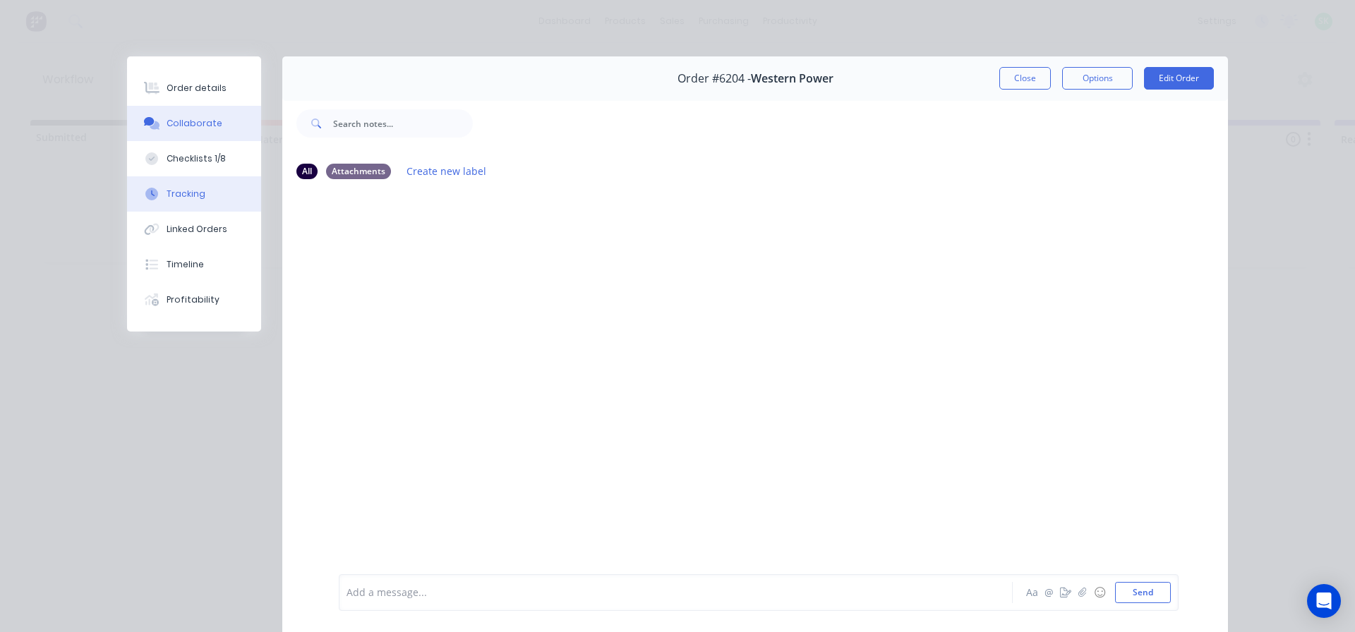
click at [205, 186] on button "Tracking" at bounding box center [194, 193] width 134 height 35
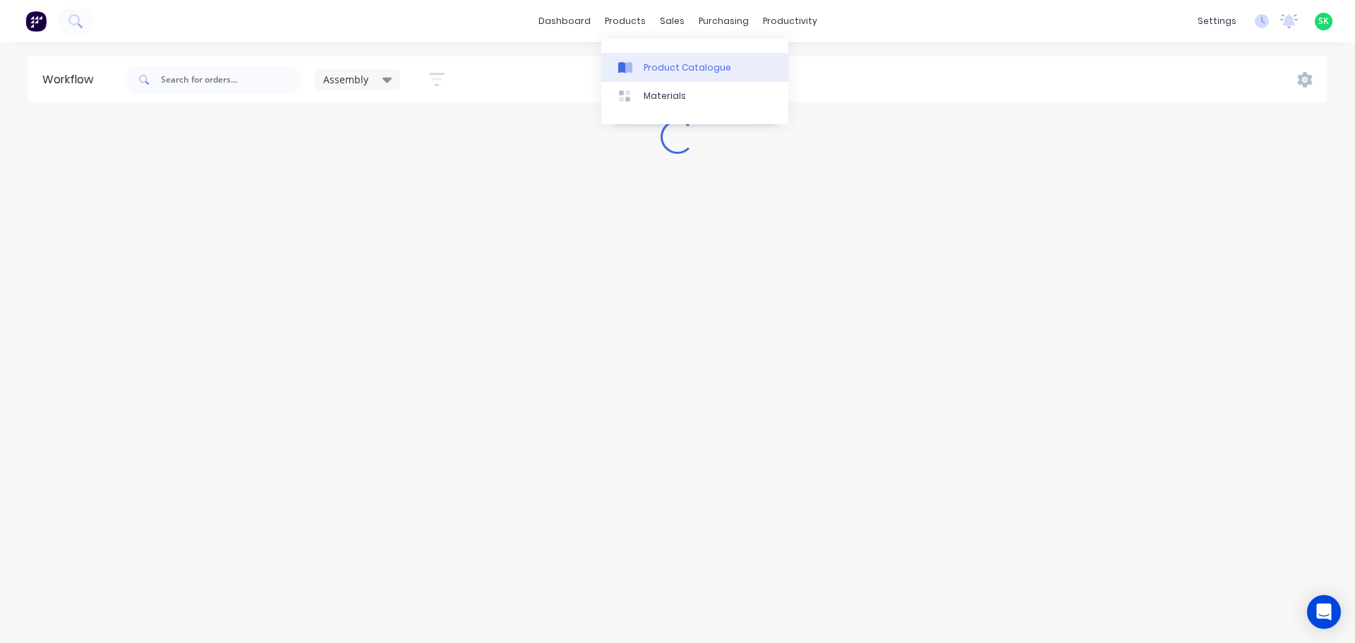
click at [653, 62] on div "Product Catalogue" at bounding box center [687, 67] width 87 height 13
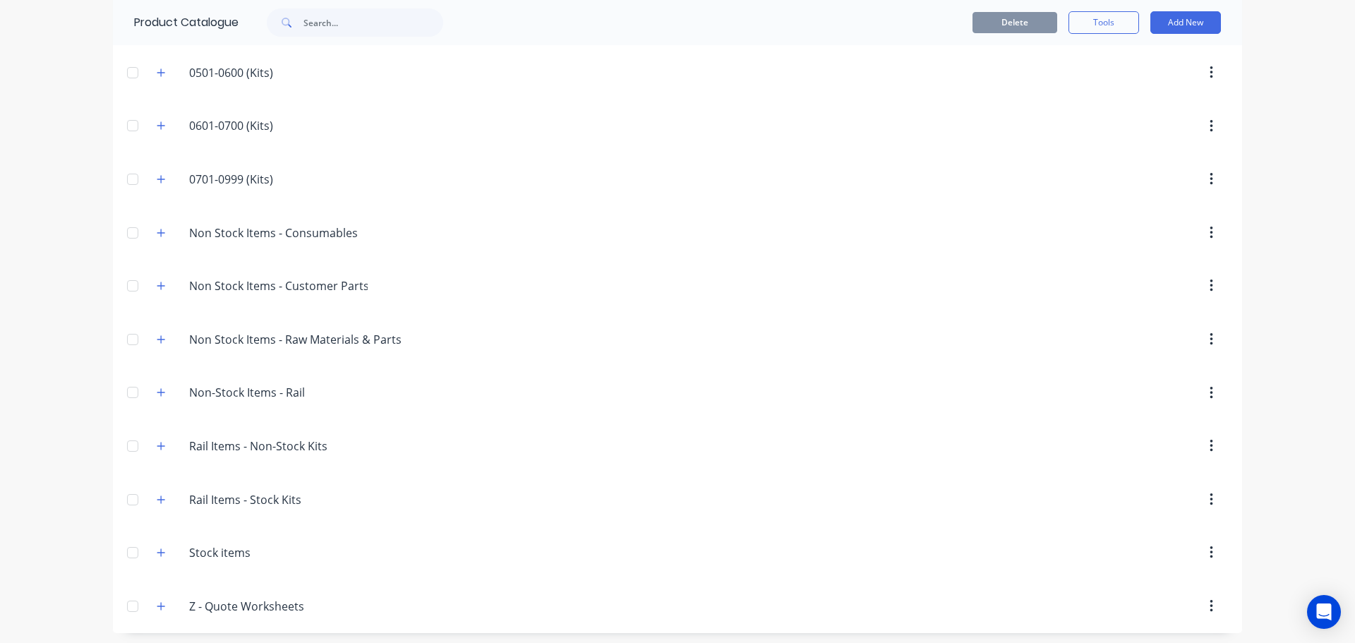
scroll to position [373, 0]
click at [157, 548] on icon "button" at bounding box center [161, 548] width 8 height 10
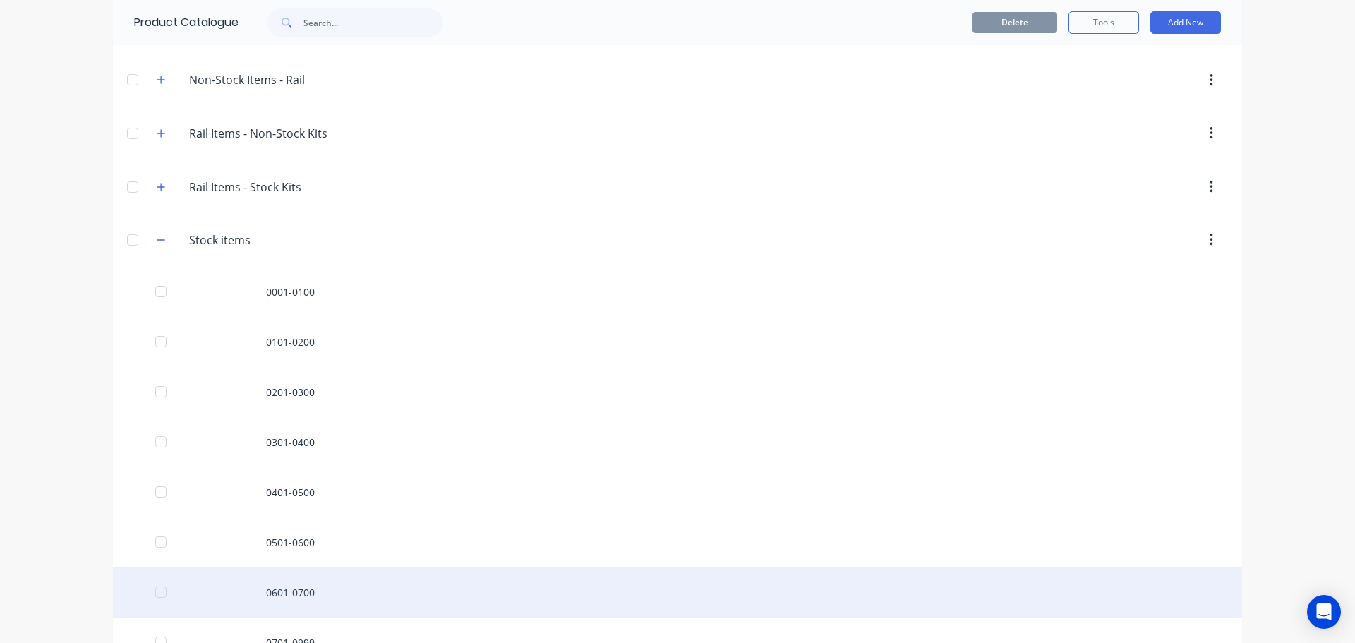
scroll to position [725, 0]
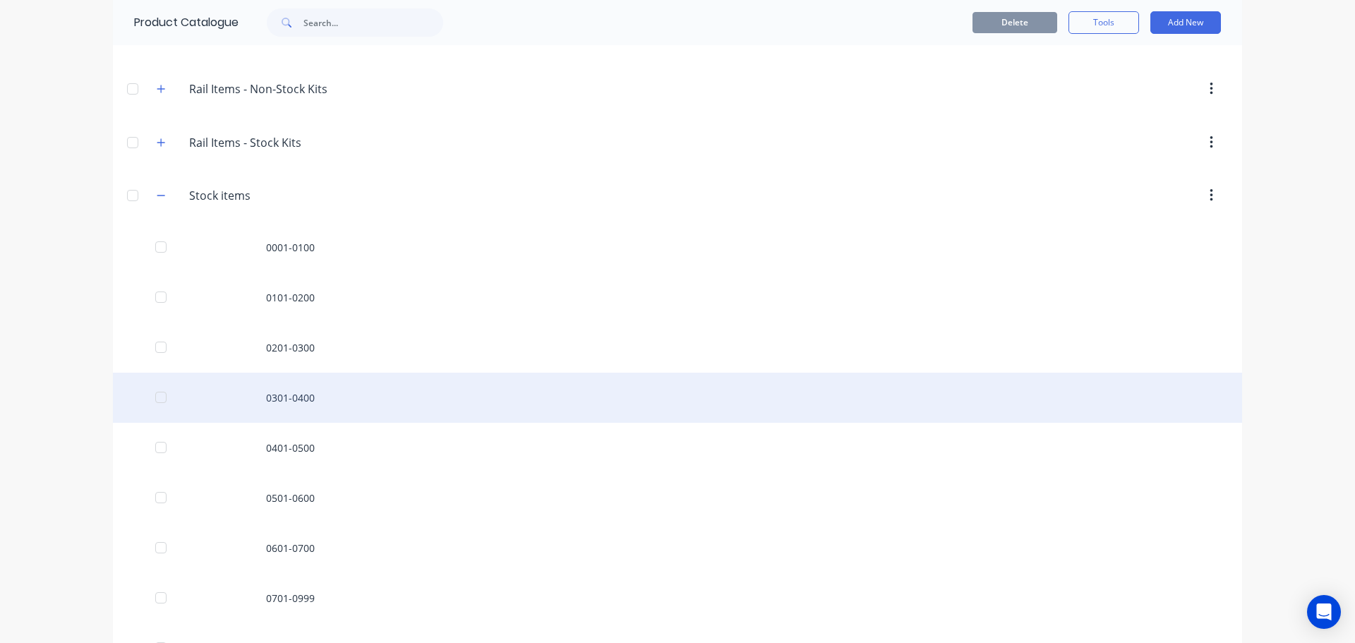
click at [301, 391] on div "0301-0400" at bounding box center [677, 398] width 1129 height 50
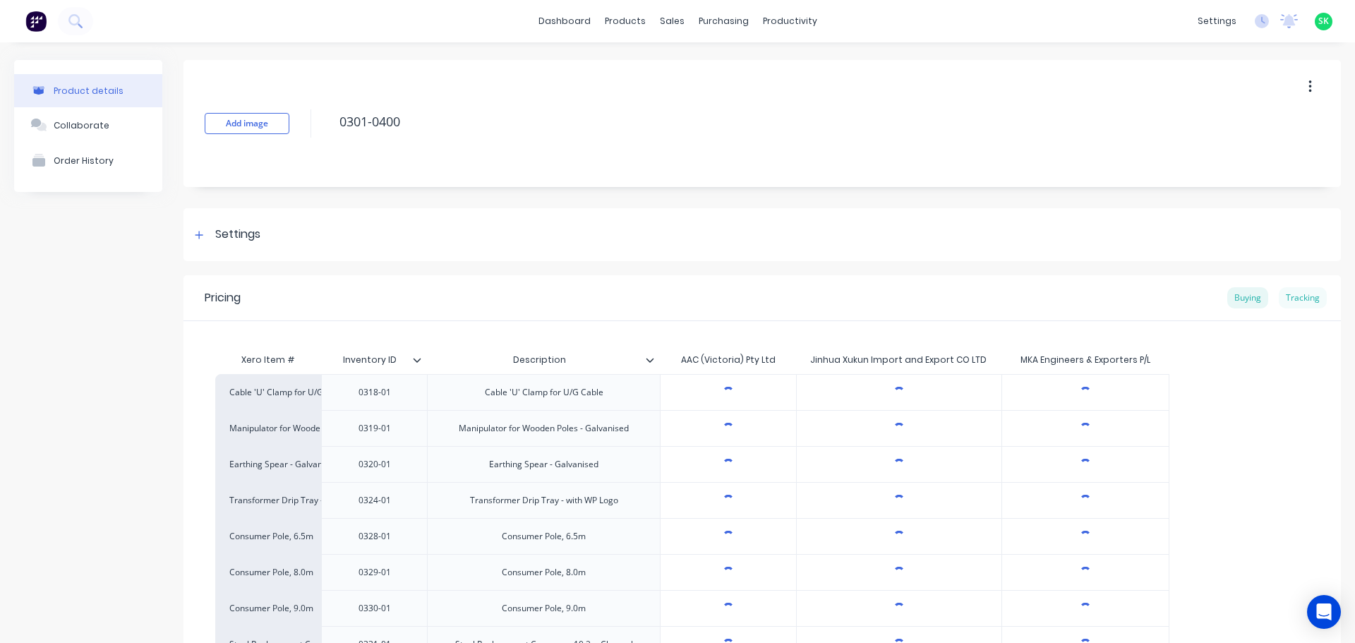
type textarea "x"
click at [1295, 301] on div "Tracking" at bounding box center [1303, 297] width 48 height 21
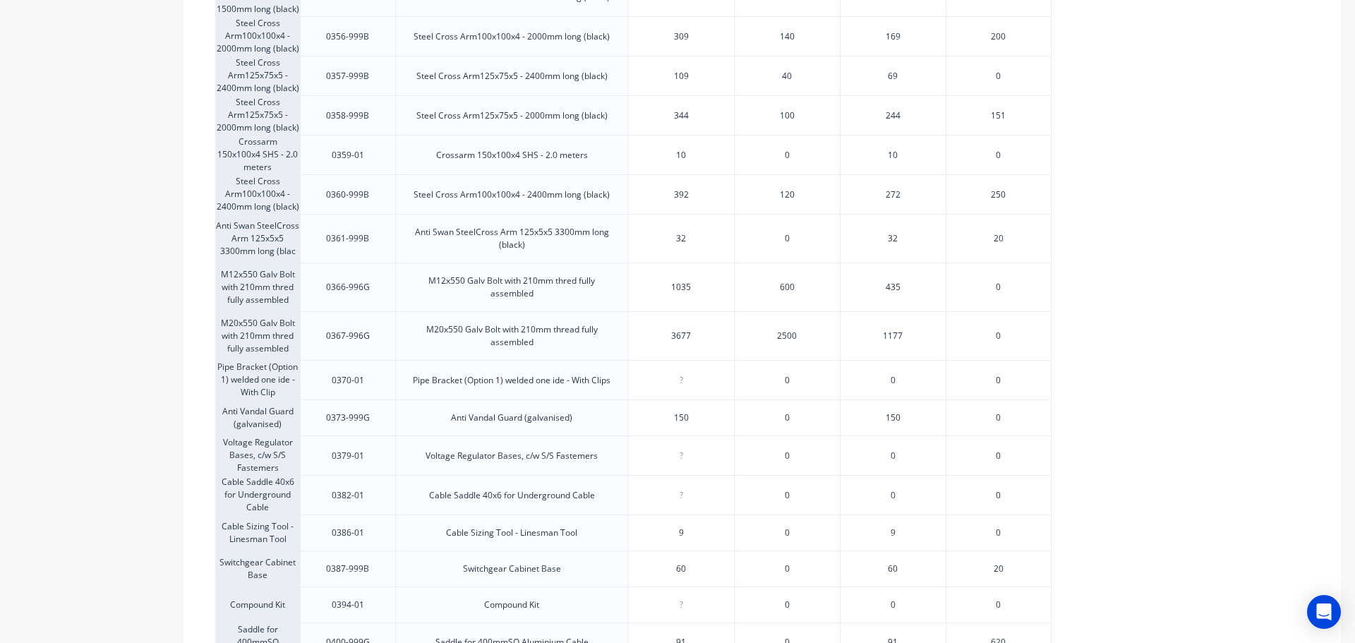
scroll to position [1058, 0]
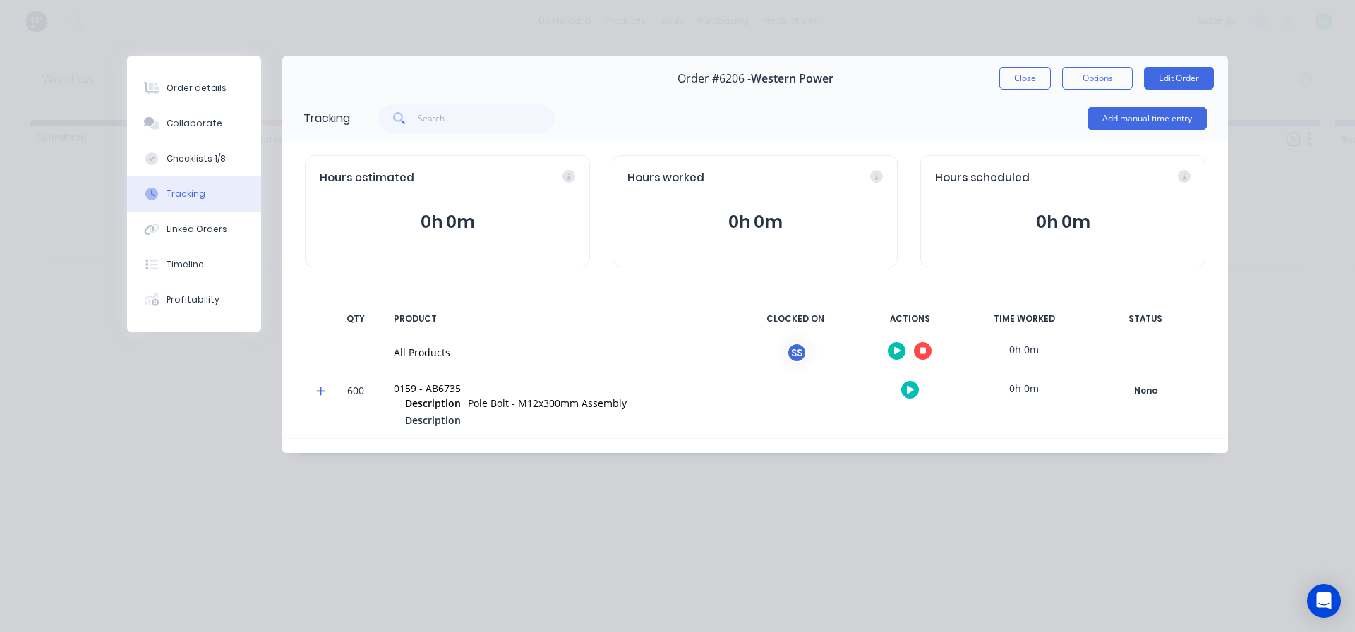
click at [920, 353] on icon "button" at bounding box center [922, 351] width 7 height 7
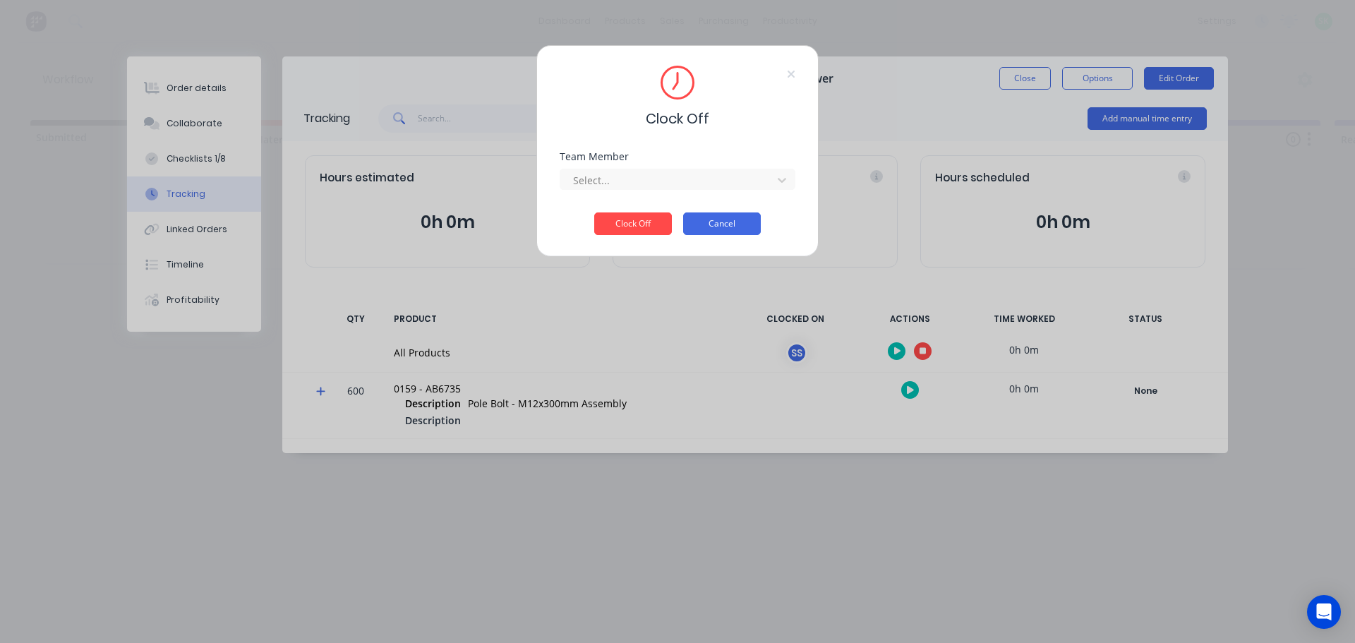
click at [740, 223] on button "Cancel" at bounding box center [722, 223] width 78 height 23
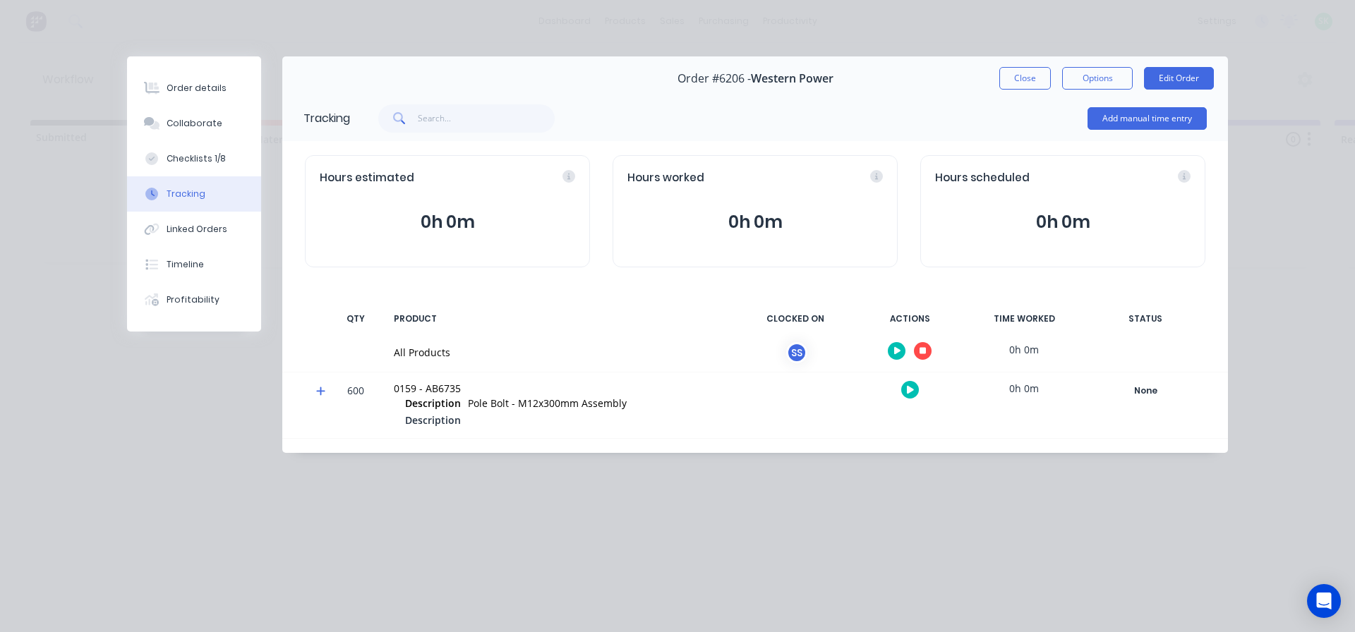
click at [998, 92] on div "Order #6206 - Western Power Close Options Edit Order" at bounding box center [755, 78] width 946 height 44
click at [1011, 87] on button "Close" at bounding box center [1025, 78] width 52 height 23
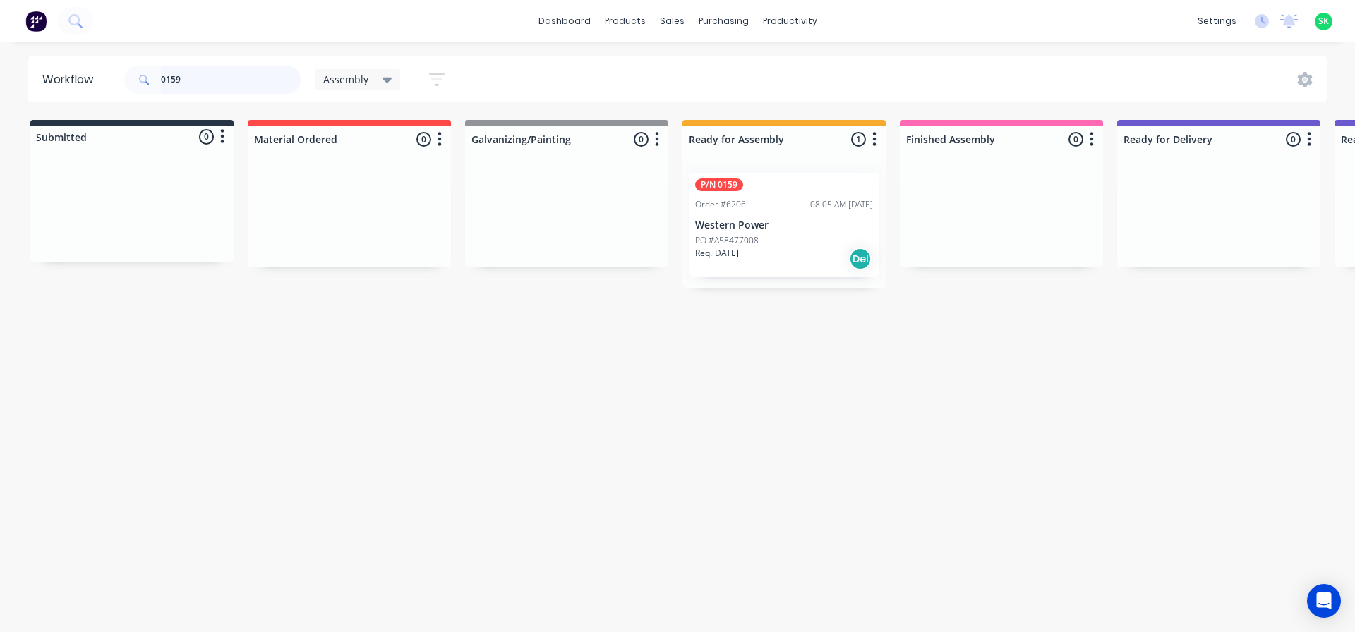
drag, startPoint x: 191, startPoint y: 85, endPoint x: 150, endPoint y: 85, distance: 40.2
click at [150, 85] on div "0159" at bounding box center [212, 80] width 176 height 28
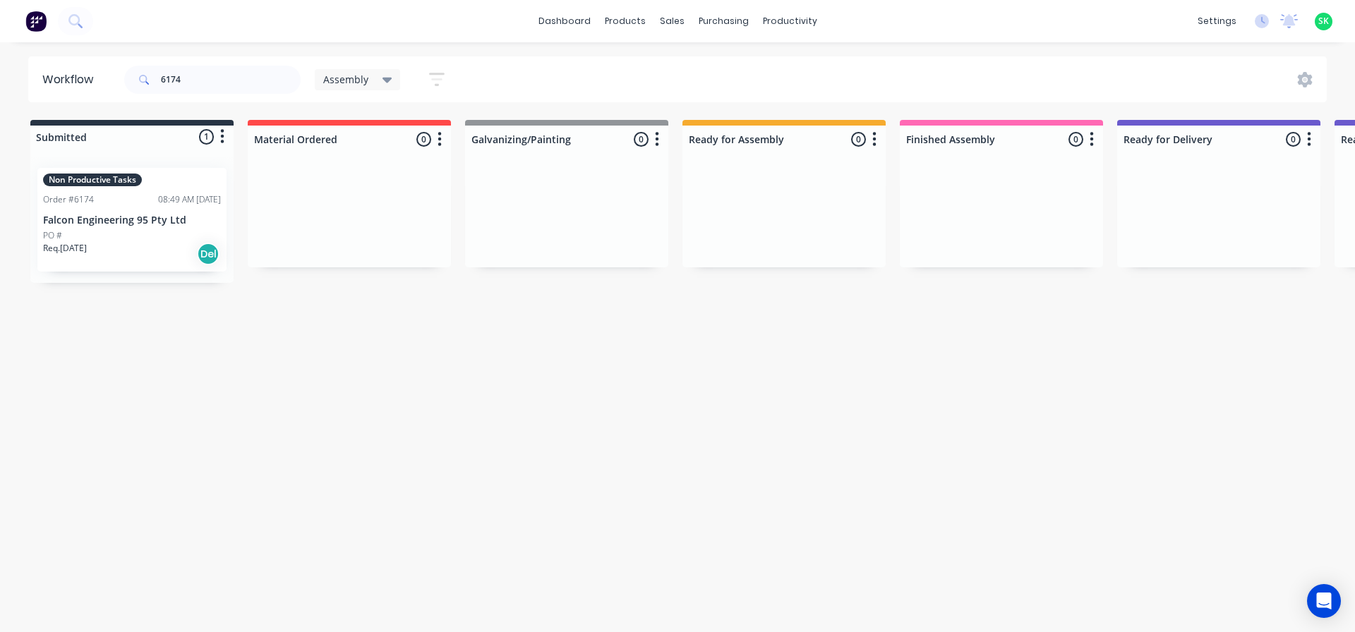
click at [158, 198] on div "08:49 AM [DATE]" at bounding box center [189, 199] width 63 height 13
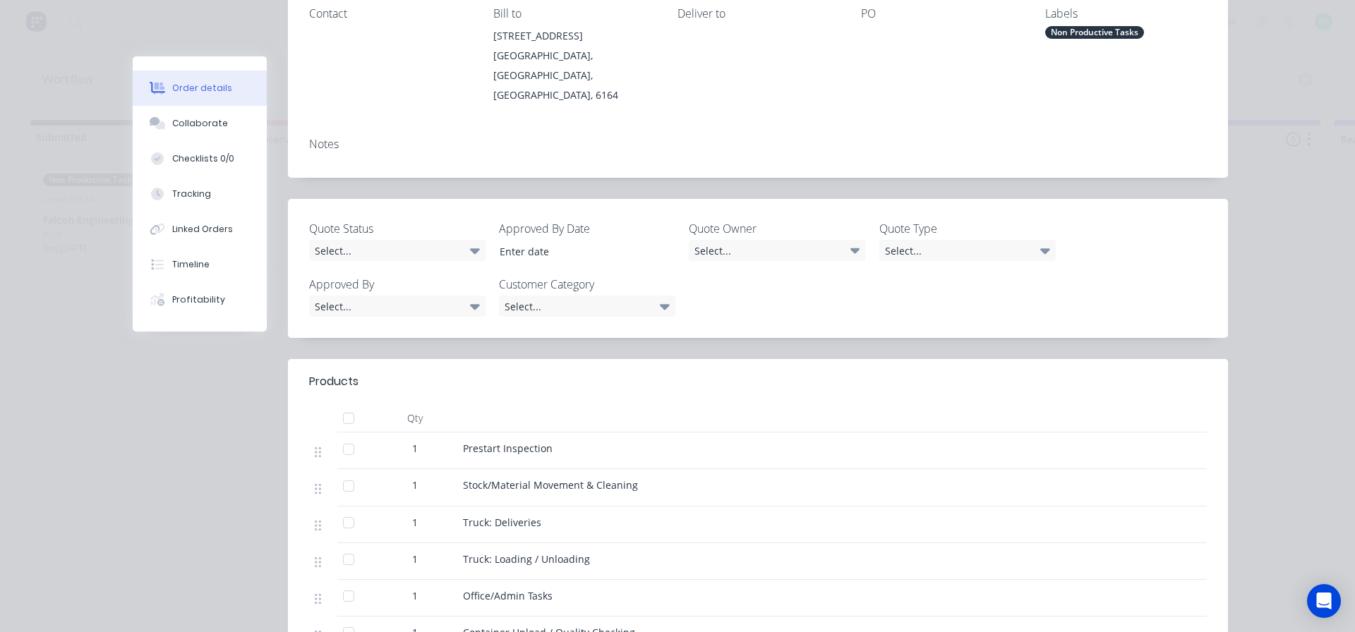
scroll to position [71, 0]
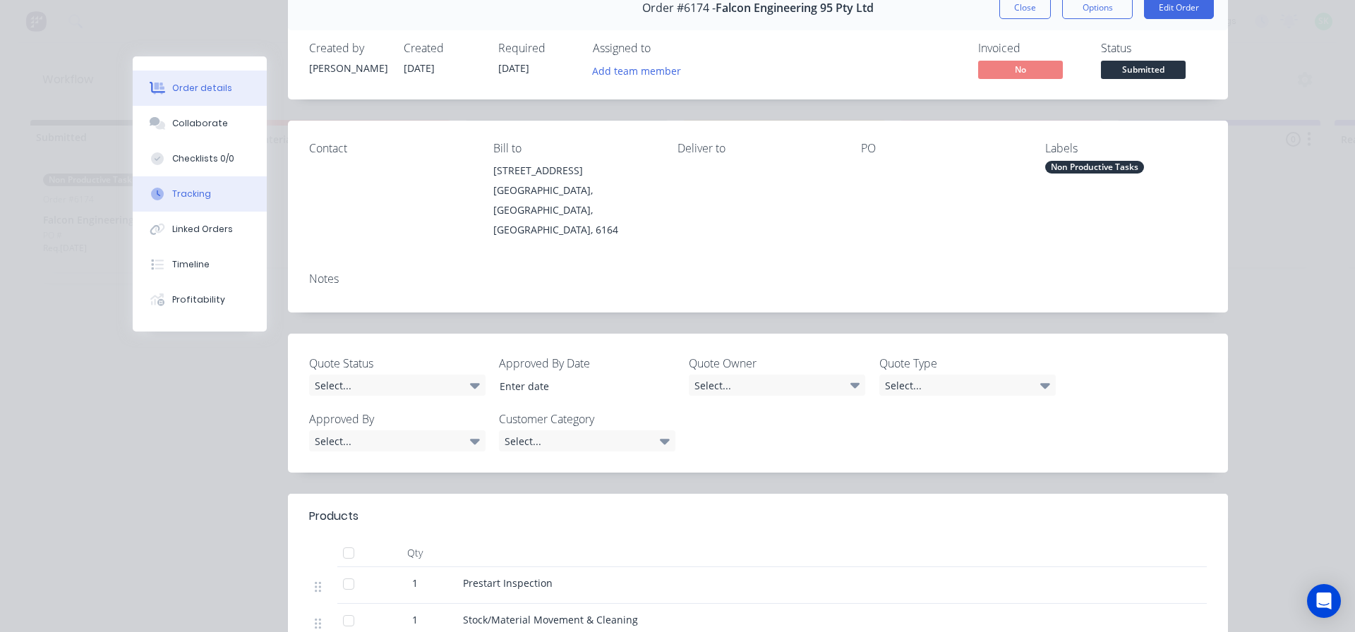
click at [215, 195] on button "Tracking" at bounding box center [200, 193] width 134 height 35
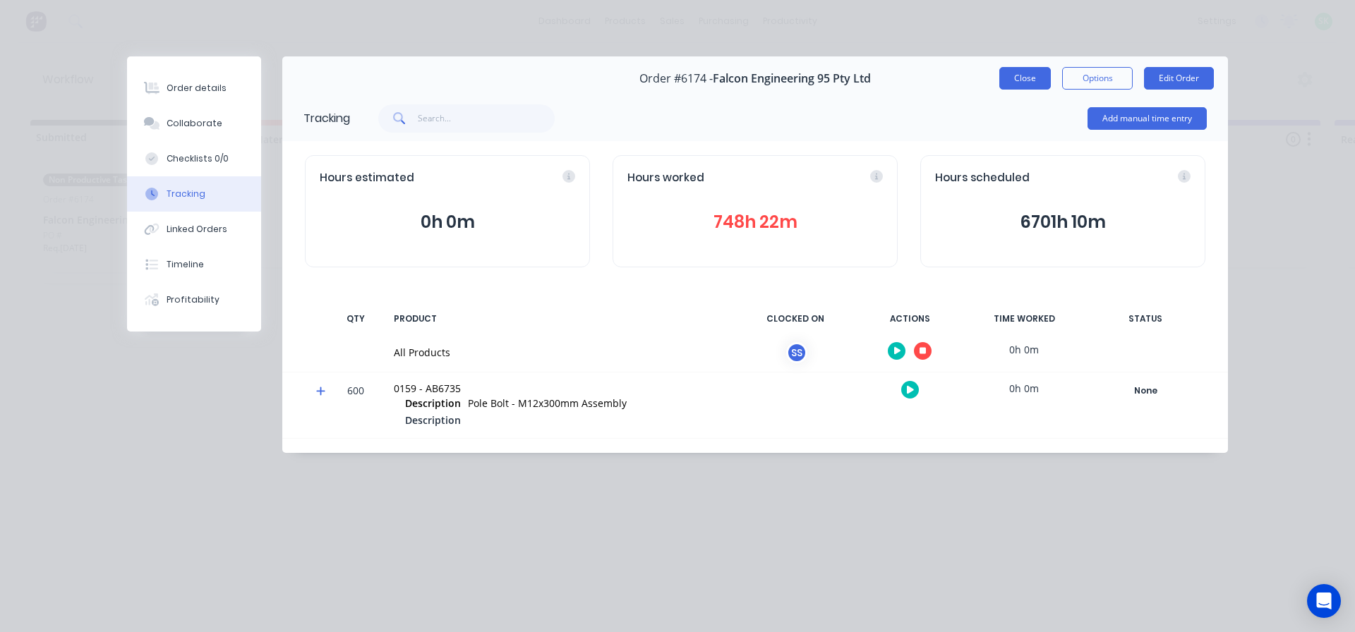
click at [1031, 81] on button "Close" at bounding box center [1025, 78] width 52 height 23
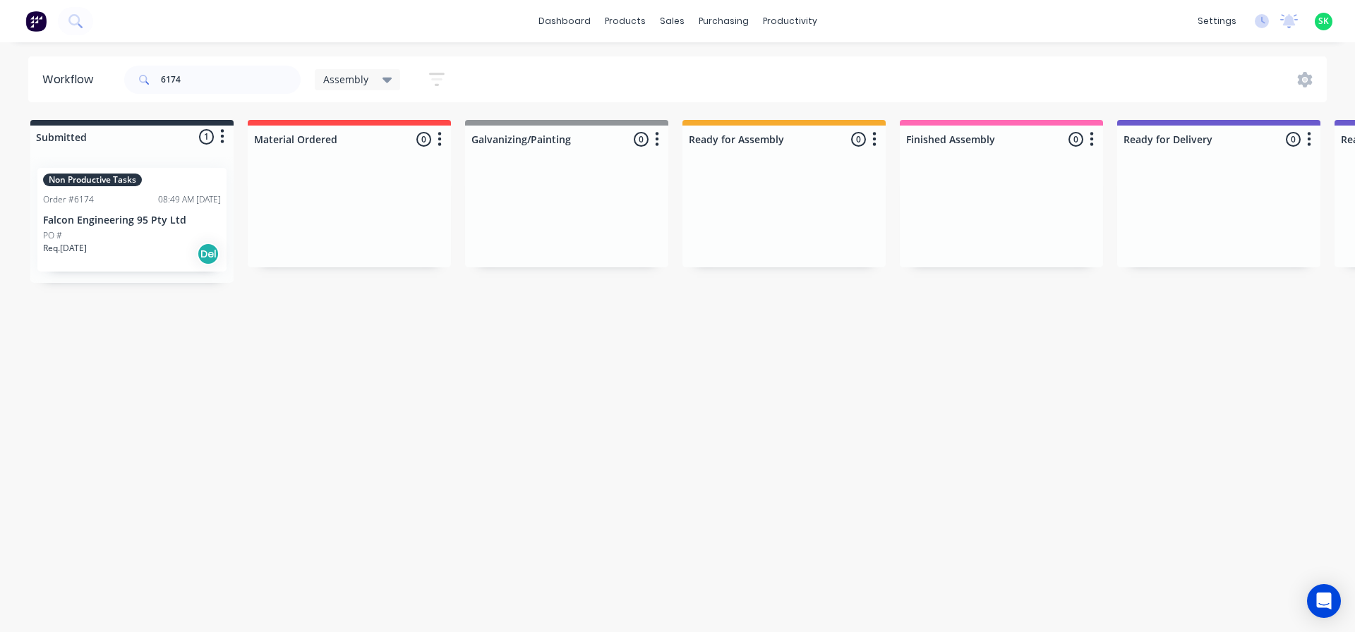
click at [134, 215] on p "Falcon Engineering 95 Pty Ltd" at bounding box center [132, 221] width 178 height 12
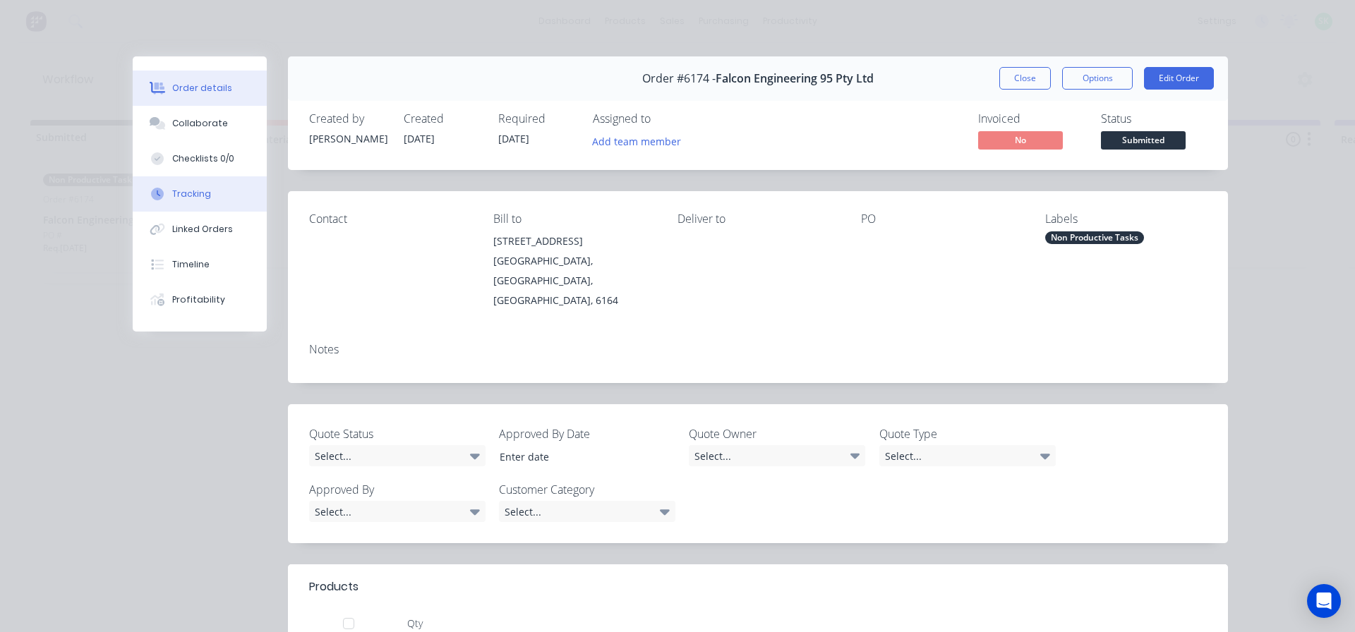
click at [224, 194] on button "Tracking" at bounding box center [200, 193] width 134 height 35
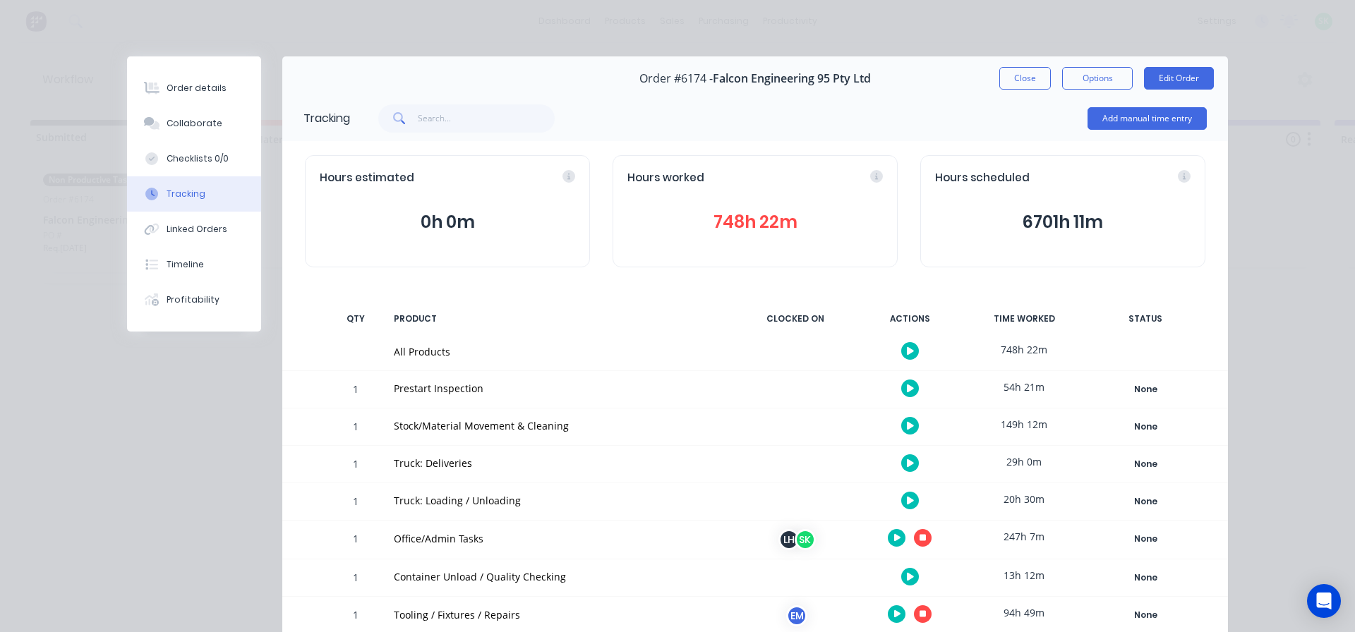
click at [919, 538] on icon "button" at bounding box center [922, 538] width 7 height 7
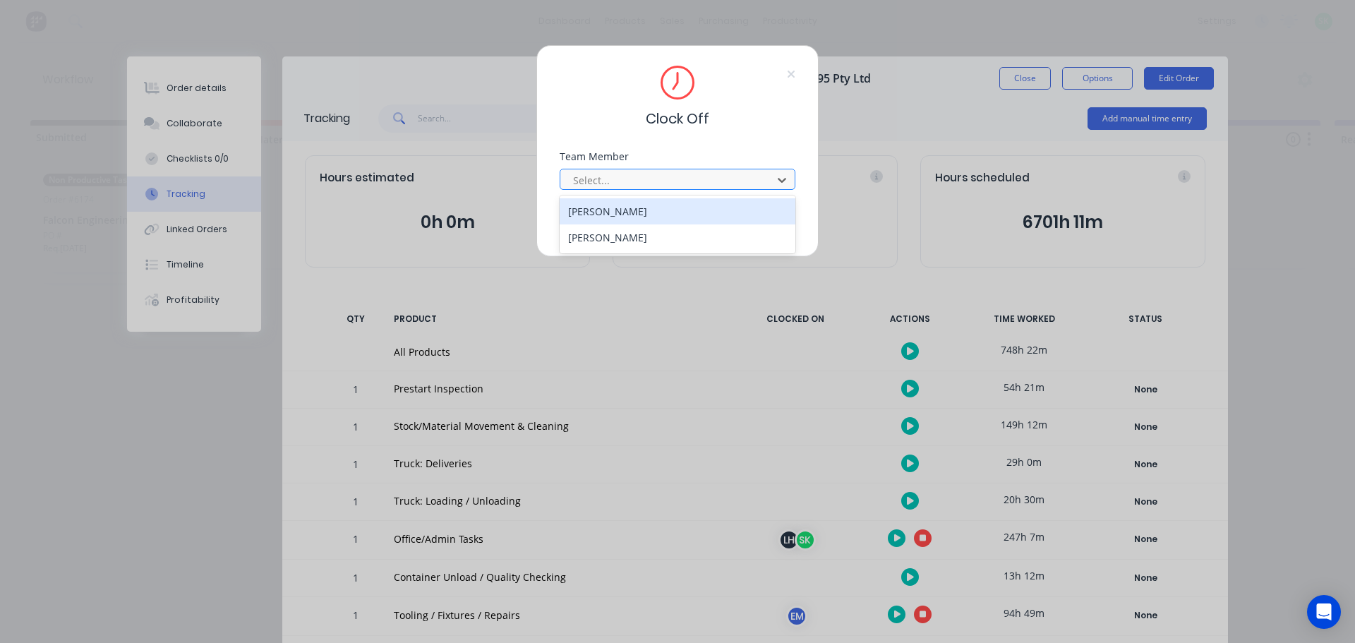
click at [682, 180] on div at bounding box center [668, 180] width 193 height 18
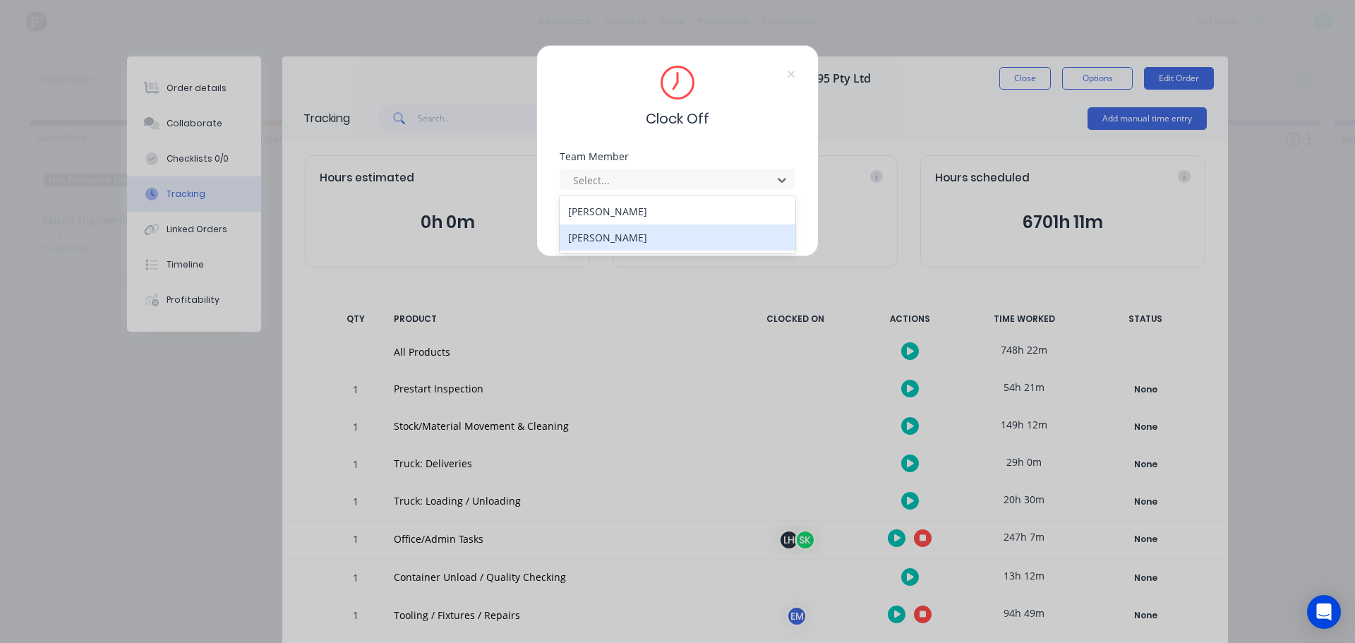
click at [608, 234] on div "[PERSON_NAME]" at bounding box center [678, 237] width 236 height 26
click at [630, 221] on button "Clock Off" at bounding box center [633, 223] width 78 height 23
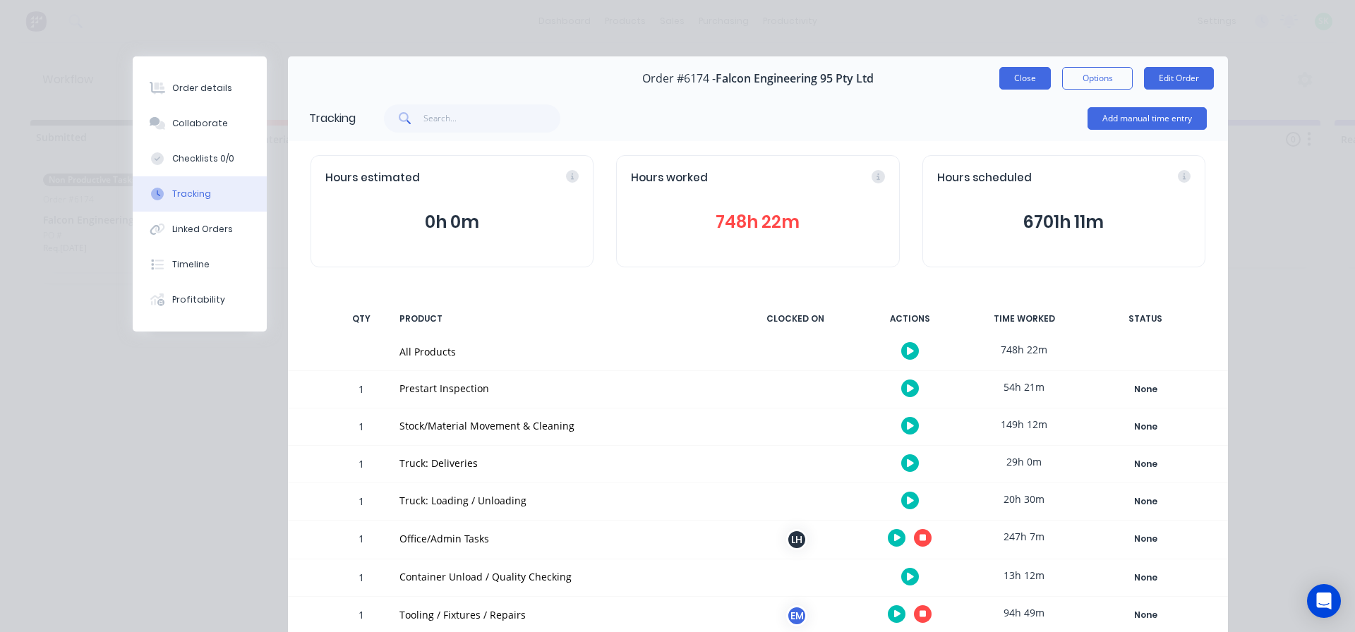
click at [1019, 78] on button "Close" at bounding box center [1025, 78] width 52 height 23
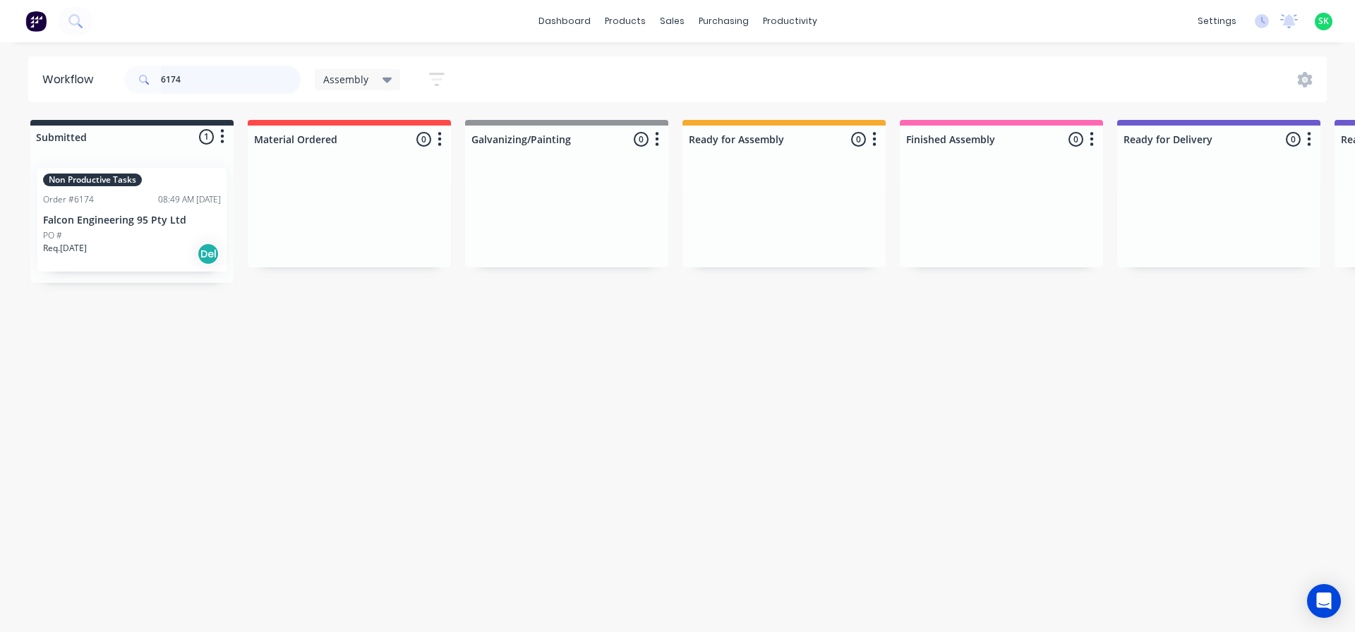
drag, startPoint x: 188, startPoint y: 75, endPoint x: 153, endPoint y: 77, distance: 35.3
click at [153, 77] on div "6174" at bounding box center [212, 80] width 176 height 28
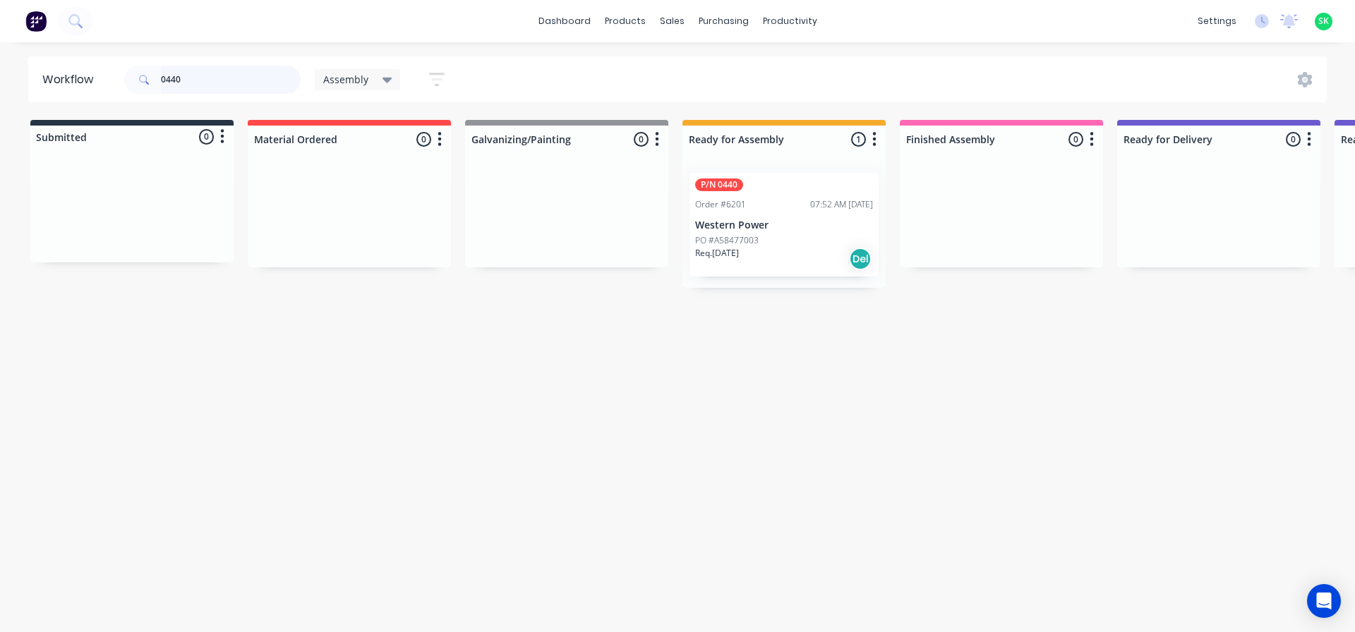
type input "0440"
click at [759, 217] on div "P/N 0440 Order #6201 07:52 AM [DATE] Western Power PO #A58477003 Req. [DATE] Del" at bounding box center [783, 225] width 189 height 104
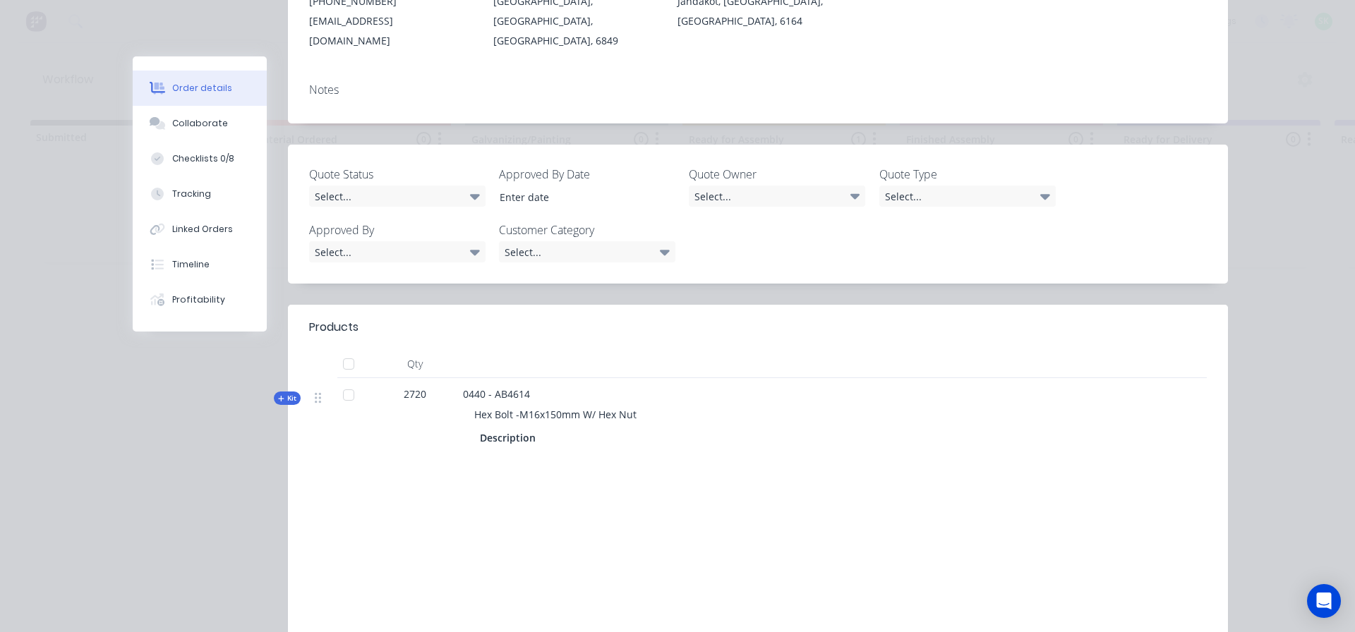
scroll to position [282, 0]
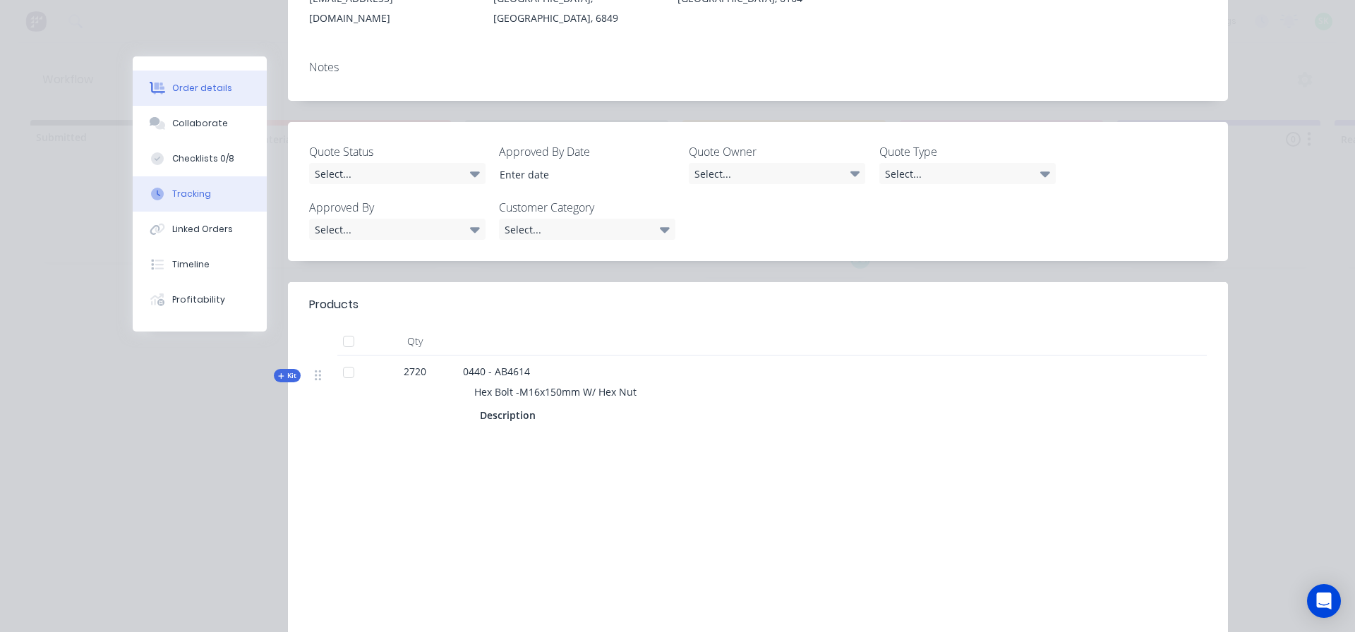
click at [215, 191] on button "Tracking" at bounding box center [200, 193] width 134 height 35
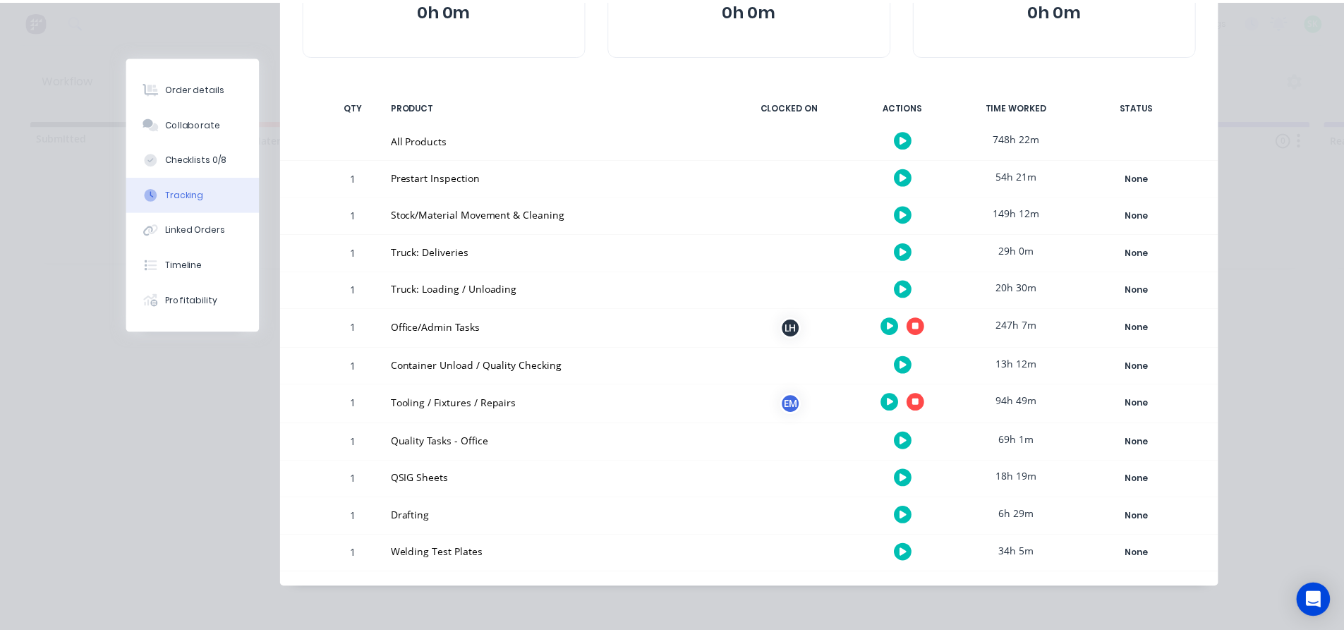
scroll to position [0, 0]
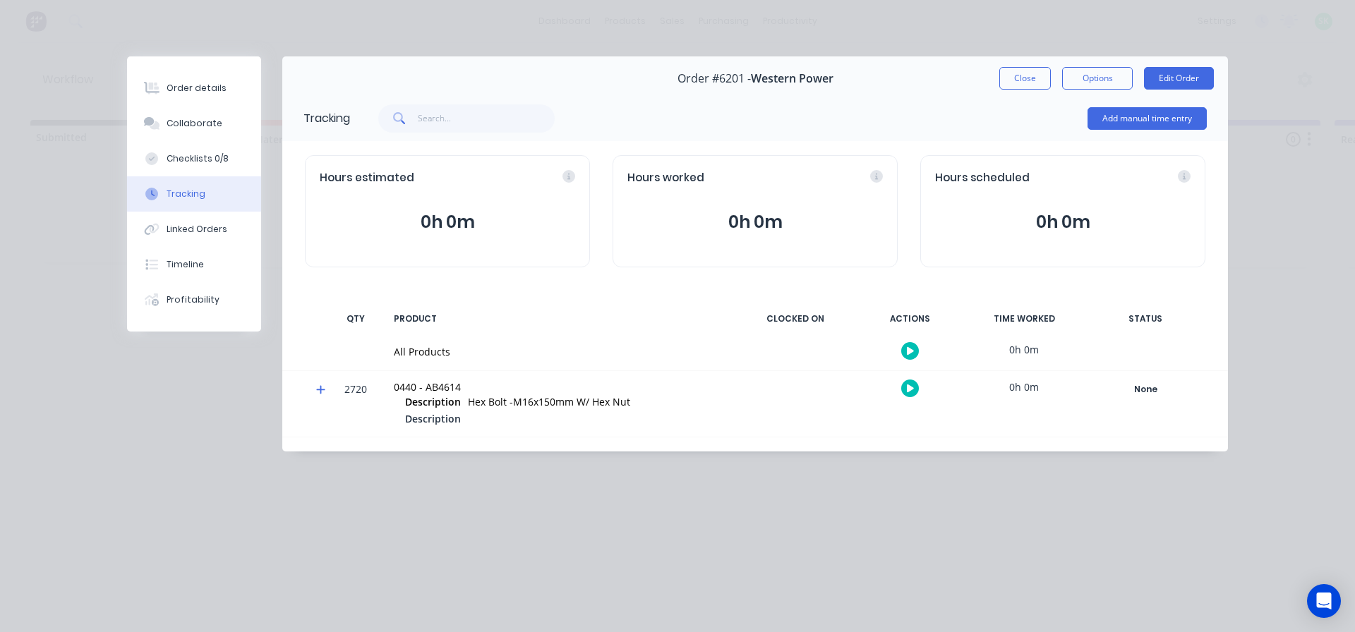
click at [901, 351] on button "button" at bounding box center [910, 351] width 18 height 18
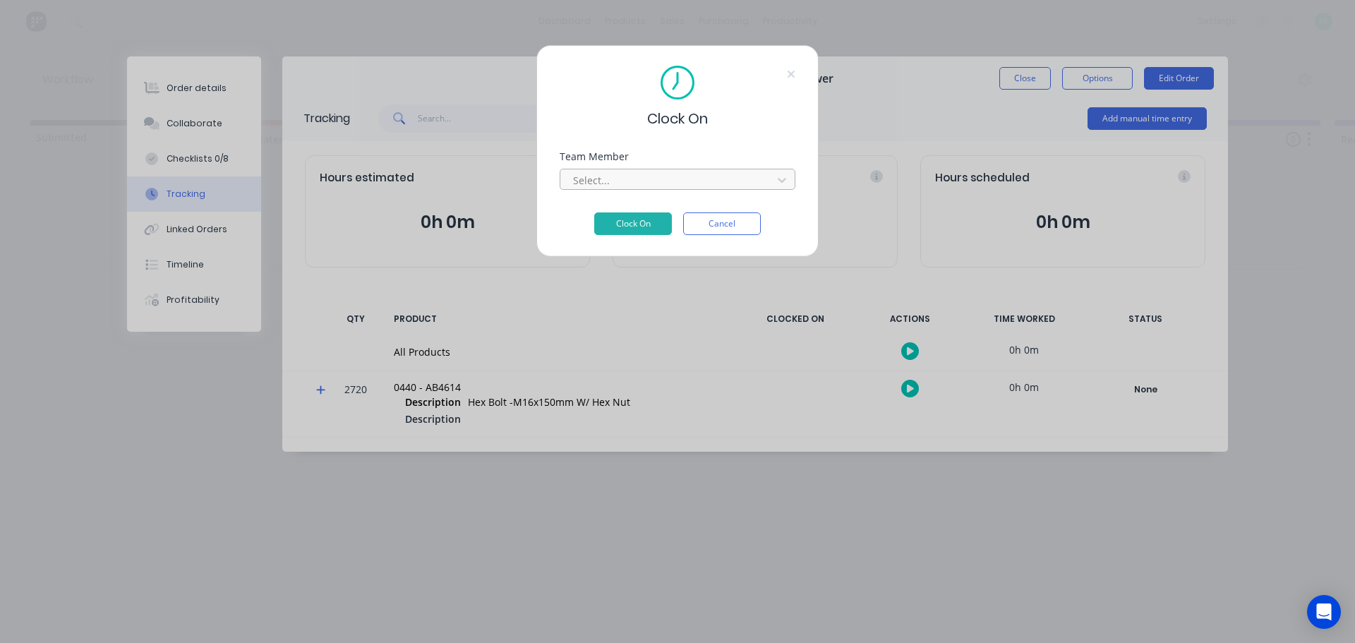
click at [750, 179] on div at bounding box center [668, 180] width 193 height 18
type input "step"
click at [701, 213] on div "[PERSON_NAME]" at bounding box center [678, 211] width 236 height 26
click at [659, 219] on button "Clock On" at bounding box center [633, 223] width 78 height 23
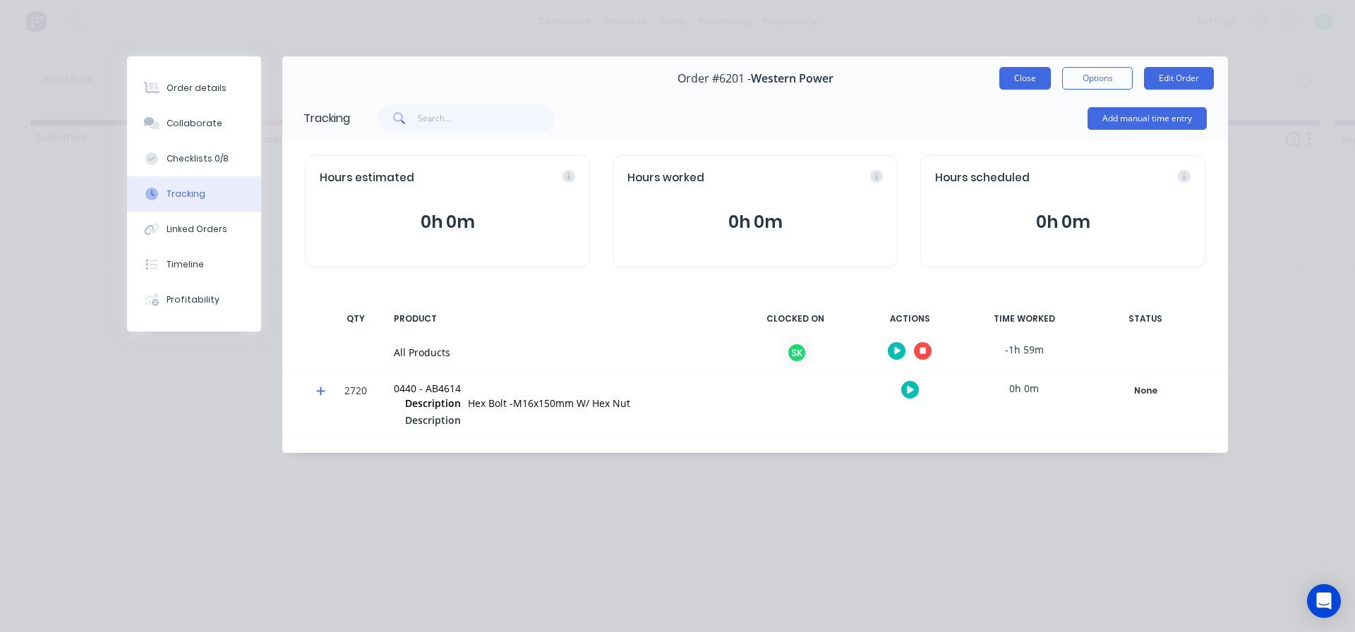
click at [1010, 77] on button "Close" at bounding box center [1025, 78] width 52 height 23
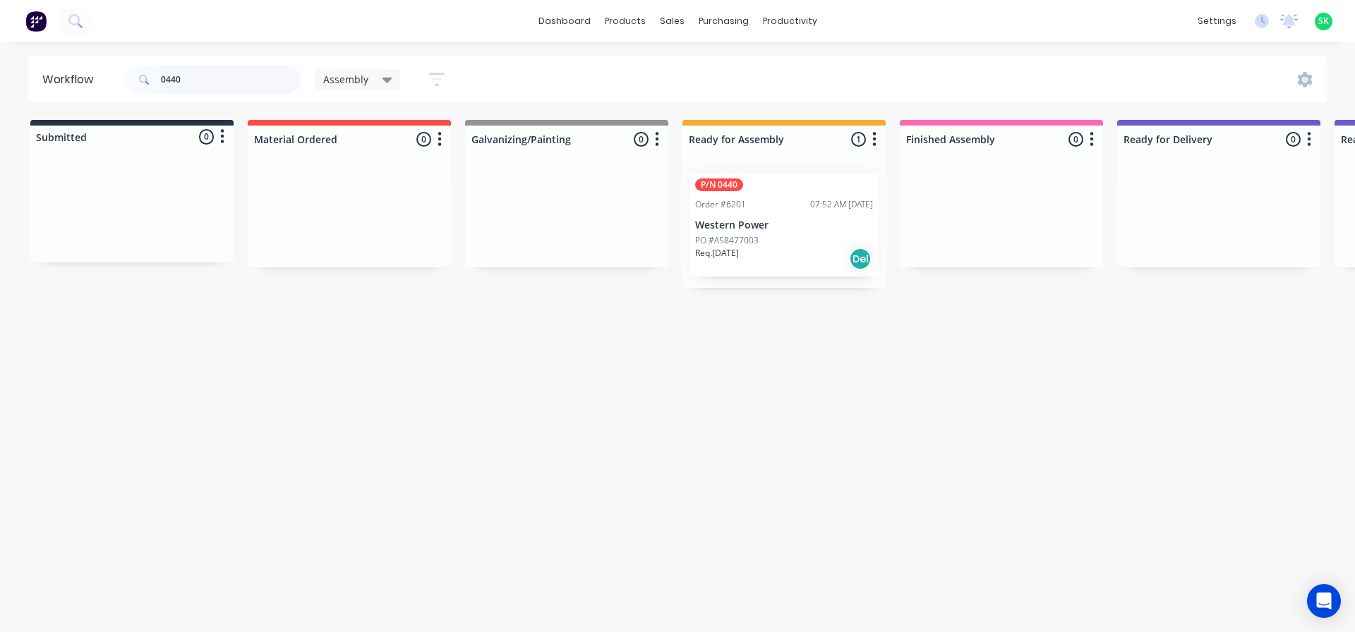
drag, startPoint x: 209, startPoint y: 78, endPoint x: 146, endPoint y: 77, distance: 62.8
click at [146, 77] on div "0440" at bounding box center [212, 80] width 176 height 28
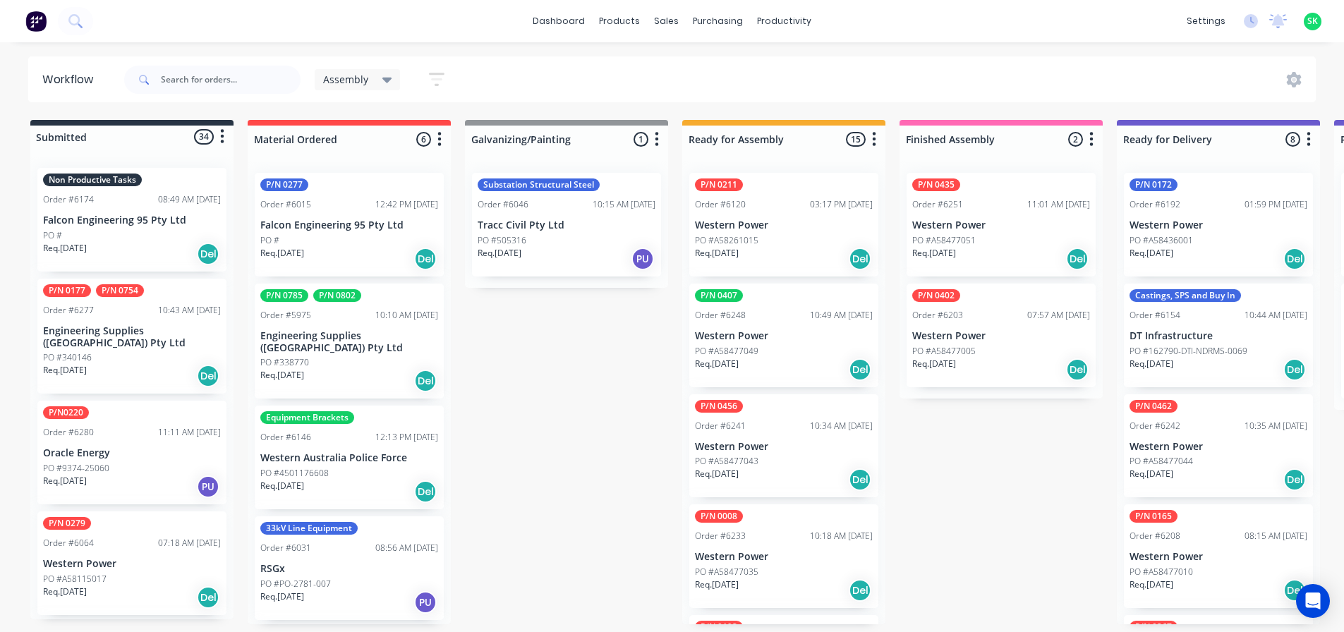
click at [994, 219] on div "P/N 0435 Order #6251 11:01 AM [DATE] Western Power PO #A58477051 Req. [DATE] Del" at bounding box center [1001, 225] width 189 height 104
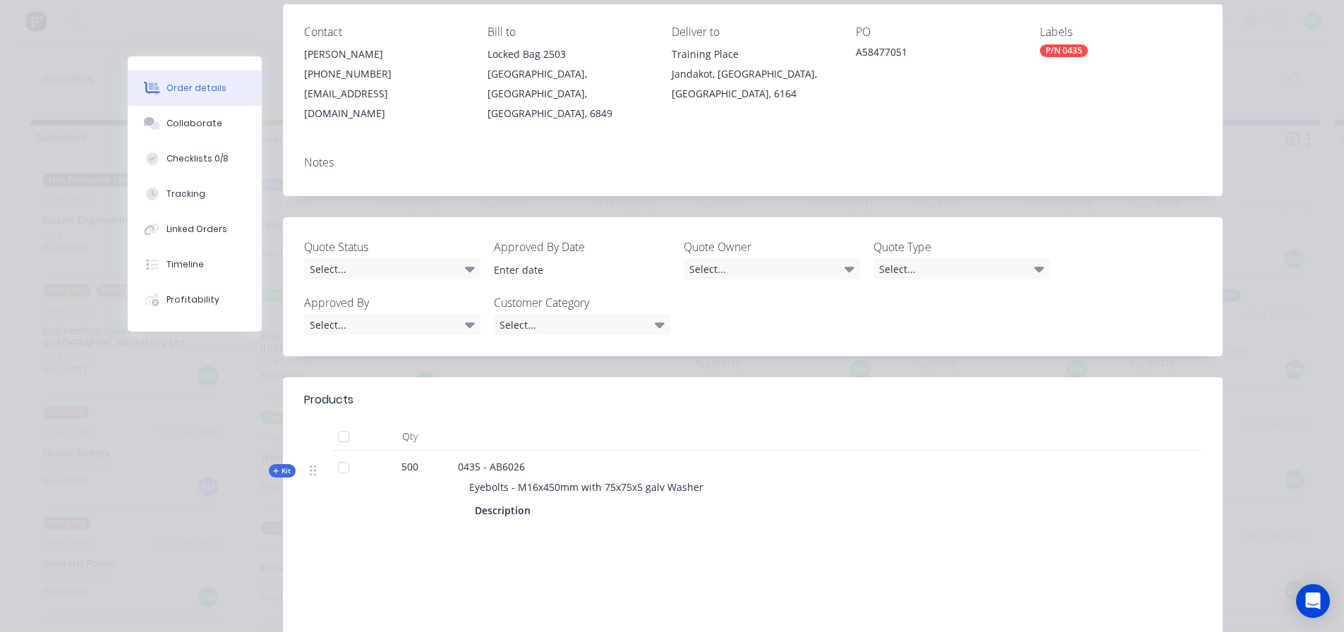
scroll to position [212, 0]
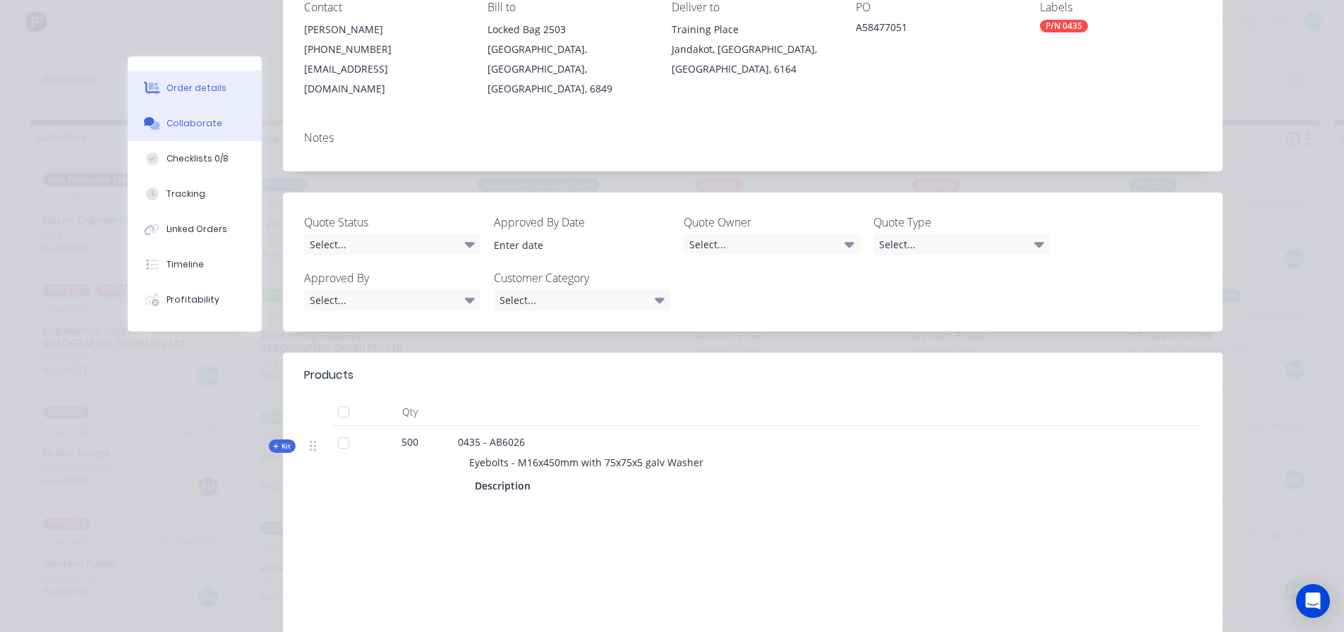
click at [208, 122] on div "Collaborate" at bounding box center [195, 123] width 56 height 13
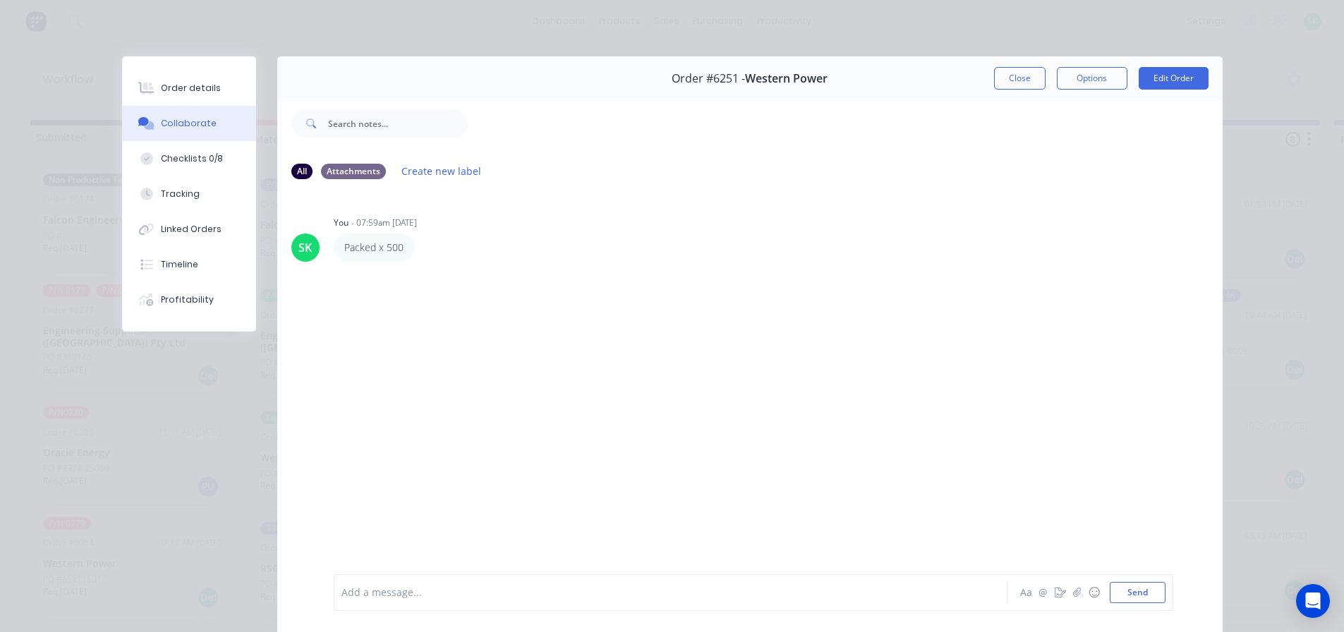
click at [390, 593] on div at bounding box center [650, 593] width 617 height 15
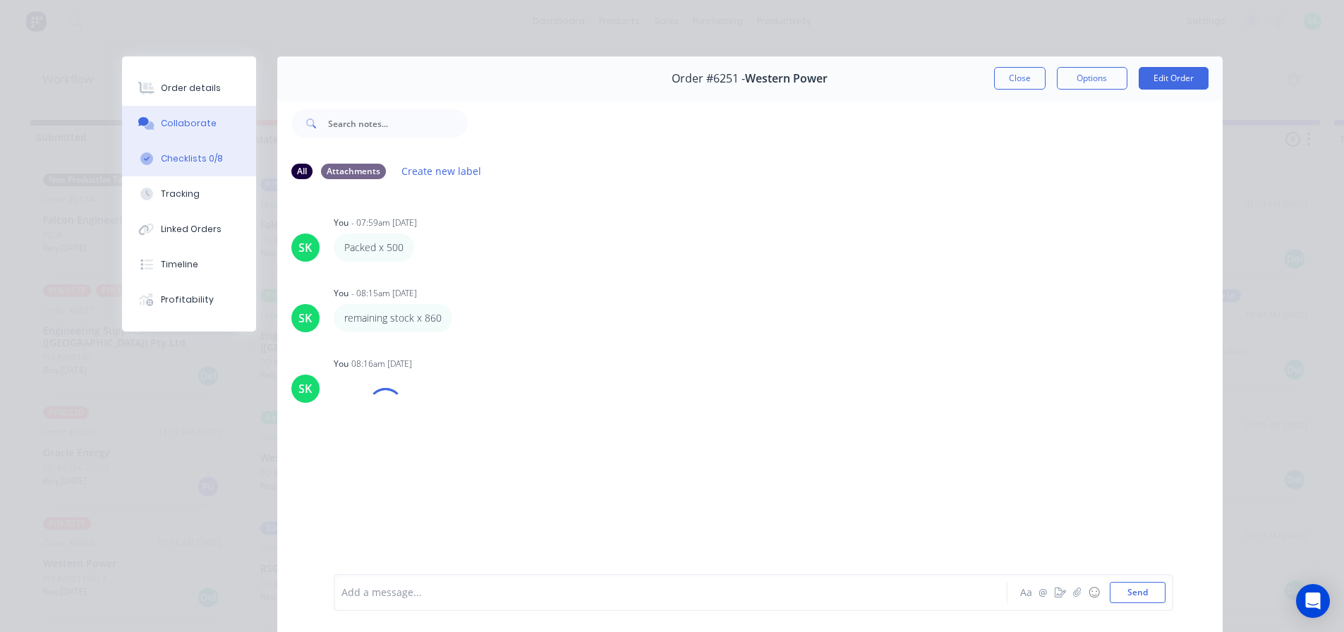
click at [220, 160] on button "Checklists 0/8" at bounding box center [189, 158] width 134 height 35
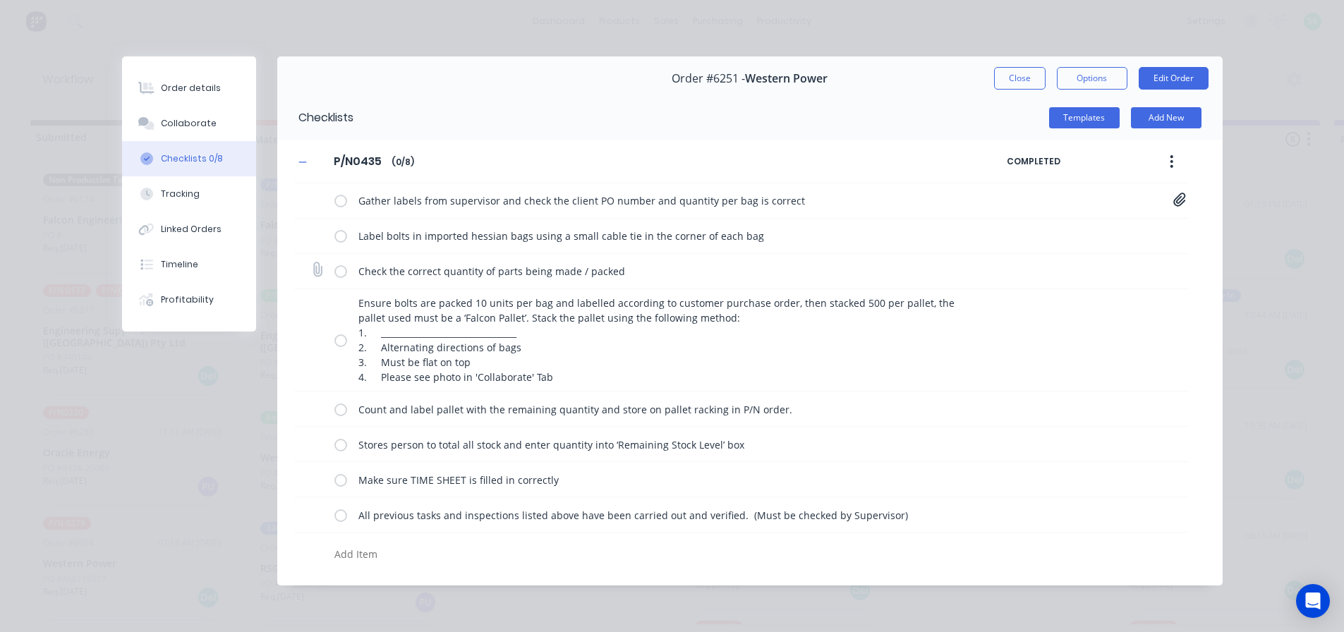
click at [342, 277] on label at bounding box center [340, 271] width 13 height 15
click at [0, 0] on input "checkbox" at bounding box center [0, 0] width 0 height 0
click at [339, 239] on label at bounding box center [340, 236] width 13 height 15
click at [0, 0] on input "checkbox" at bounding box center [0, 0] width 0 height 0
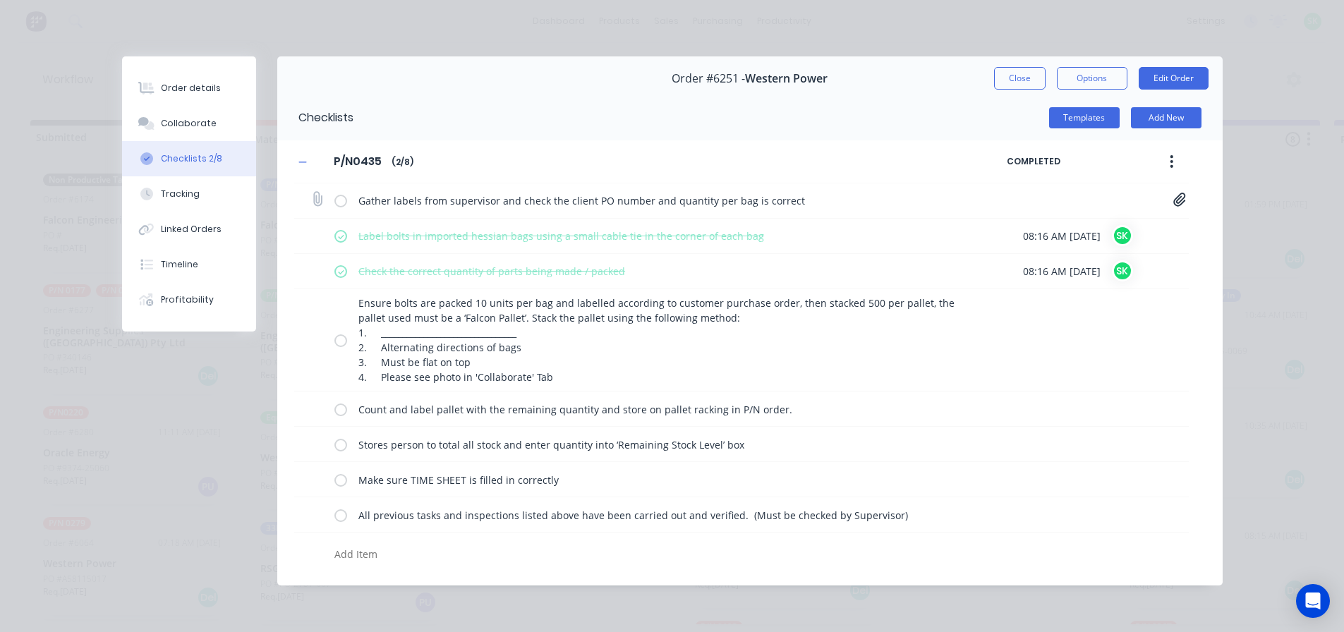
click at [339, 202] on label at bounding box center [340, 200] width 13 height 15
click at [0, 0] on input "checkbox" at bounding box center [0, 0] width 0 height 0
click at [340, 344] on label at bounding box center [340, 340] width 13 height 15
click at [0, 0] on input "checkbox" at bounding box center [0, 0] width 0 height 0
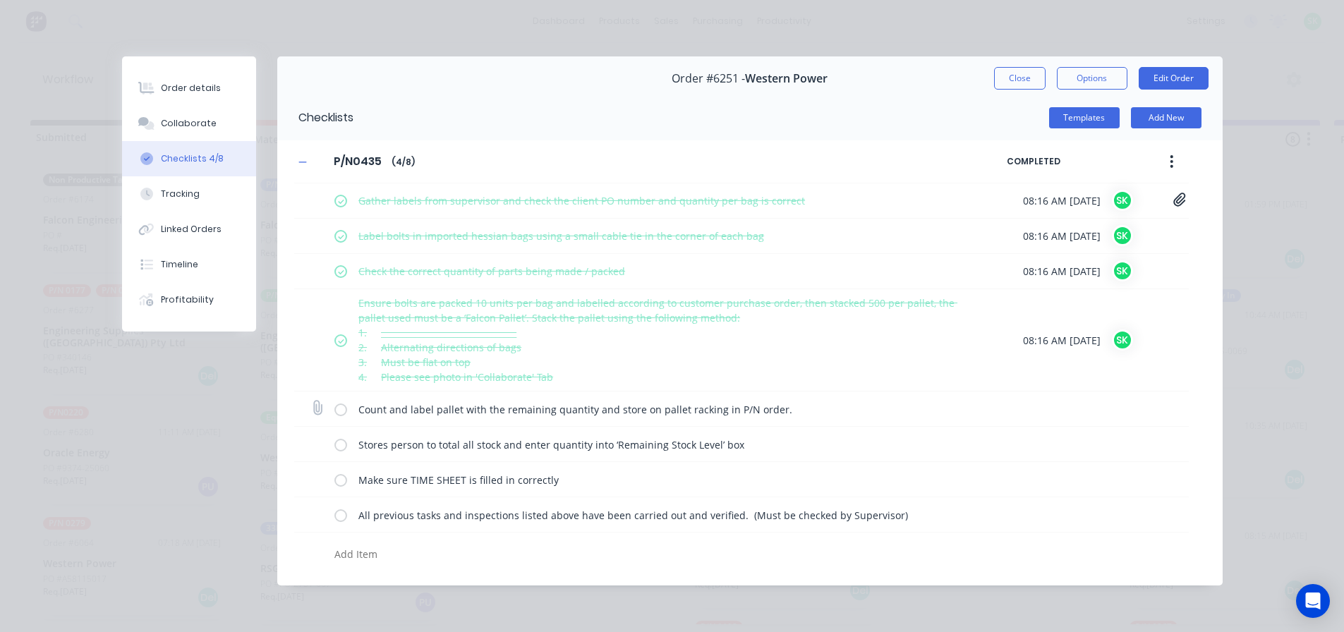
drag, startPoint x: 339, startPoint y: 405, endPoint x: 334, endPoint y: 415, distance: 11.4
click at [338, 409] on label at bounding box center [340, 409] width 13 height 15
click at [0, 0] on input "checkbox" at bounding box center [0, 0] width 0 height 0
drag, startPoint x: 345, startPoint y: 449, endPoint x: 341, endPoint y: 457, distance: 9.5
click at [345, 449] on label at bounding box center [340, 444] width 13 height 15
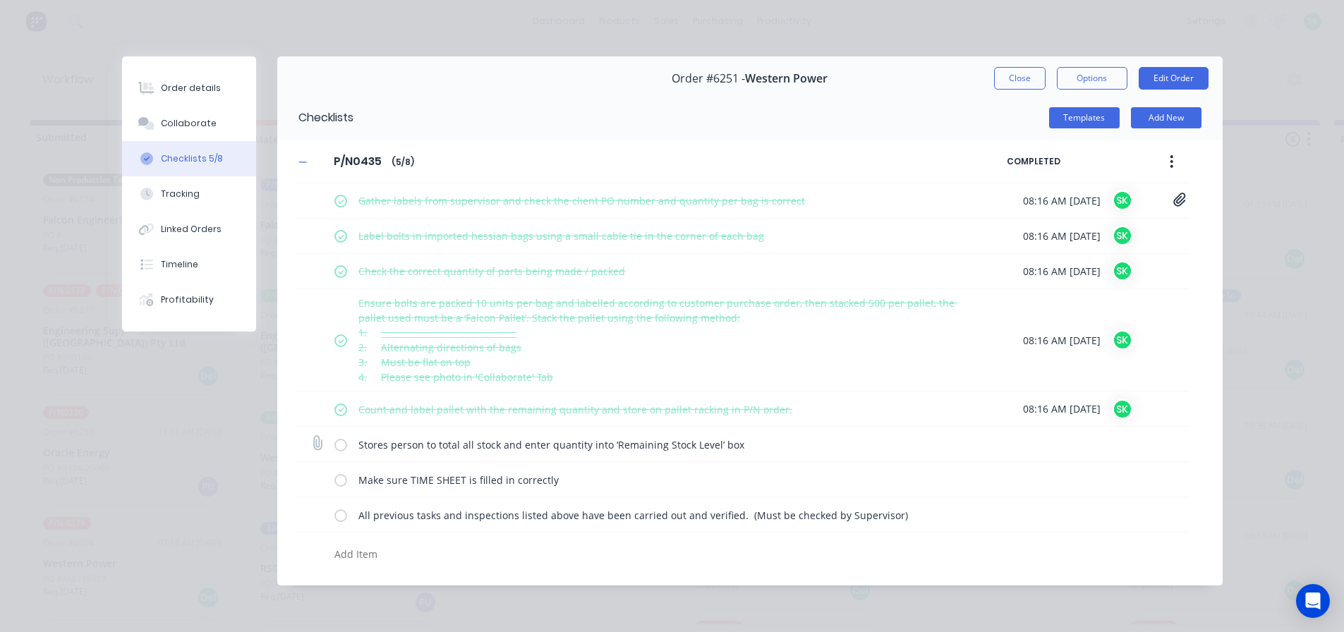
click at [0, 0] on input "checkbox" at bounding box center [0, 0] width 0 height 0
drag, startPoint x: 339, startPoint y: 478, endPoint x: 341, endPoint y: 487, distance: 9.3
click at [341, 481] on label at bounding box center [340, 479] width 13 height 15
click at [0, 0] on input "checkbox" at bounding box center [0, 0] width 0 height 0
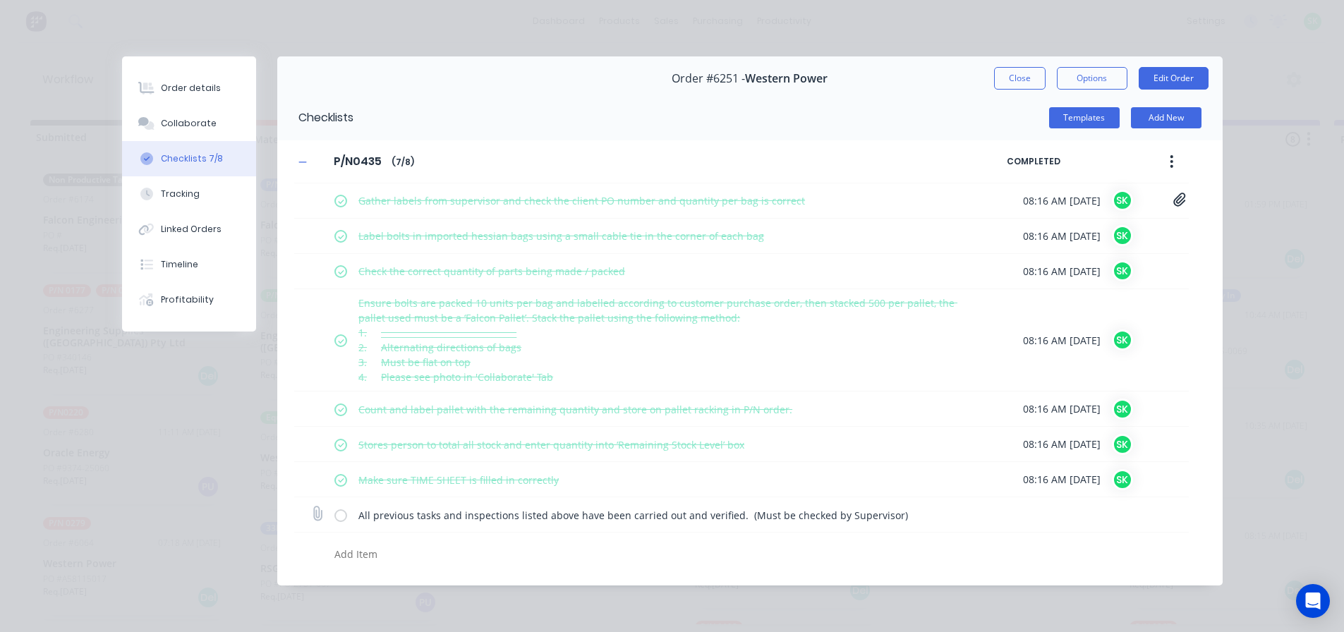
click at [339, 511] on label at bounding box center [340, 514] width 13 height 15
click at [0, 0] on input "checkbox" at bounding box center [0, 0] width 0 height 0
type textarea "x"
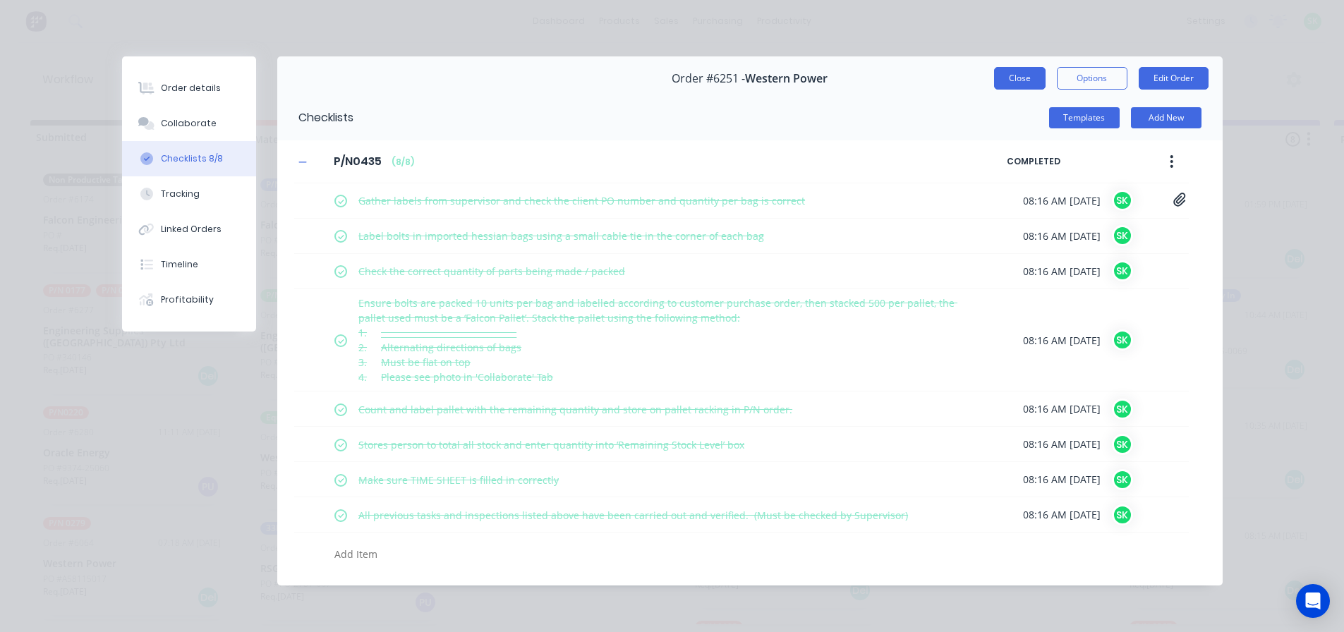
click at [1016, 83] on button "Close" at bounding box center [1020, 78] width 52 height 23
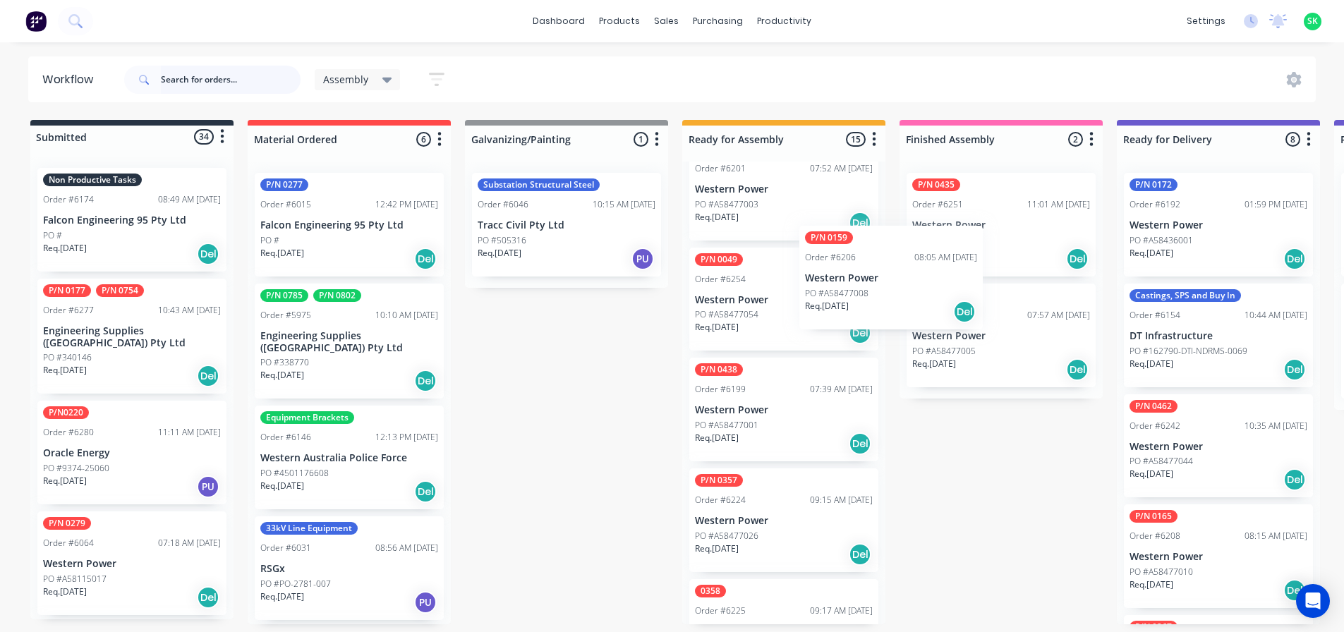
scroll to position [699, 0]
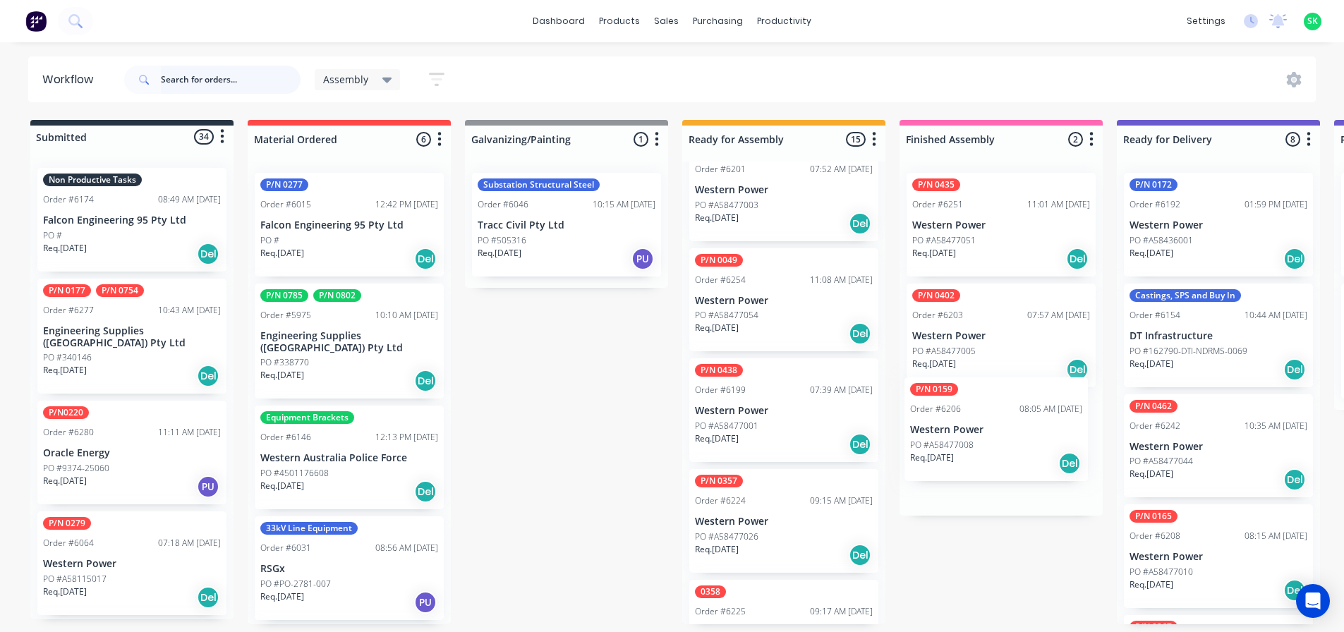
drag, startPoint x: 766, startPoint y: 207, endPoint x: 987, endPoint y: 457, distance: 333.4
click at [987, 457] on div "Submitted 34 Status colour #273444 hex #273444 Save Cancel Summaries Total orde…" at bounding box center [1268, 372] width 2558 height 505
click at [986, 448] on p "Western Power" at bounding box center [1001, 447] width 178 height 12
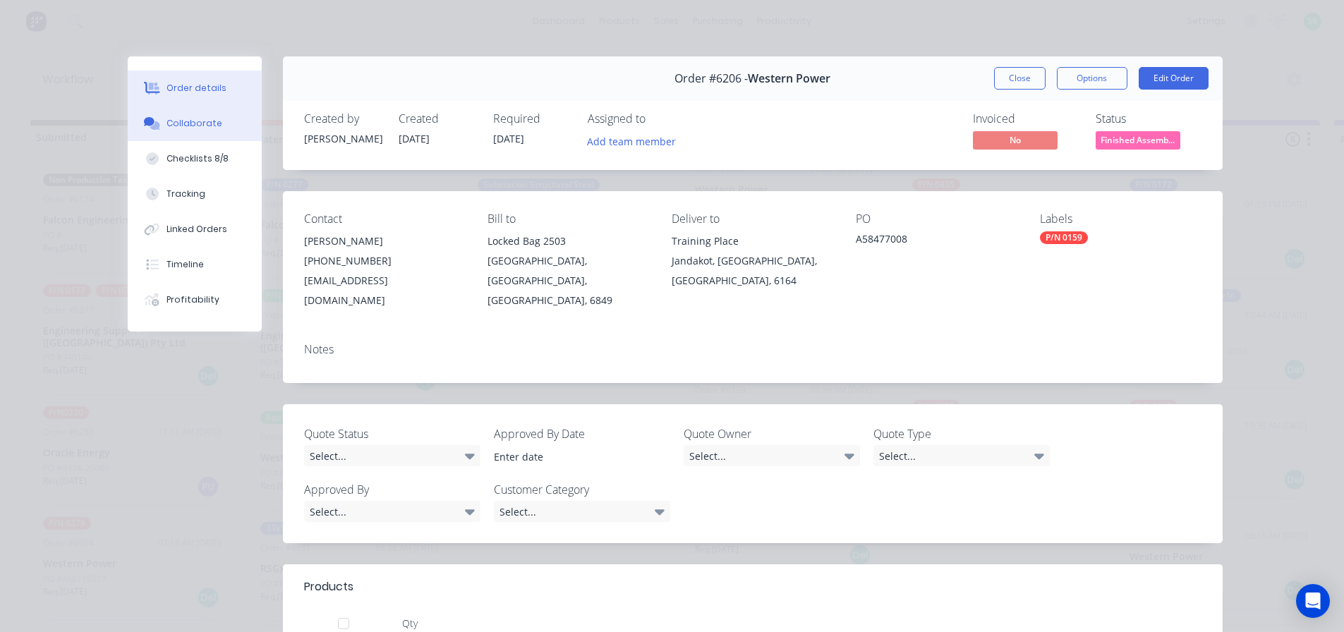
click at [205, 127] on div "Collaborate" at bounding box center [195, 123] width 56 height 13
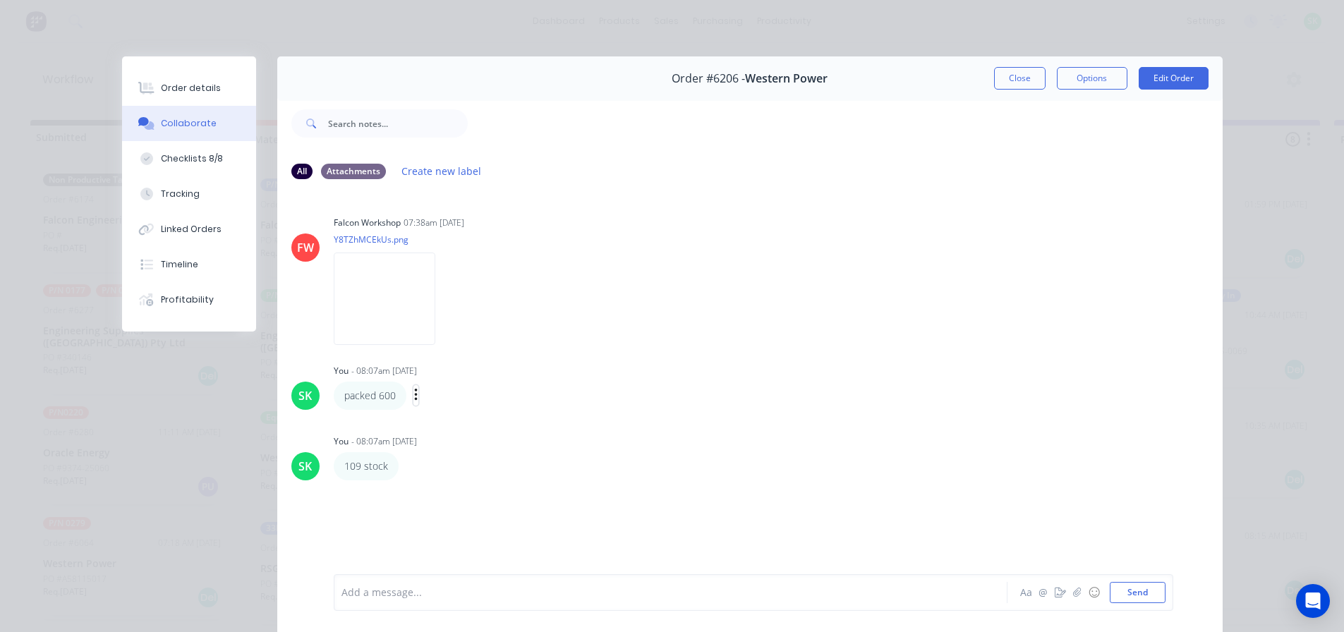
click at [414, 391] on icon "button" at bounding box center [415, 395] width 3 height 13
click at [439, 413] on button "Edit" at bounding box center [467, 420] width 89 height 23
click at [373, 596] on span "packed 600" at bounding box center [369, 592] width 54 height 13
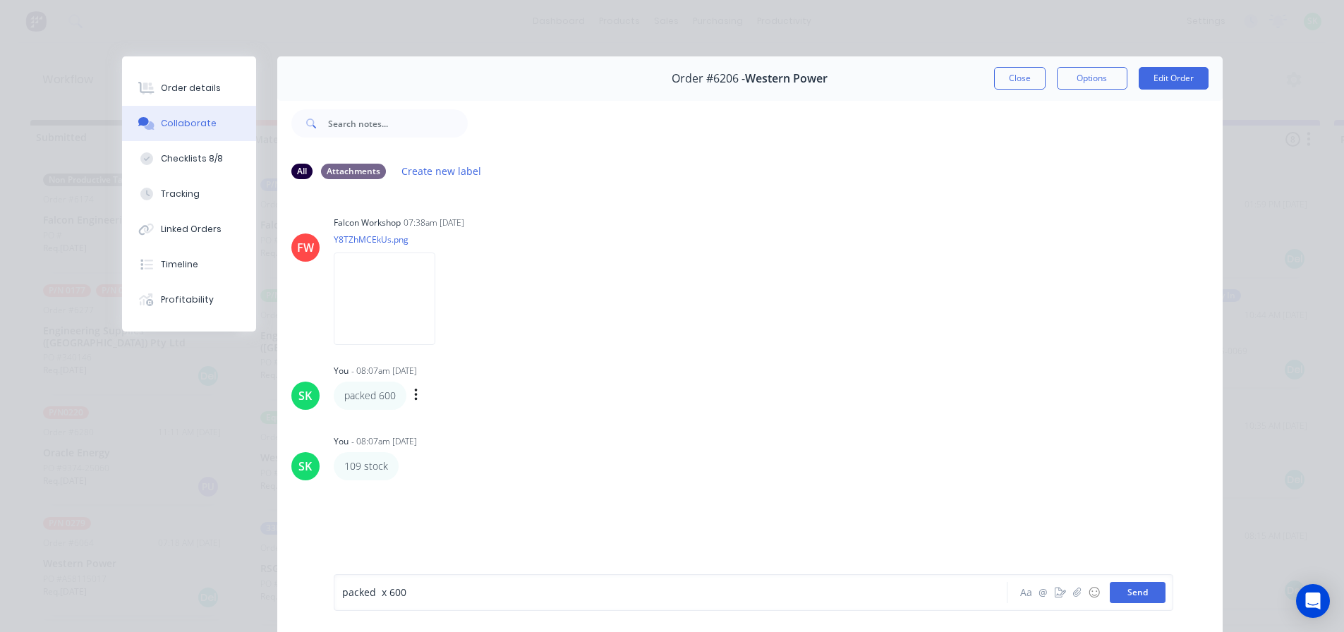
click at [1151, 597] on button "Send" at bounding box center [1138, 592] width 56 height 21
click at [406, 465] on icon "button" at bounding box center [408, 467] width 4 height 16
click at [432, 485] on button "Edit" at bounding box center [459, 492] width 89 height 23
click at [1147, 597] on button "Send" at bounding box center [1138, 592] width 56 height 21
click at [1009, 78] on button "Close" at bounding box center [1020, 78] width 52 height 23
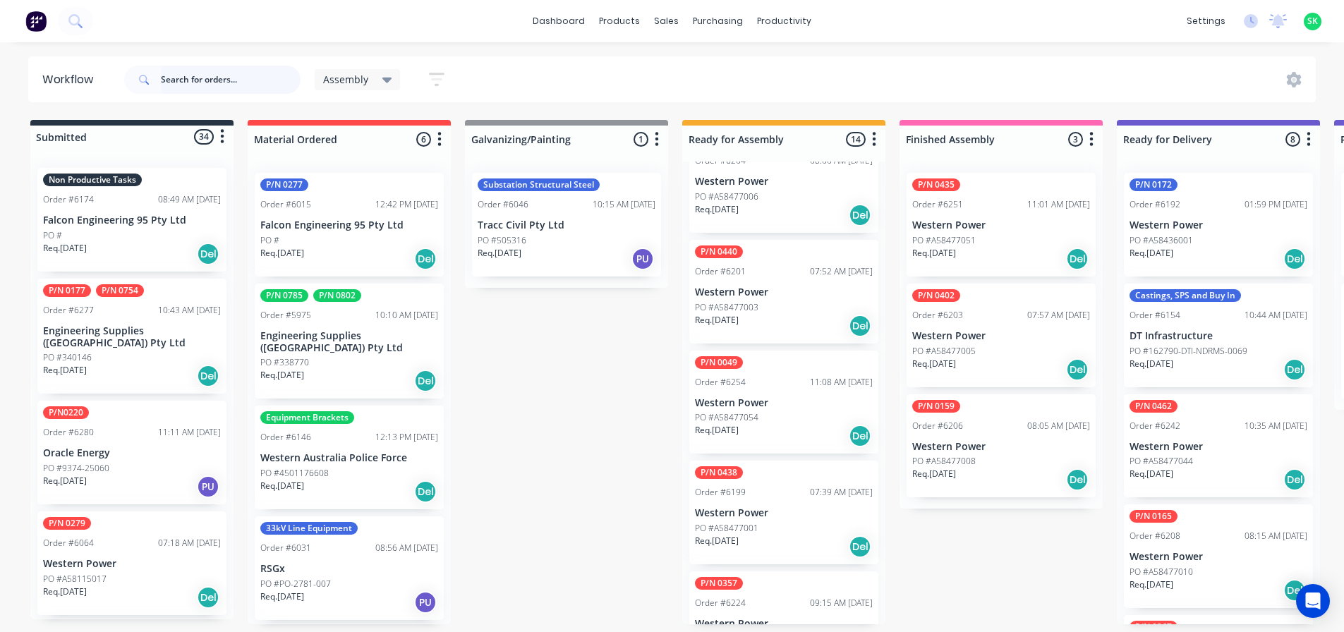
scroll to position [456, 0]
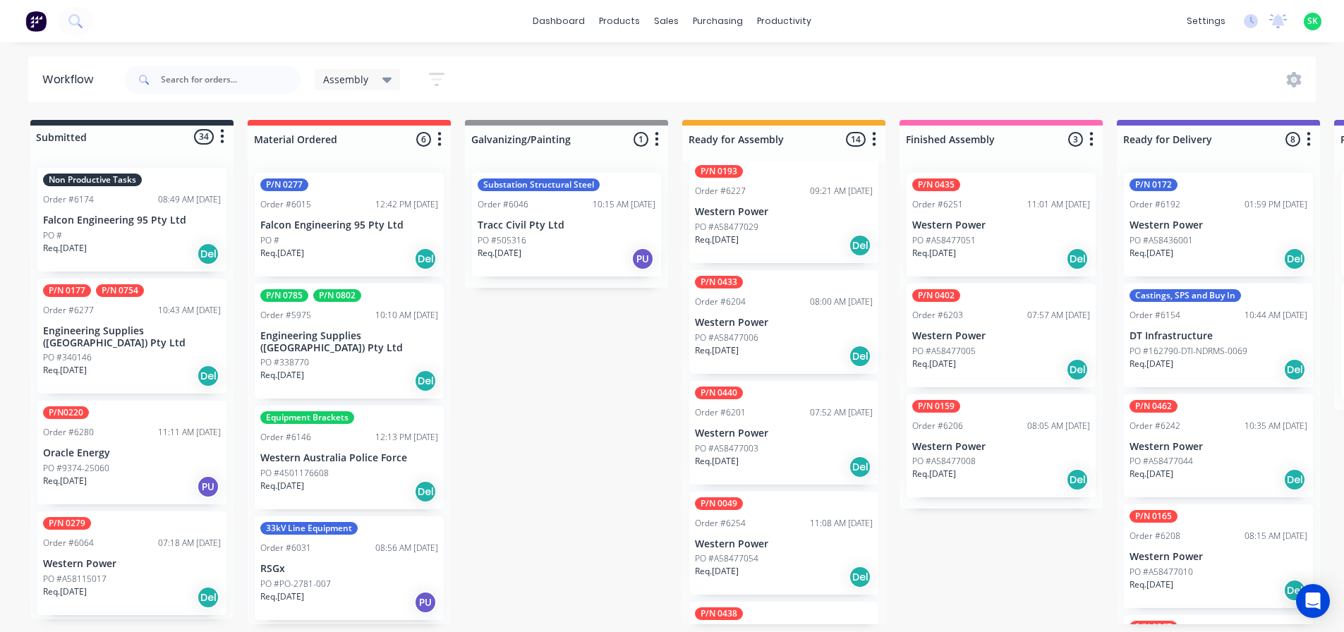
click at [795, 437] on div "P/N 0440 Order #6201 07:52 AM 19/08/25 Western Power PO #A58477003 Req. 16/11/2…" at bounding box center [783, 433] width 189 height 104
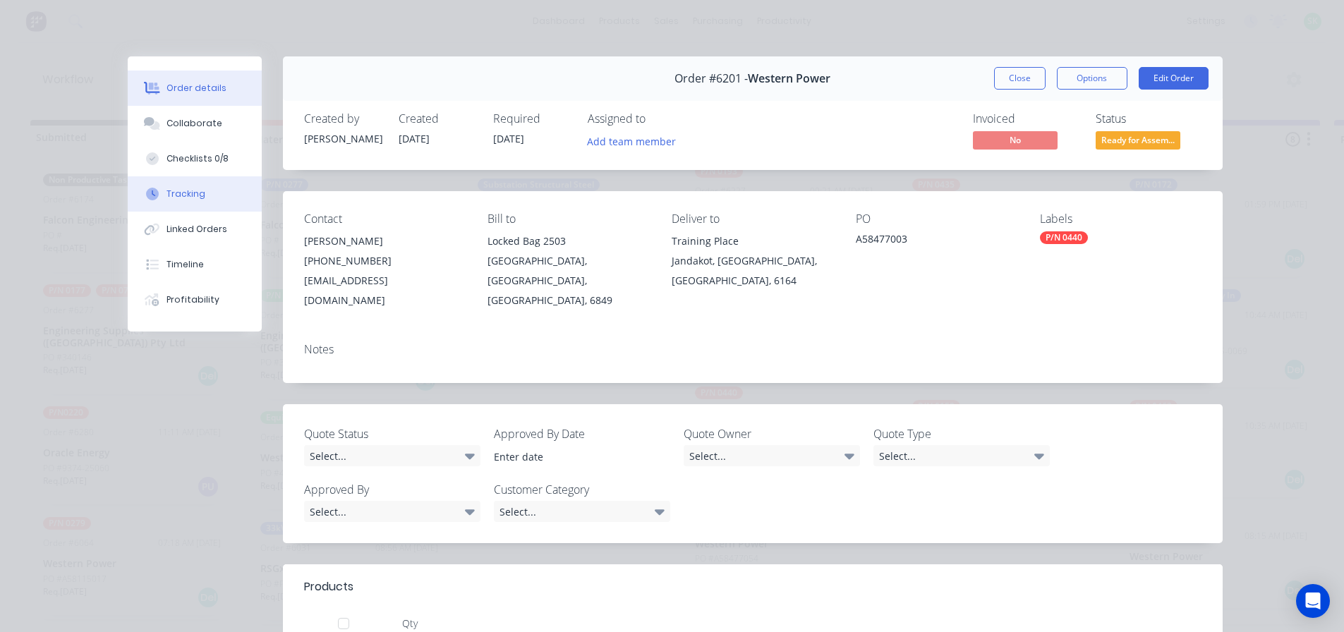
click at [174, 189] on div "Tracking" at bounding box center [186, 194] width 39 height 13
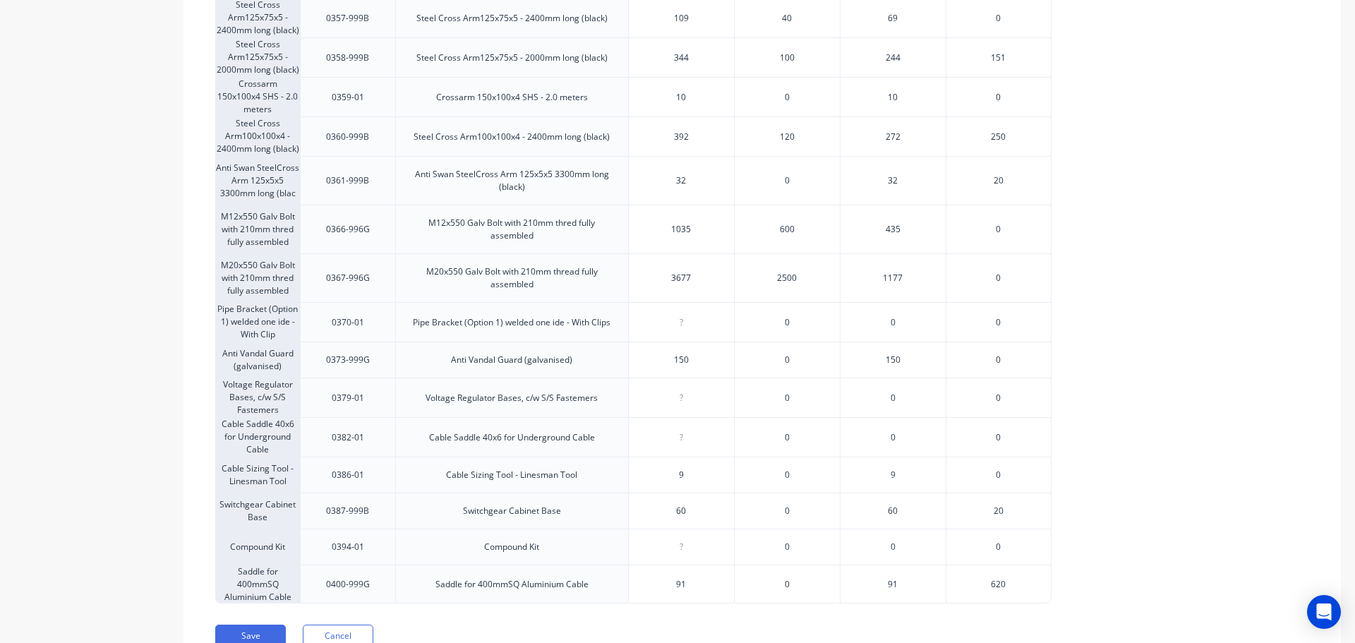
scroll to position [1161, 0]
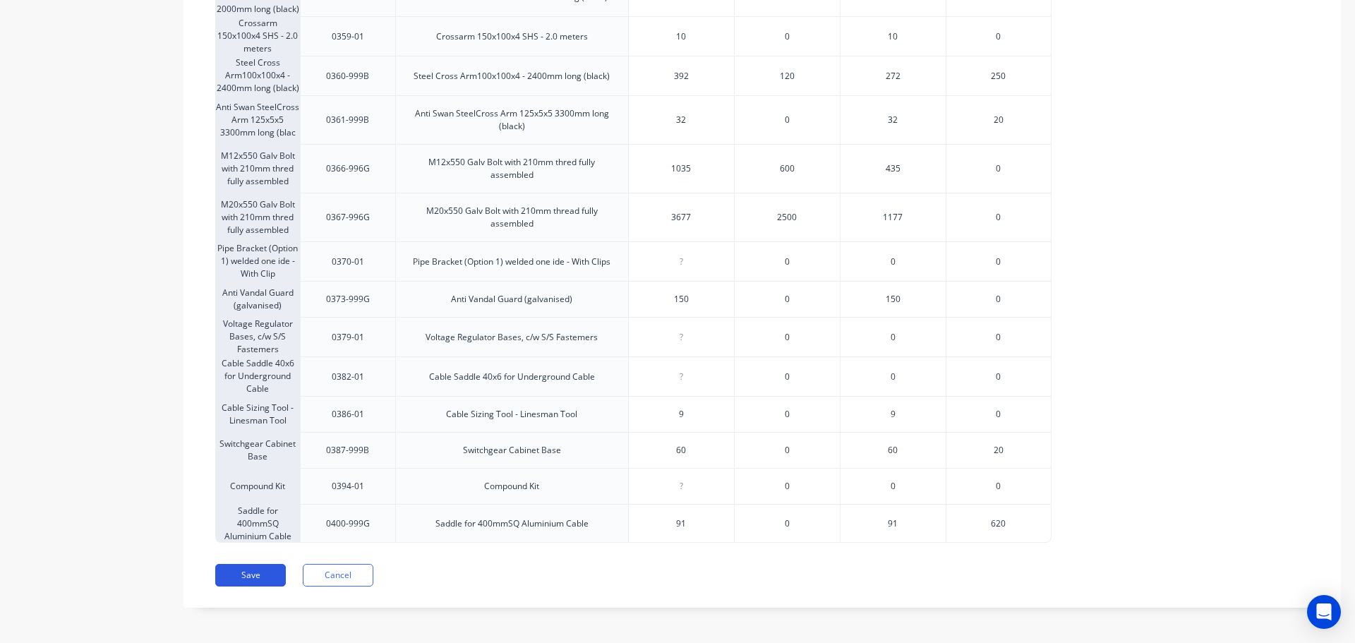
click at [274, 573] on button "Save" at bounding box center [250, 575] width 71 height 23
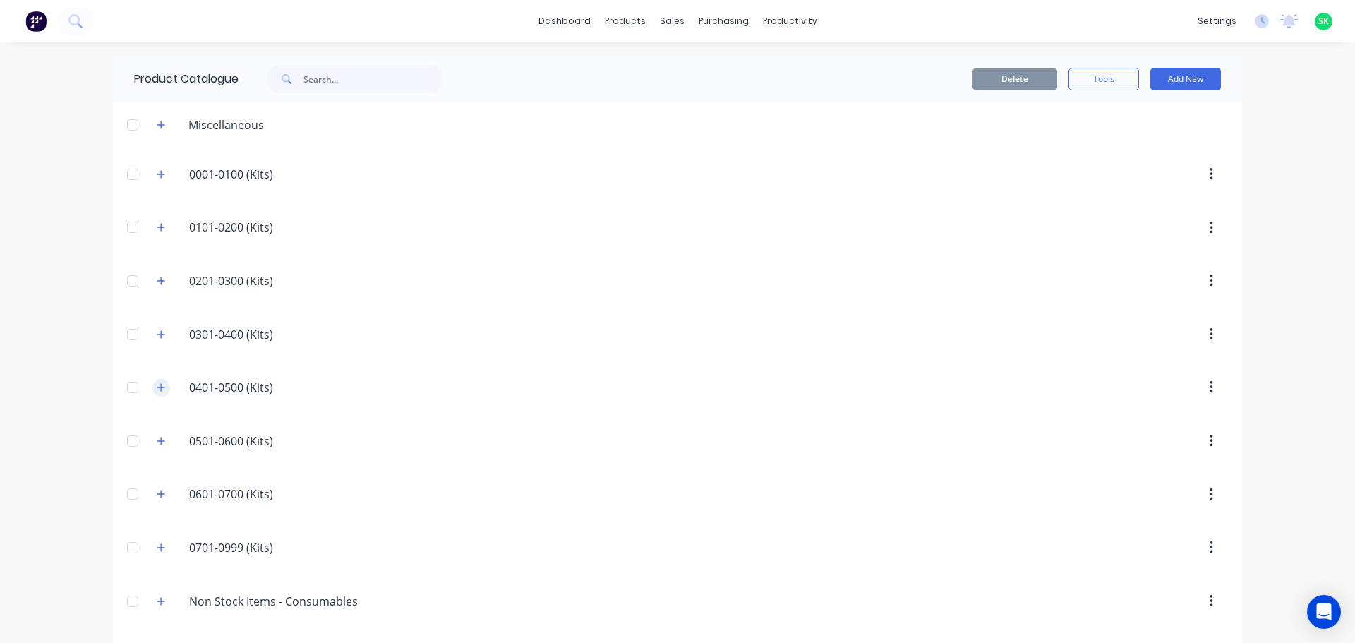
click at [157, 386] on icon "button" at bounding box center [161, 387] width 8 height 10
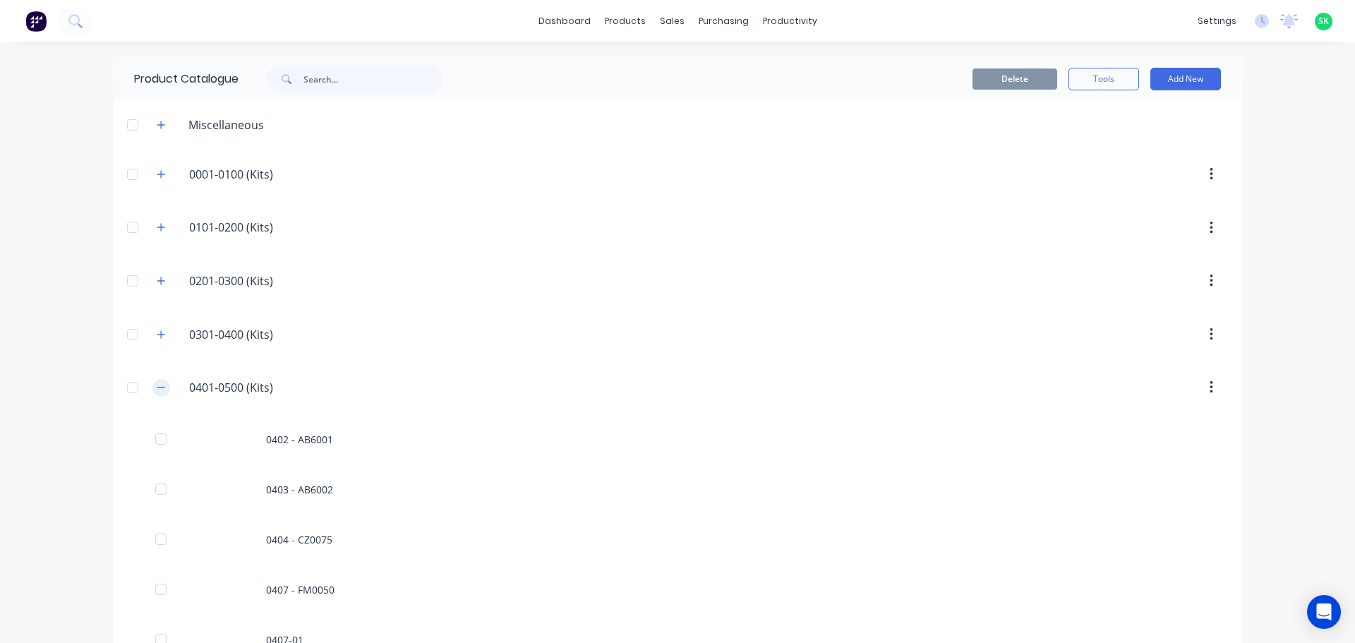
click at [157, 383] on icon "button" at bounding box center [161, 387] width 8 height 10
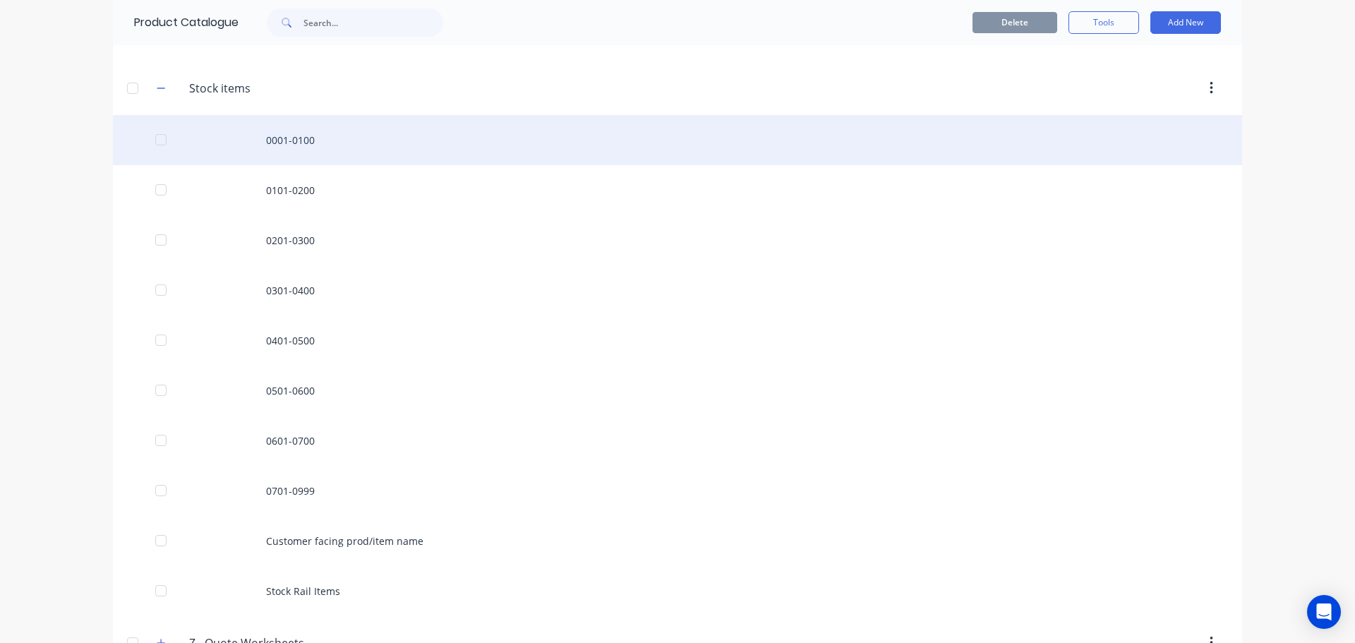
scroll to position [847, 0]
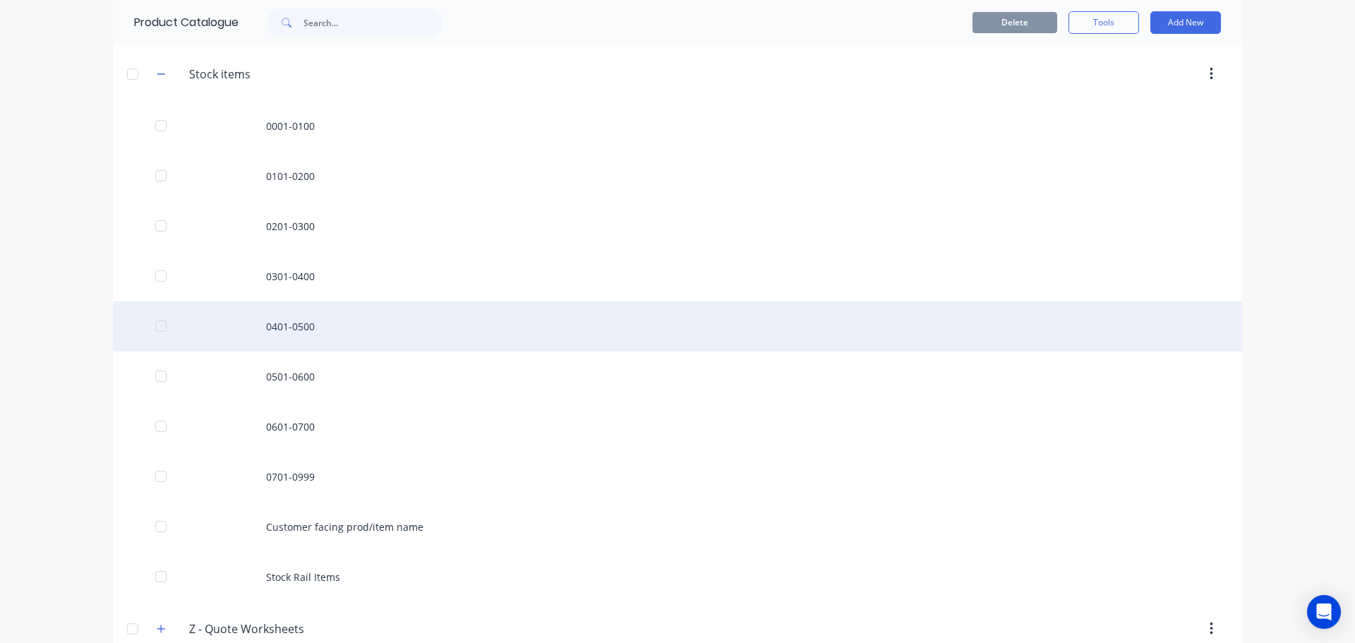
click at [283, 317] on div "0401-0500" at bounding box center [677, 326] width 1129 height 50
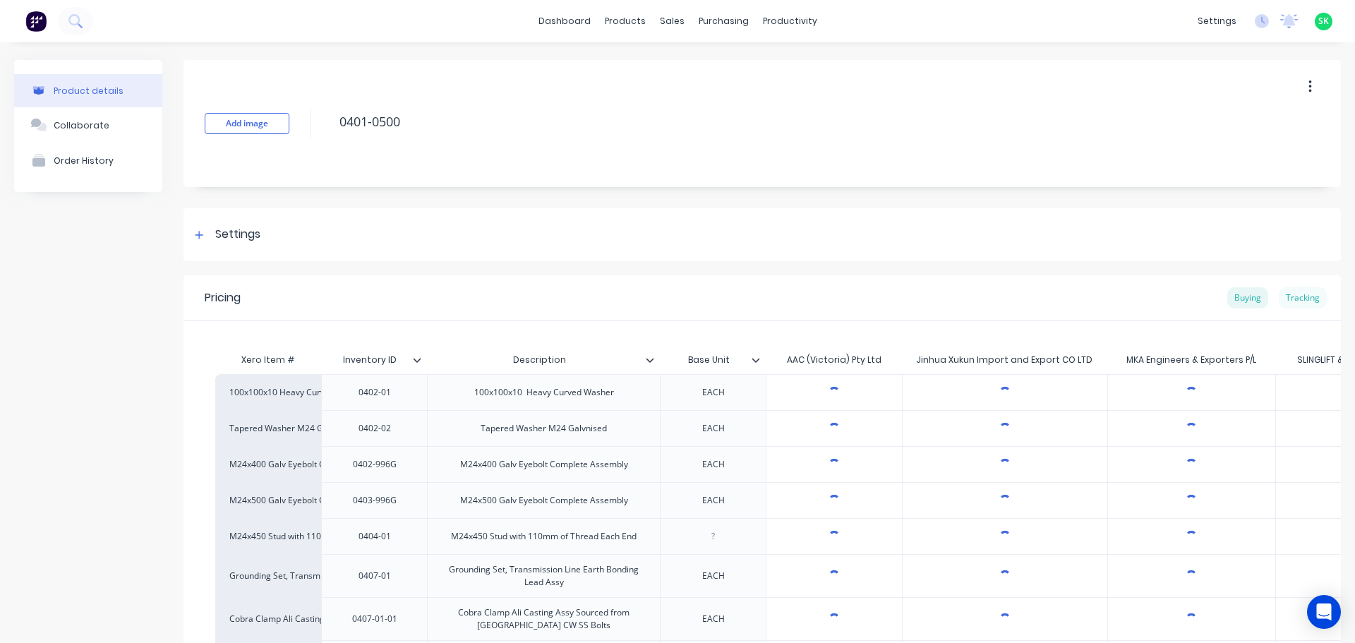
click at [1294, 304] on div "Tracking" at bounding box center [1303, 297] width 48 height 21
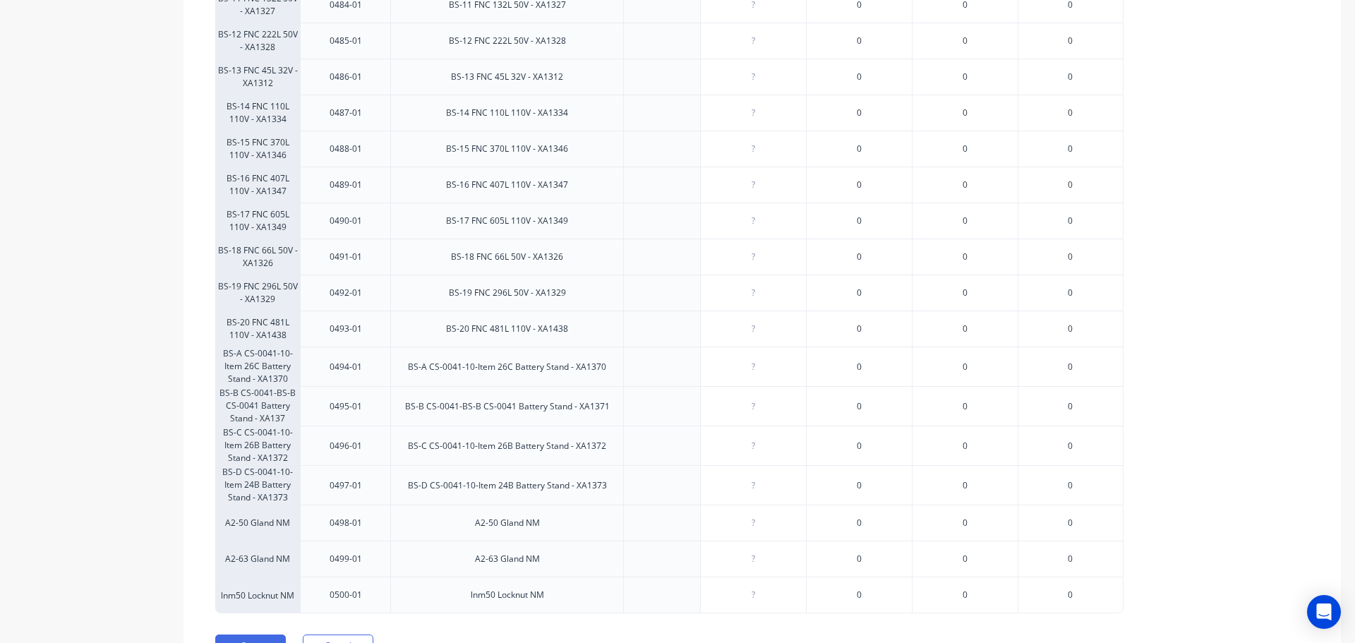
scroll to position [3324, 0]
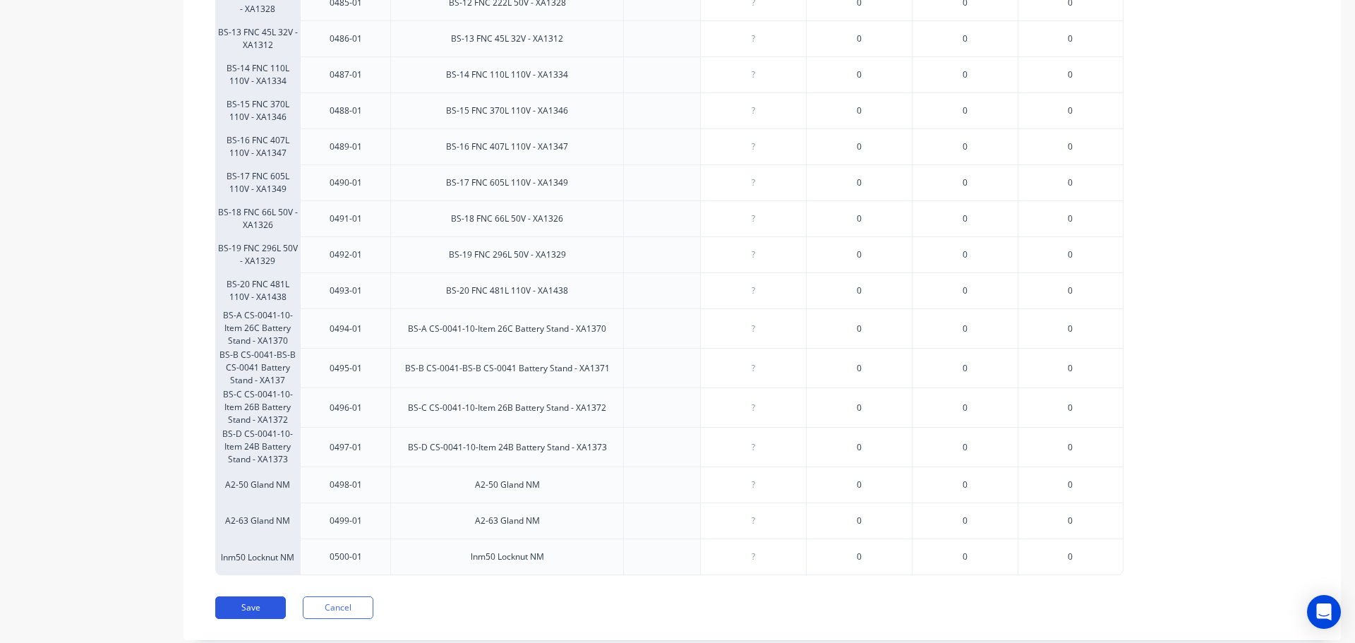
click at [259, 596] on button "Save" at bounding box center [250, 607] width 71 height 23
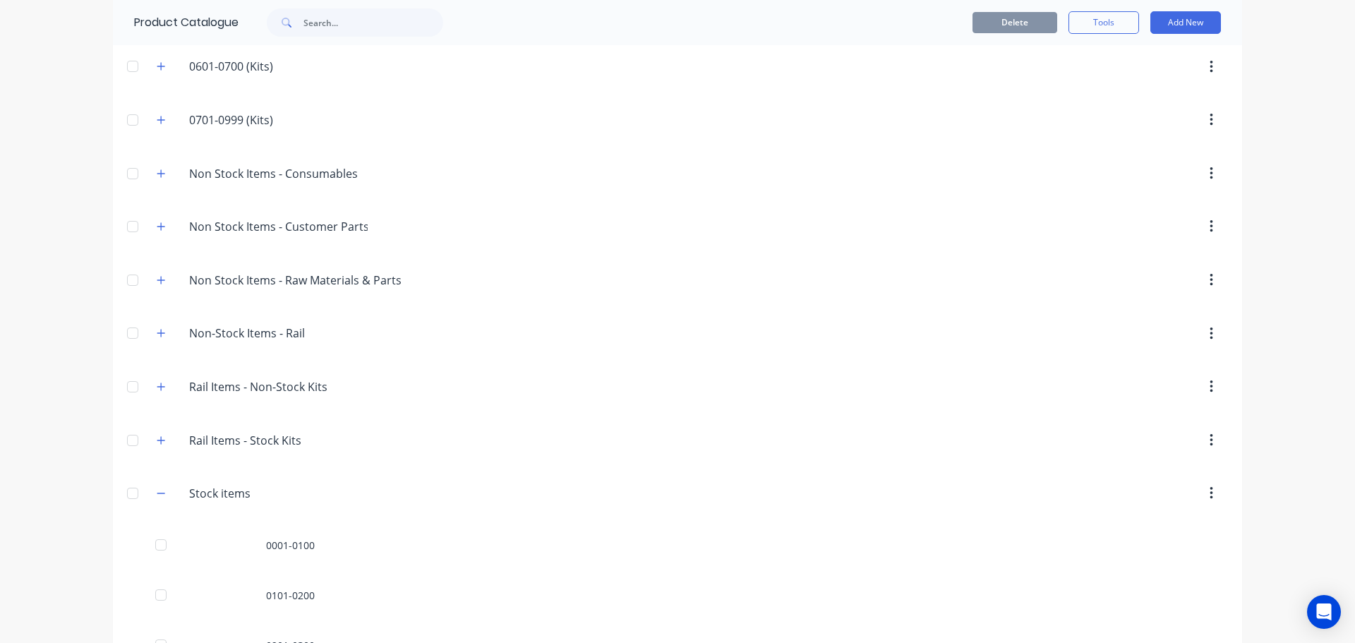
scroll to position [635, 0]
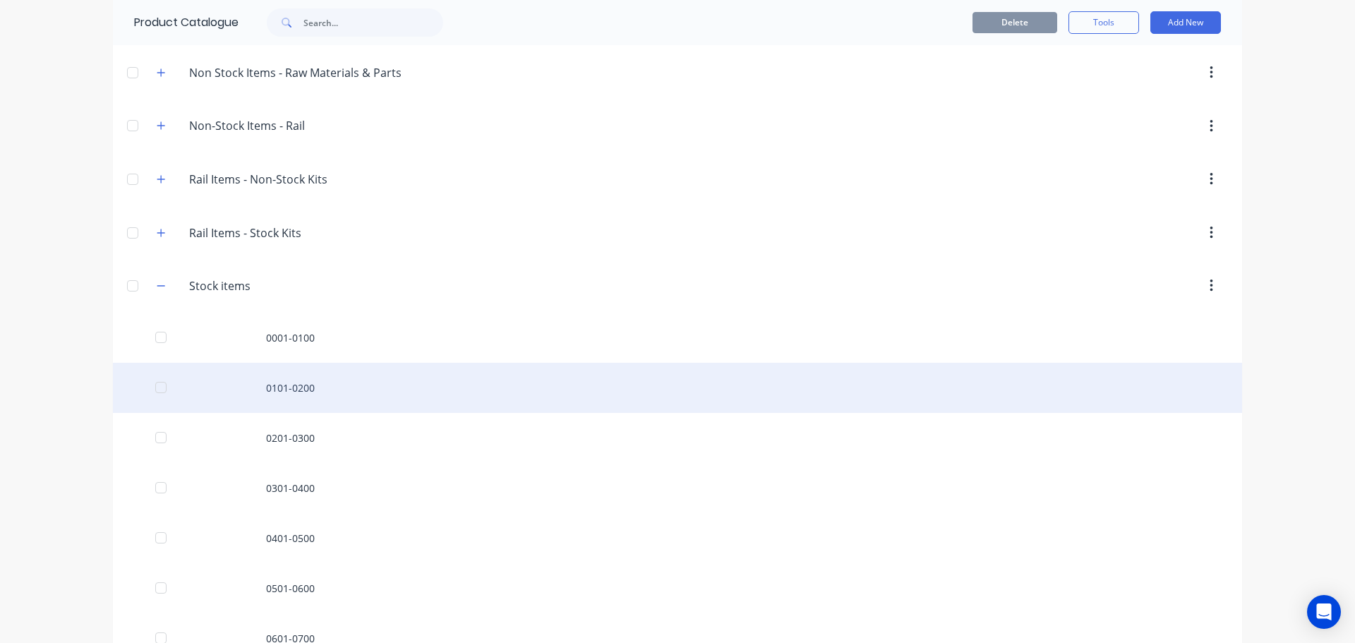
click at [291, 395] on div "0101-0200" at bounding box center [677, 388] width 1129 height 50
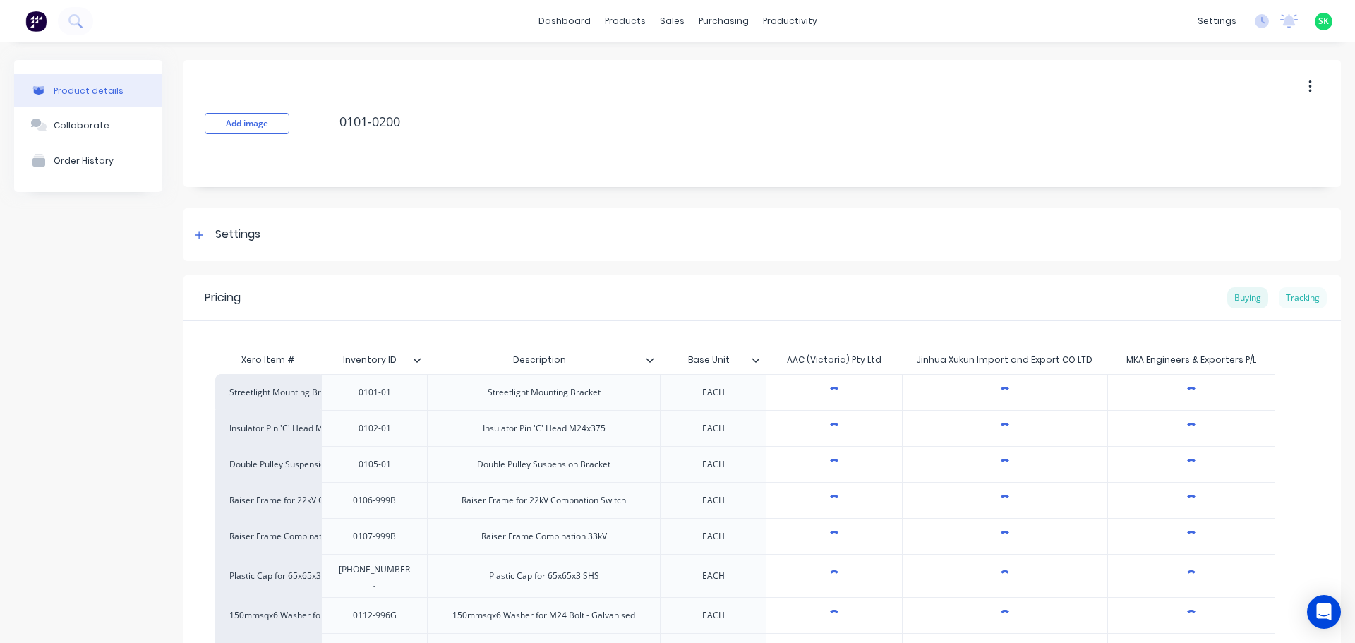
type textarea "x"
click at [1295, 296] on div "Tracking" at bounding box center [1303, 297] width 48 height 21
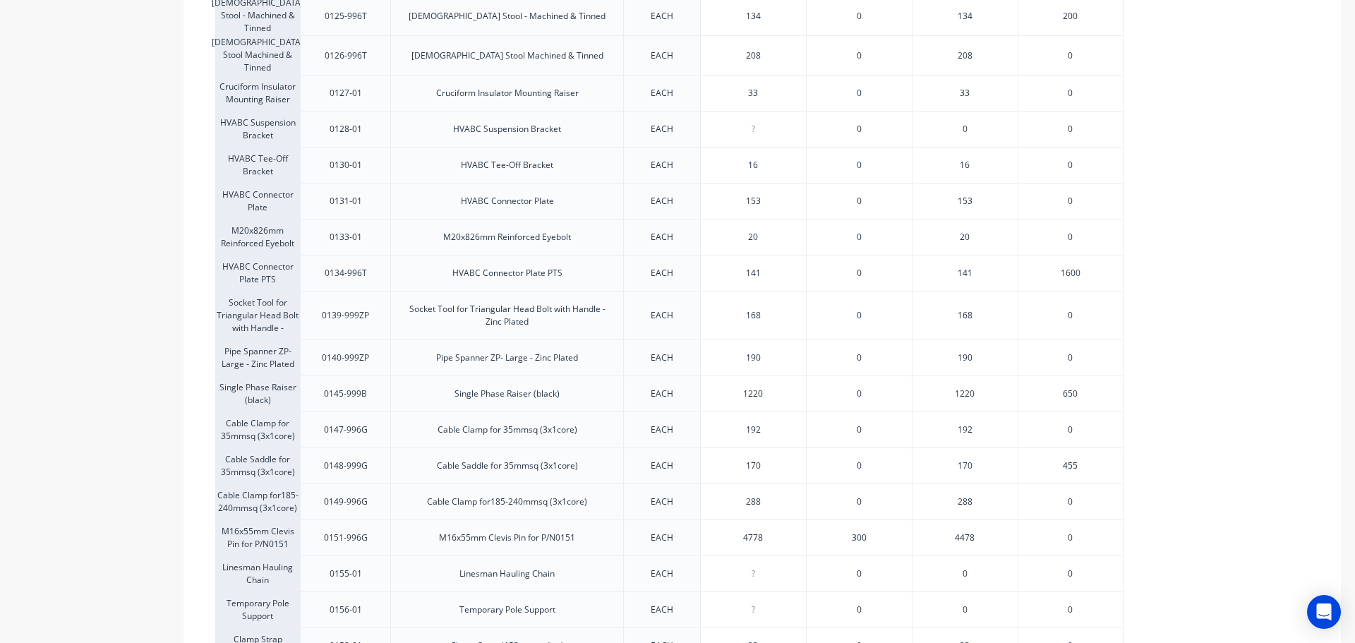
scroll to position [1058, 0]
